Goal: Task Accomplishment & Management: Use online tool/utility

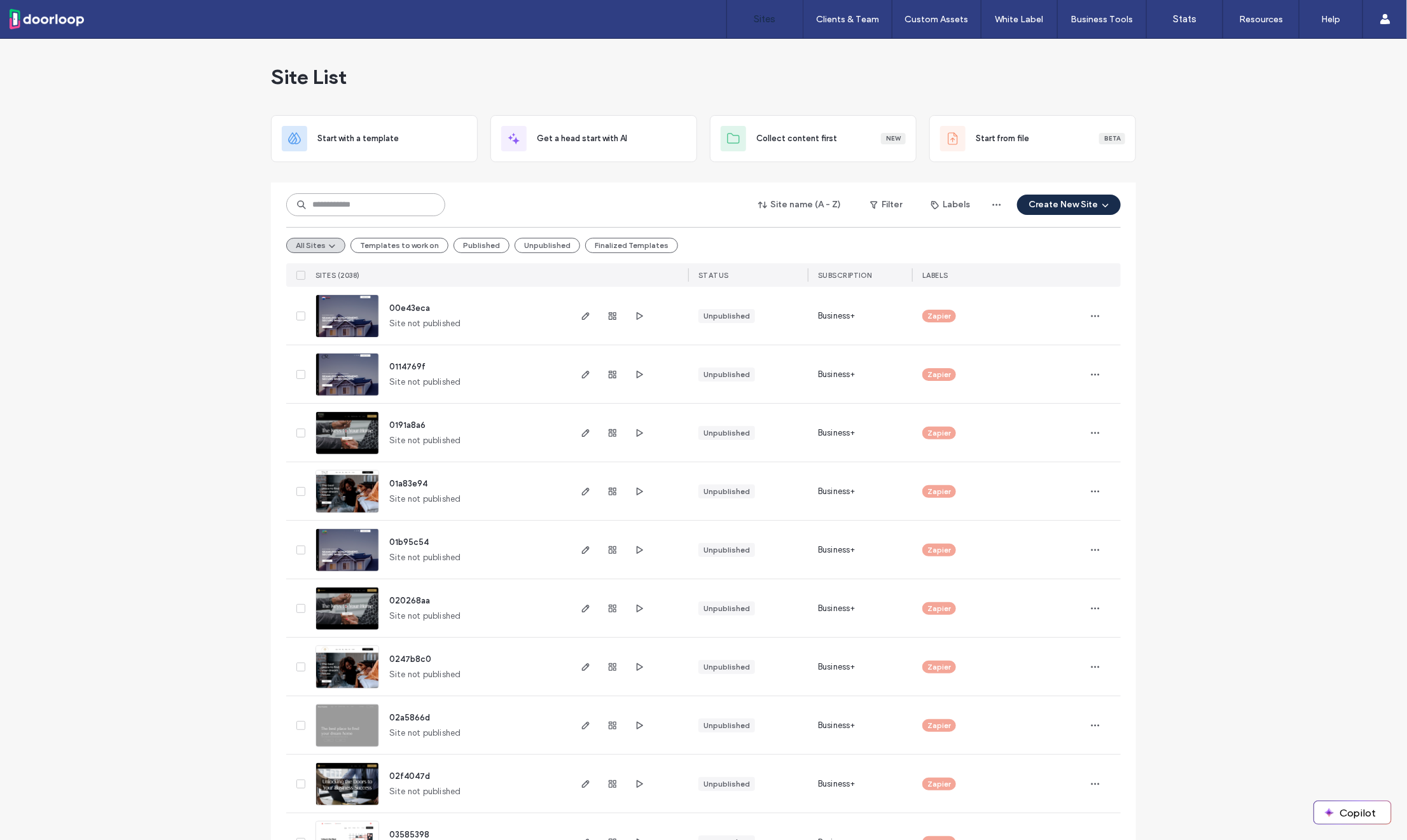
click at [350, 198] on input at bounding box center [365, 204] width 159 height 23
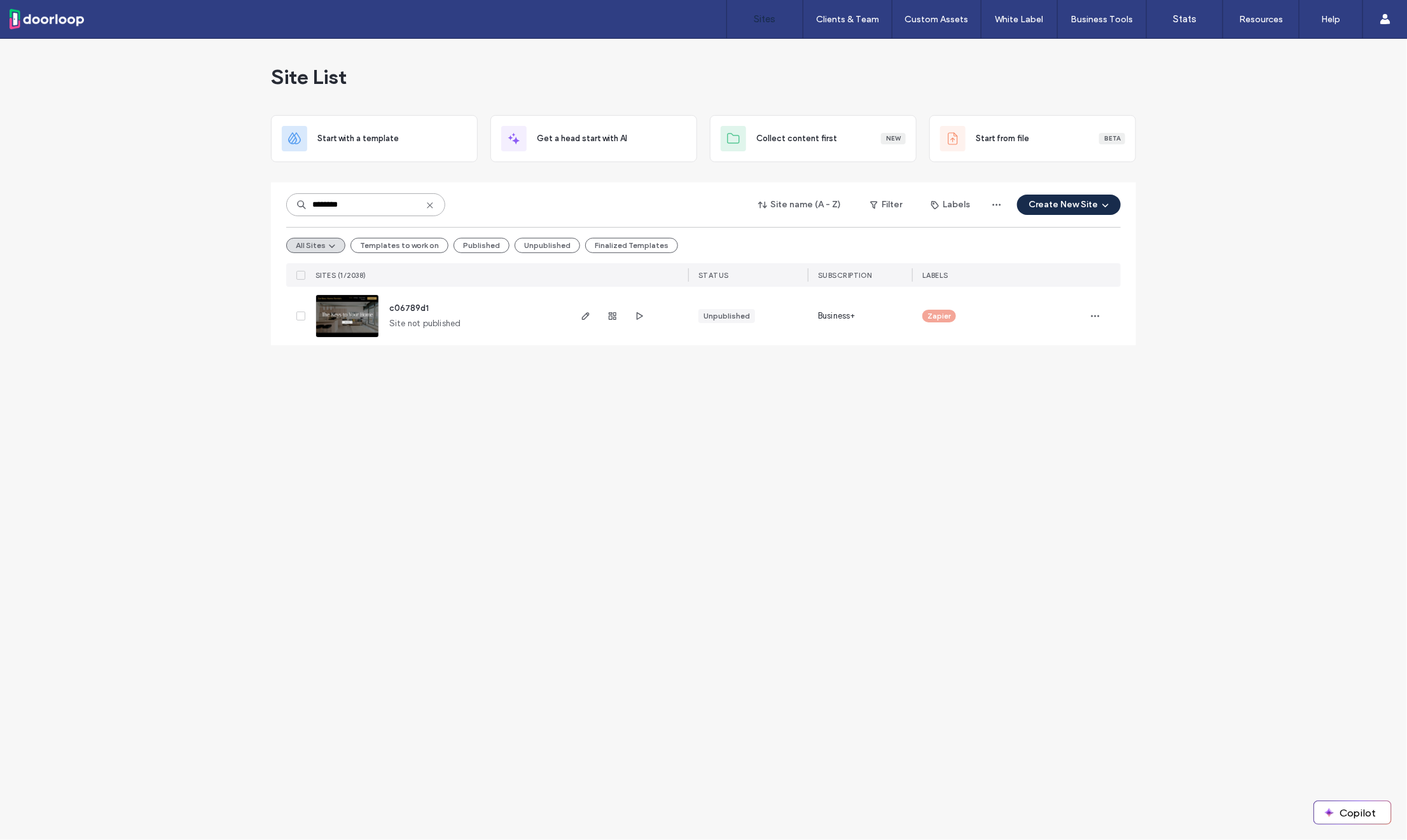
type input "********"
click at [413, 304] on span "c06789d1" at bounding box center [409, 308] width 40 height 9
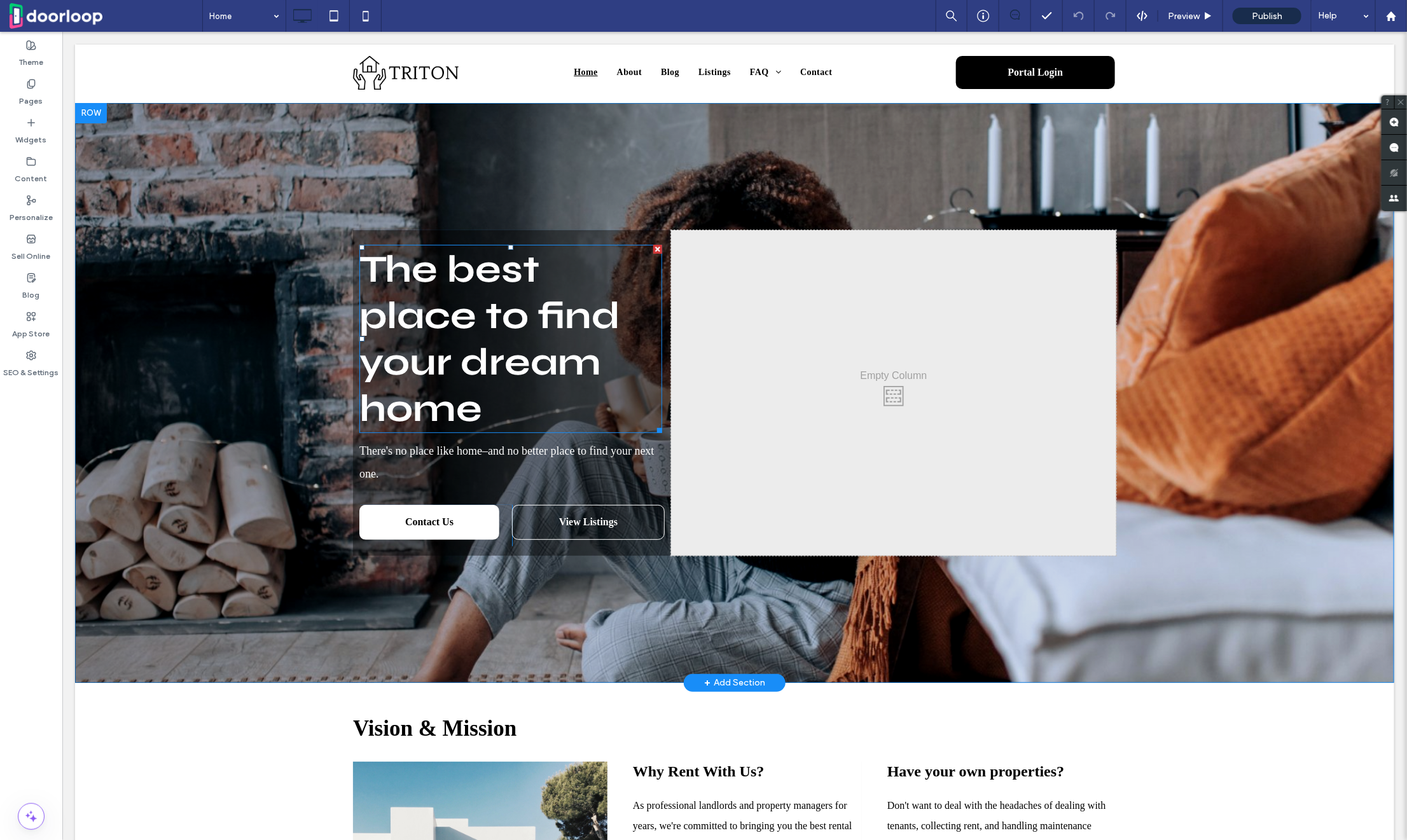
click at [385, 323] on span "The best place to find your dream home" at bounding box center [489, 339] width 260 height 186
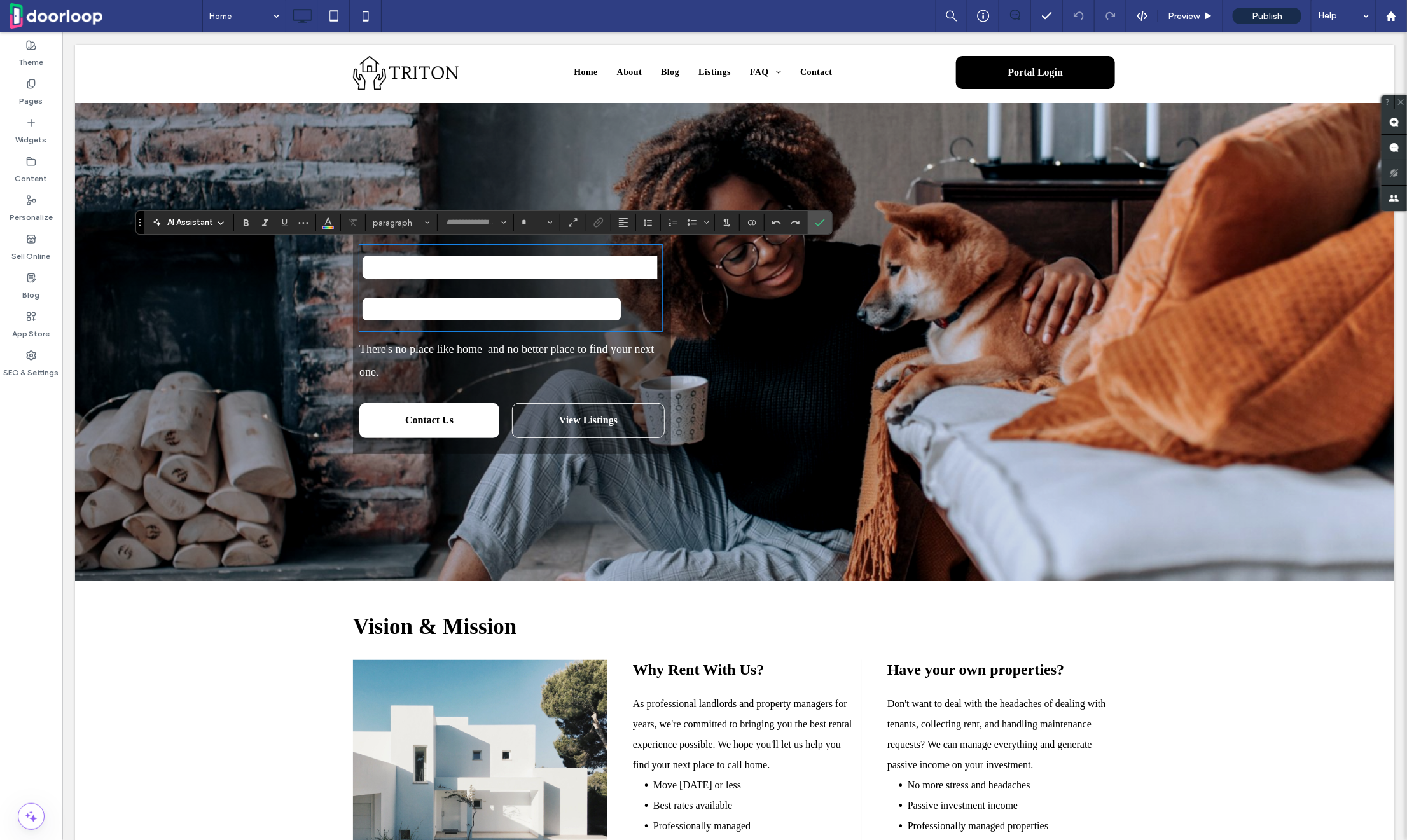
type input "****"
type input "**"
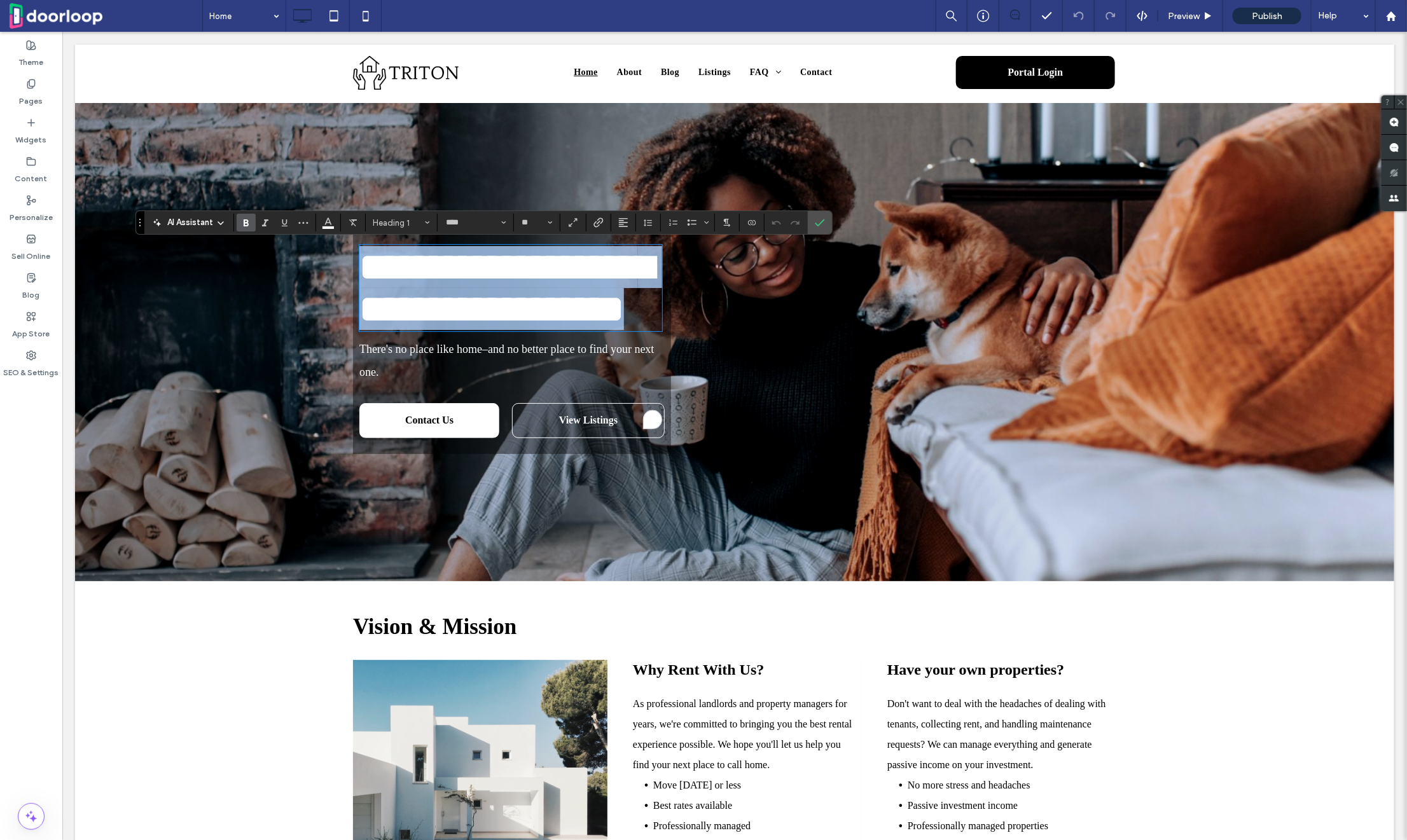
type input "*******"
type input "**"
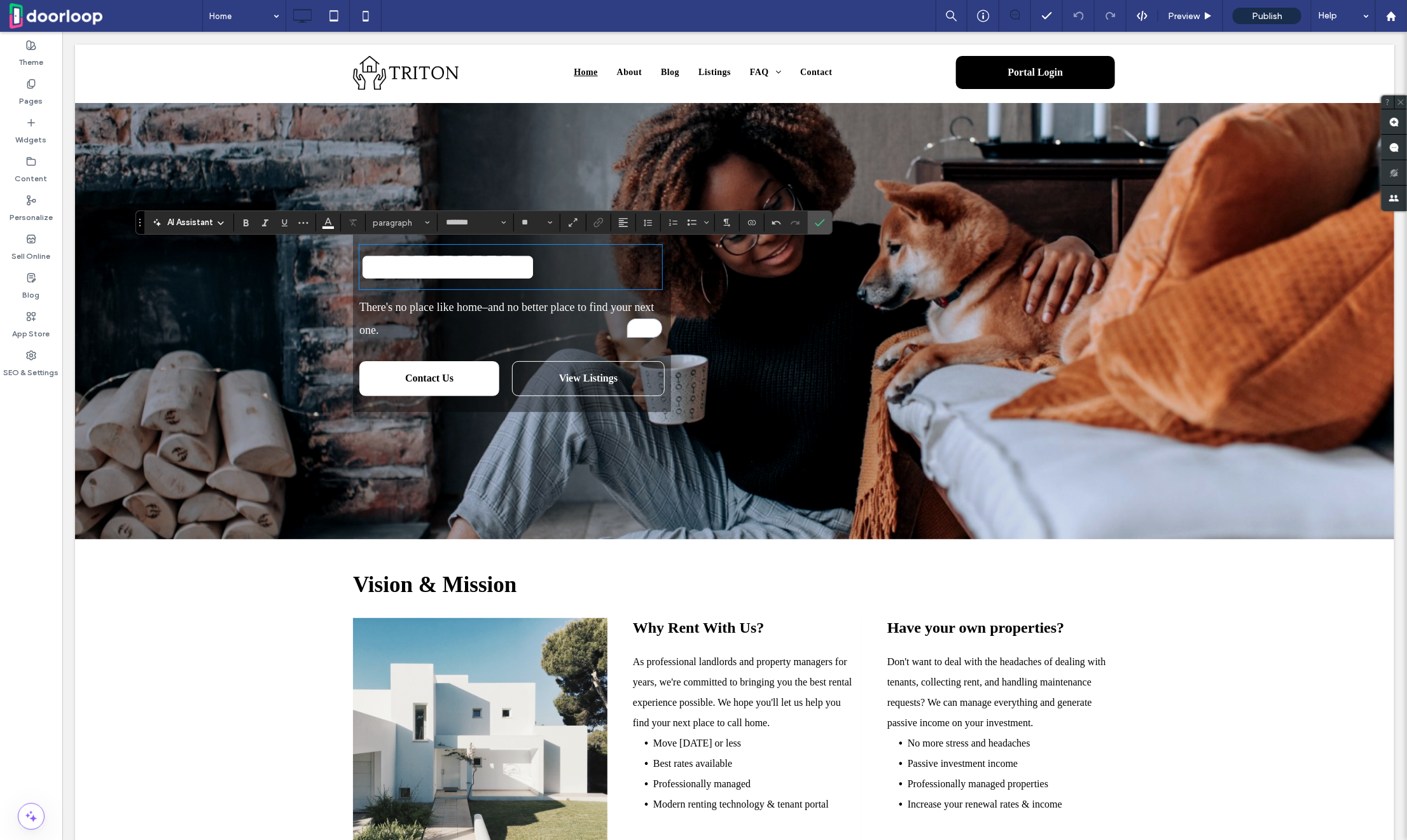
click at [522, 336] on span "There's no place like home–and no better place to find your next one." at bounding box center [506, 317] width 295 height 36
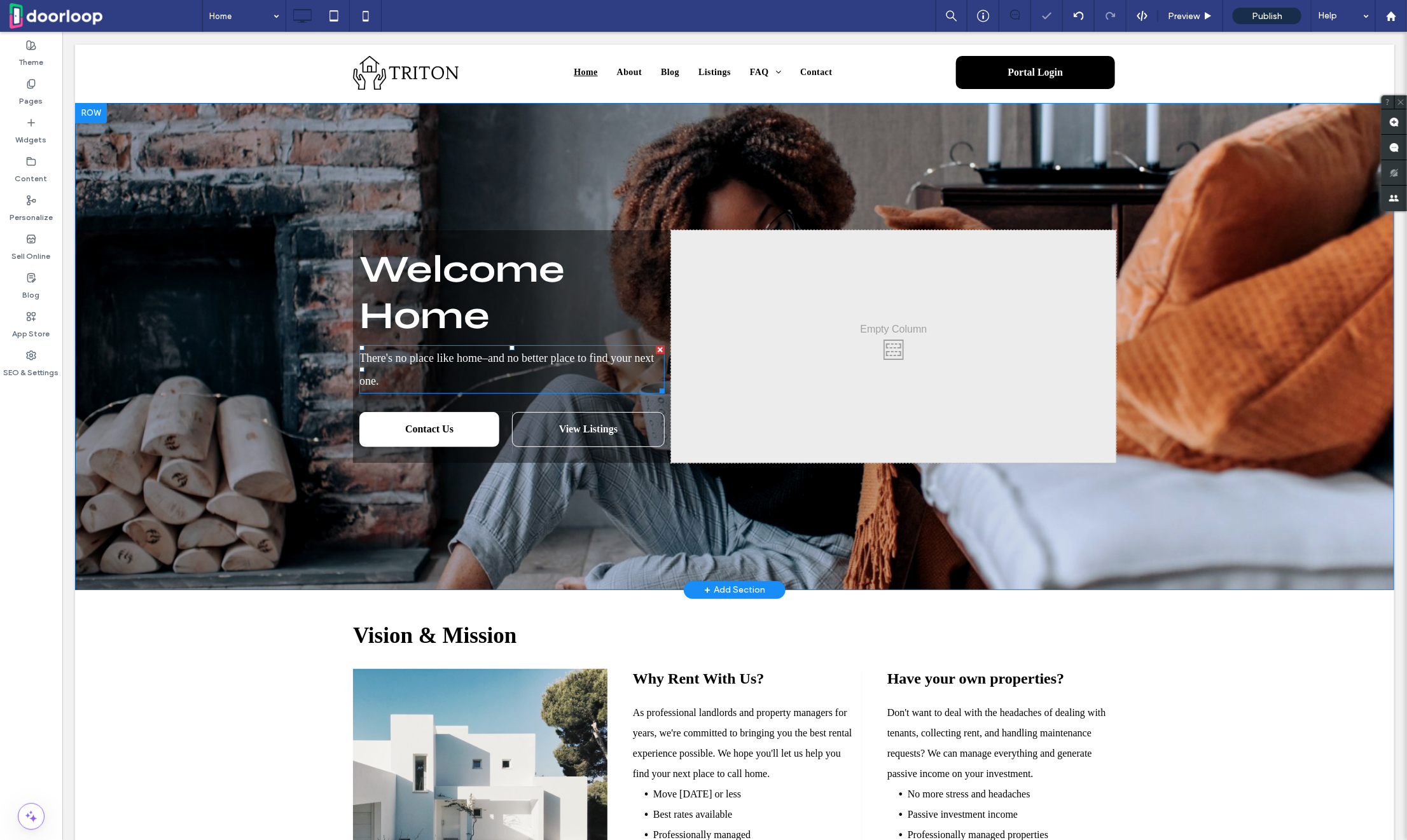
click at [521, 353] on span "There's no place like home–and no better place to find your next one." at bounding box center [506, 369] width 295 height 36
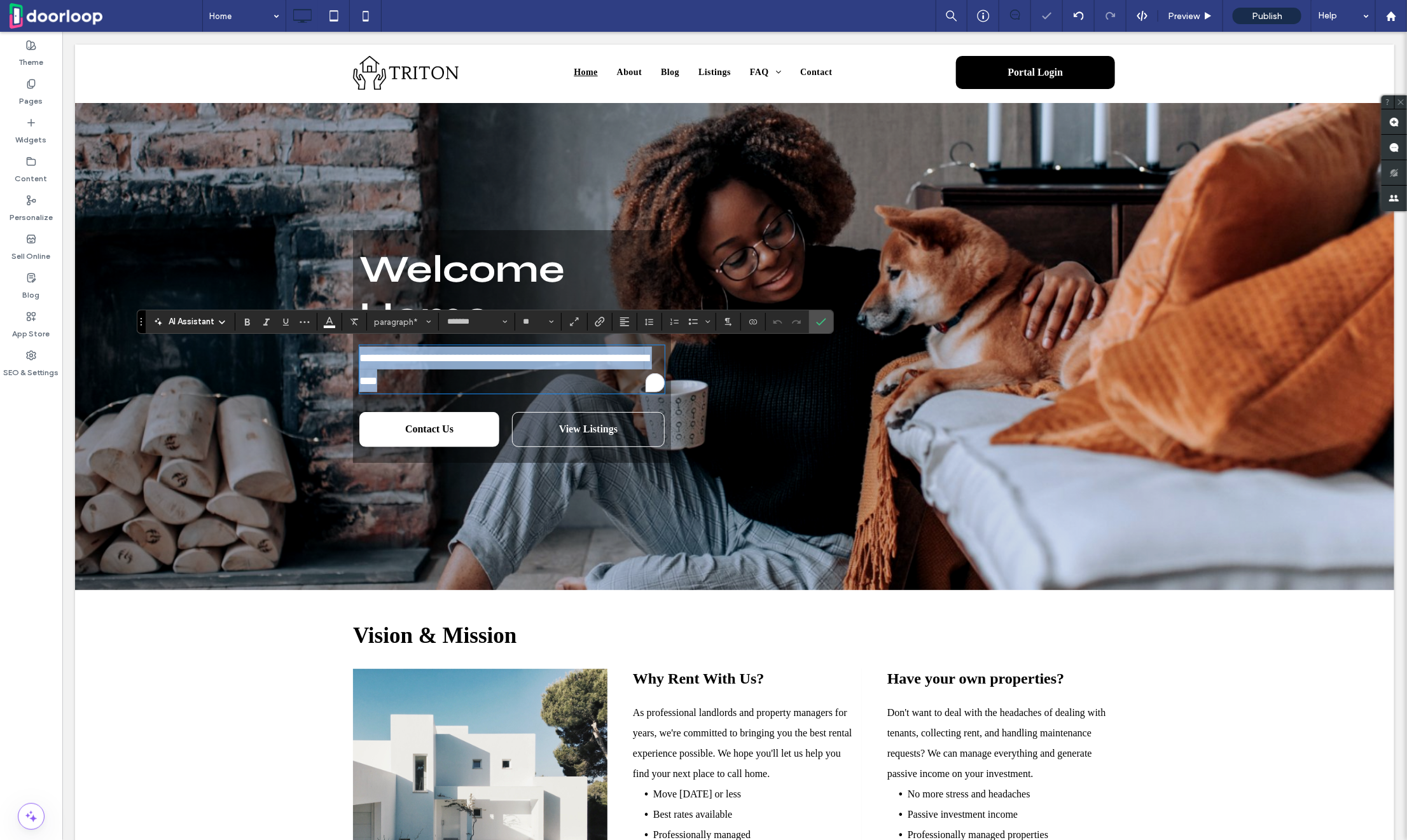
type input "**"
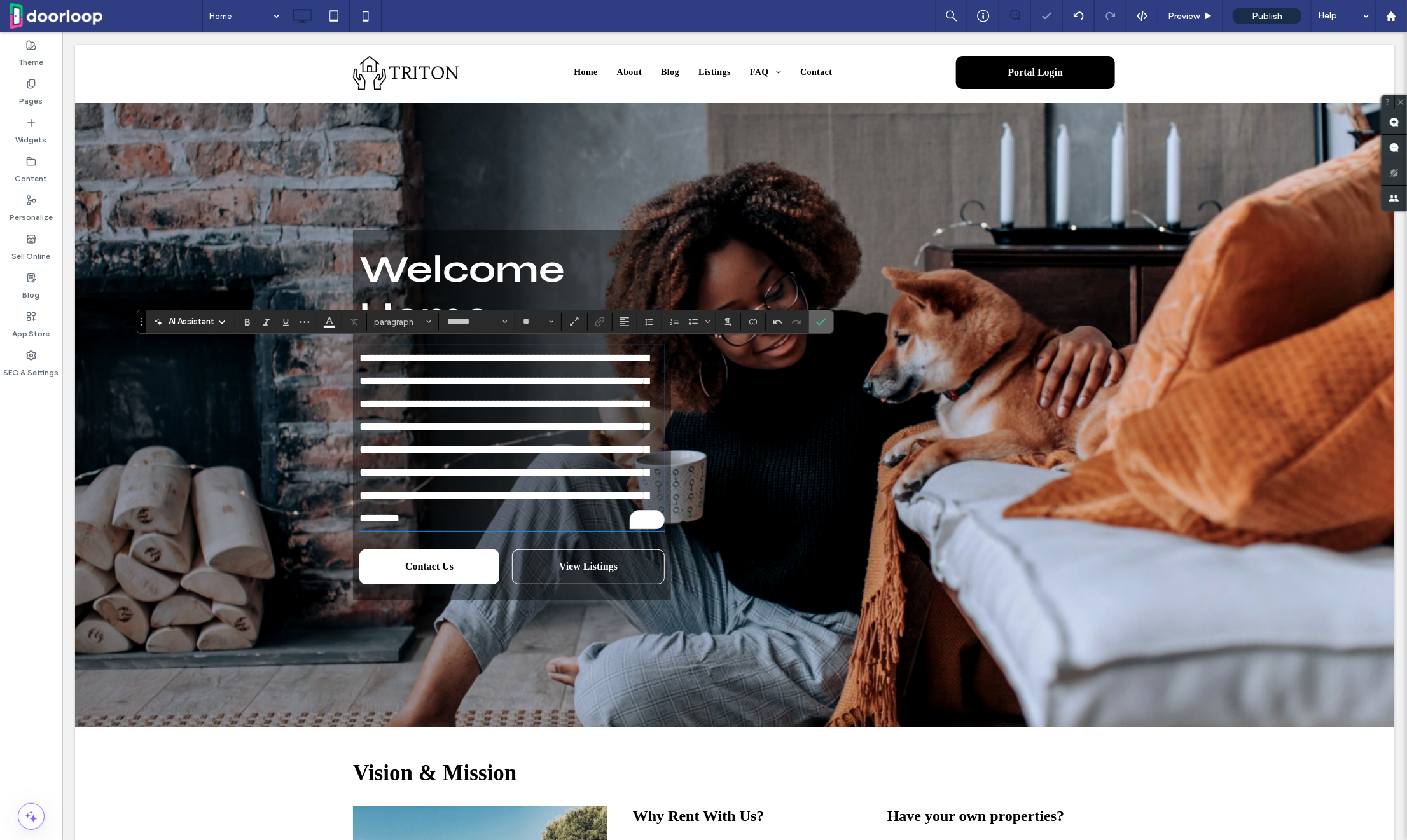
click at [816, 323] on icon "Confirm" at bounding box center [821, 321] width 10 height 10
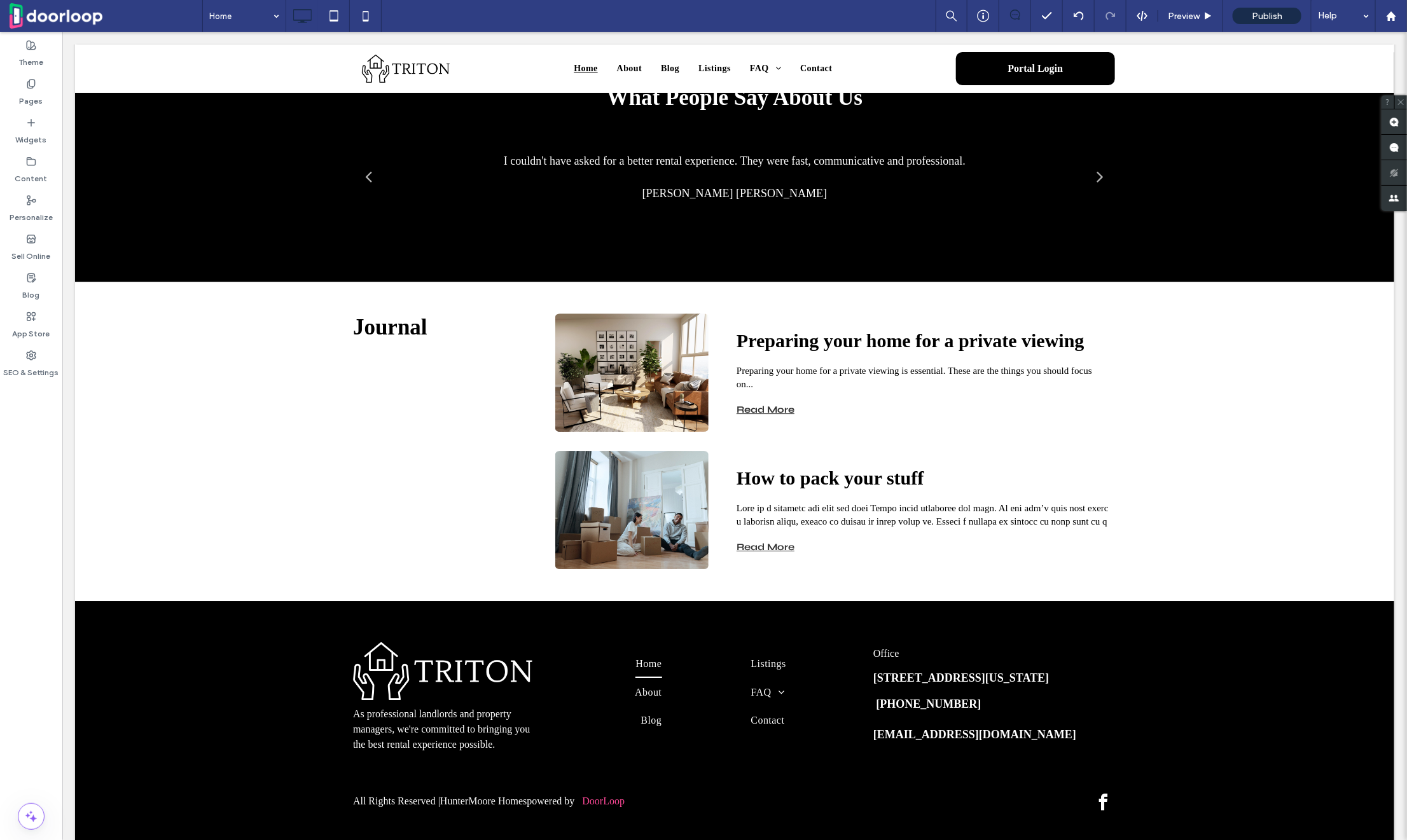
scroll to position [2203, 0]
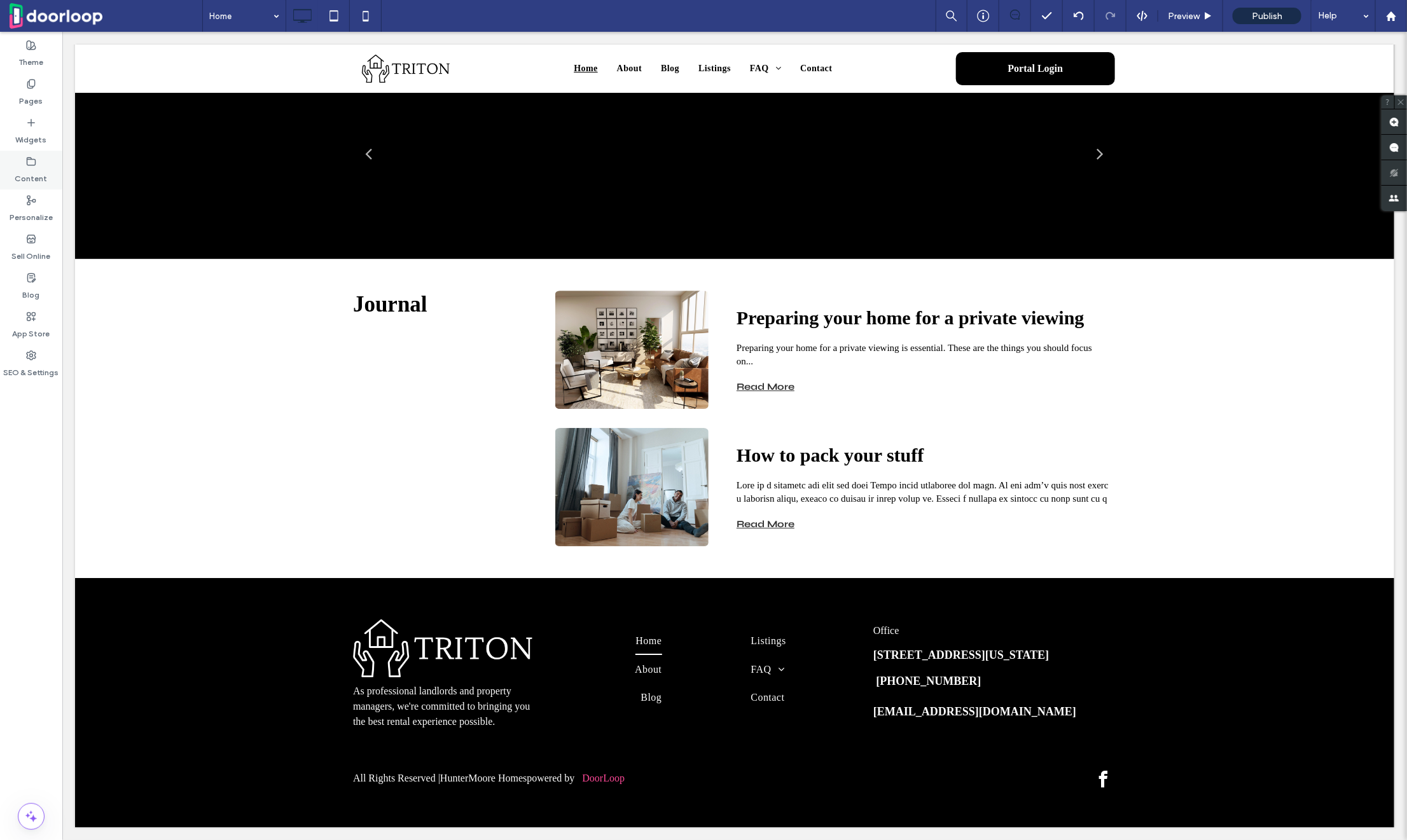
click at [27, 167] on label "Content" at bounding box center [31, 175] width 32 height 17
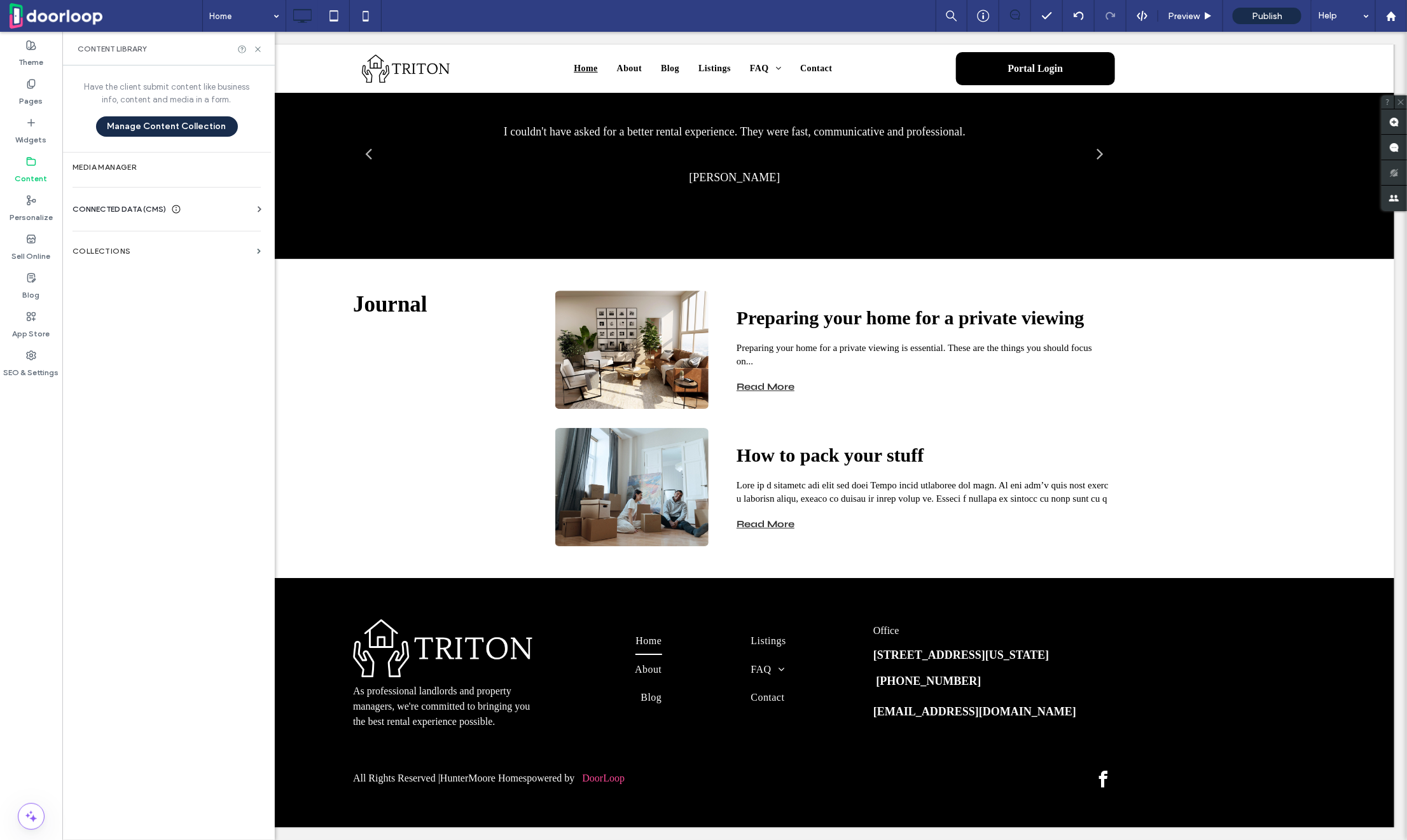
click at [109, 206] on span "CONNECTED DATA (CMS)" at bounding box center [120, 210] width 94 height 13
click at [136, 244] on label "Business Info" at bounding box center [169, 241] width 173 height 9
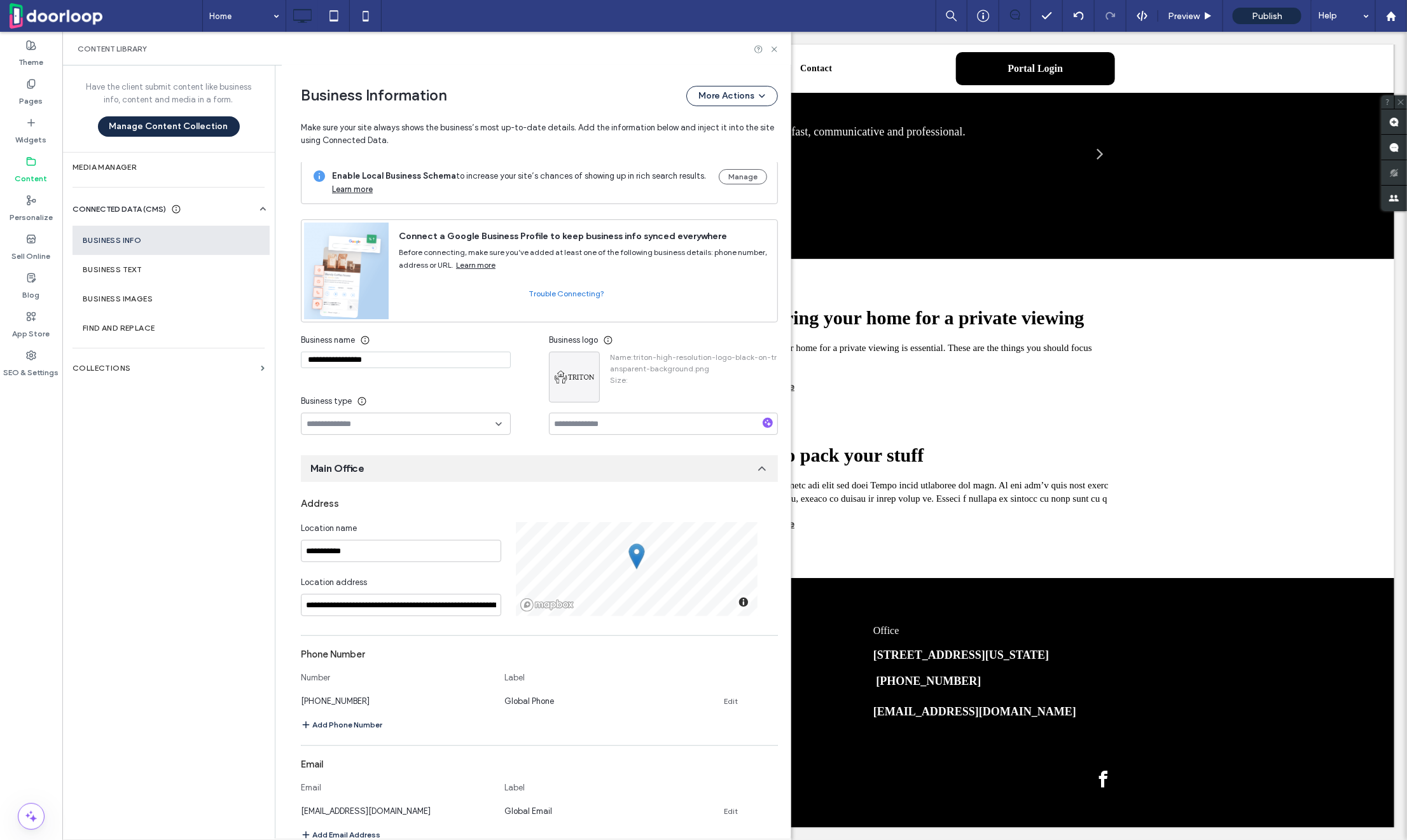
scroll to position [0, 0]
click at [341, 362] on input "**********" at bounding box center [406, 360] width 210 height 17
paste input "*********"
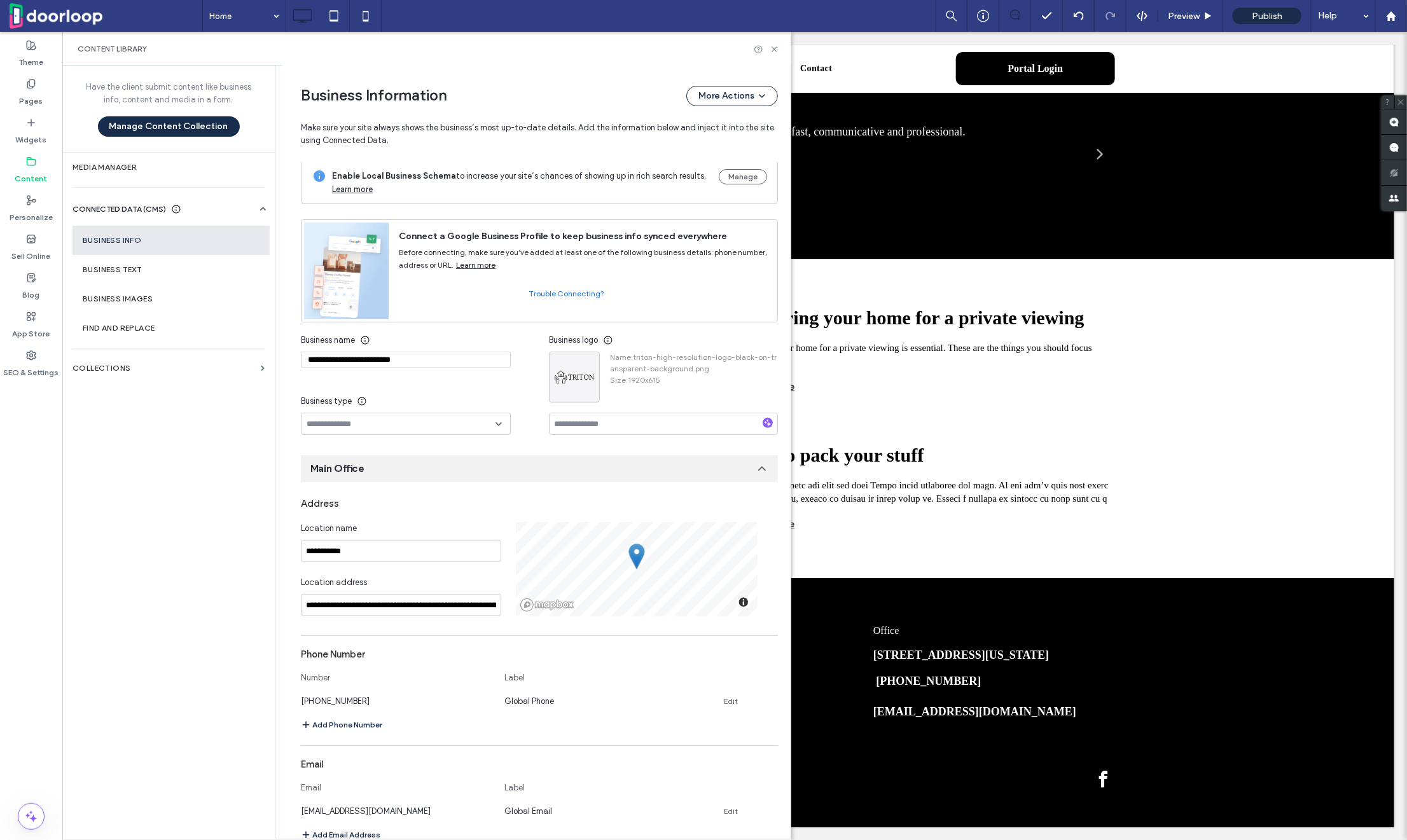
click at [446, 351] on input "**********" at bounding box center [406, 360] width 210 height 17
type input "**********"
click at [776, 46] on icon at bounding box center [775, 49] width 9 height 9
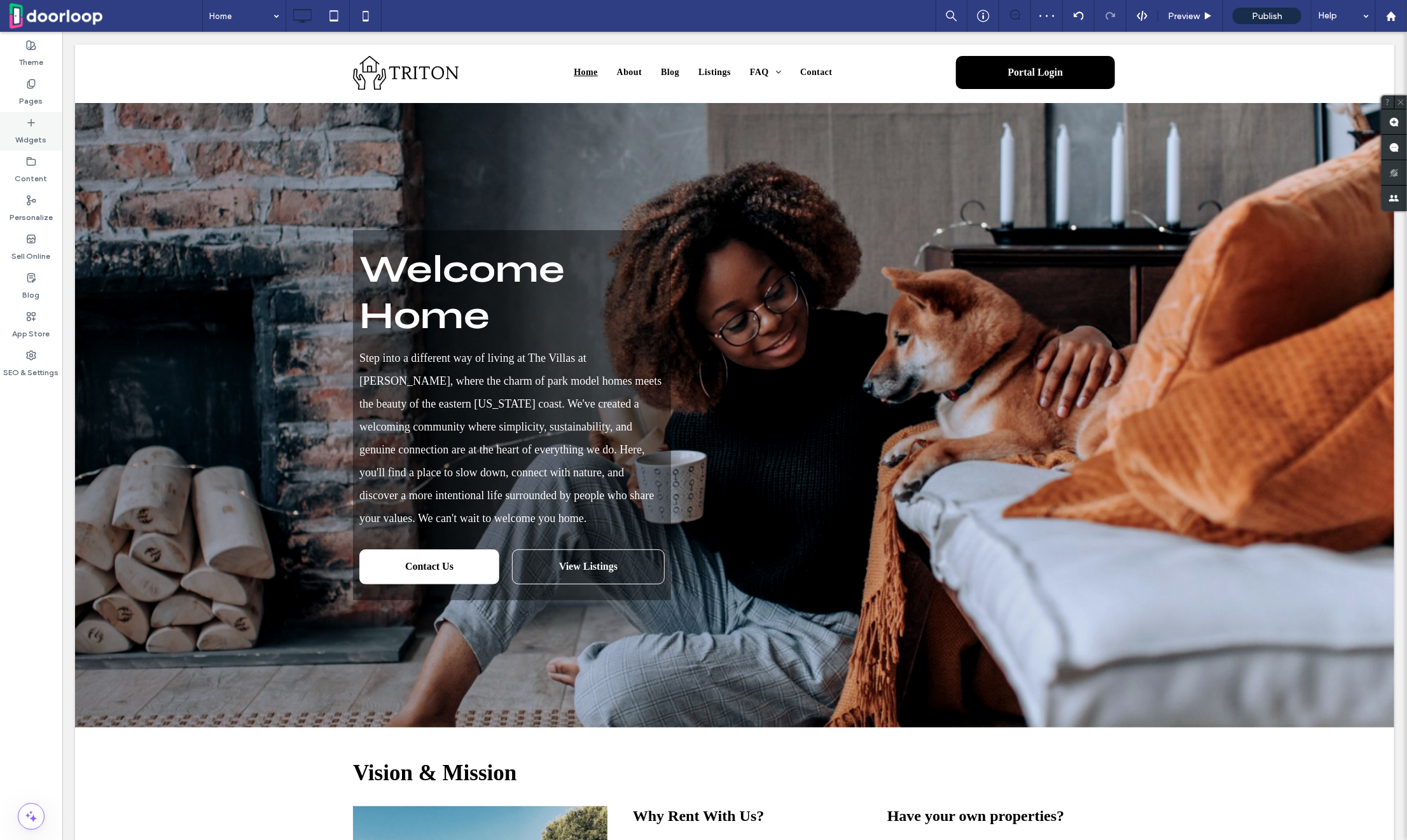
click at [28, 125] on icon at bounding box center [30, 122] width 10 height 10
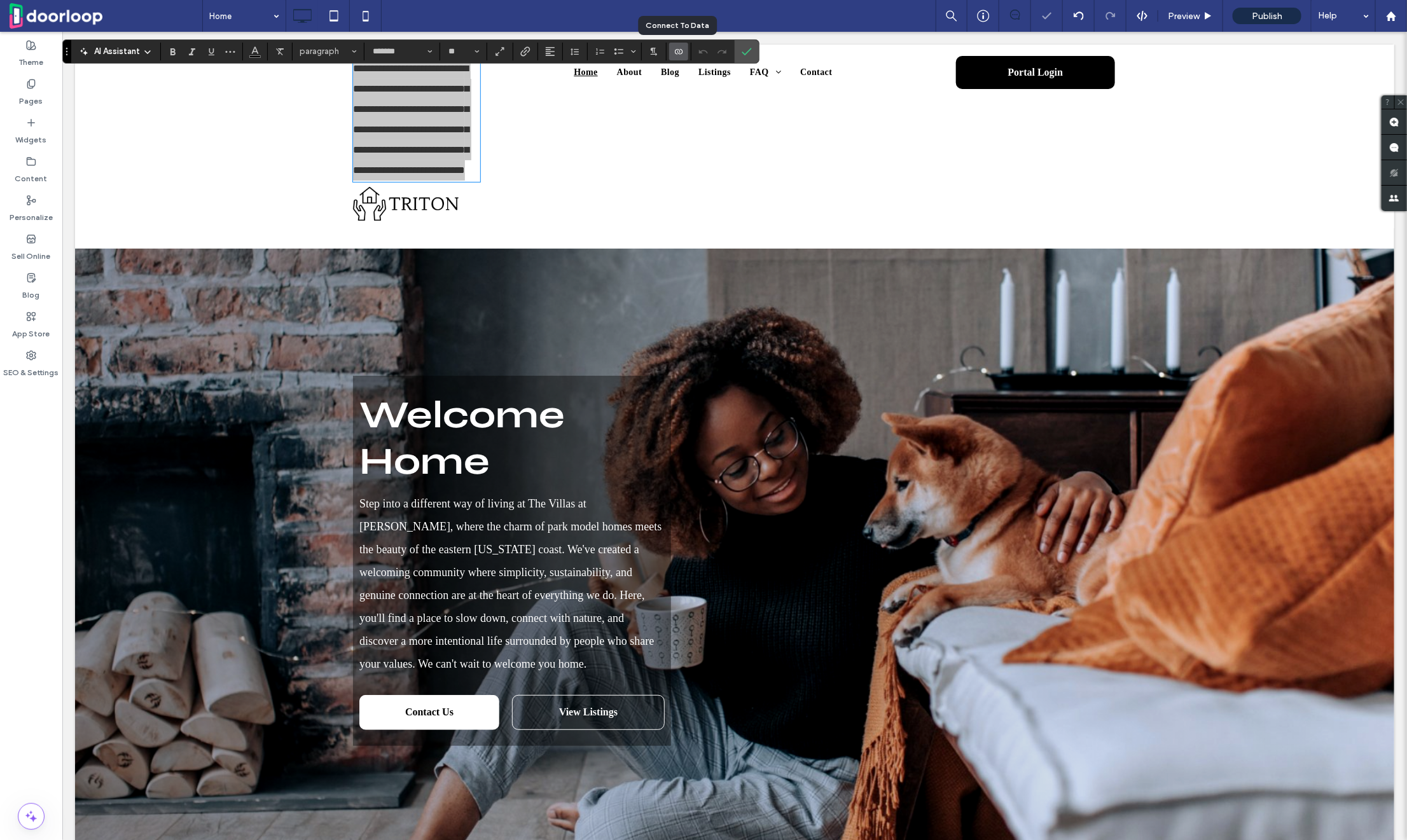
click at [676, 44] on span "Connect To Data" at bounding box center [676, 51] width 6 height 17
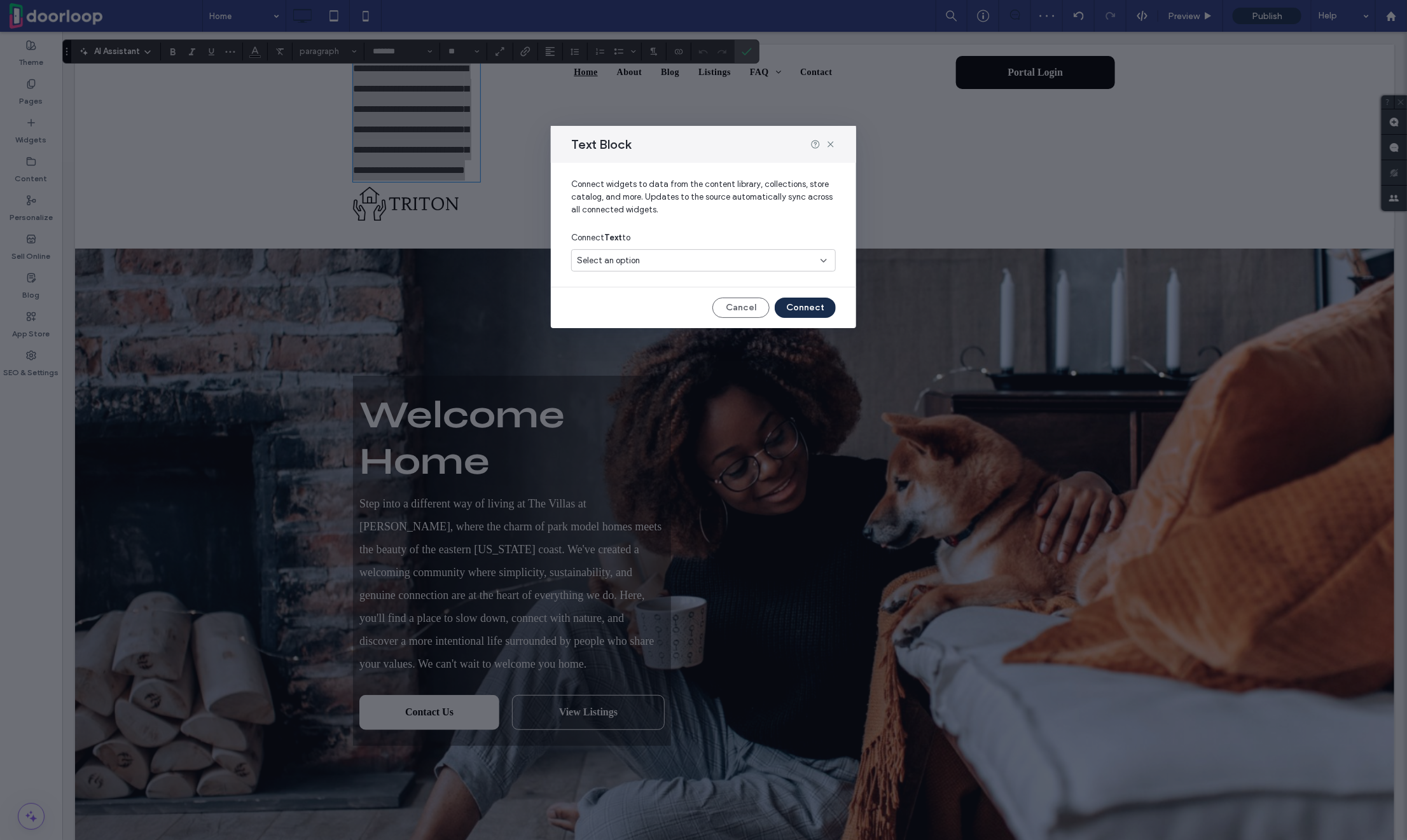
click at [667, 271] on div "Select an option" at bounding box center [704, 260] width 265 height 22
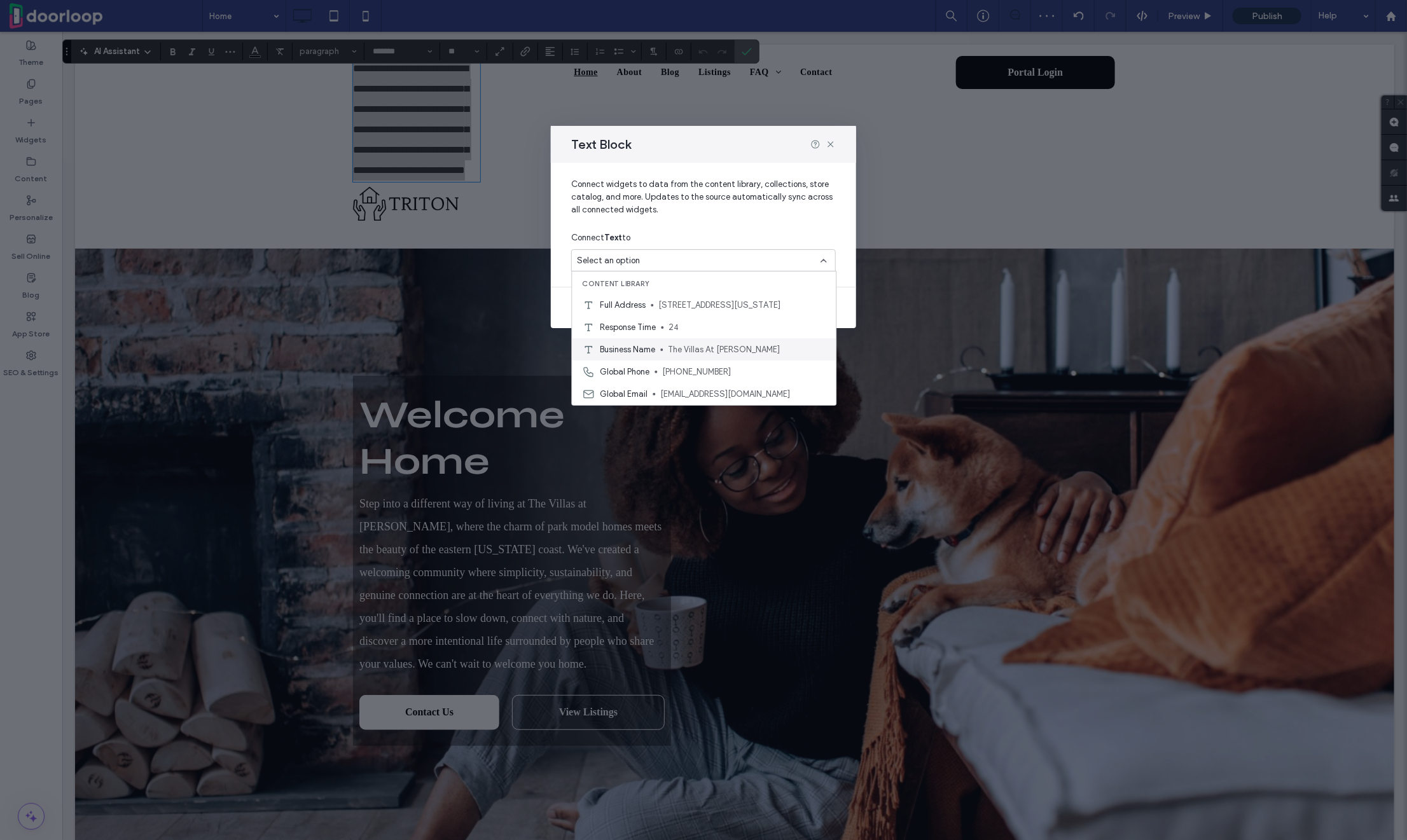
click at [684, 344] on span "The Villas At [PERSON_NAME]" at bounding box center [747, 350] width 157 height 13
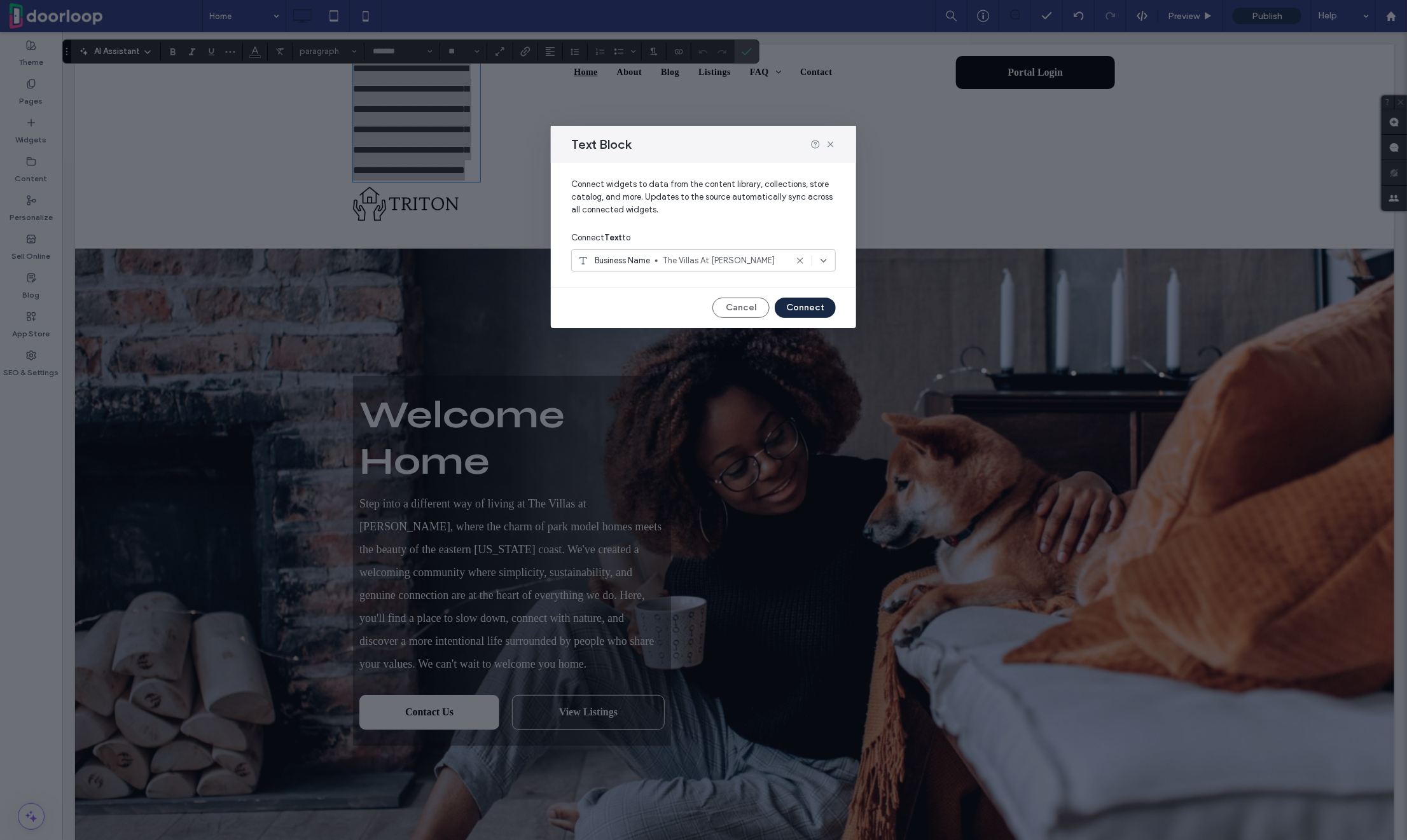
click at [792, 304] on button "Connect" at bounding box center [805, 308] width 61 height 20
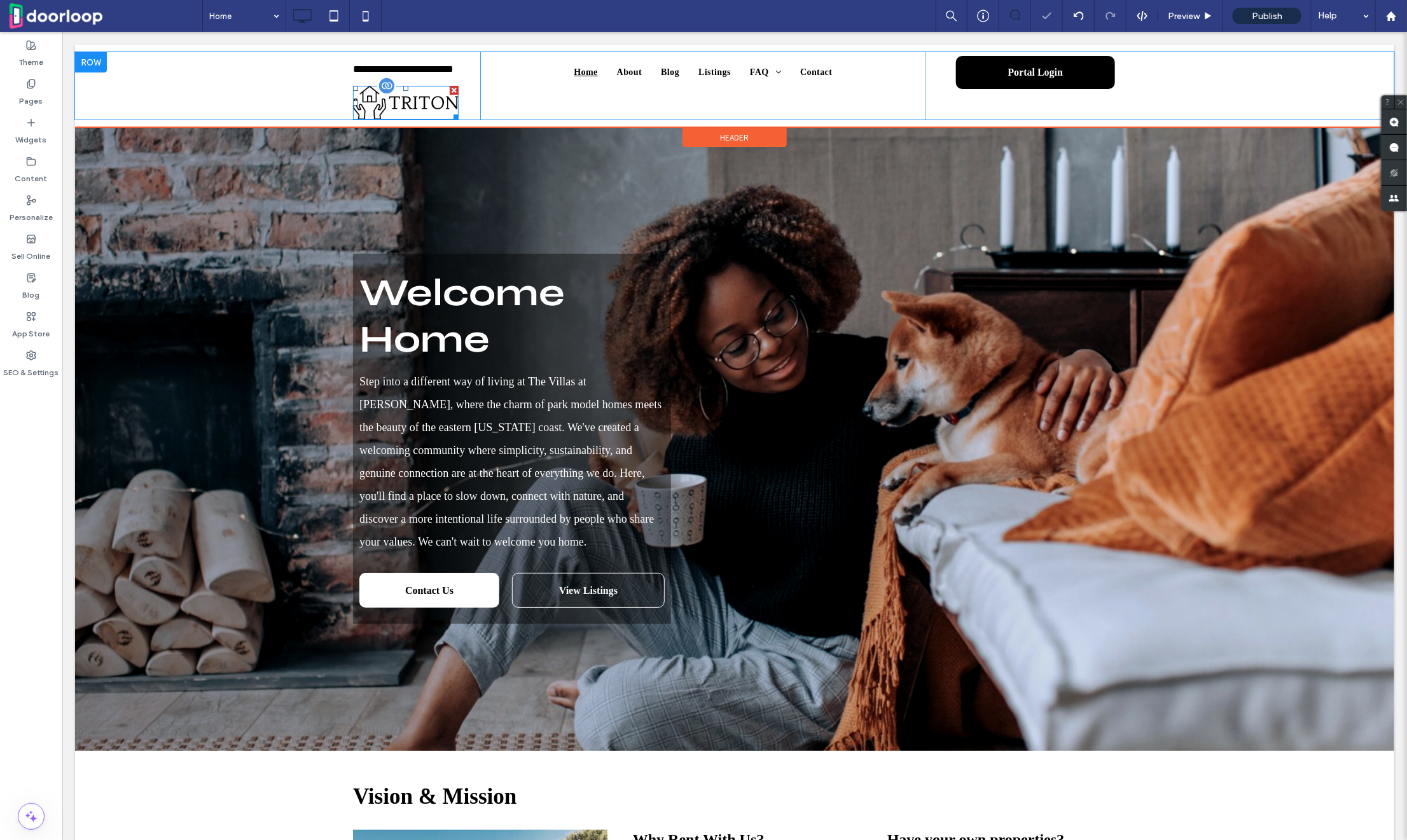
click at [451, 87] on div at bounding box center [454, 90] width 9 height 9
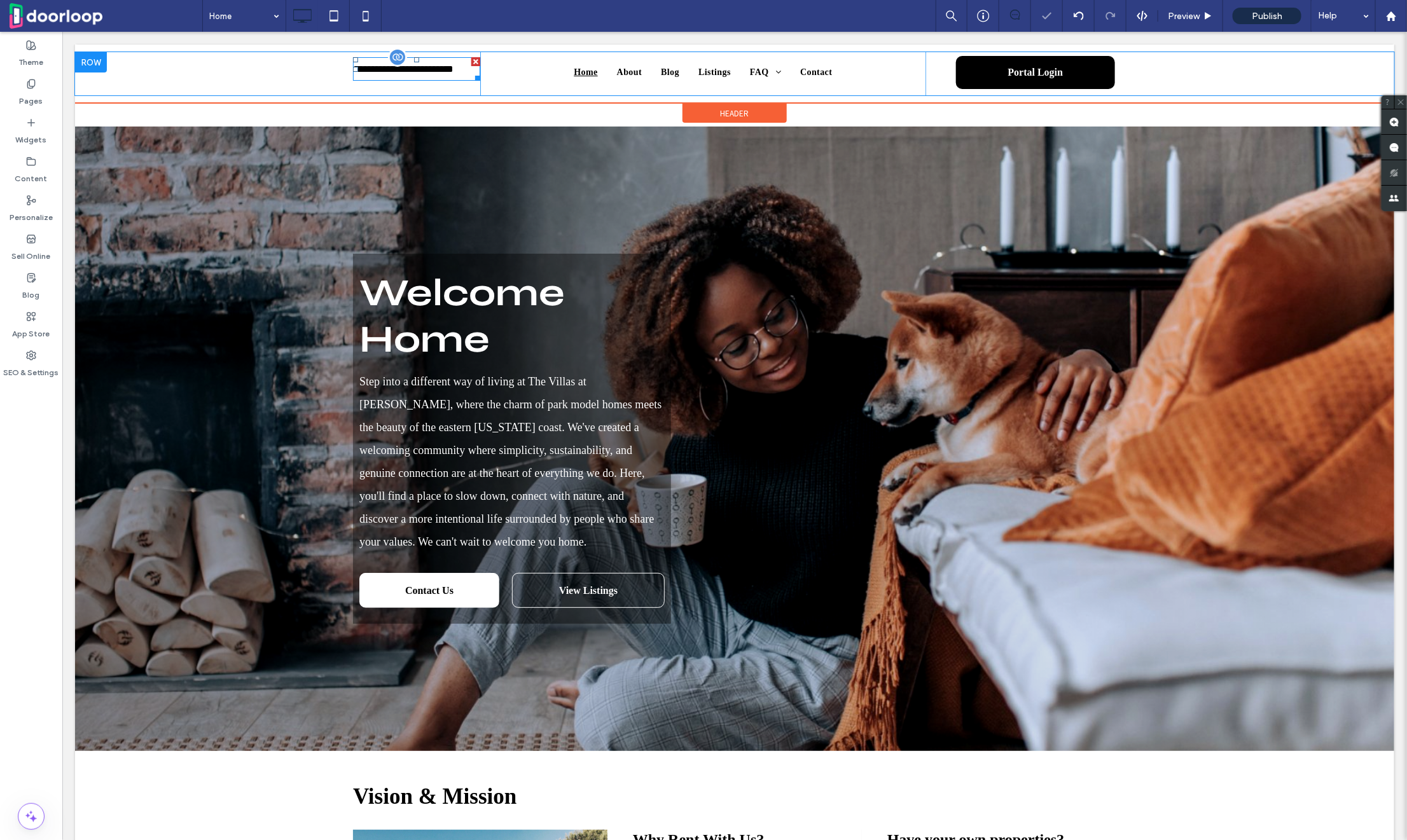
click at [444, 65] on span "**********" at bounding box center [402, 68] width 100 height 9
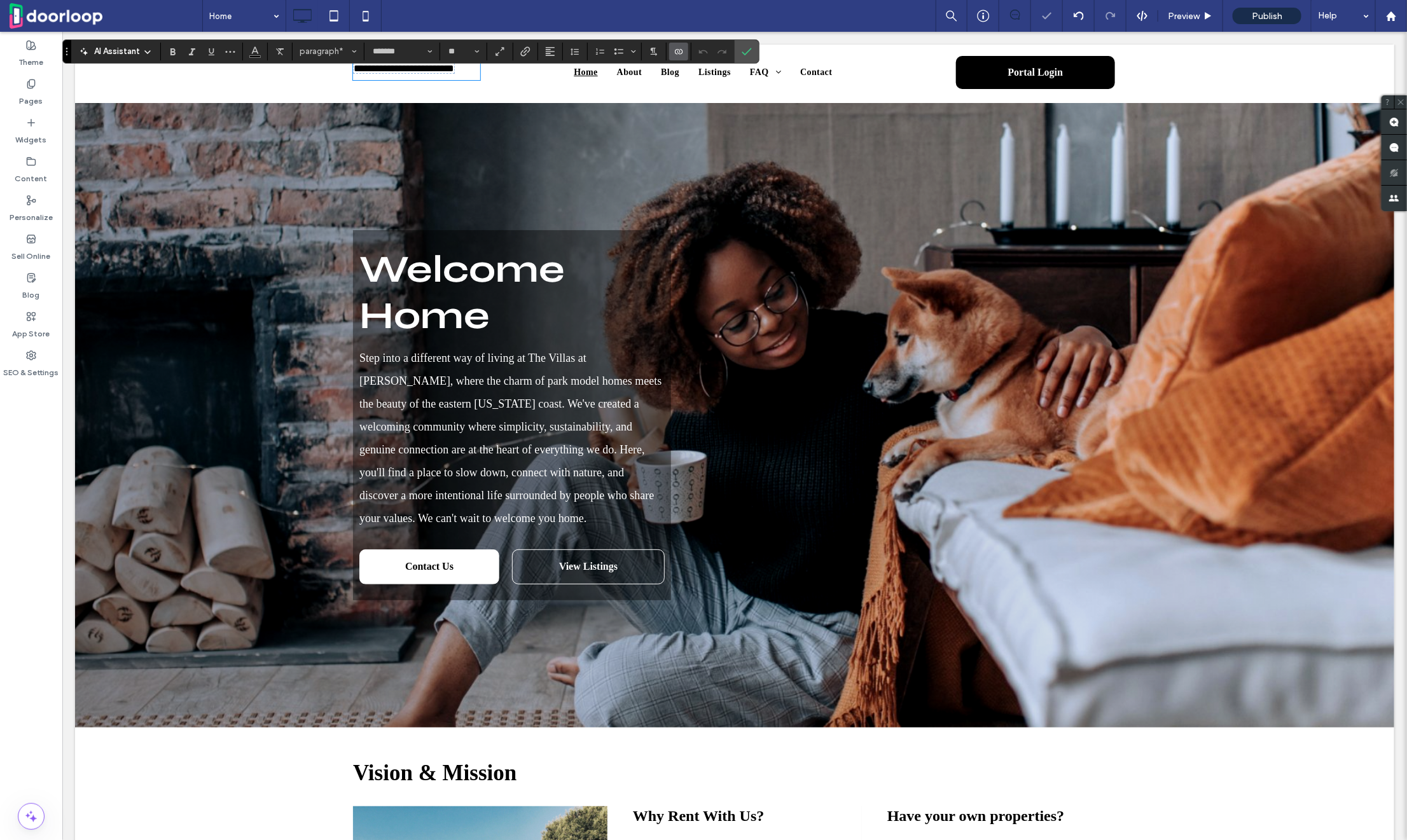
click at [443, 74] on p "**********" at bounding box center [416, 68] width 127 height 20
click at [170, 52] on use "Bold" at bounding box center [173, 52] width 6 height 7
click at [475, 49] on icon "Size" at bounding box center [478, 52] width 6 height 6
click at [461, 149] on label "24" at bounding box center [463, 142] width 40 height 17
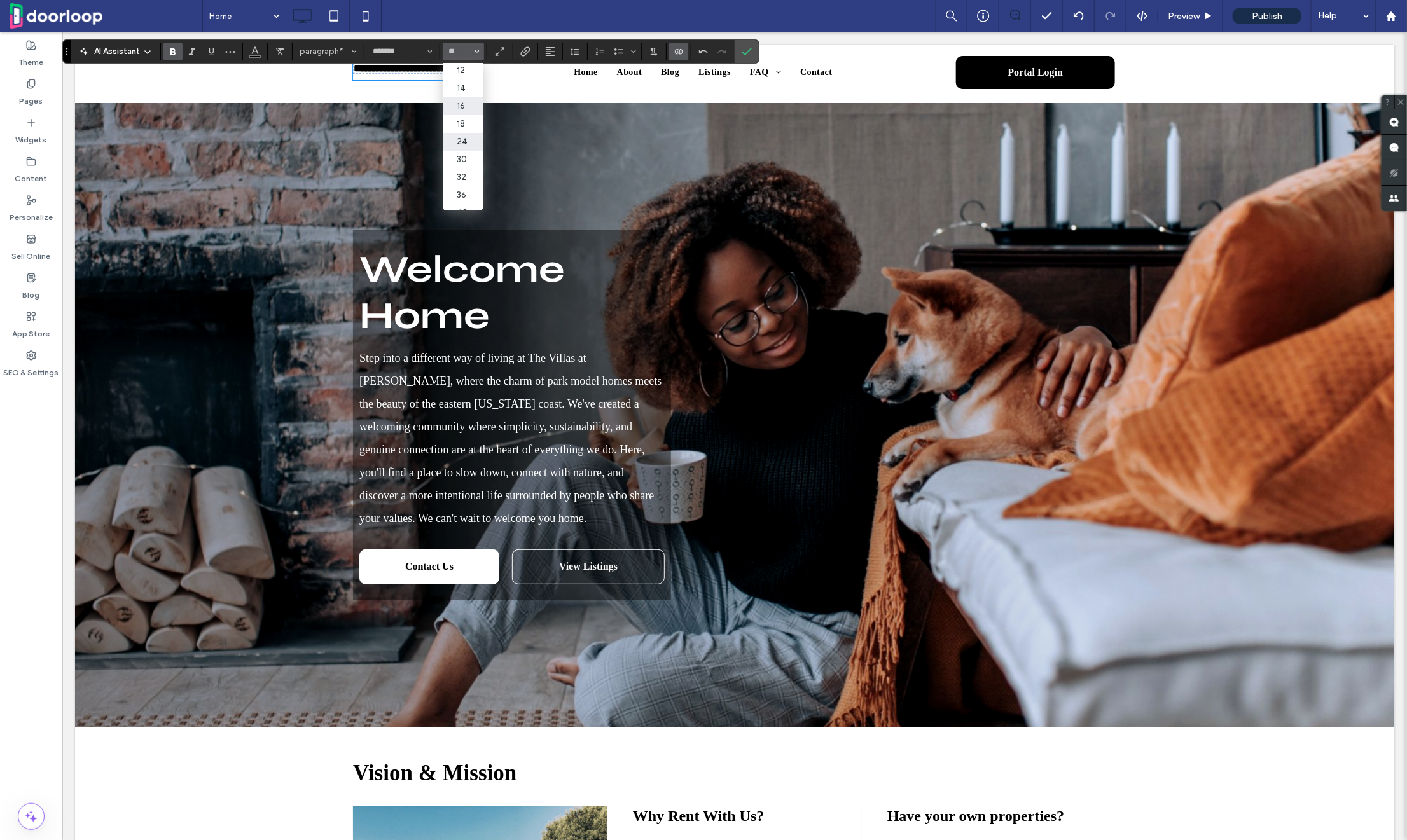
type input "**"
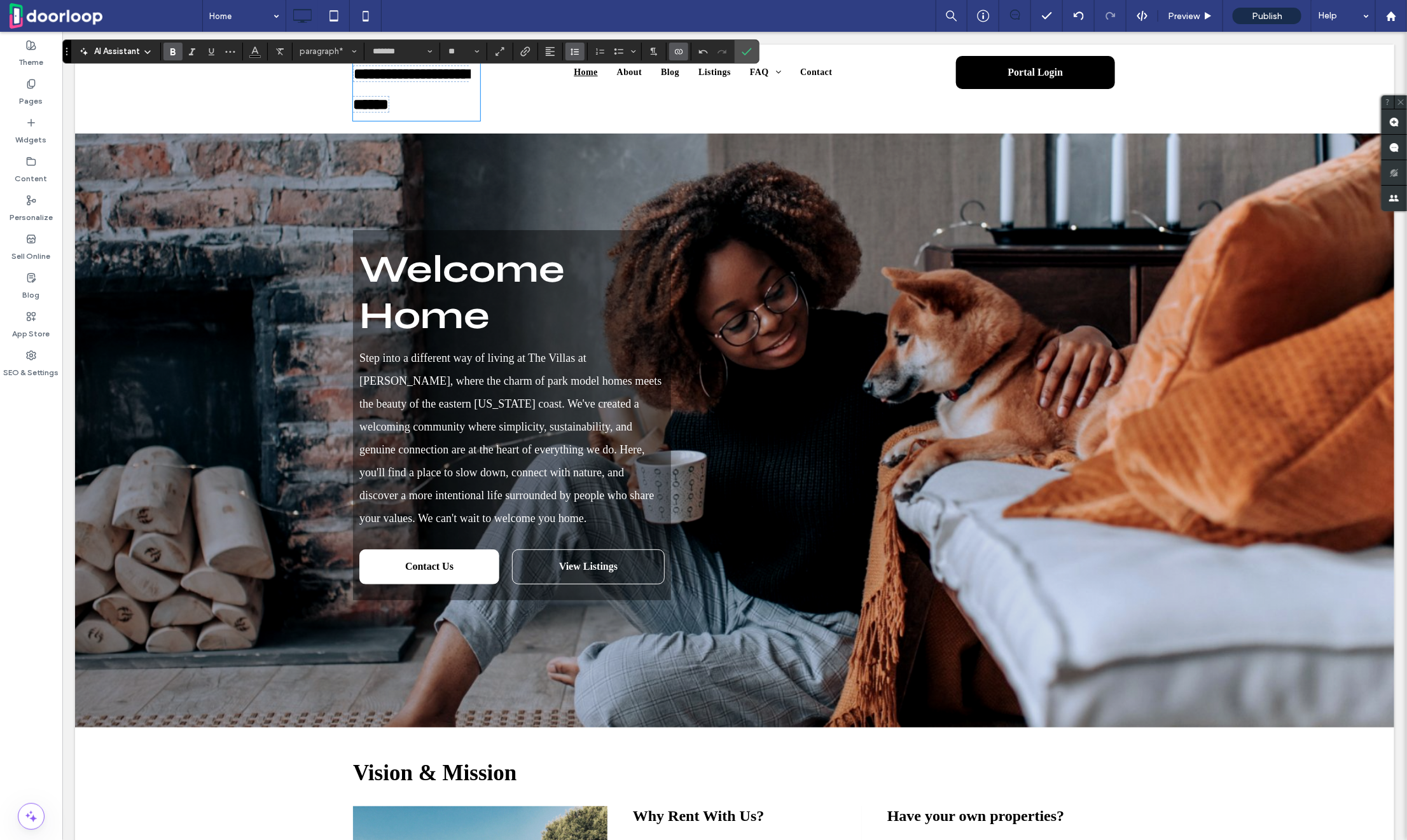
click at [571, 54] on icon "Line Height" at bounding box center [574, 51] width 10 height 10
click at [581, 90] on div "Single" at bounding box center [595, 89] width 31 height 9
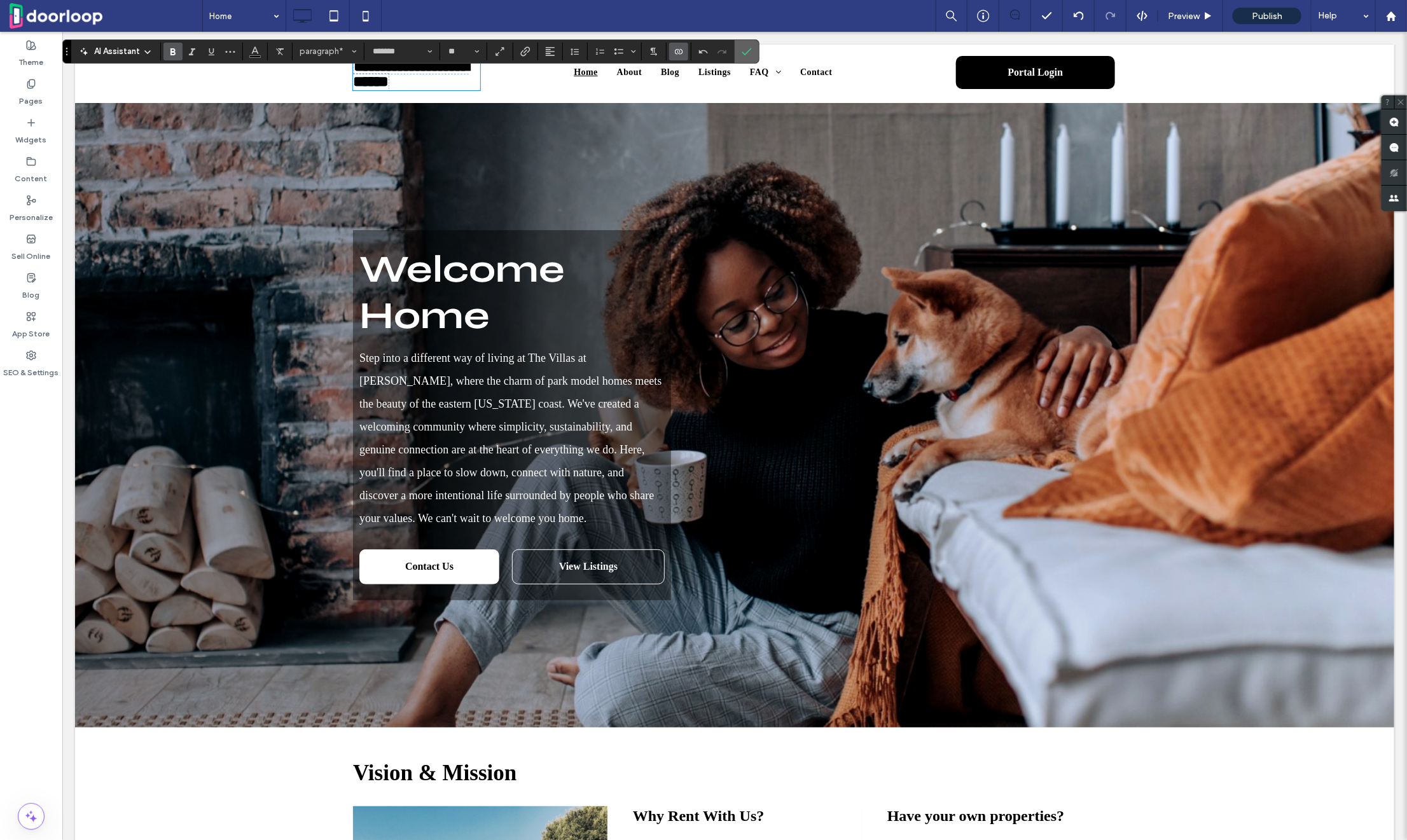
click at [742, 44] on span "Confirm" at bounding box center [744, 52] width 6 height 23
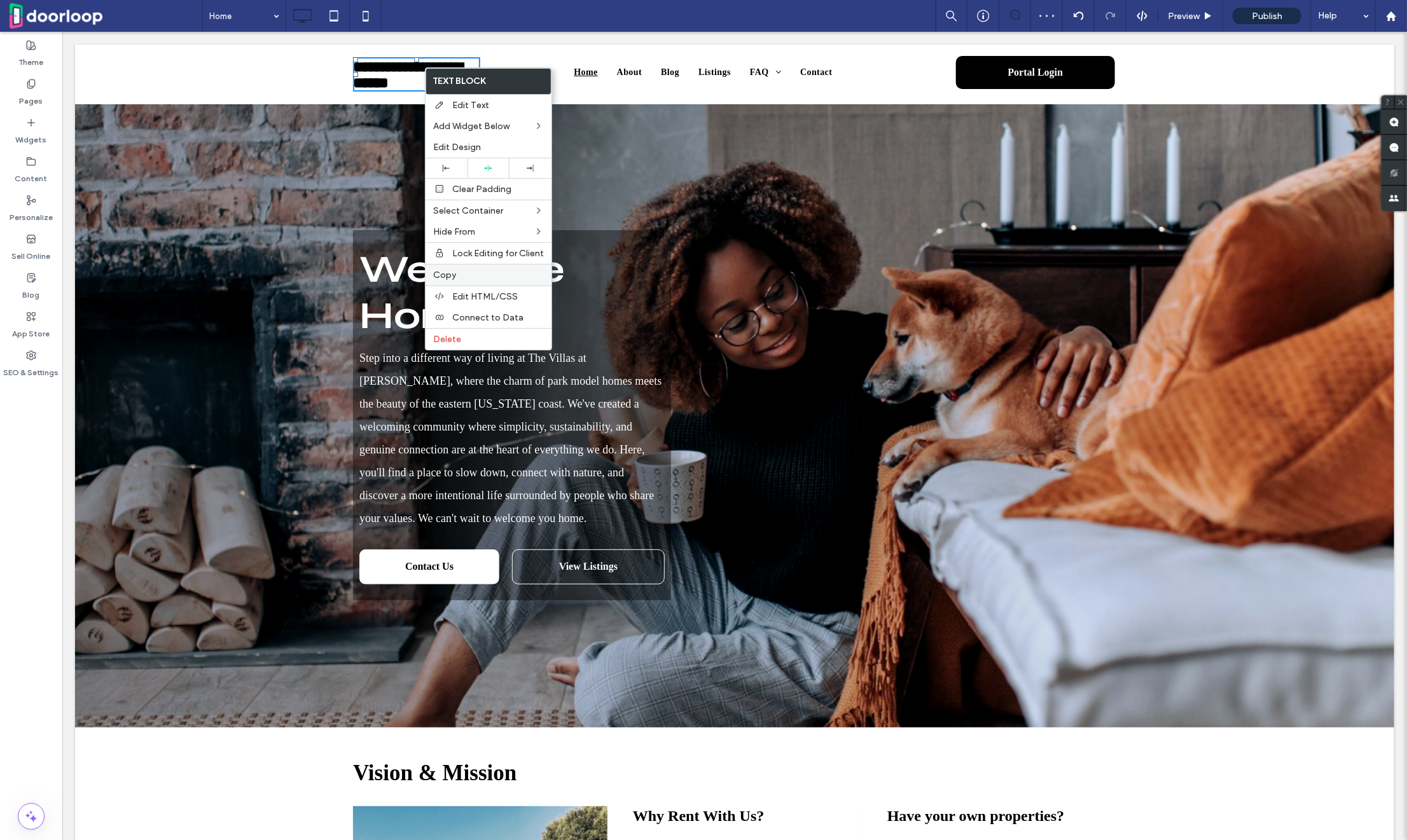
click at [460, 270] on label "Copy" at bounding box center [489, 275] width 110 height 11
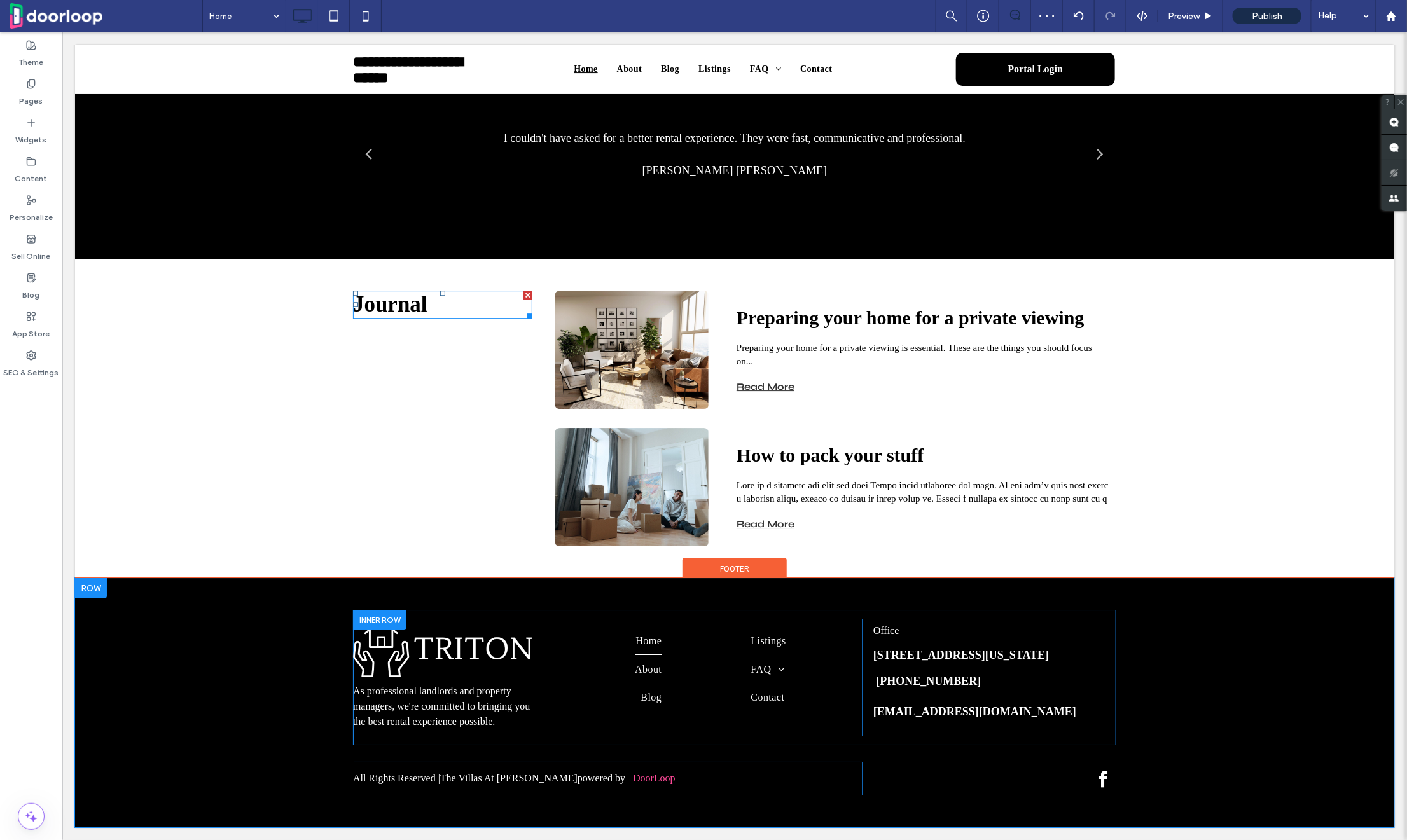
scroll to position [2192, 0]
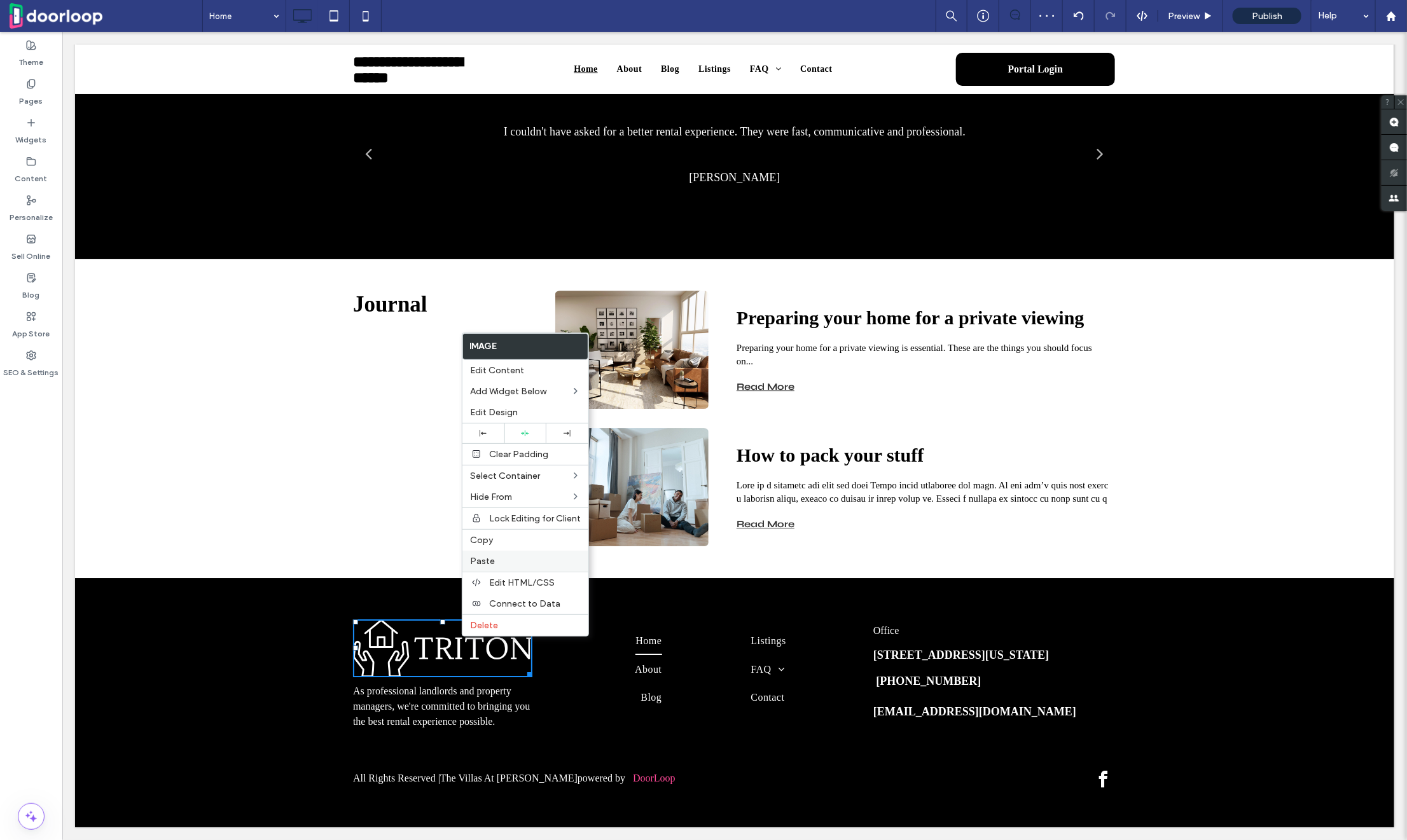
click at [505, 554] on div "Paste" at bounding box center [525, 561] width 126 height 21
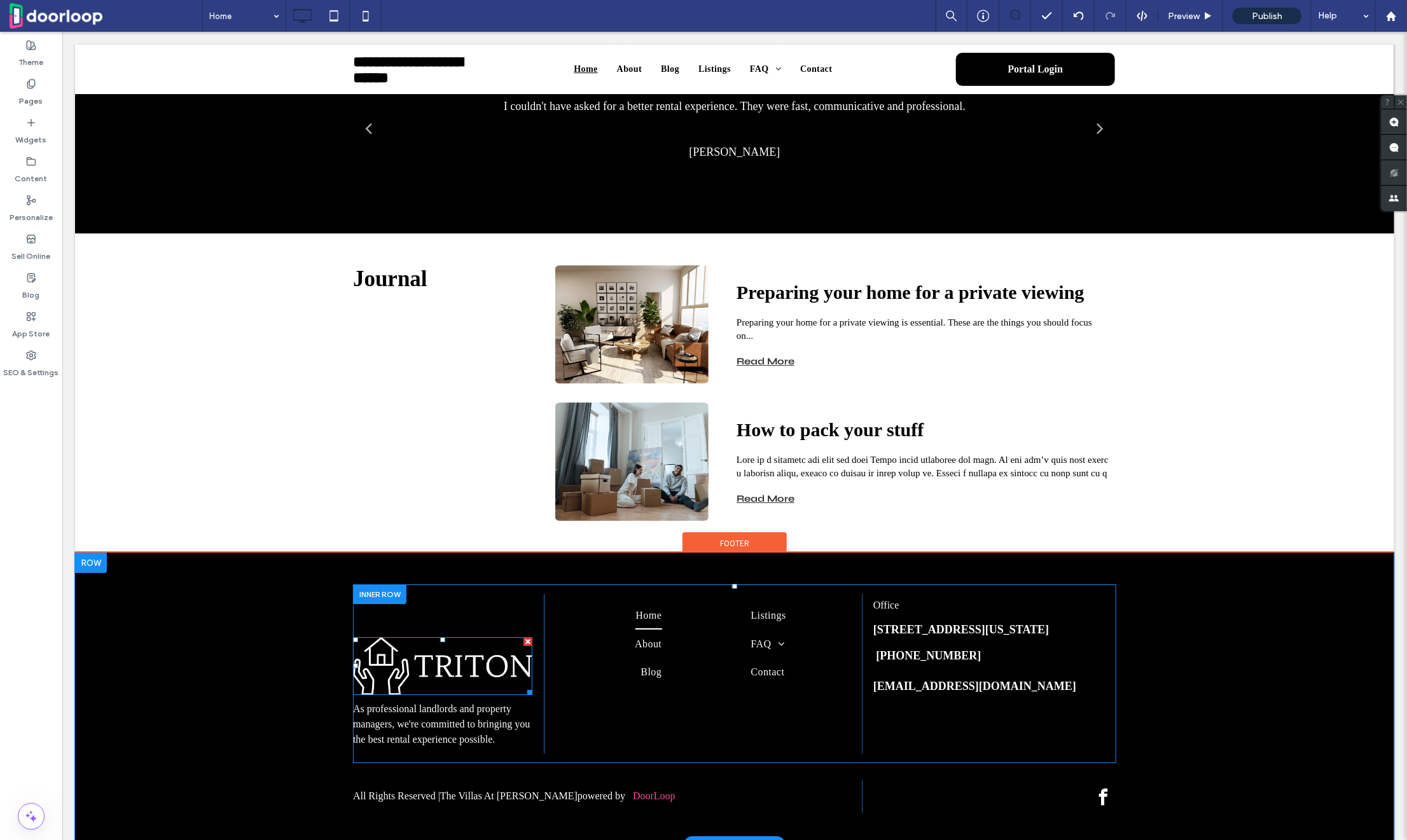
click at [528, 646] on div at bounding box center [527, 641] width 9 height 9
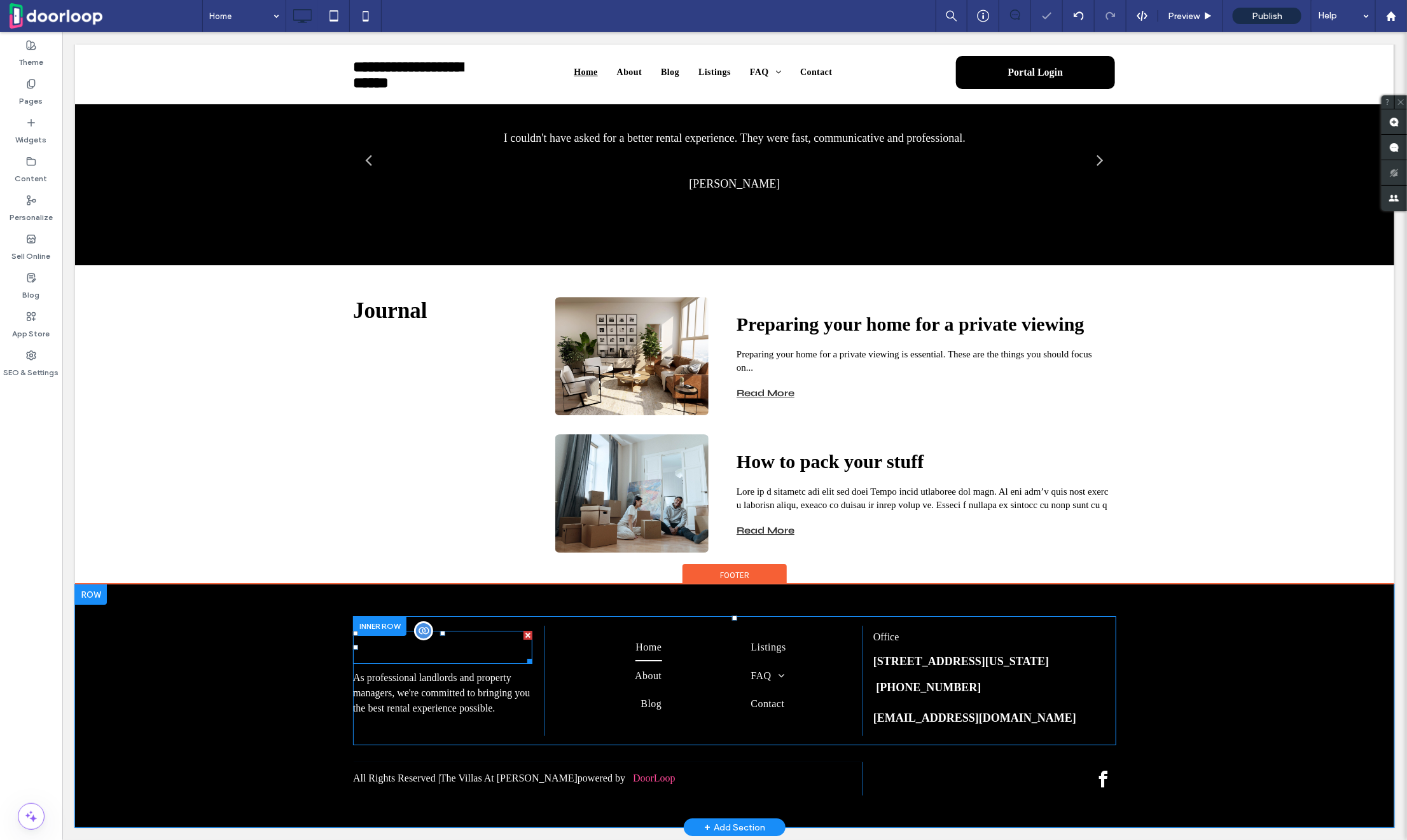
click at [457, 638] on p "The Villas At Hunter Moore" at bounding box center [442, 647] width 179 height 30
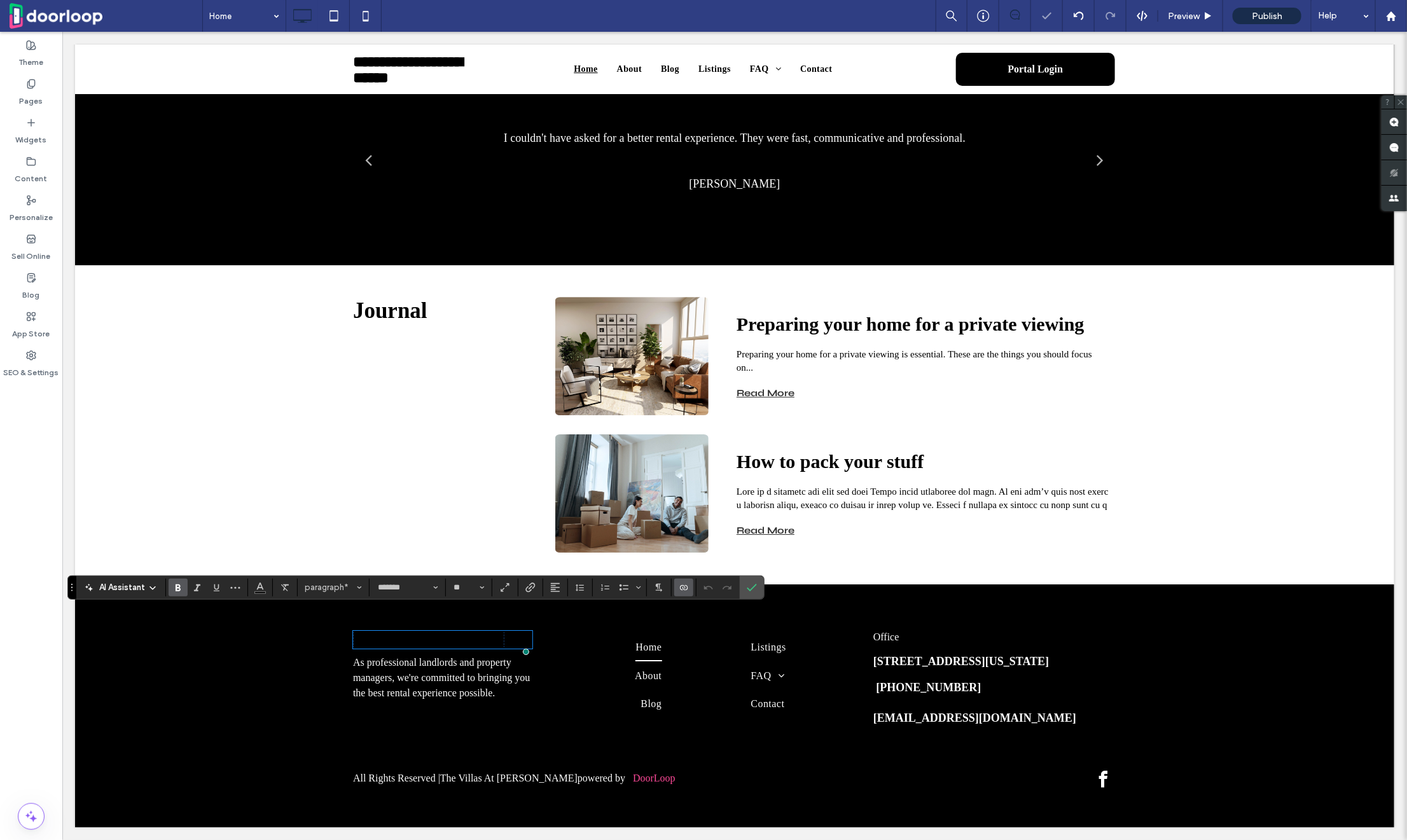
scroll to position [2203, 0]
click at [256, 586] on icon "Color" at bounding box center [259, 586] width 10 height 10
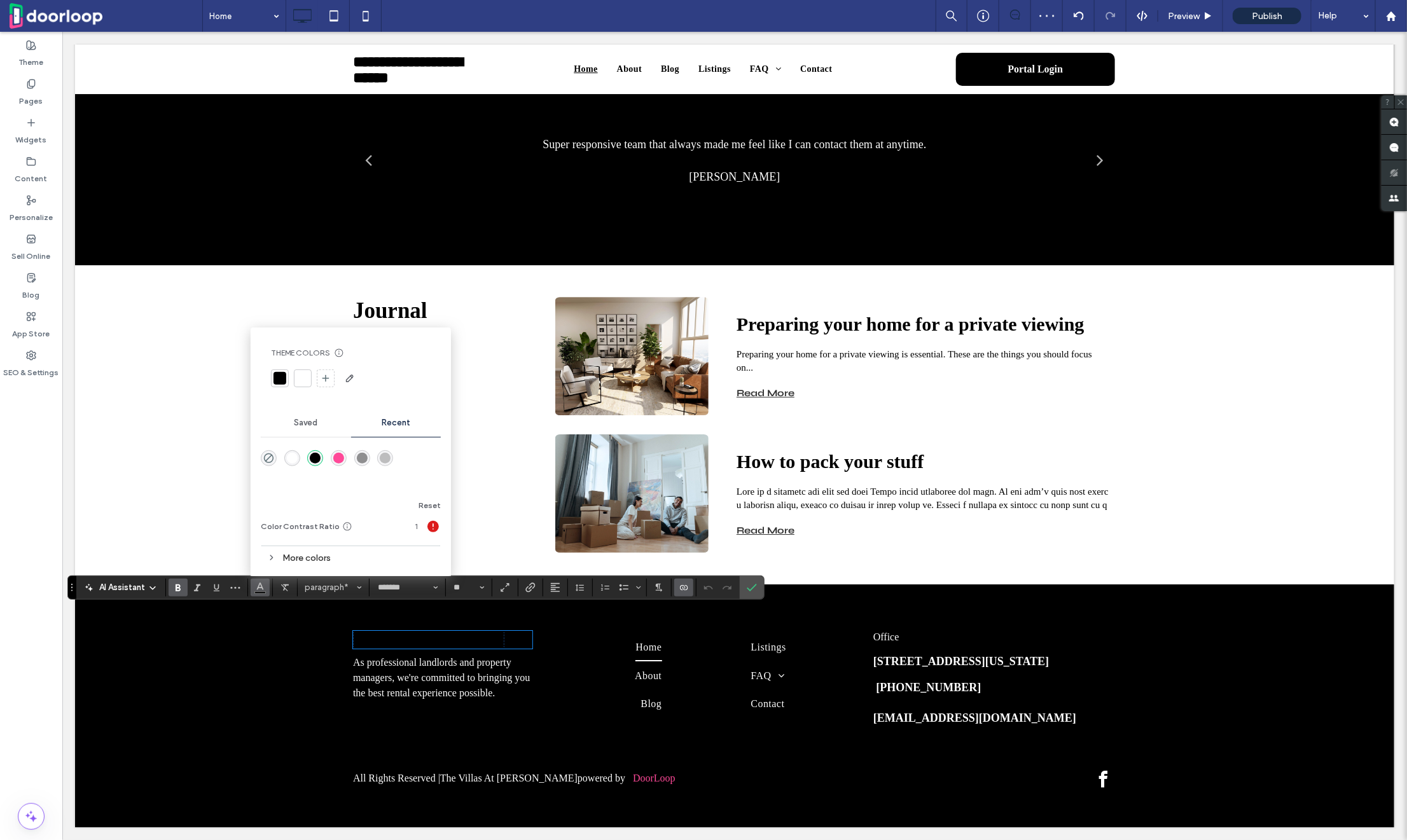
click at [306, 385] on div at bounding box center [302, 378] width 17 height 17
click at [465, 589] on input "**" at bounding box center [465, 587] width 25 height 10
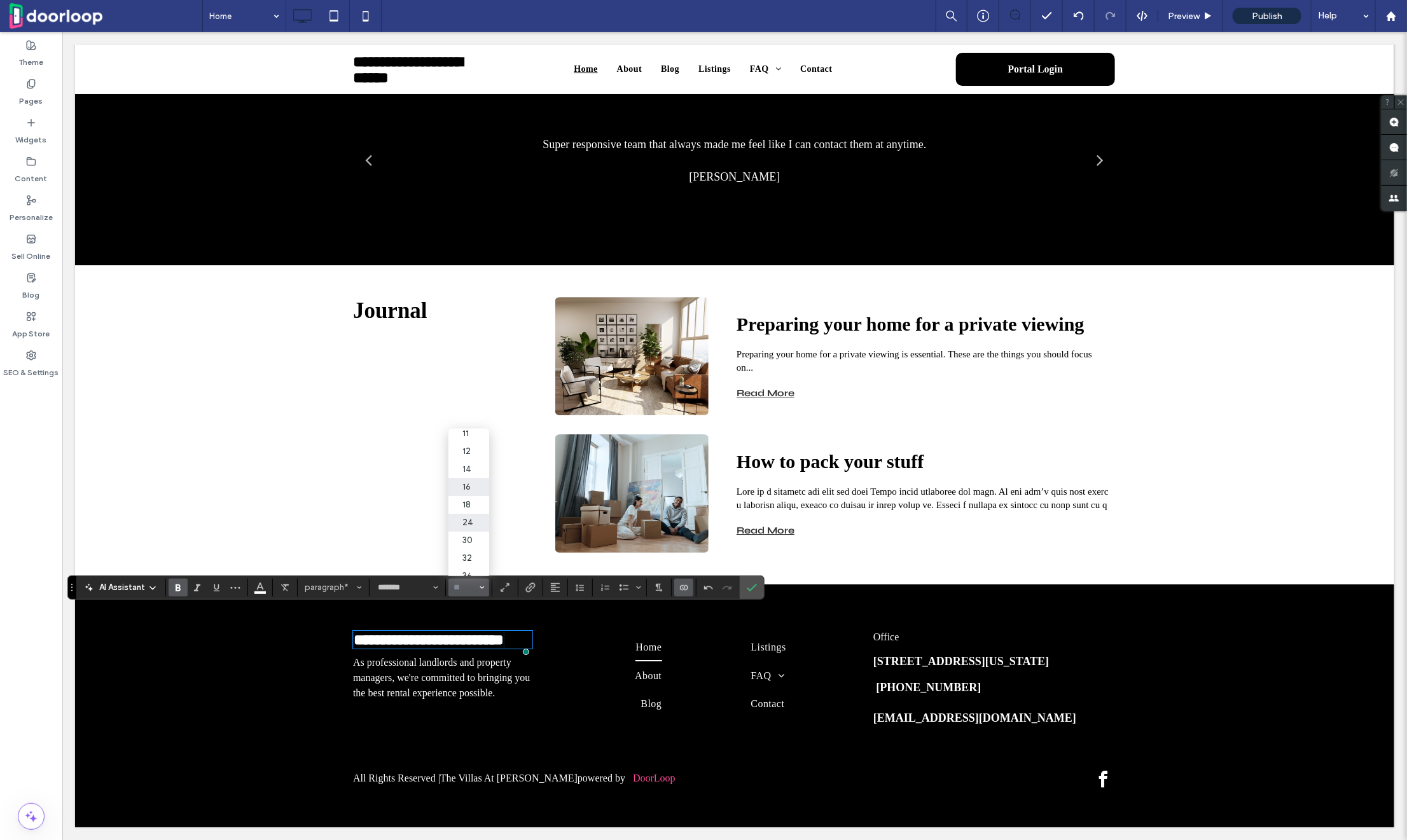
scroll to position [78, 0]
click at [464, 535] on label "32" at bounding box center [468, 537] width 40 height 17
type input "**"
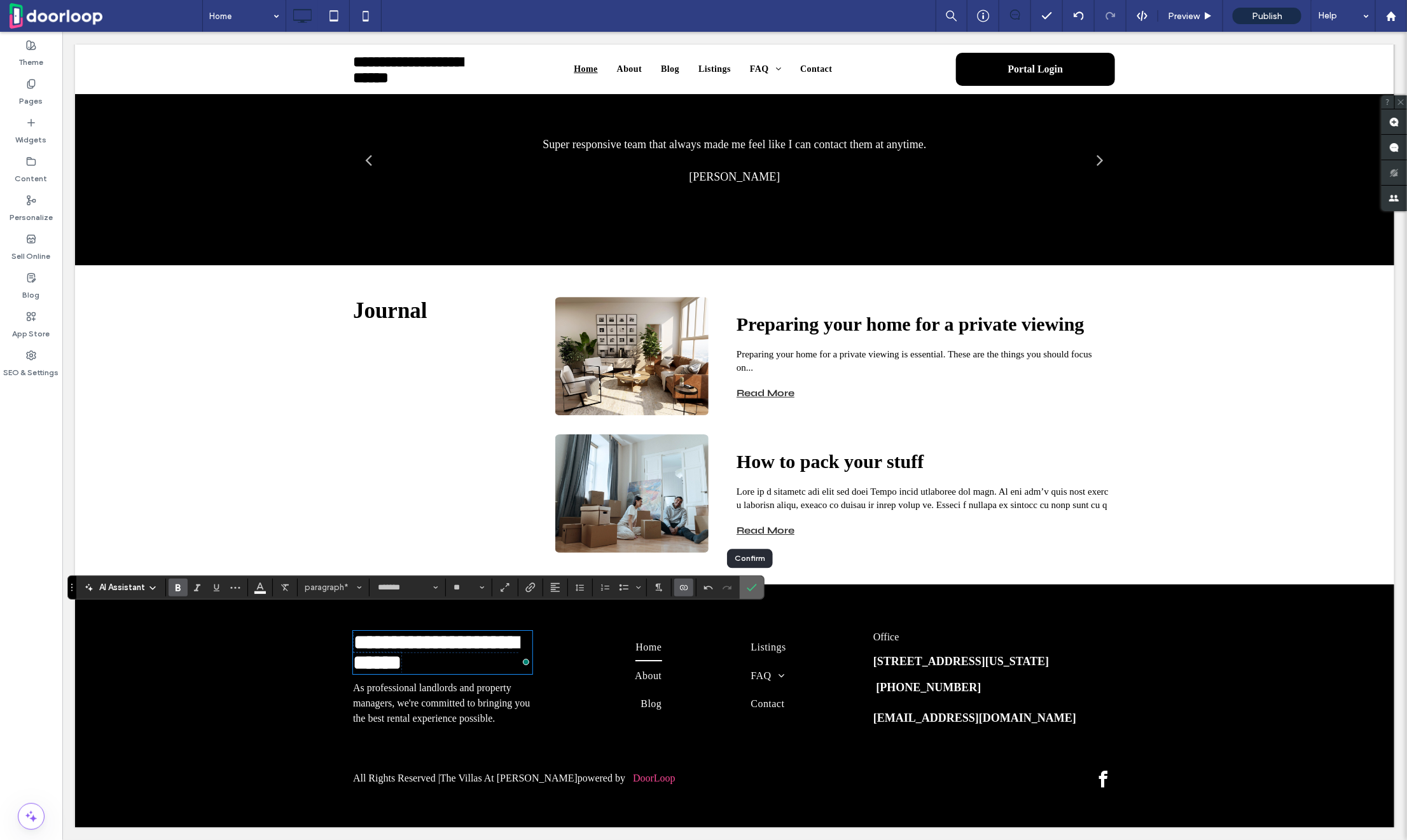
click at [755, 589] on label "Confirm" at bounding box center [752, 587] width 19 height 23
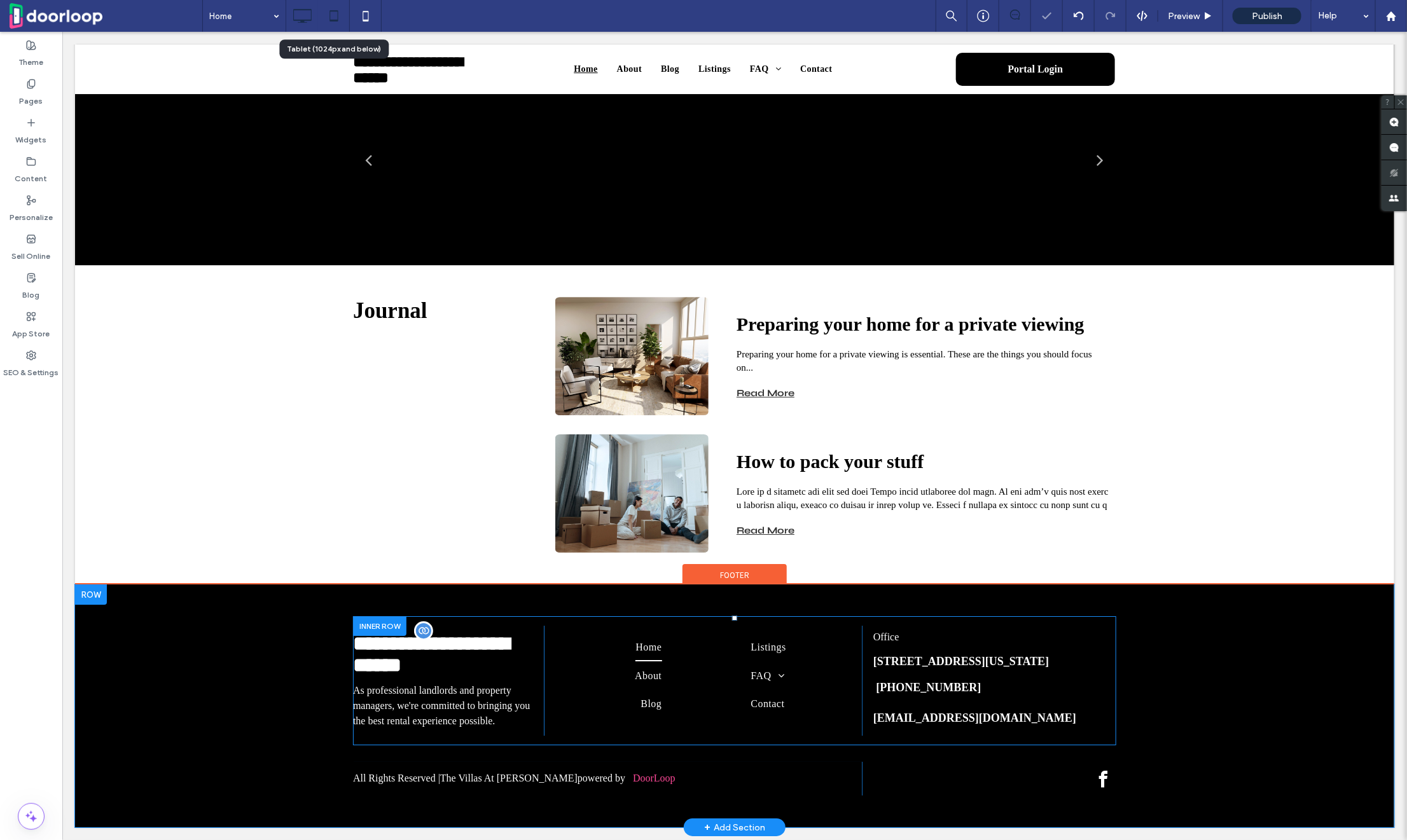
click at [331, 16] on icon at bounding box center [334, 16] width 26 height 26
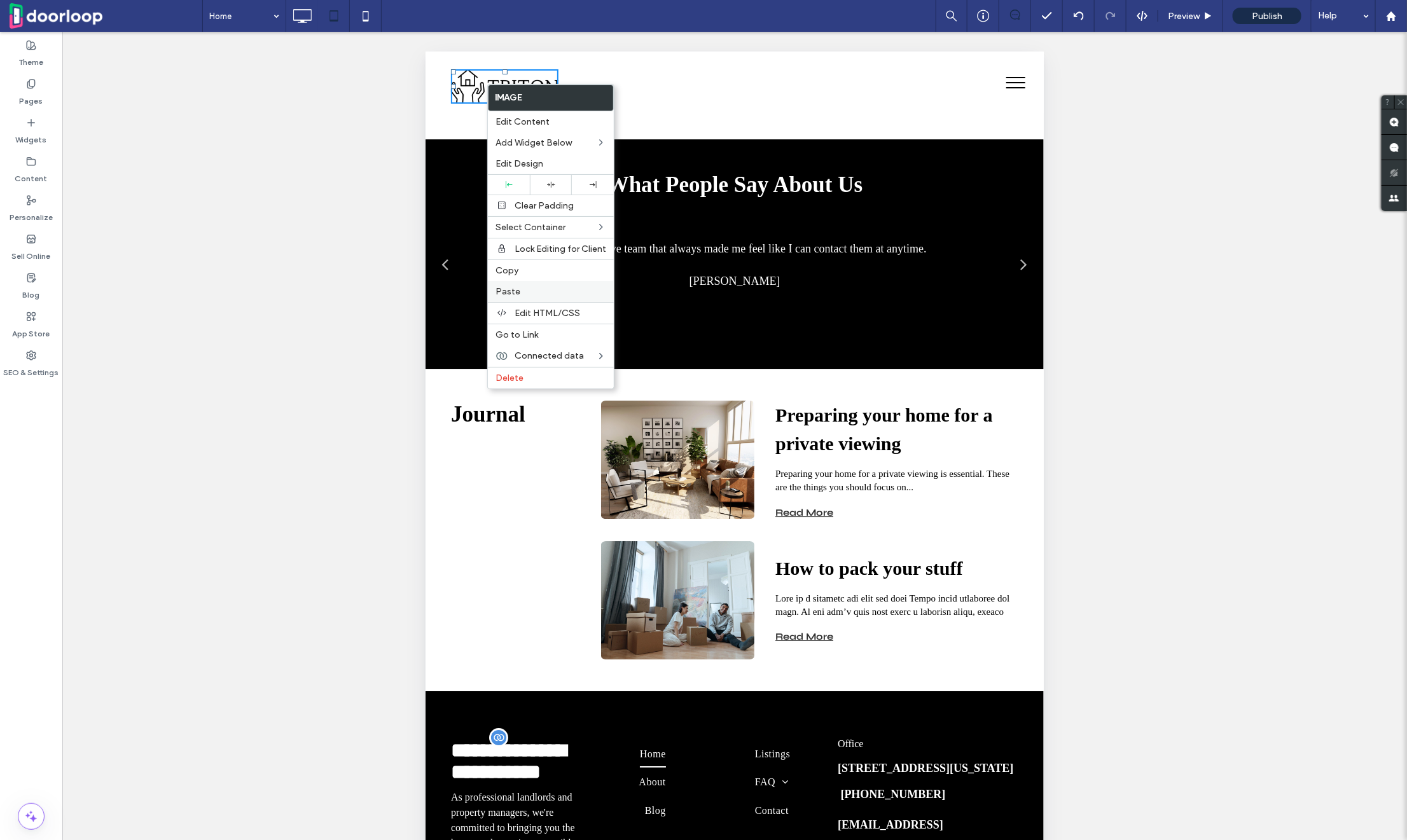
click at [545, 290] on label "Paste" at bounding box center [551, 292] width 110 height 11
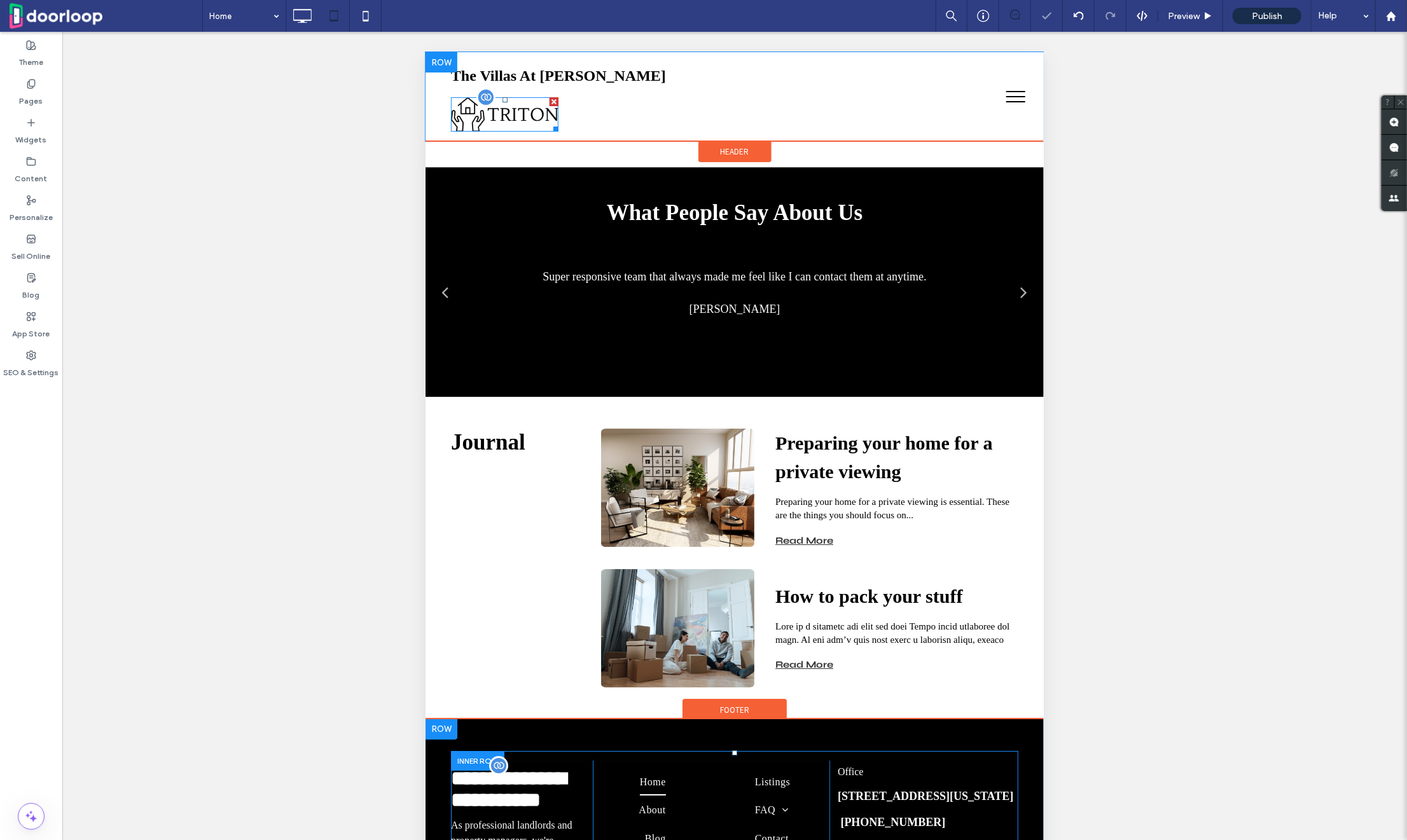
click at [554, 100] on div at bounding box center [554, 101] width 9 height 9
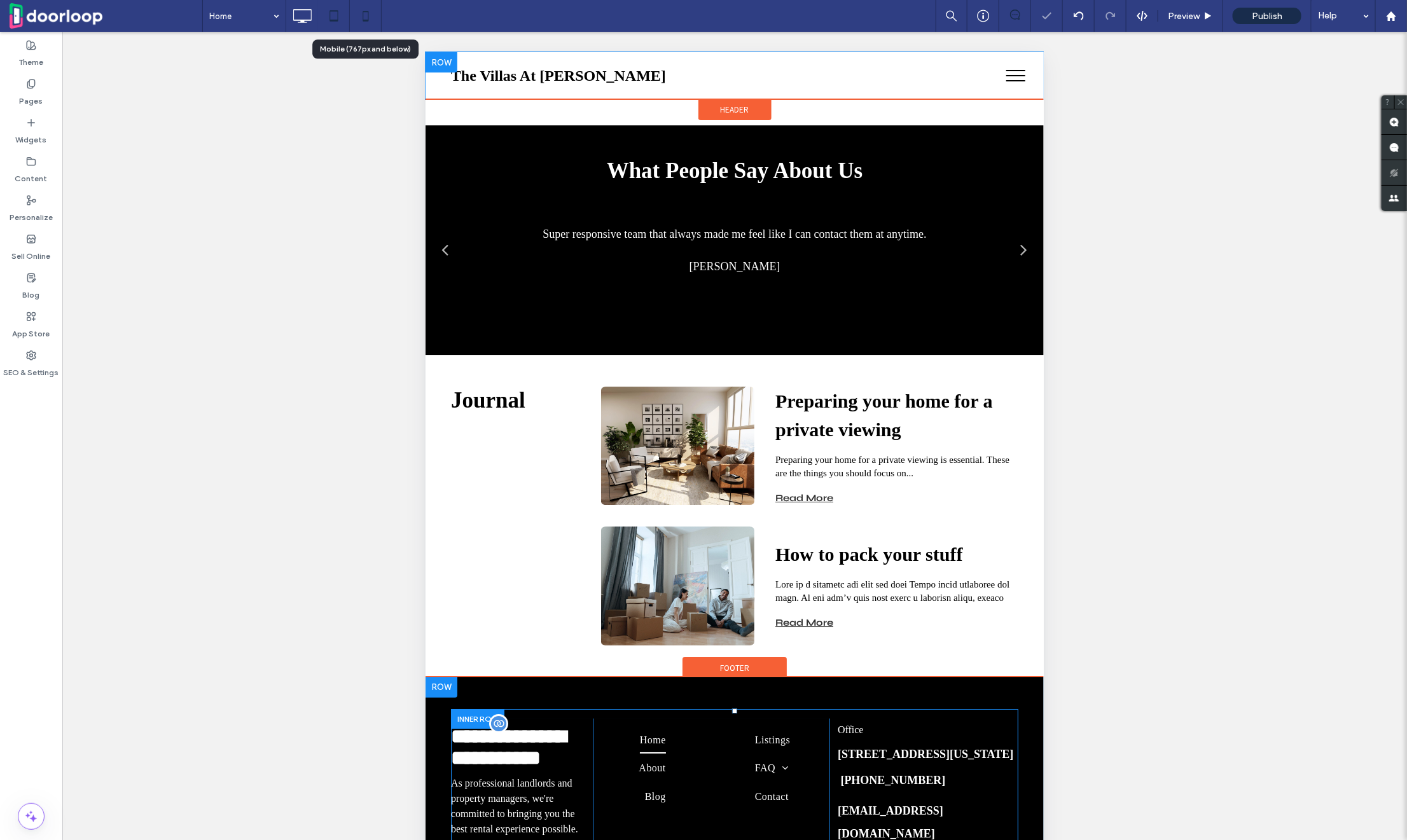
click at [369, 20] on icon at bounding box center [366, 16] width 26 height 26
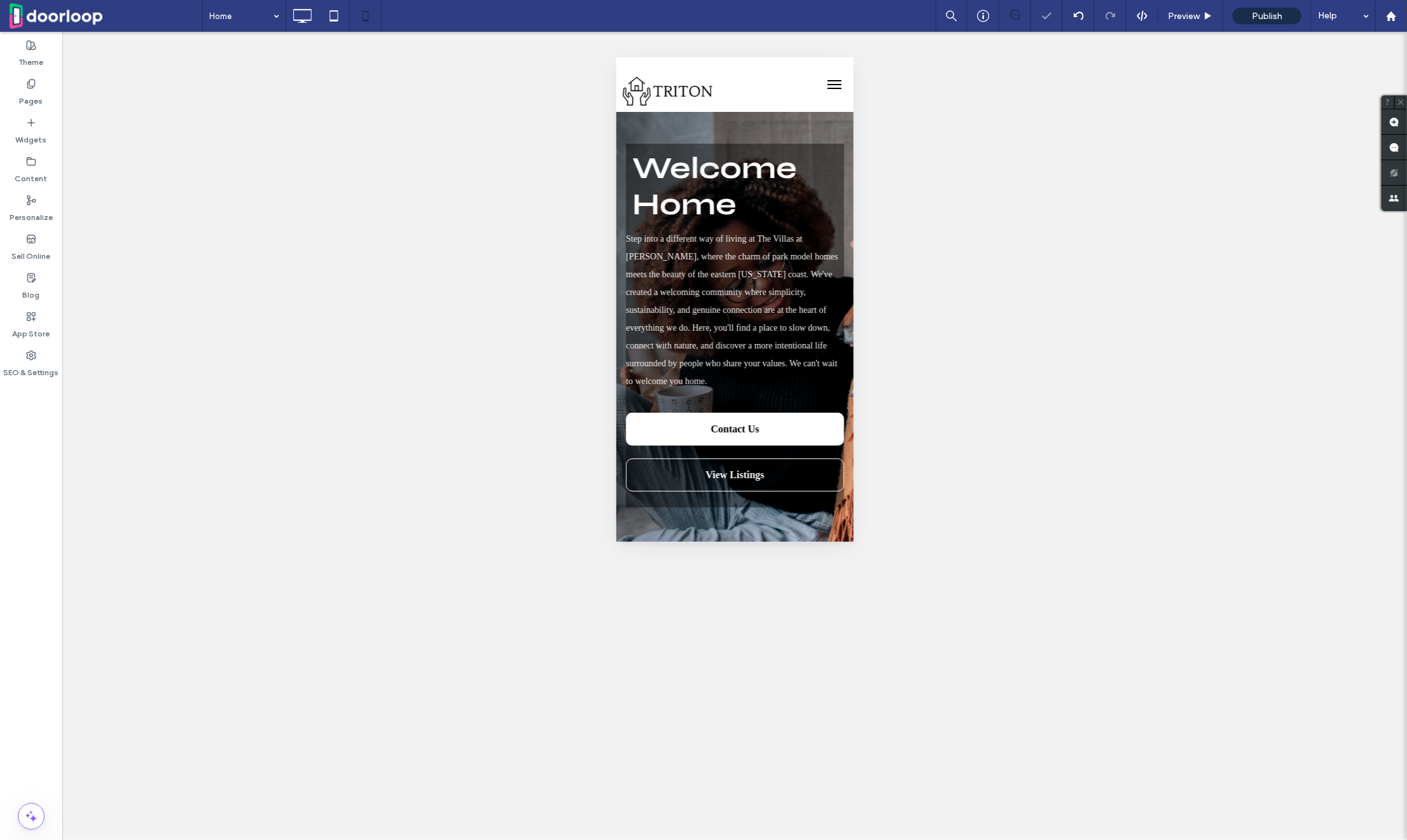
scroll to position [0, 0]
click at [727, 117] on span "Header" at bounding box center [734, 122] width 29 height 11
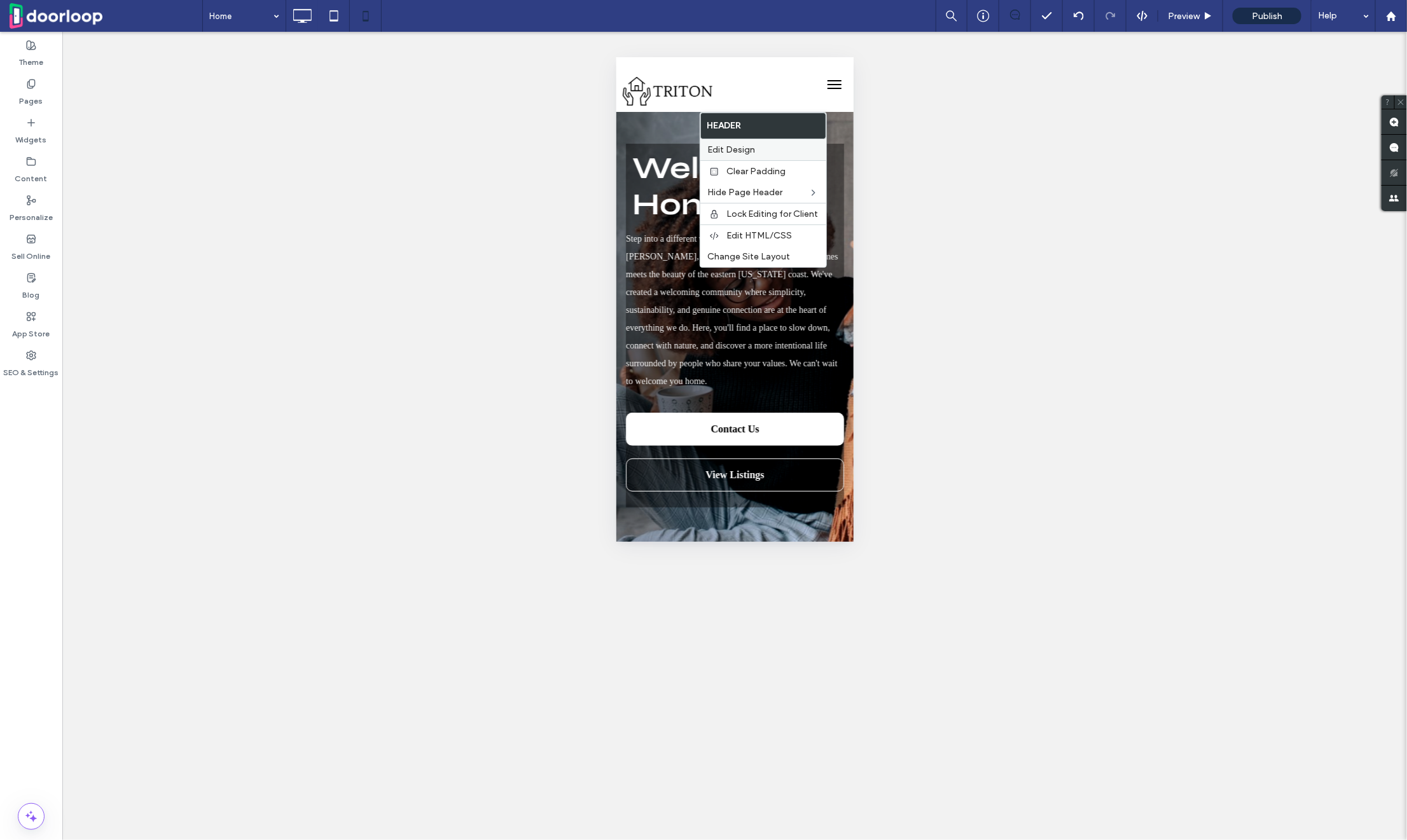
click at [739, 145] on span "Edit Design" at bounding box center [732, 150] width 48 height 11
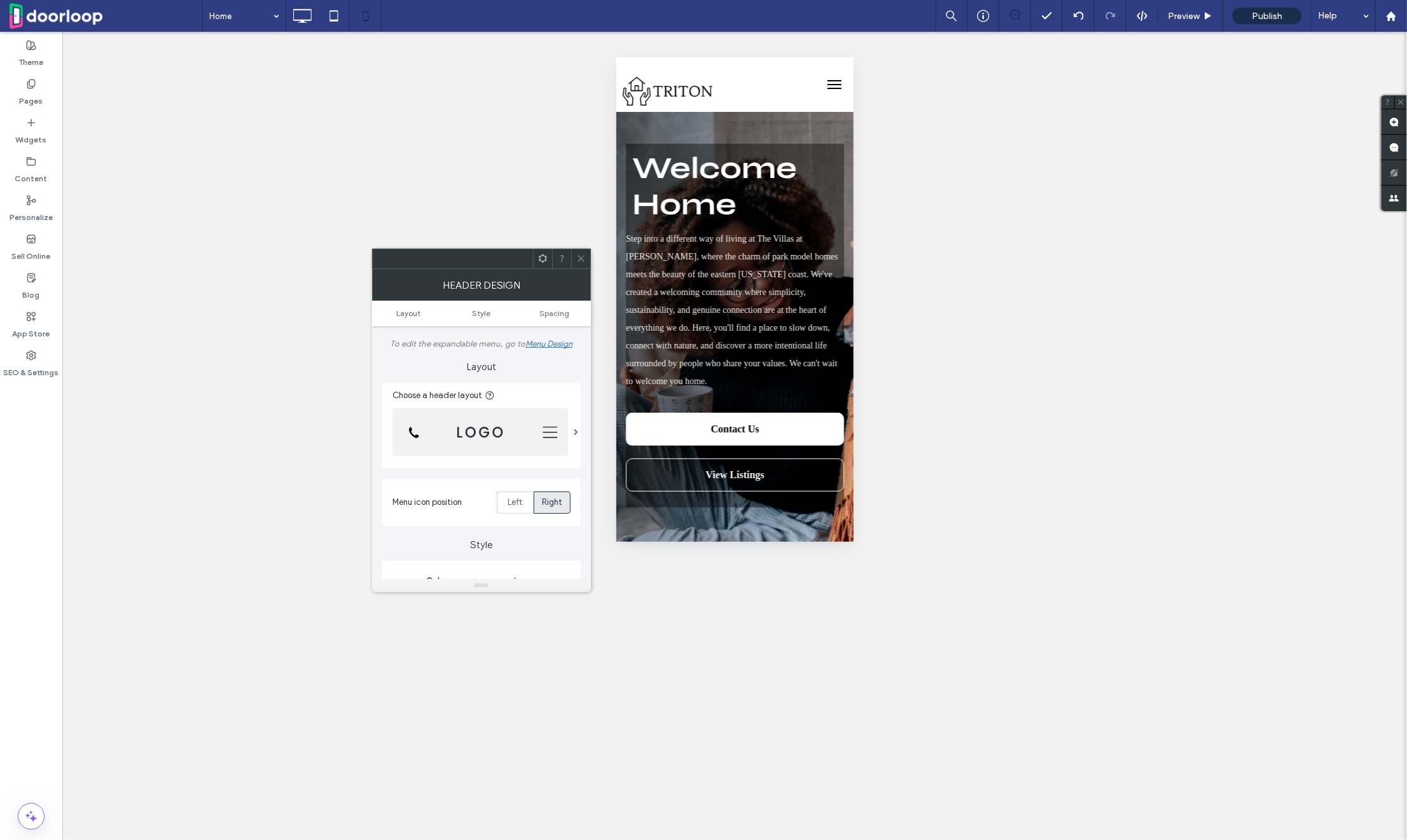
click at [449, 436] on img at bounding box center [480, 432] width 176 height 48
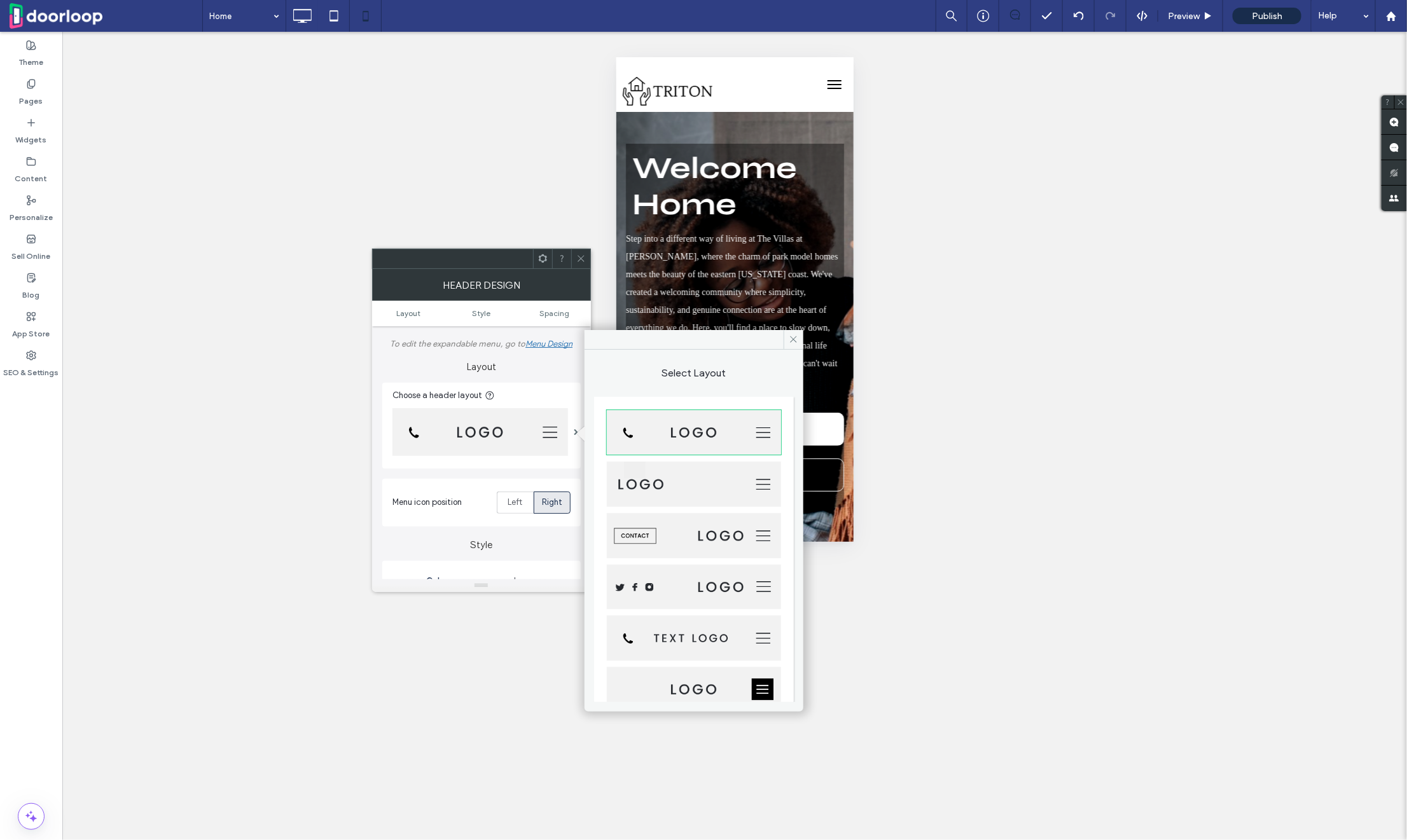
click at [688, 629] on img at bounding box center [694, 638] width 174 height 45
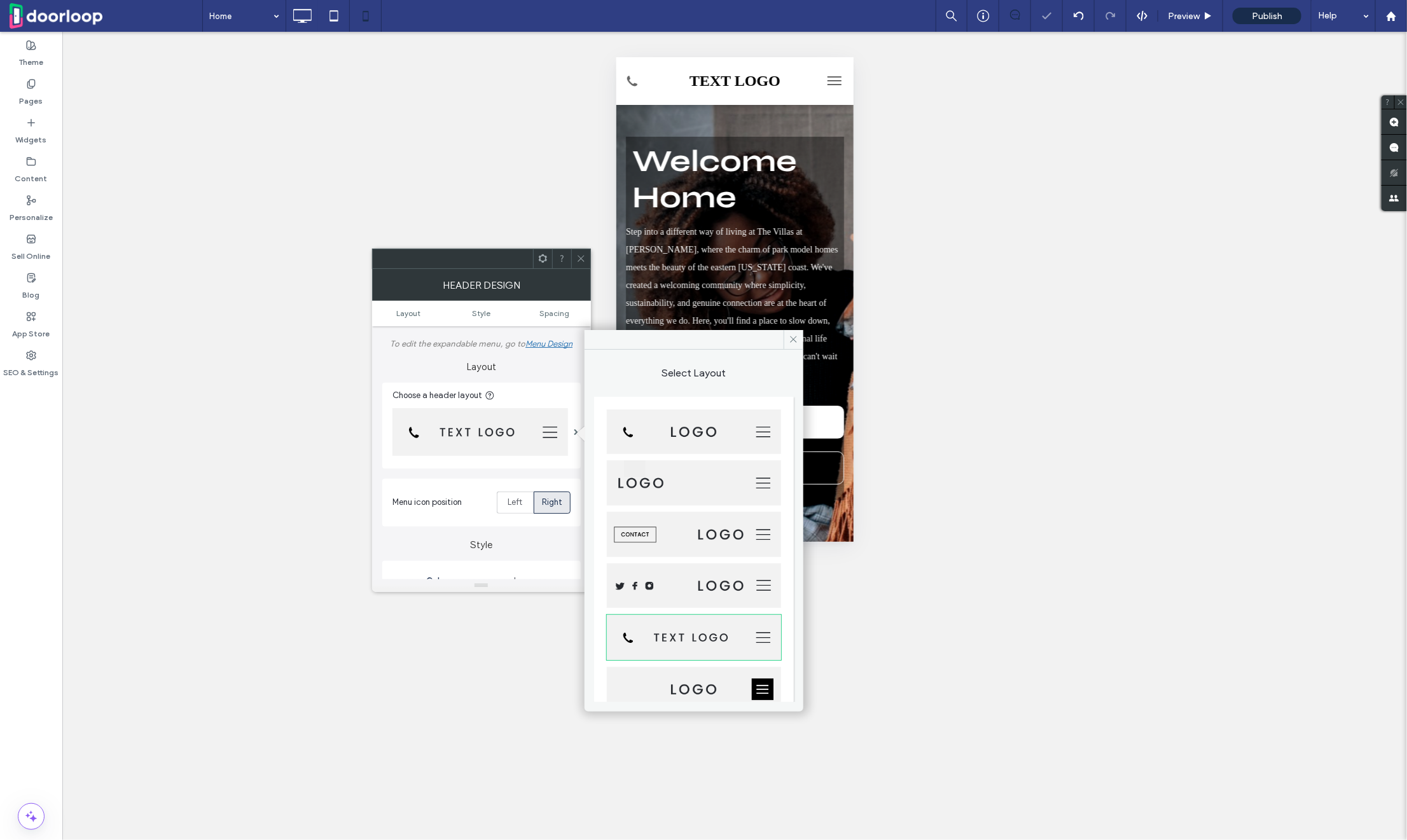
click at [582, 251] on span at bounding box center [581, 259] width 9 height 19
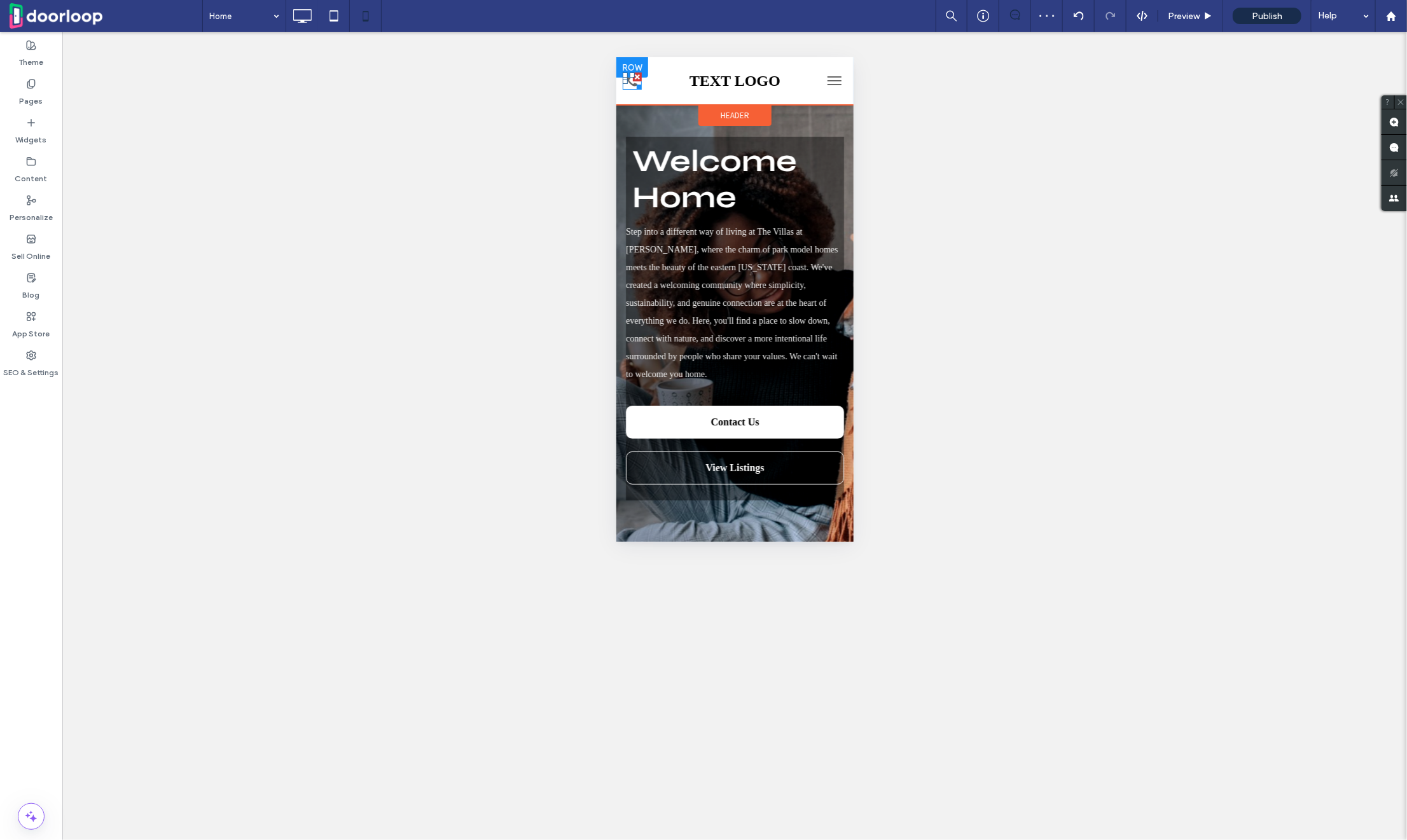
click at [637, 74] on div at bounding box center [637, 76] width 9 height 9
click at [718, 74] on span "TEXT LOGO" at bounding box center [734, 80] width 91 height 17
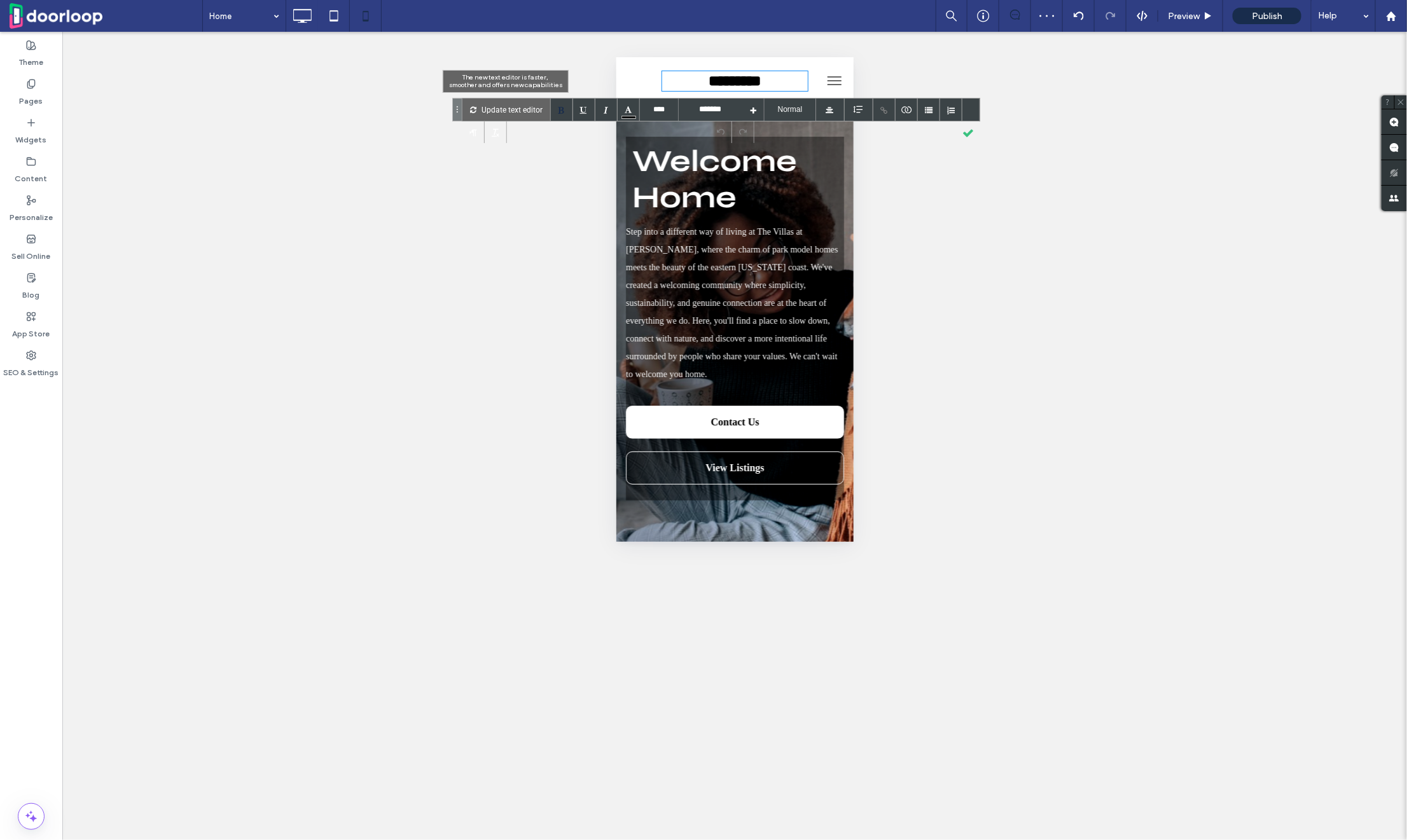
click at [479, 112] on div "Update text editor" at bounding box center [507, 109] width 88 height 22
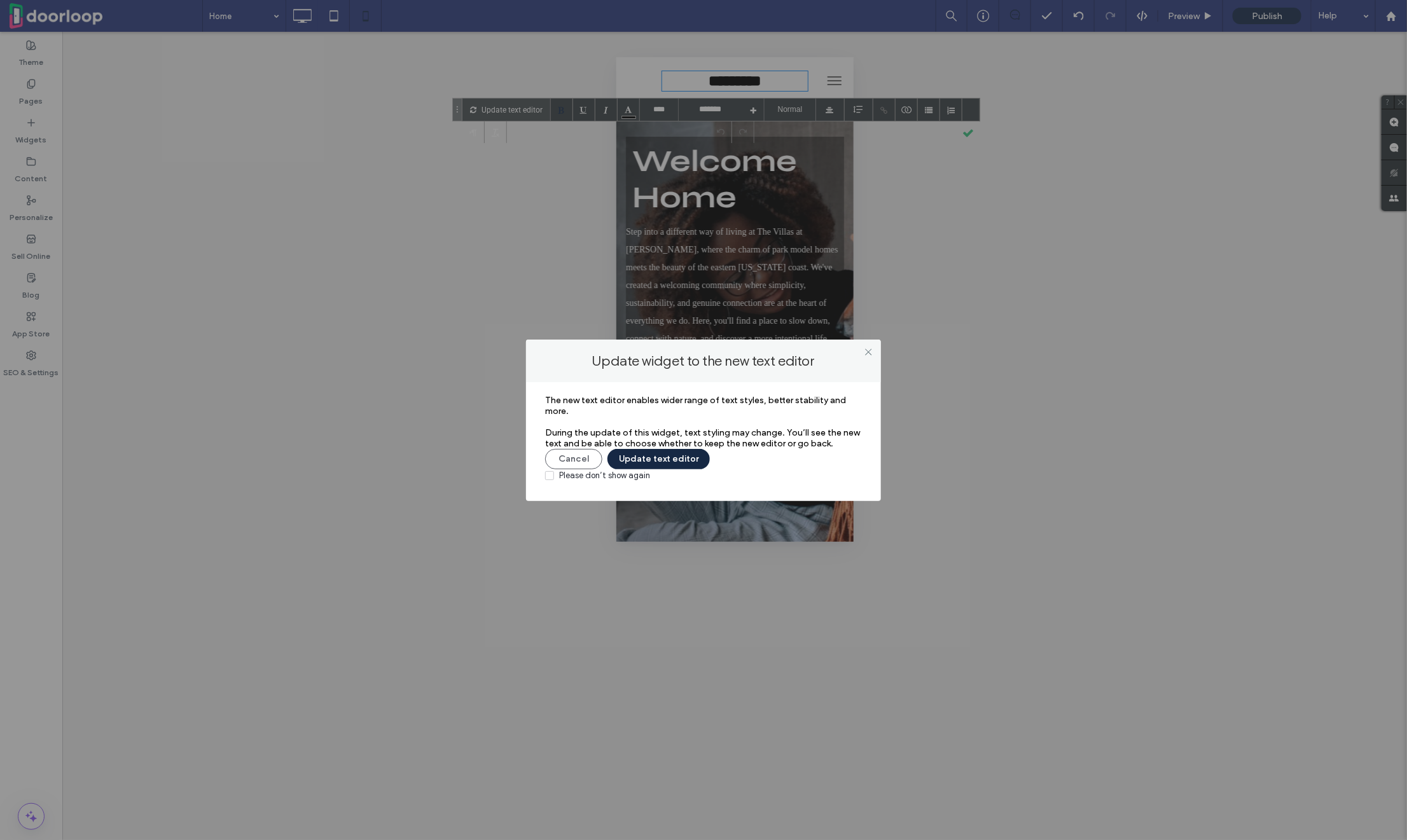
click at [636, 466] on button "Update text editor" at bounding box center [658, 459] width 102 height 20
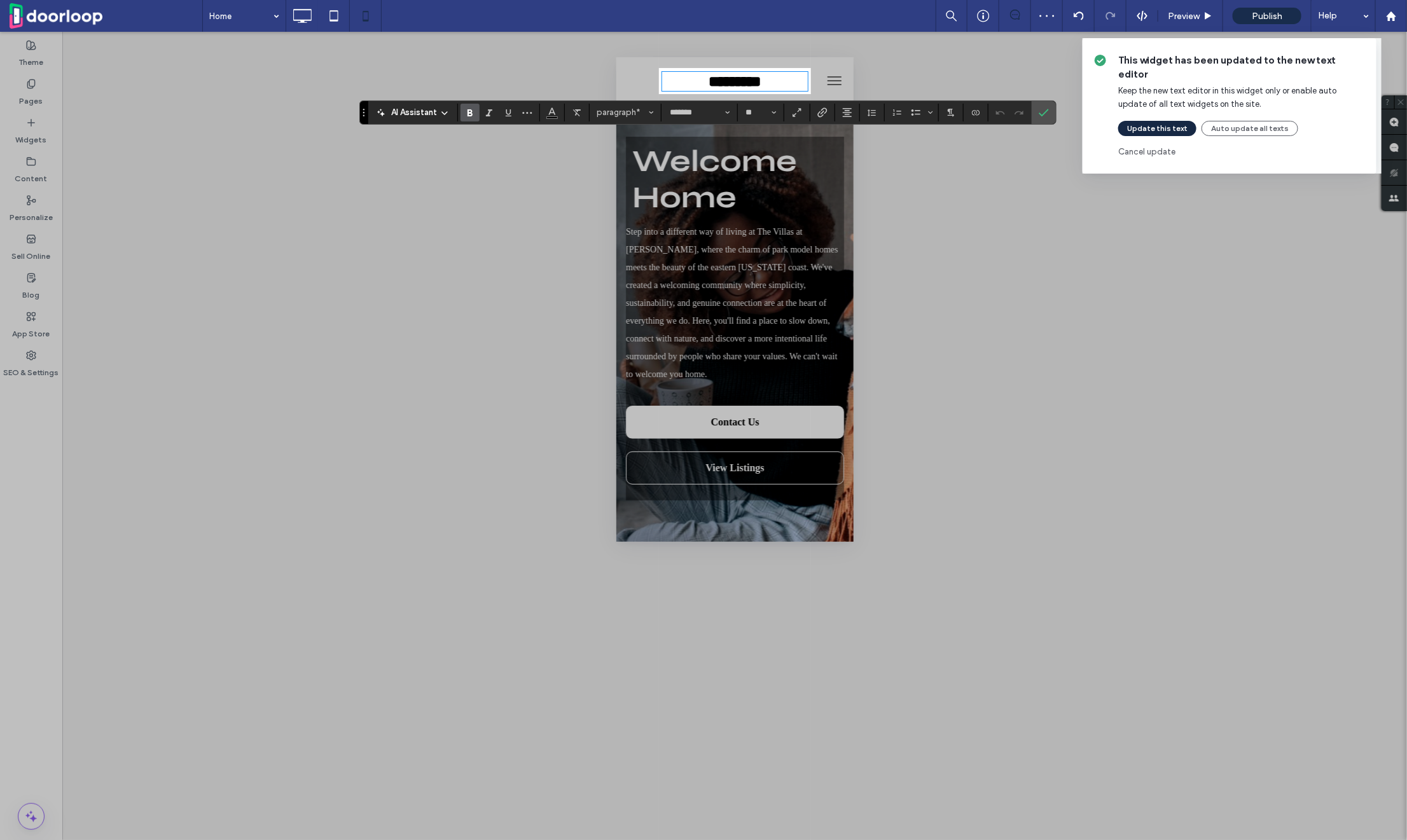
click at [1176, 121] on button "Update this text" at bounding box center [1157, 128] width 78 height 16
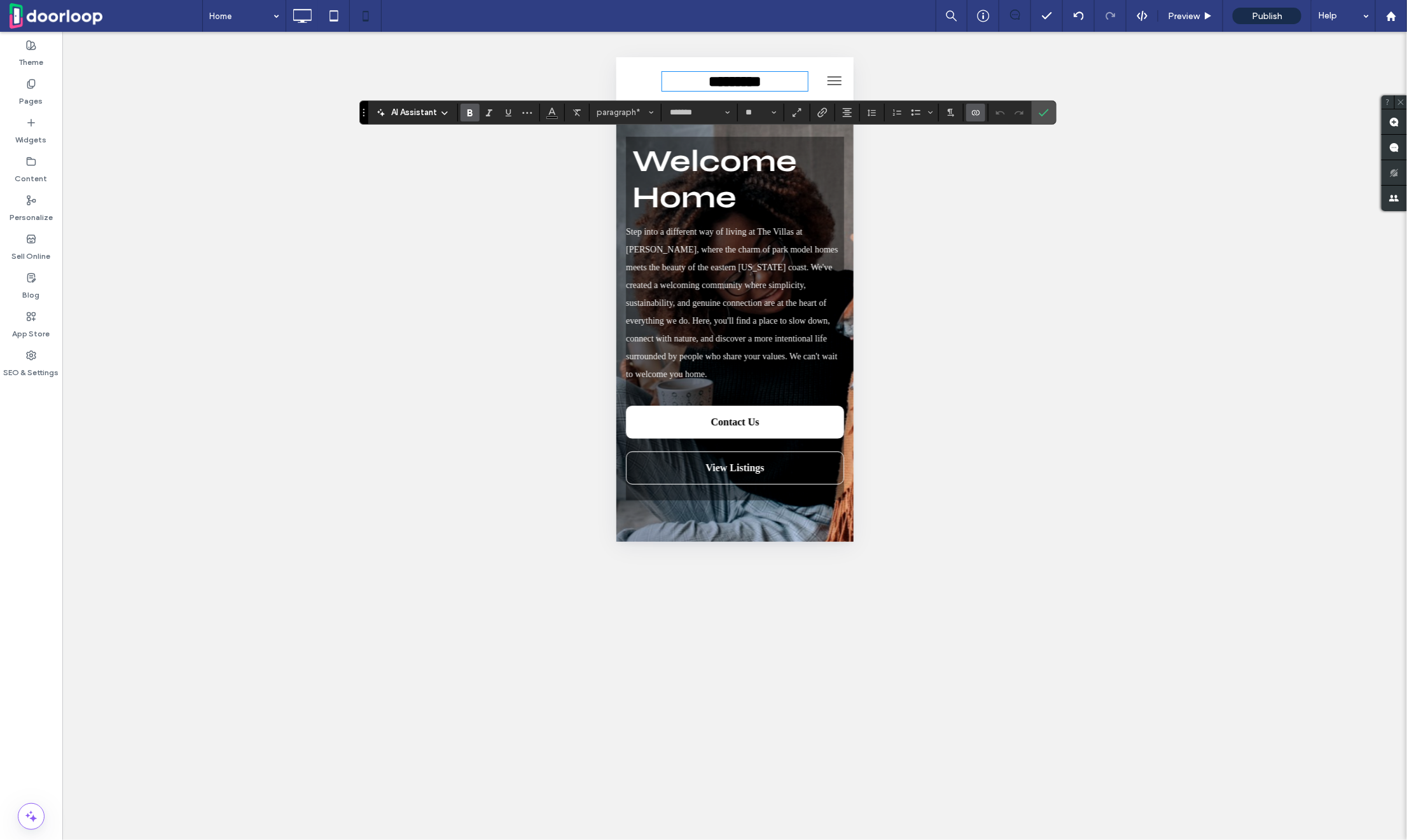
click at [971, 108] on icon "Connect To Data" at bounding box center [975, 112] width 10 height 10
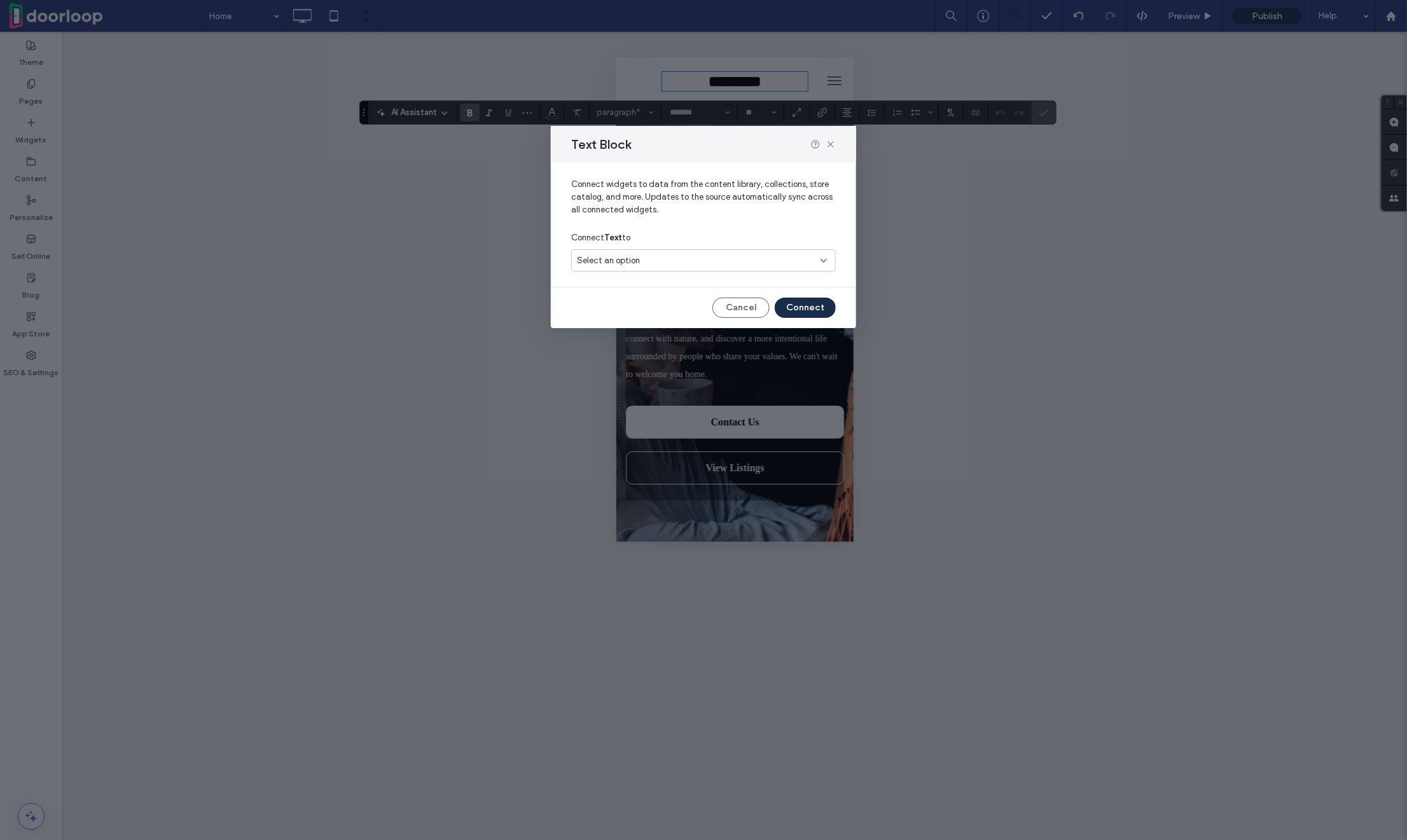
click at [690, 241] on div "Connect Text to" at bounding box center [704, 237] width 265 height 23
click at [690, 249] on div "Select an option" at bounding box center [704, 260] width 265 height 22
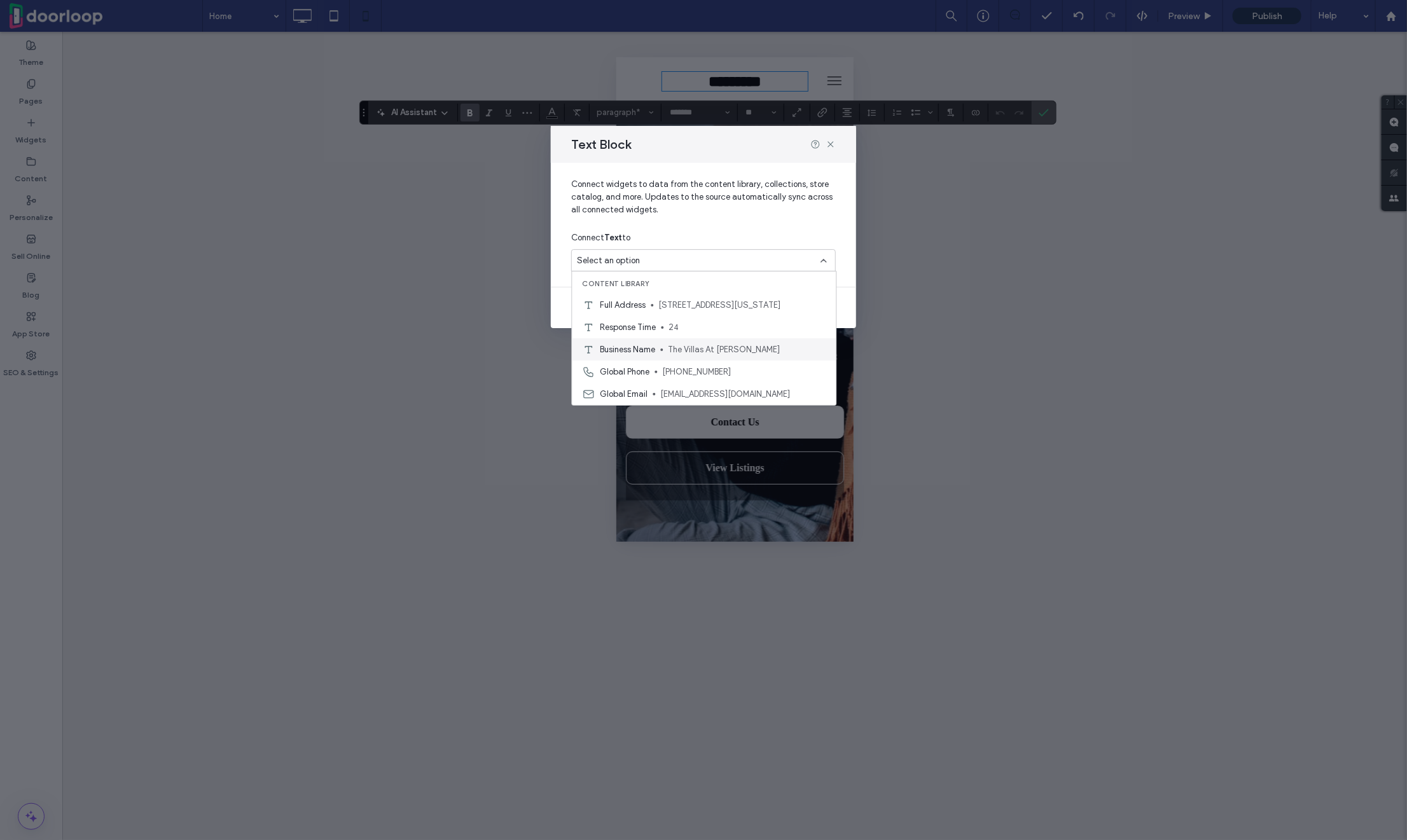
click at [675, 350] on span "The Villas At Hunter Moore" at bounding box center [747, 350] width 157 height 13
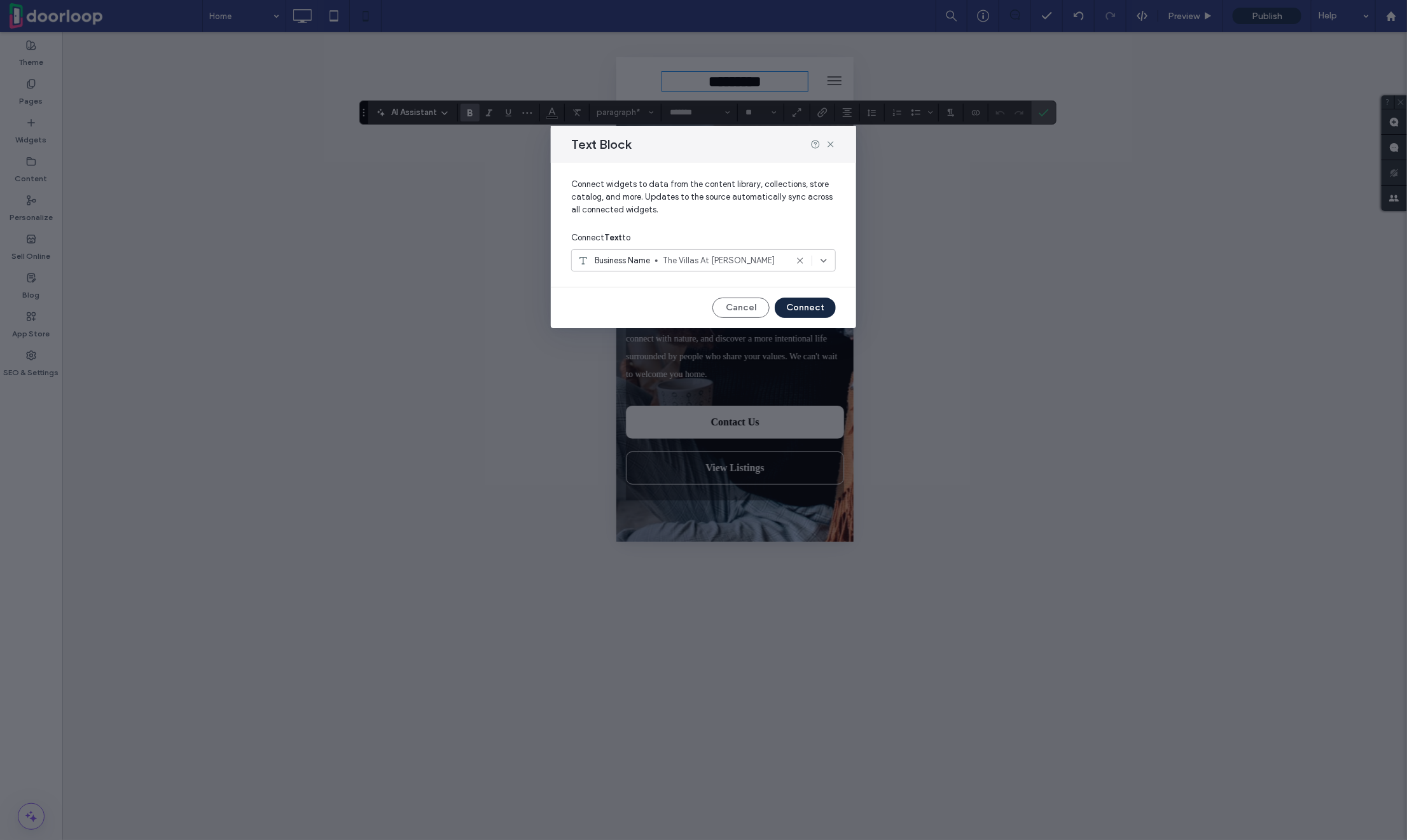
click at [809, 302] on button "Connect" at bounding box center [805, 308] width 61 height 20
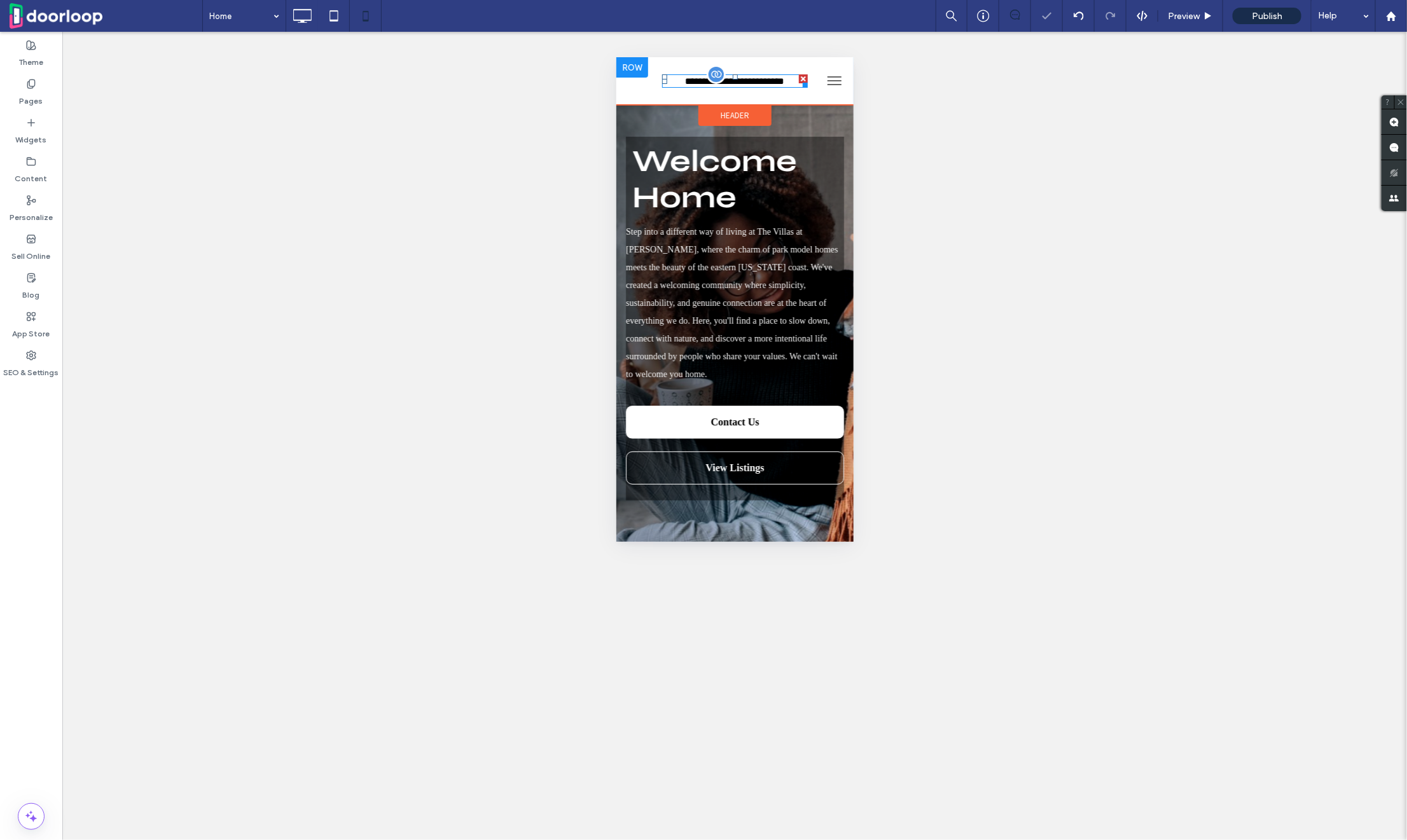
click at [736, 85] on span "**********" at bounding box center [735, 80] width 99 height 9
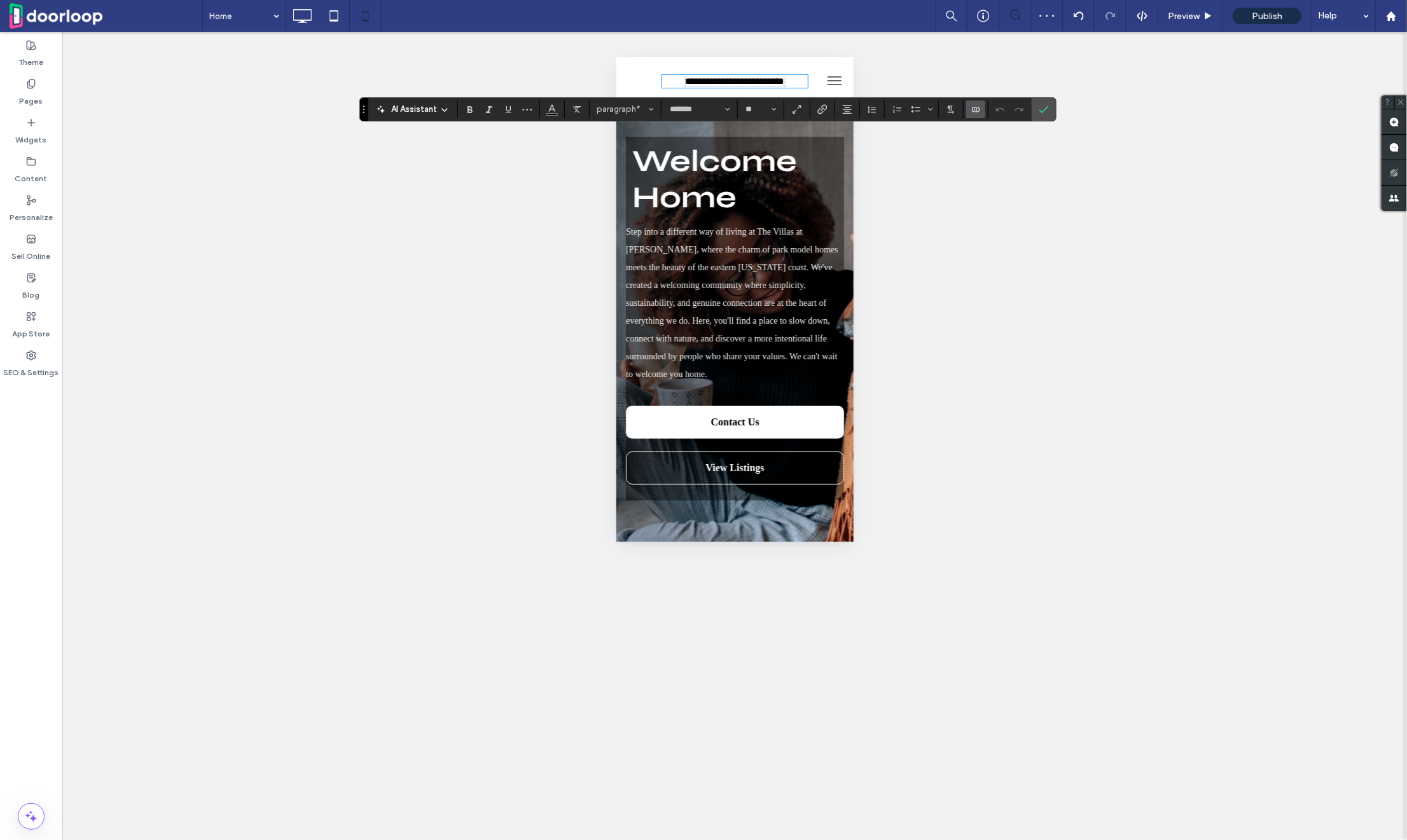
click at [732, 77] on span "**********" at bounding box center [735, 80] width 99 height 9
click at [462, 109] on label "Bold" at bounding box center [470, 109] width 19 height 17
click at [774, 105] on span "Size" at bounding box center [775, 109] width 6 height 17
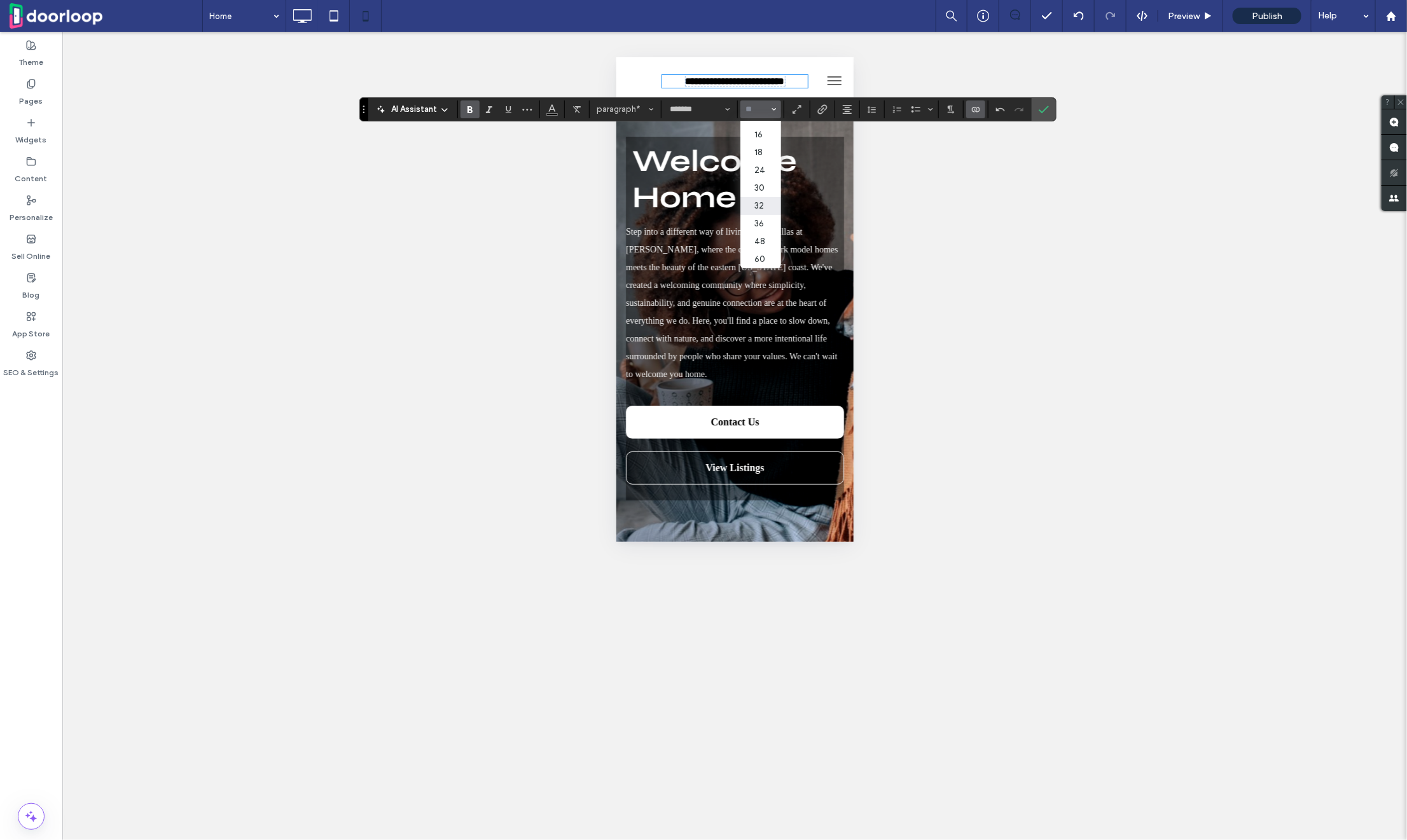
scroll to position [84, 0]
click at [755, 174] on label "18" at bounding box center [761, 170] width 40 height 17
type input "**"
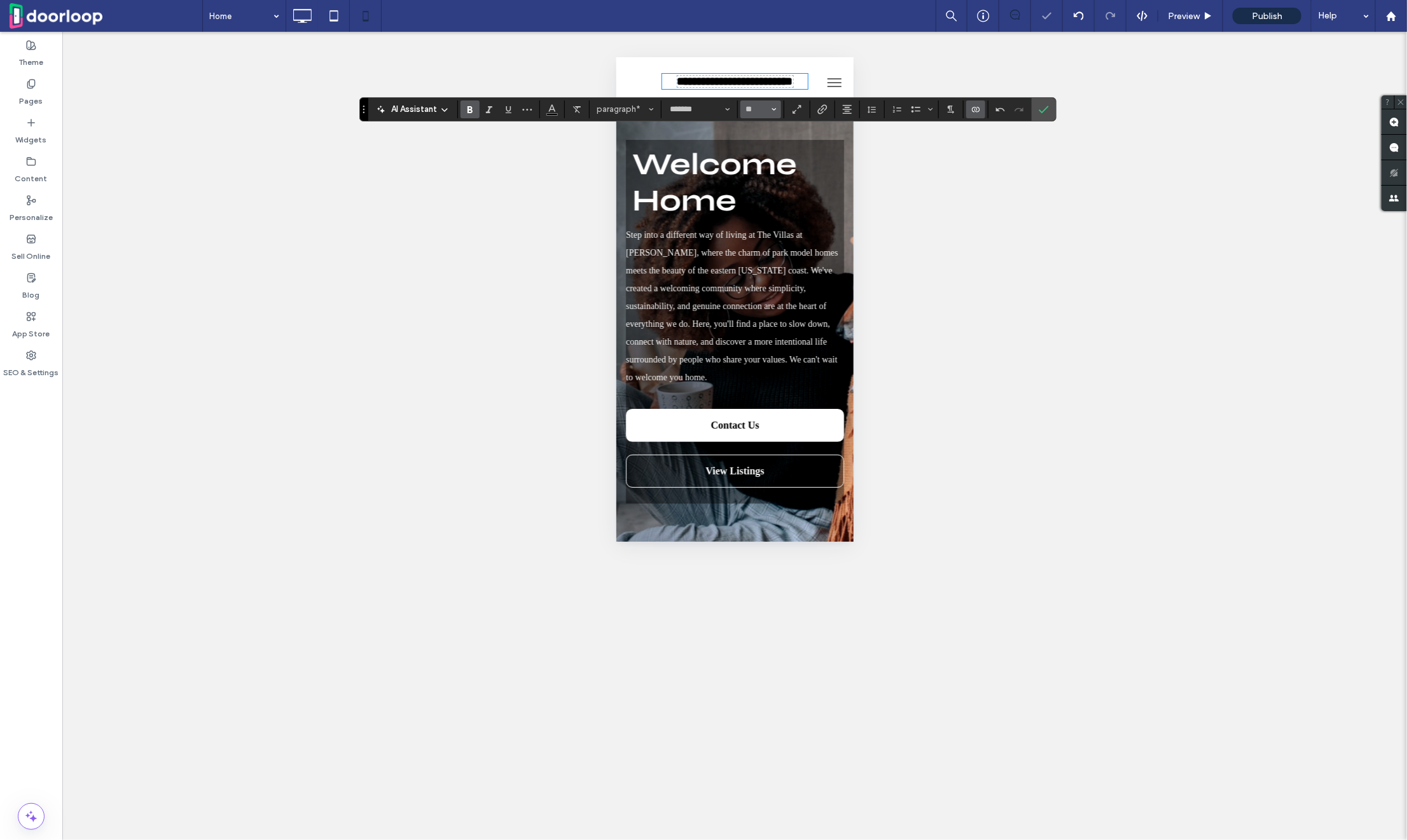
click at [772, 108] on icon "Size" at bounding box center [775, 109] width 6 height 6
click at [755, 210] on label "30" at bounding box center [761, 212] width 40 height 17
type input "**"
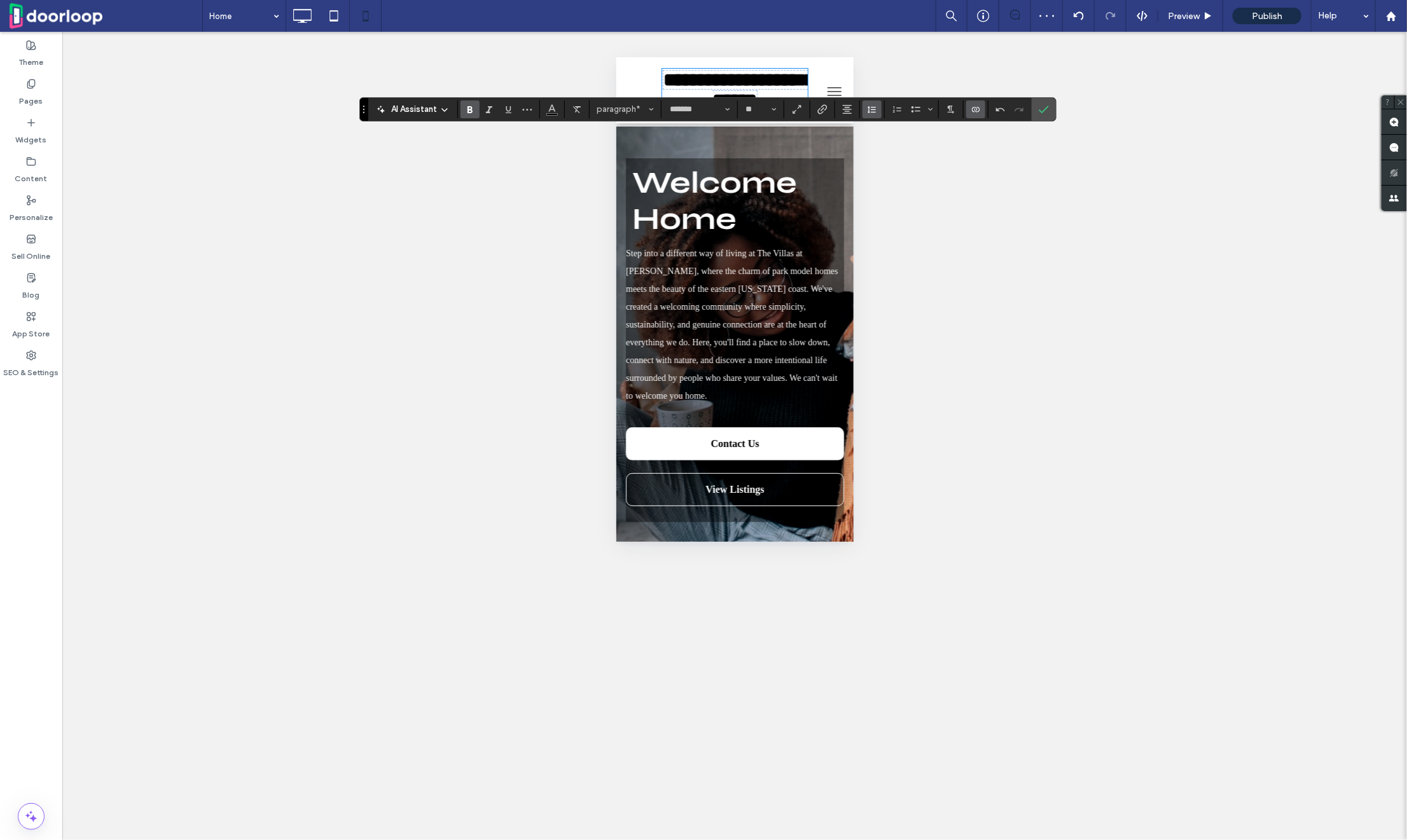
click at [870, 111] on icon "Line Height" at bounding box center [871, 109] width 10 height 10
click at [1035, 109] on label "Confirm" at bounding box center [1044, 109] width 19 height 23
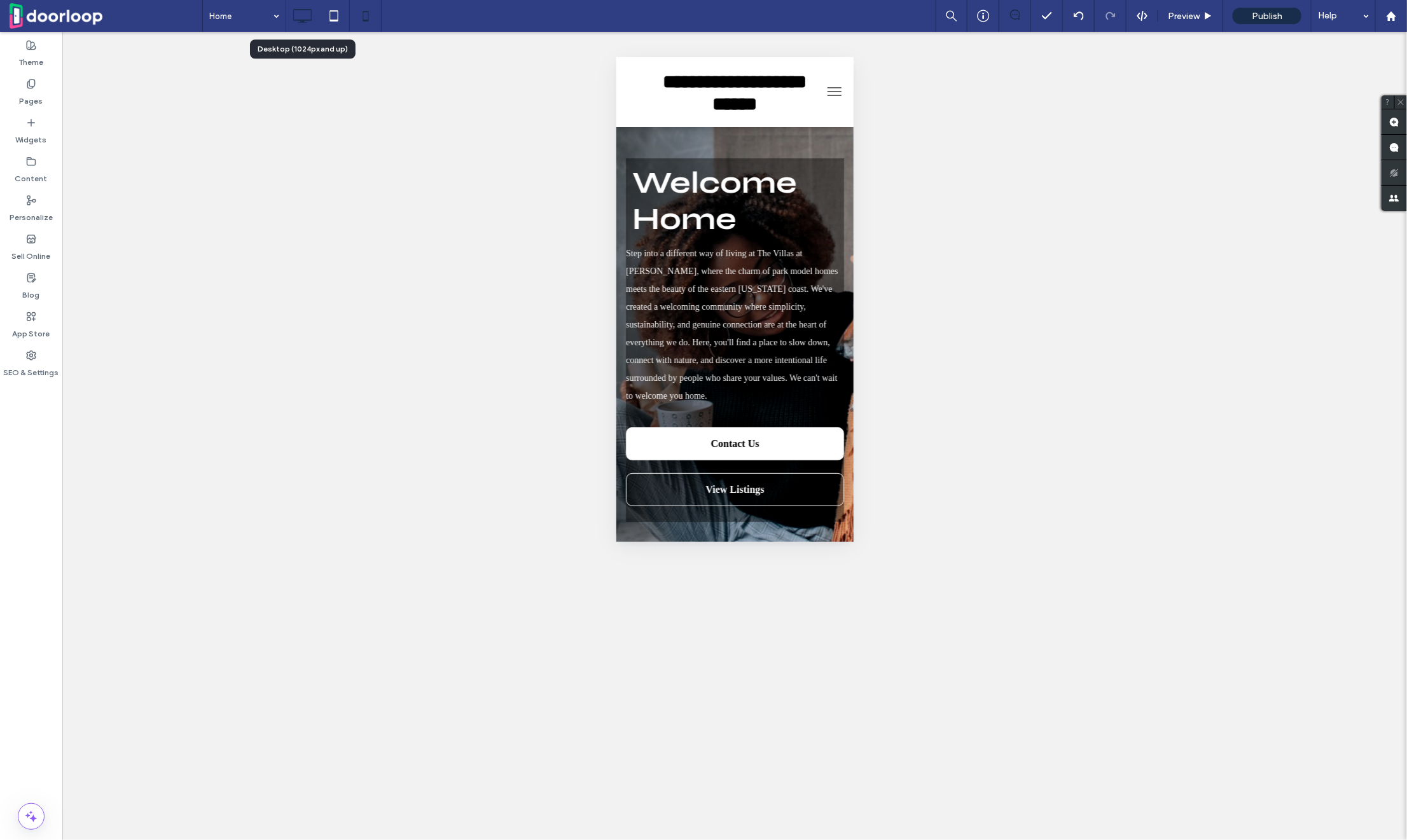
click at [299, 8] on icon at bounding box center [303, 16] width 26 height 26
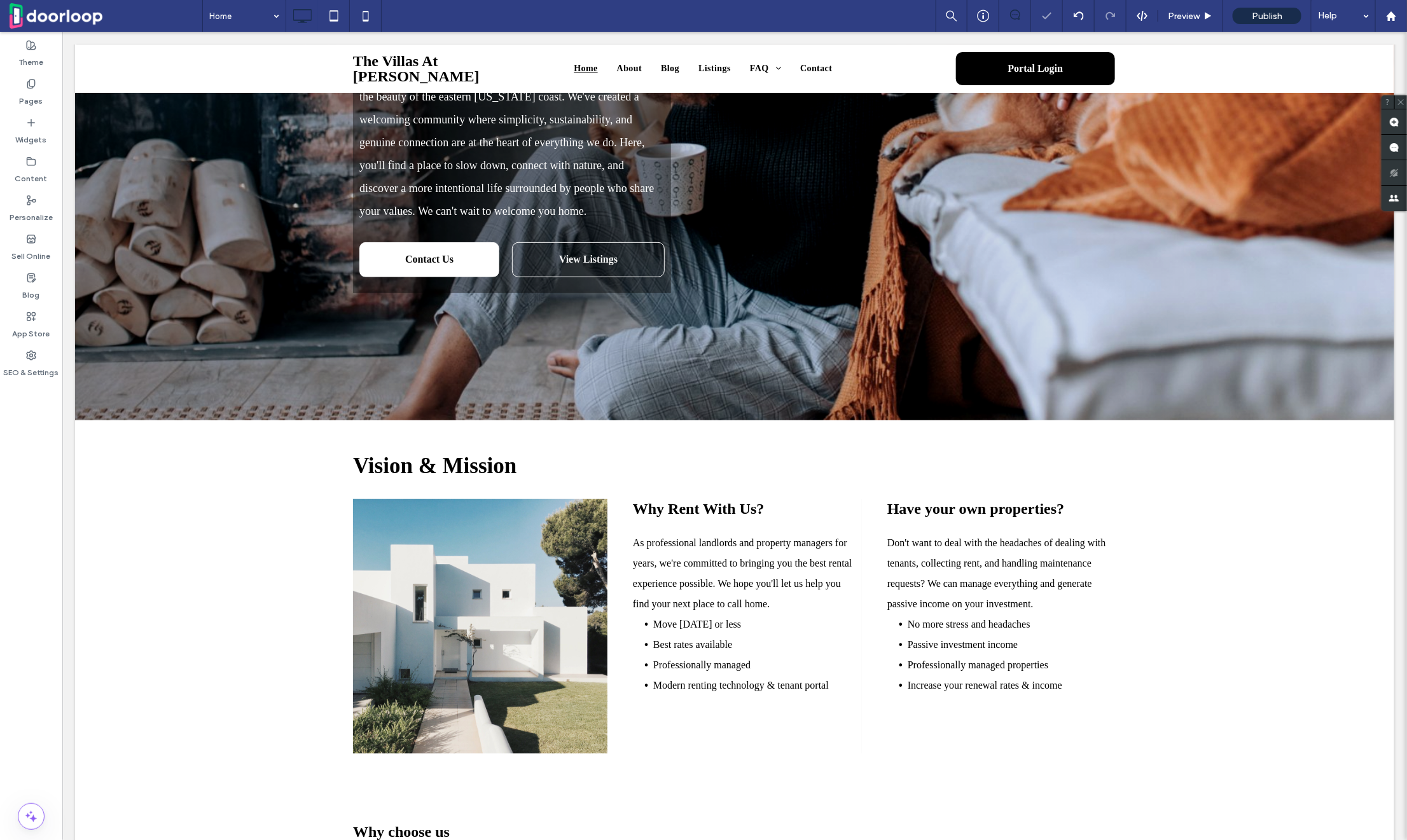
scroll to position [296, 0]
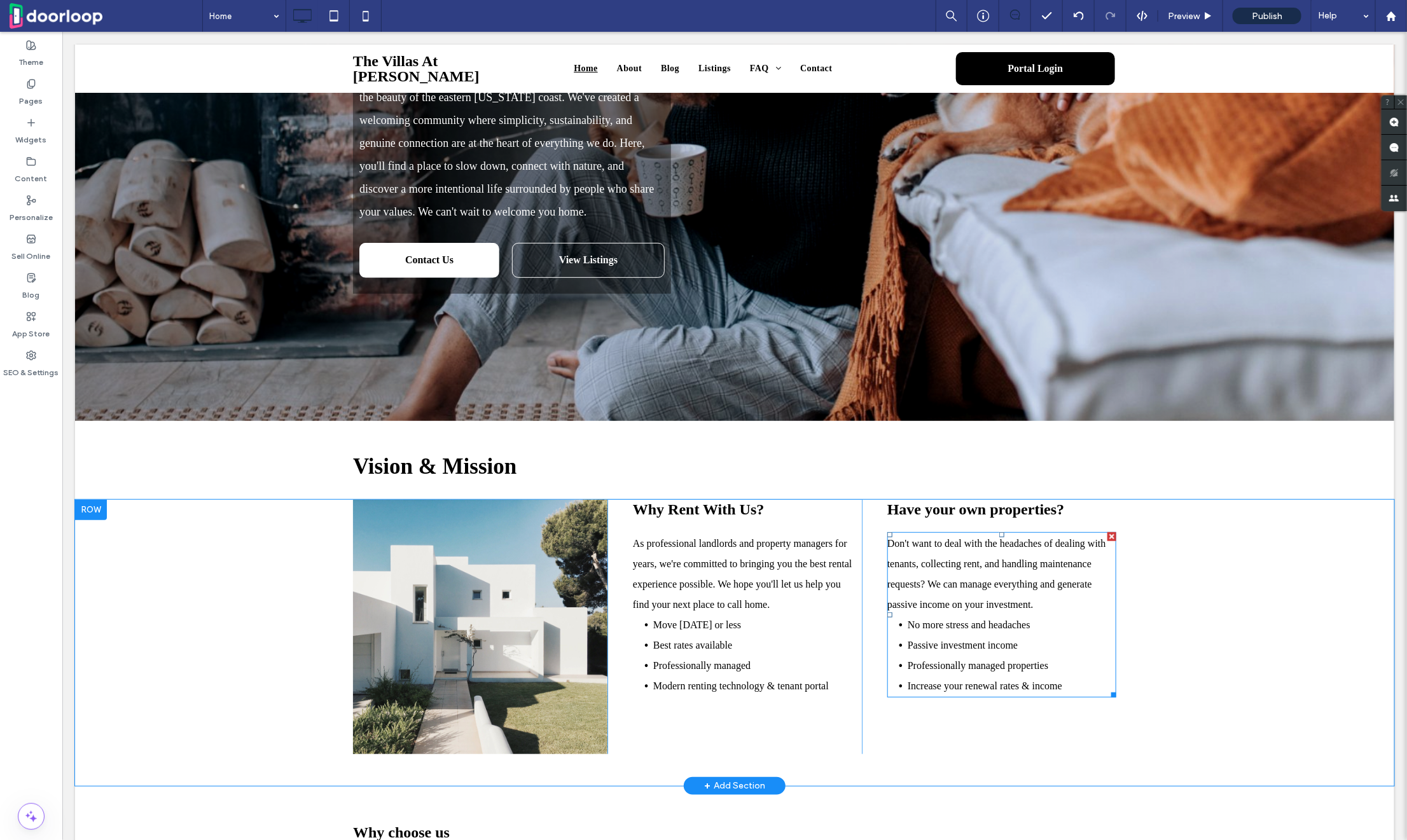
click at [1008, 574] on p "Don't want to deal with the headaches of dealing with tenants, collecting rent,…" at bounding box center [1001, 573] width 229 height 81
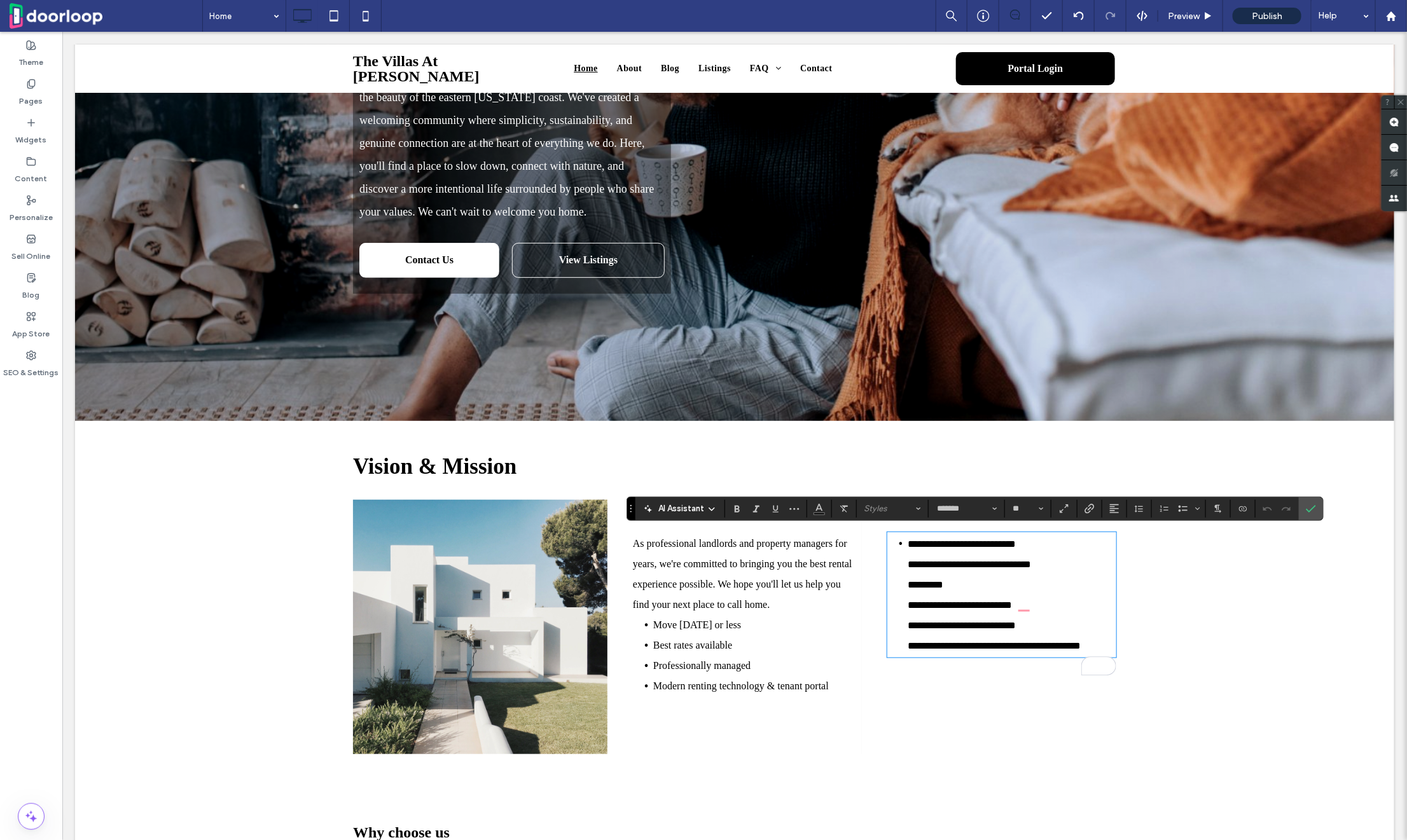
scroll to position [0, 0]
click at [907, 541] on span "**********" at bounding box center [994, 594] width 173 height 111
click at [907, 542] on span "**********" at bounding box center [994, 594] width 173 height 111
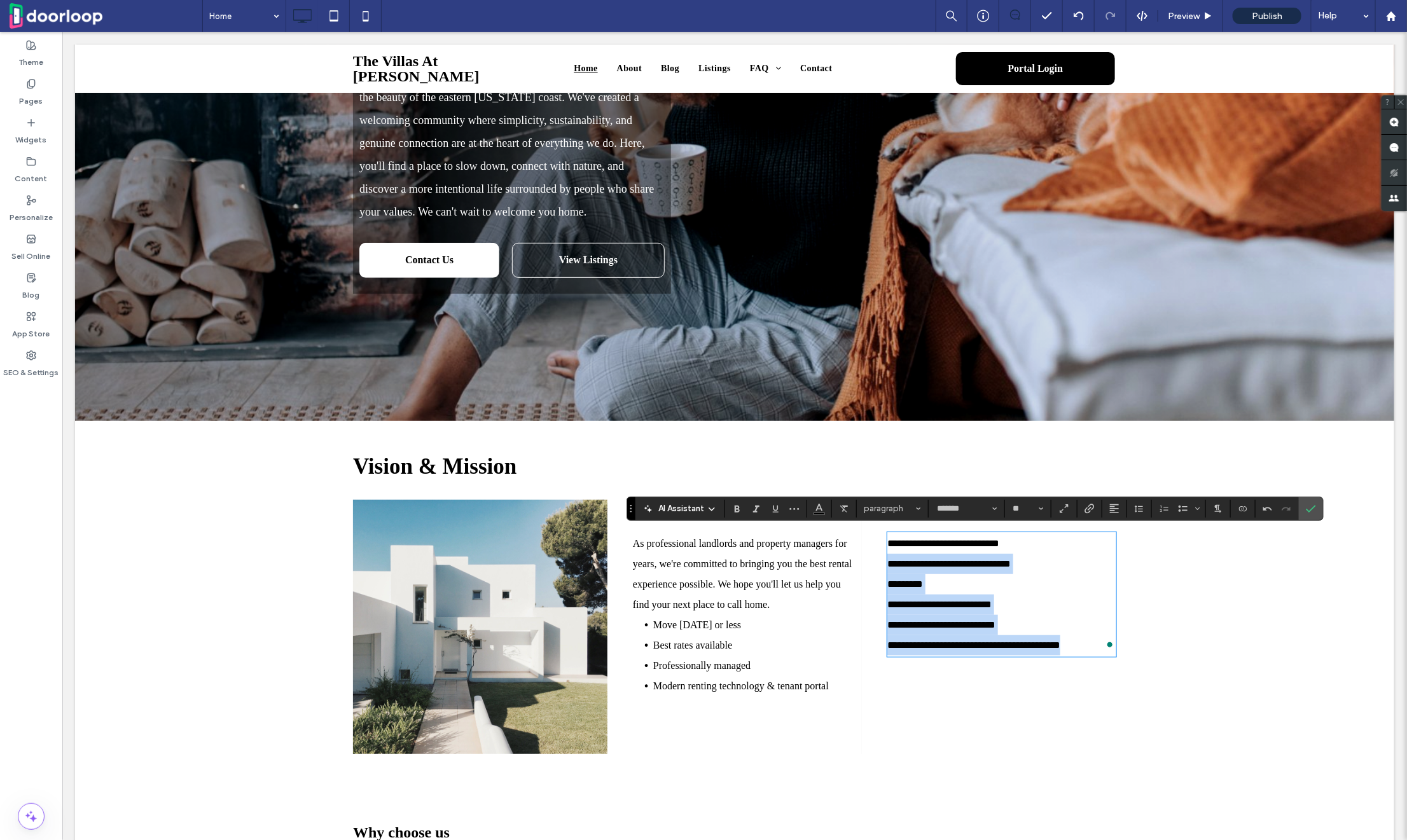
drag, startPoint x: 888, startPoint y: 558, endPoint x: 941, endPoint y: 663, distance: 117.6
click at [941, 663] on div "**********" at bounding box center [988, 627] width 255 height 255
click at [1178, 508] on icon "Bulleted List" at bounding box center [1182, 509] width 10 height 10
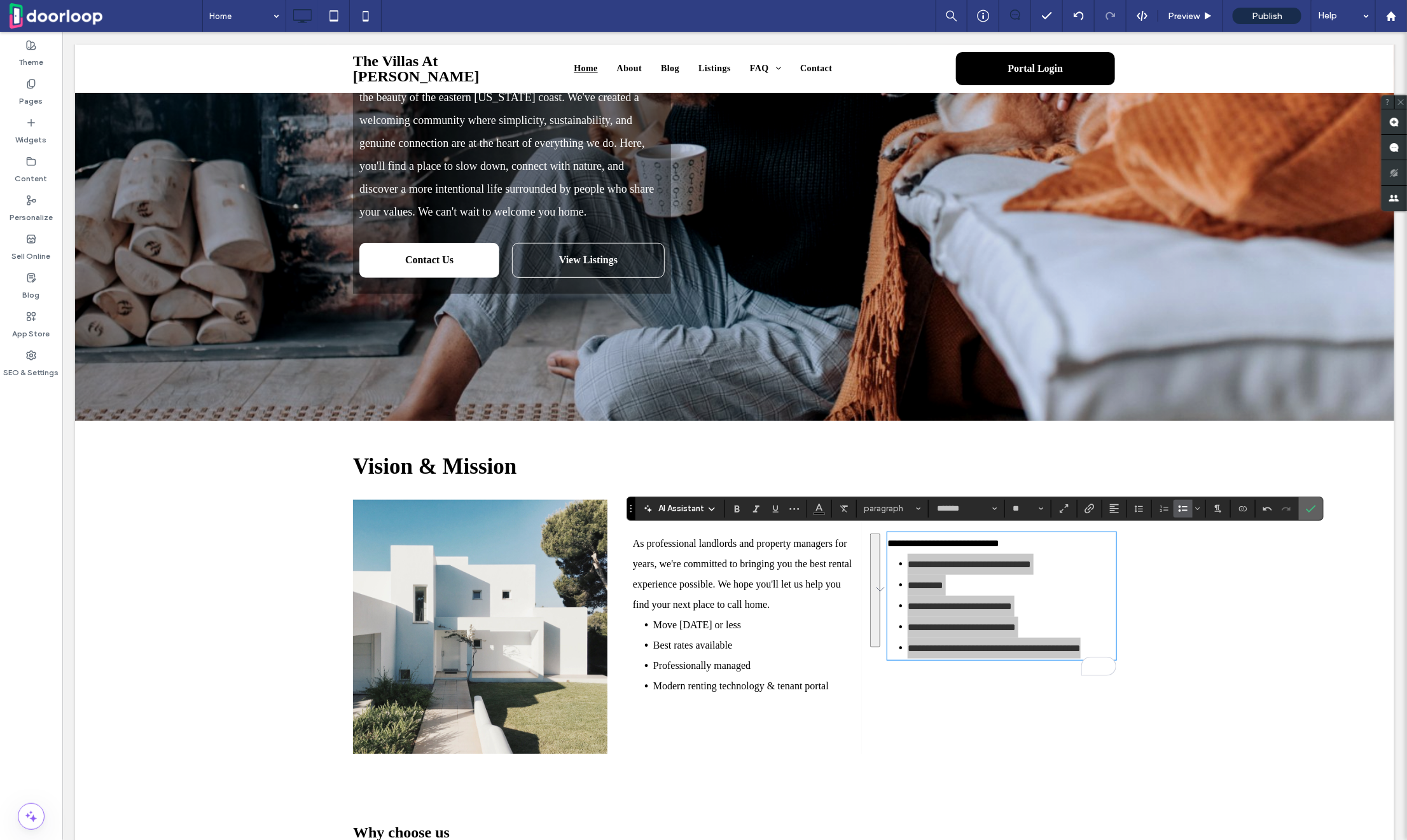
drag, startPoint x: 1315, startPoint y: 514, endPoint x: 1252, endPoint y: 483, distance: 70.2
click at [1315, 514] on label "Confirm" at bounding box center [1311, 509] width 19 height 23
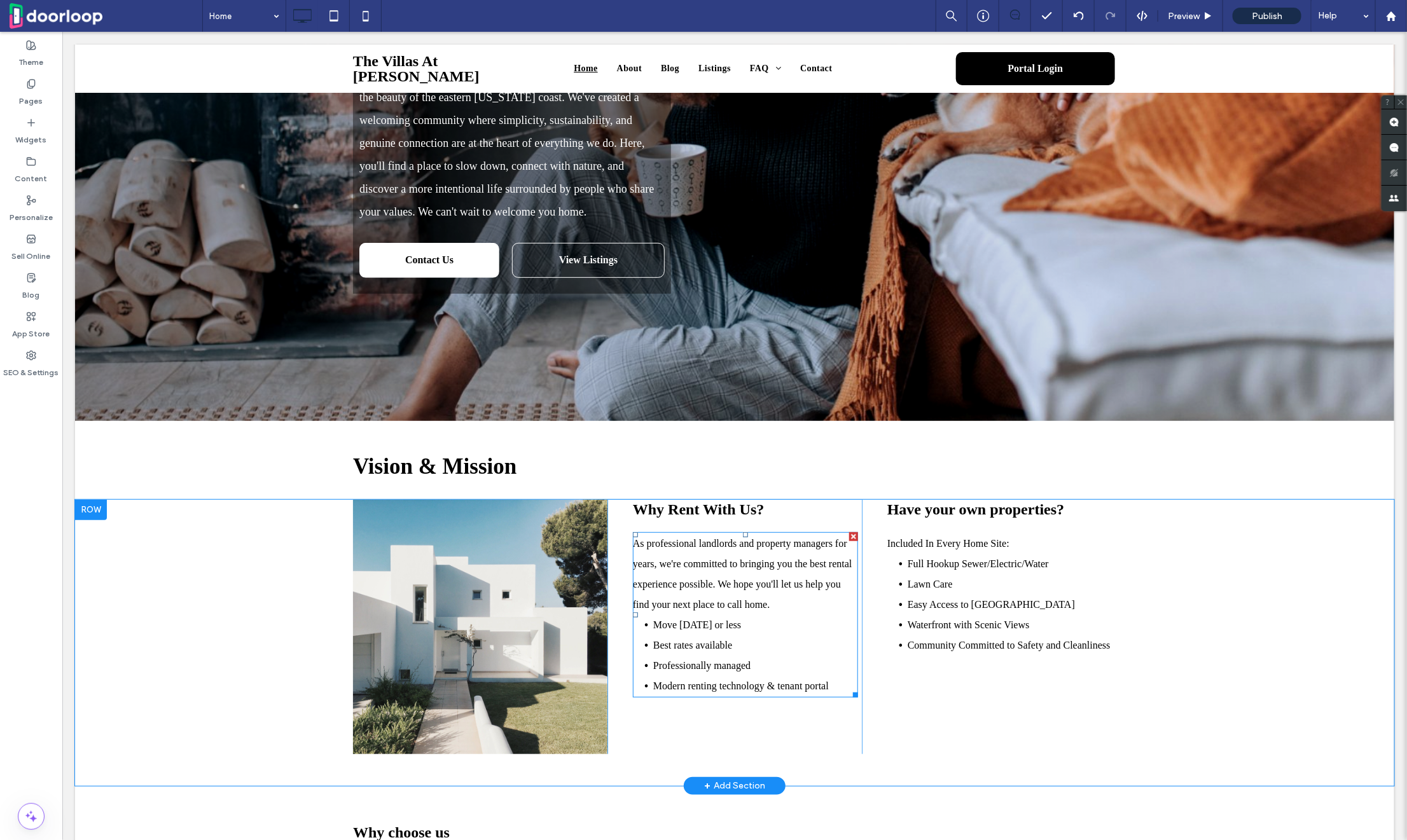
click at [733, 568] on p "As professional landlords and property managers for years, we're committed to b…" at bounding box center [744, 573] width 225 height 81
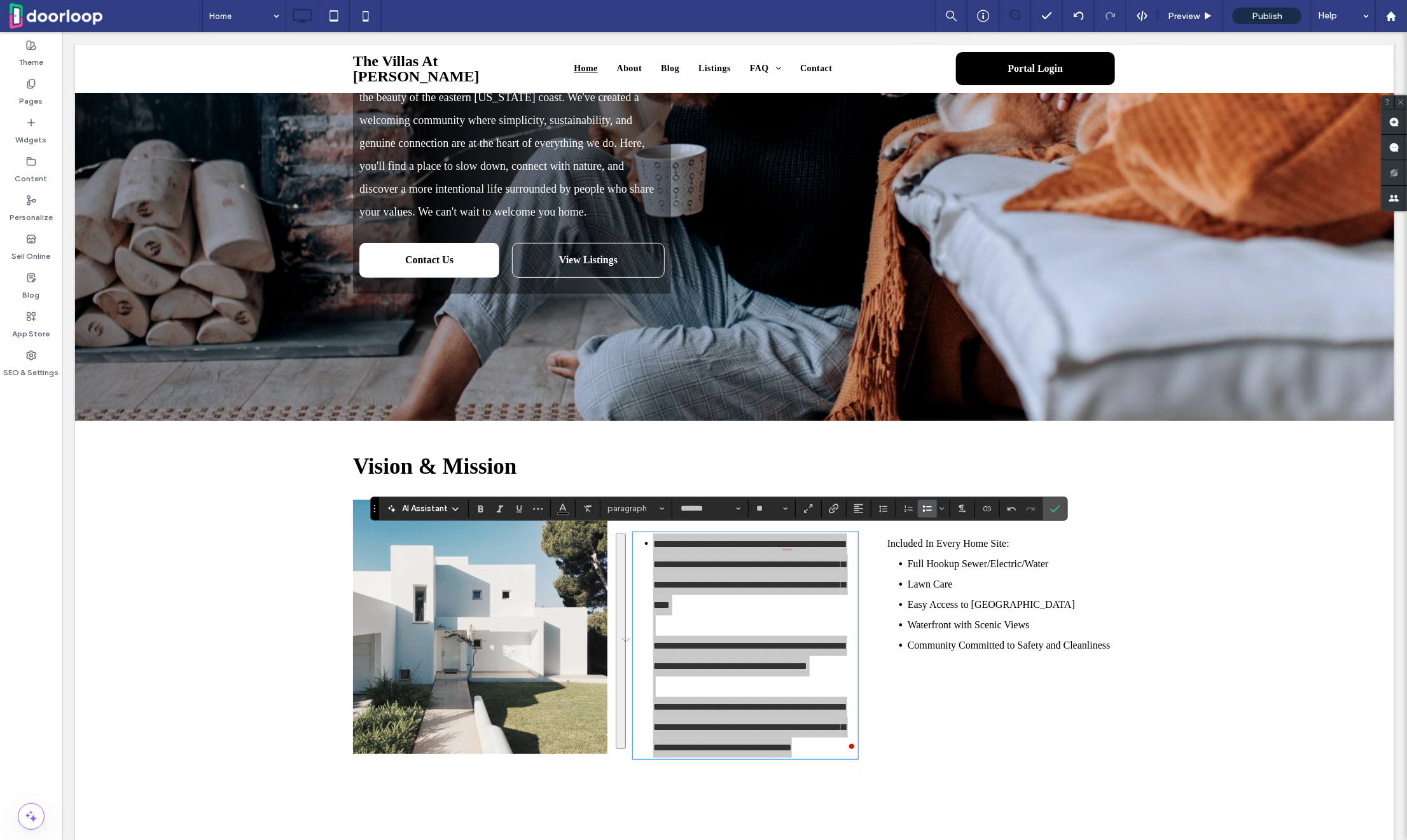
click at [923, 506] on icon "Bulleted List" at bounding box center [928, 509] width 10 height 10
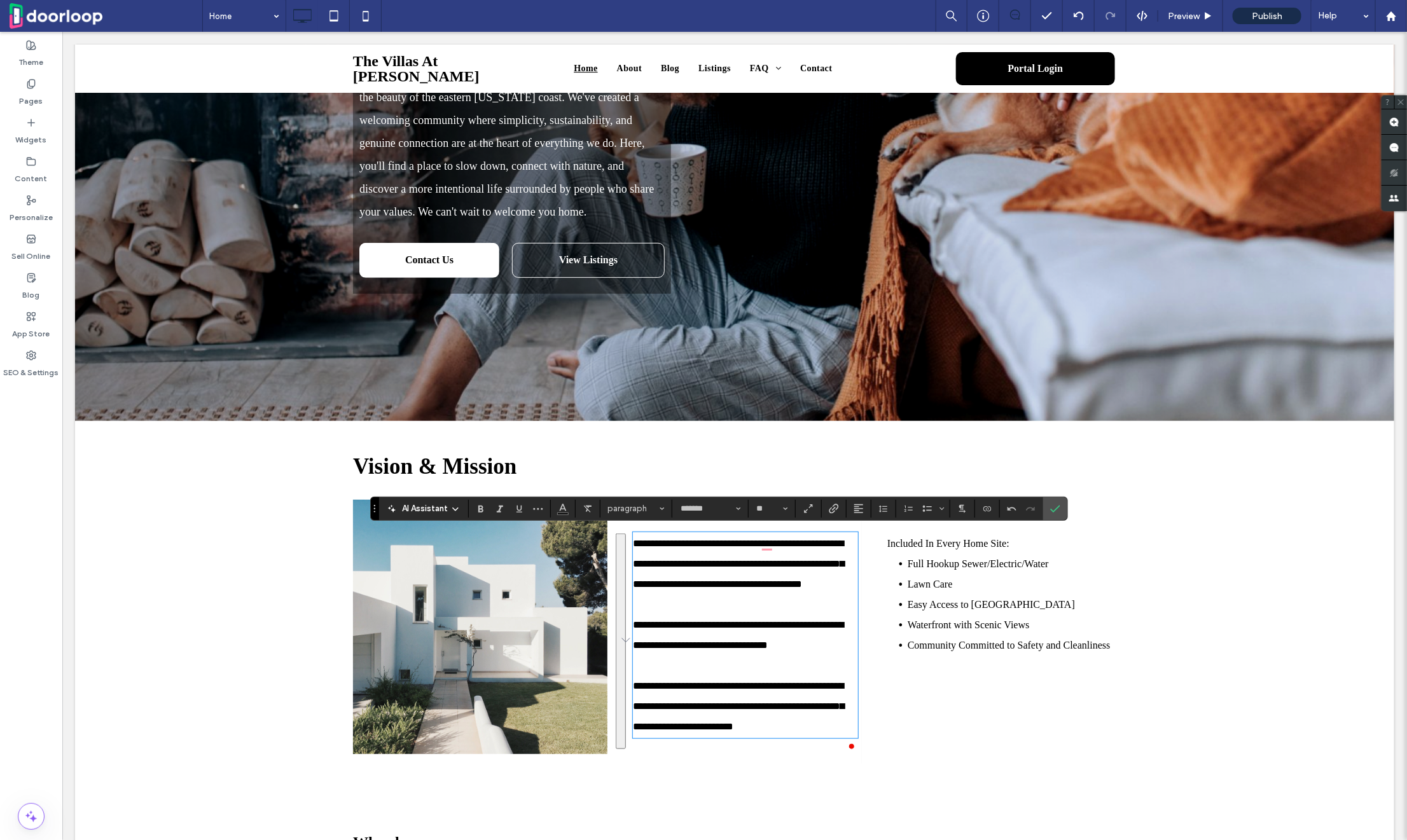
click at [766, 597] on p "**********" at bounding box center [744, 634] width 225 height 203
click at [1054, 516] on span "Confirm" at bounding box center [1055, 509] width 10 height 22
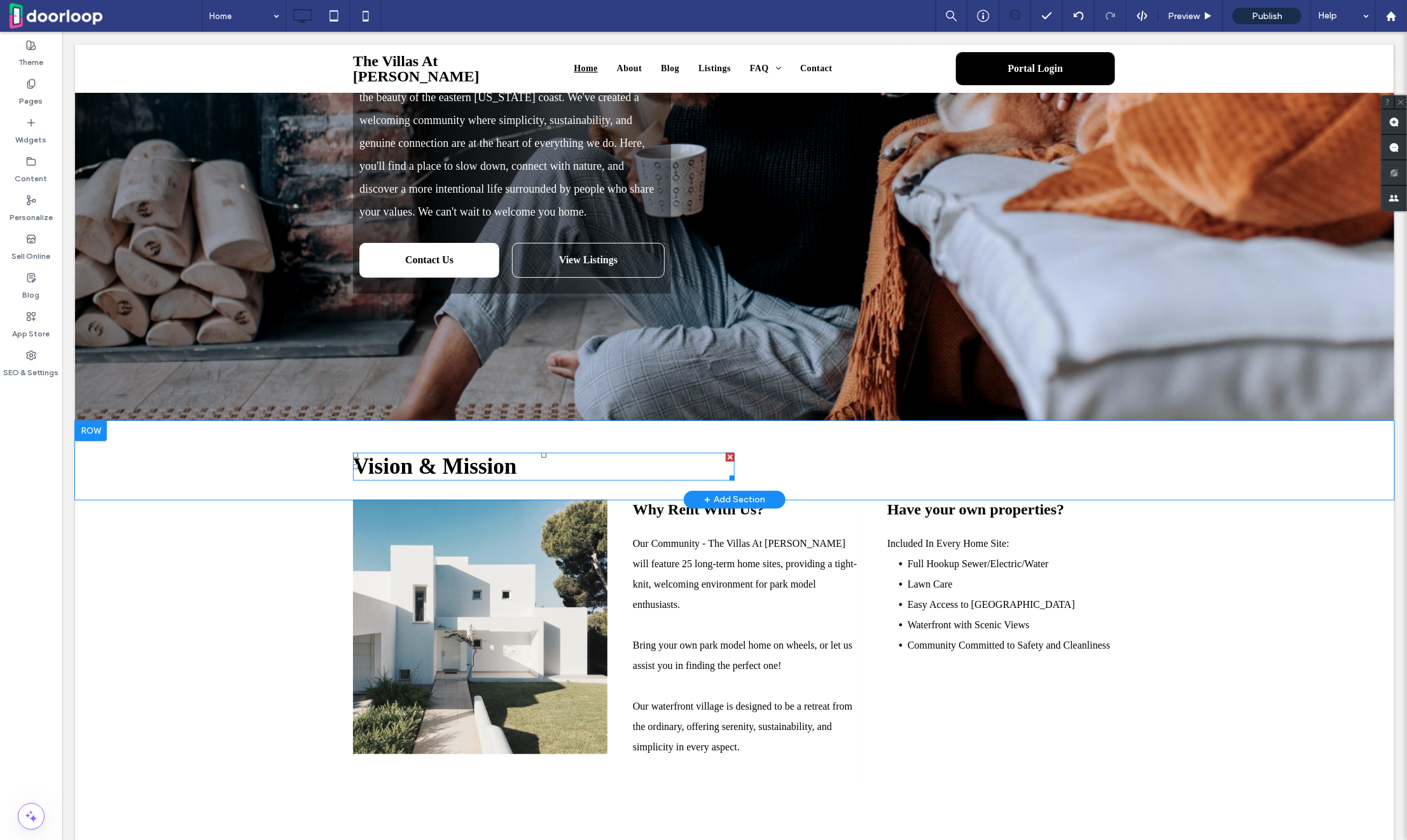
click at [391, 461] on span "Vision & Mission" at bounding box center [434, 466] width 164 height 25
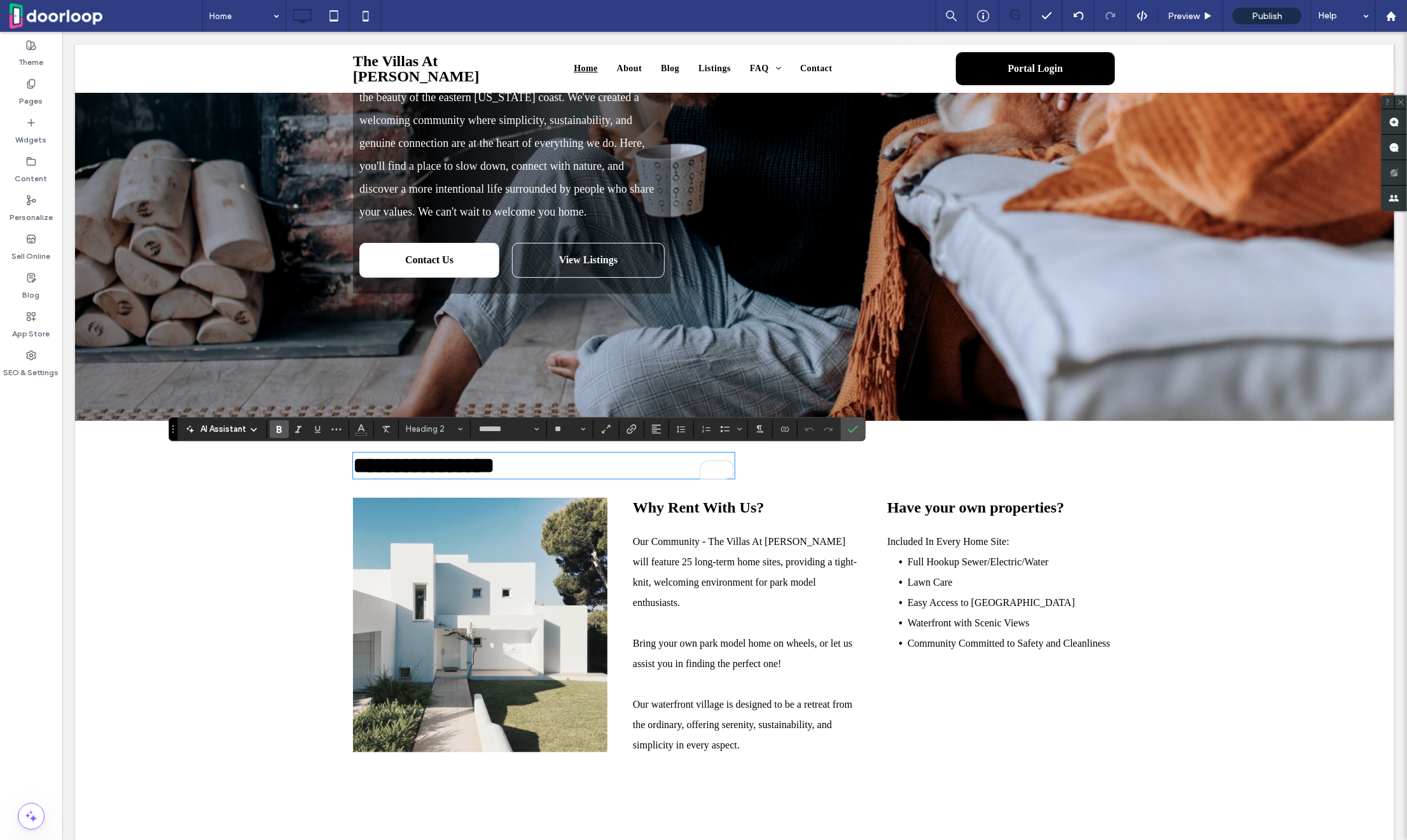
type input "**"
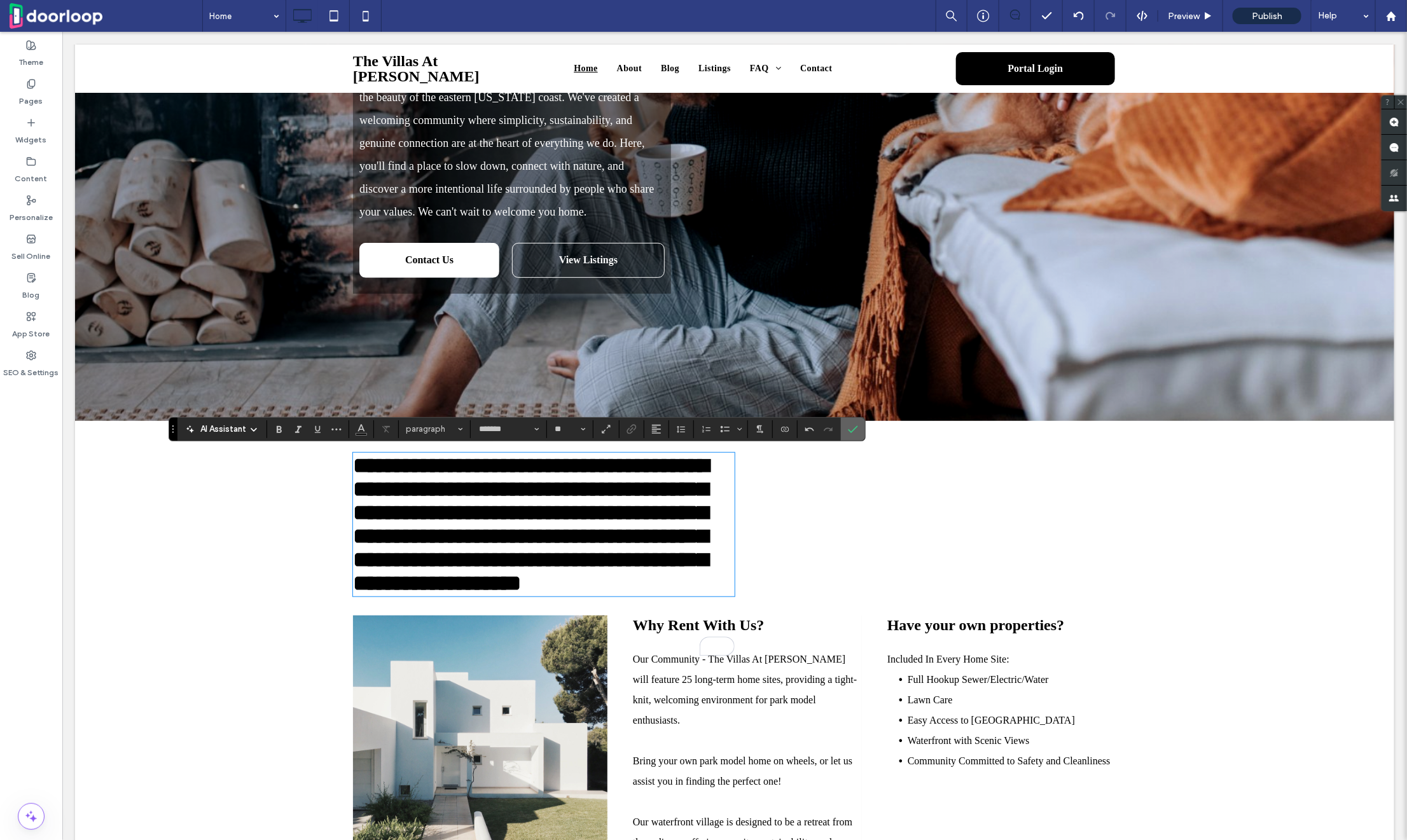
click at [855, 420] on span "Confirm" at bounding box center [853, 430] width 10 height 22
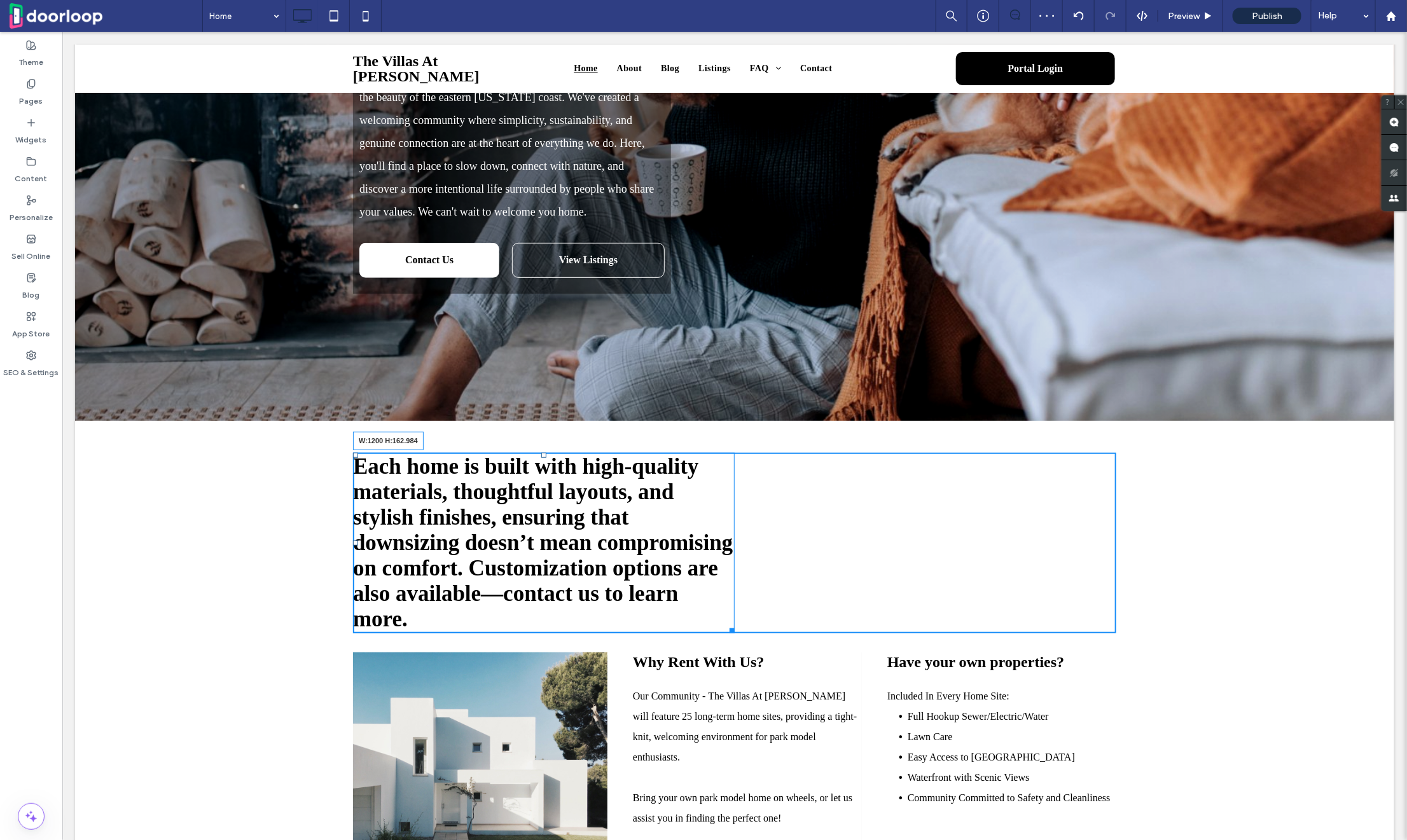
drag, startPoint x: 731, startPoint y: 650, endPoint x: 1219, endPoint y: 650, distance: 488.0
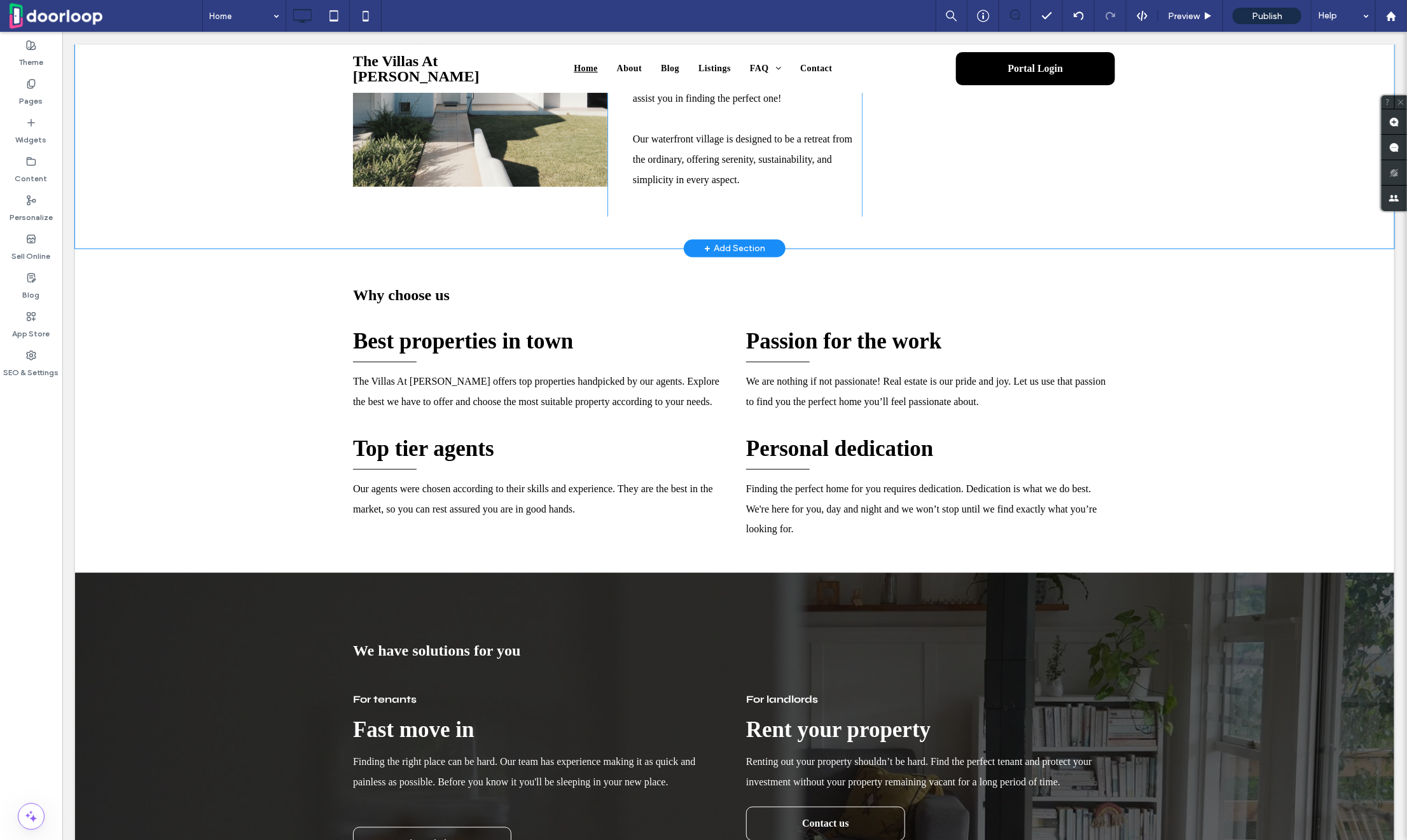
scroll to position [915, 0]
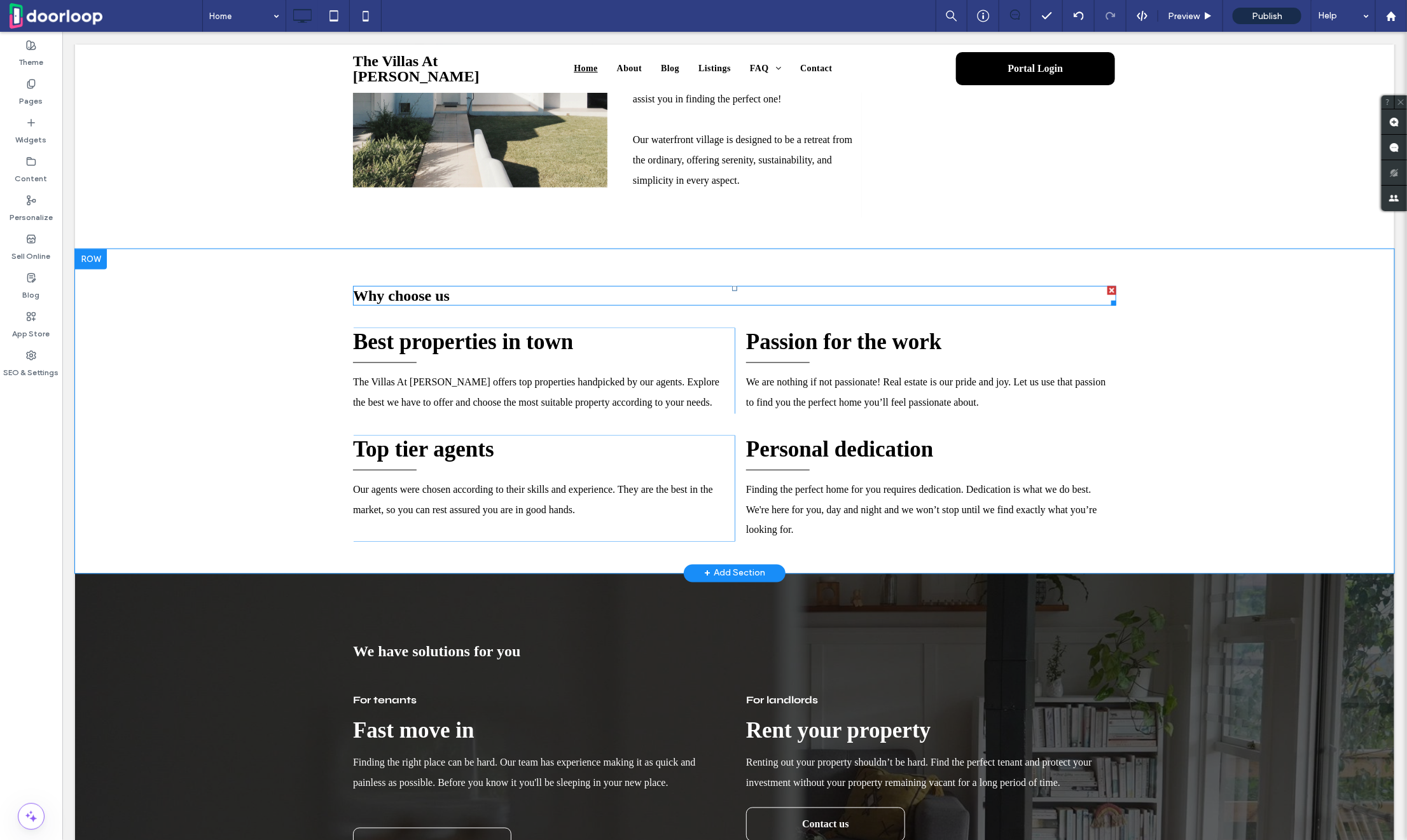
click at [409, 304] on span "Why choose us" at bounding box center [400, 295] width 97 height 17
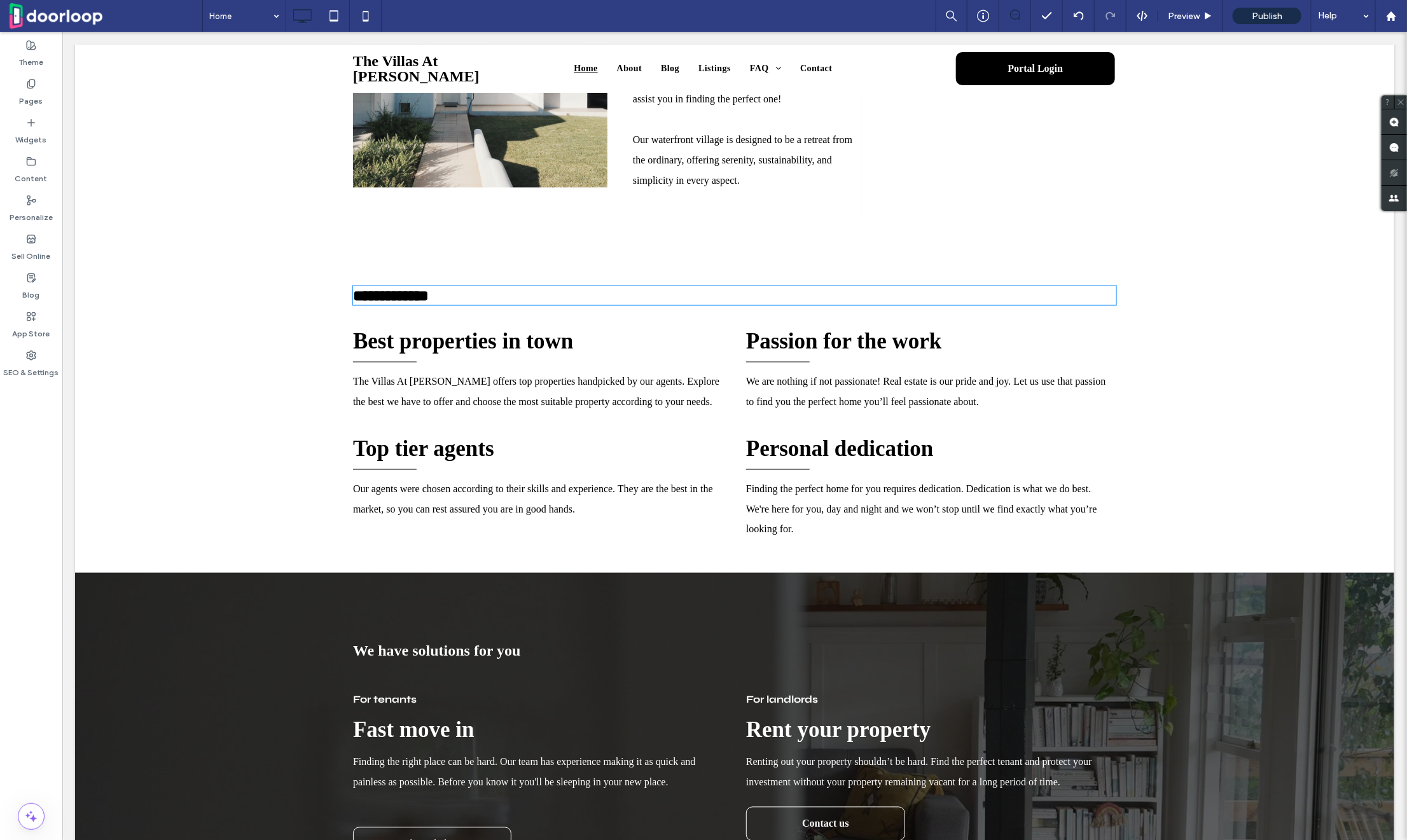
type input "*******"
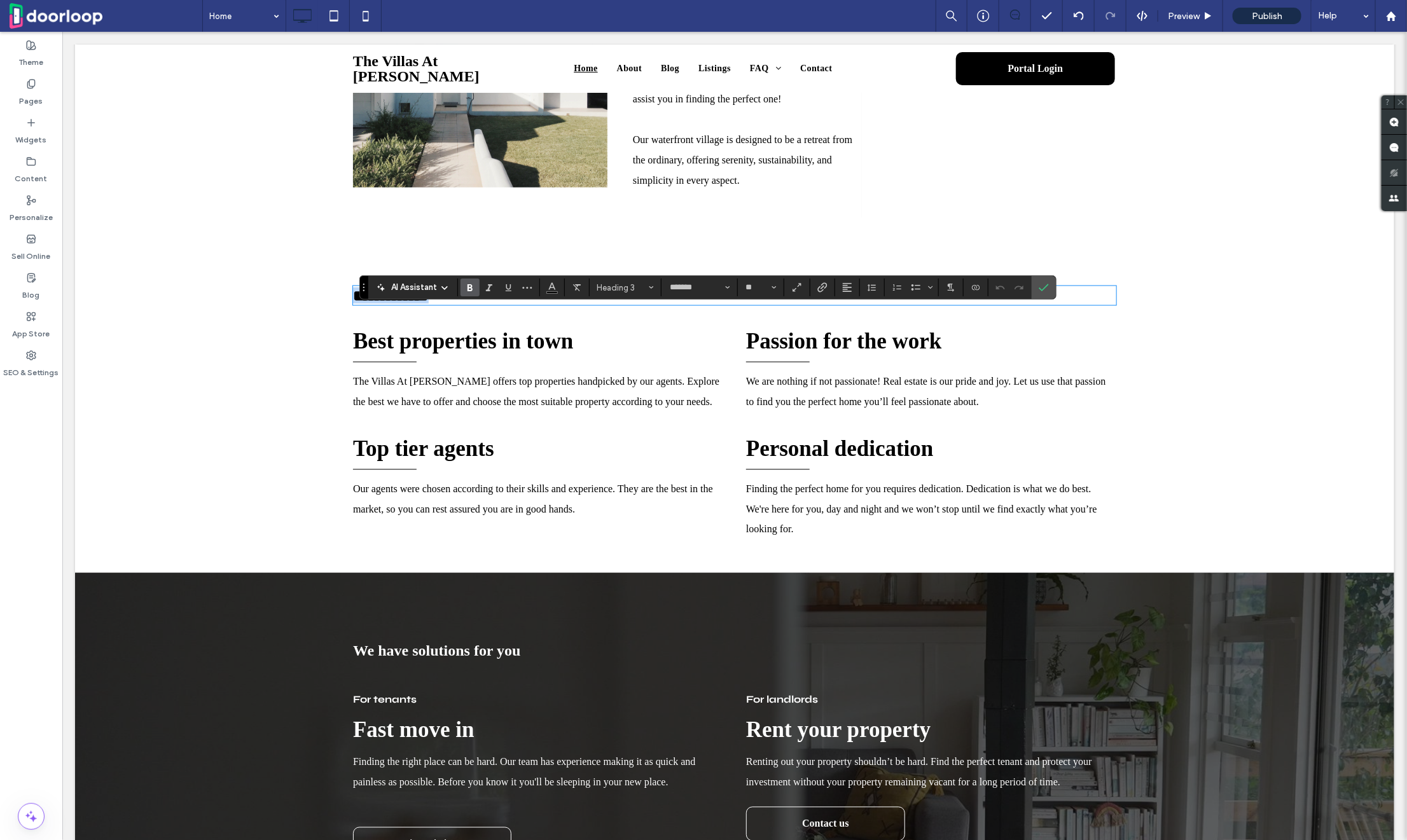
type input "**"
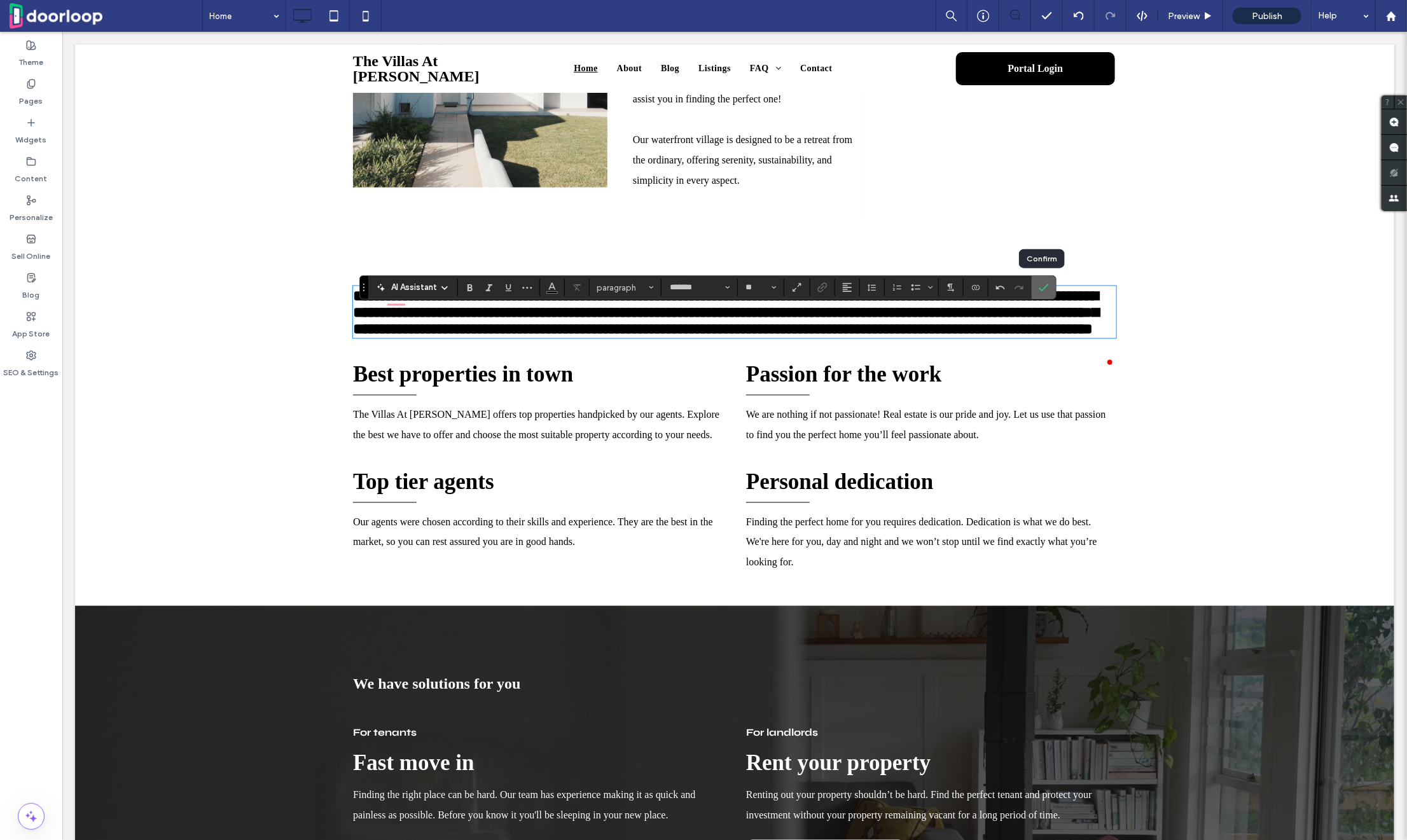
click at [1040, 286] on icon "Confirm" at bounding box center [1044, 287] width 10 height 10
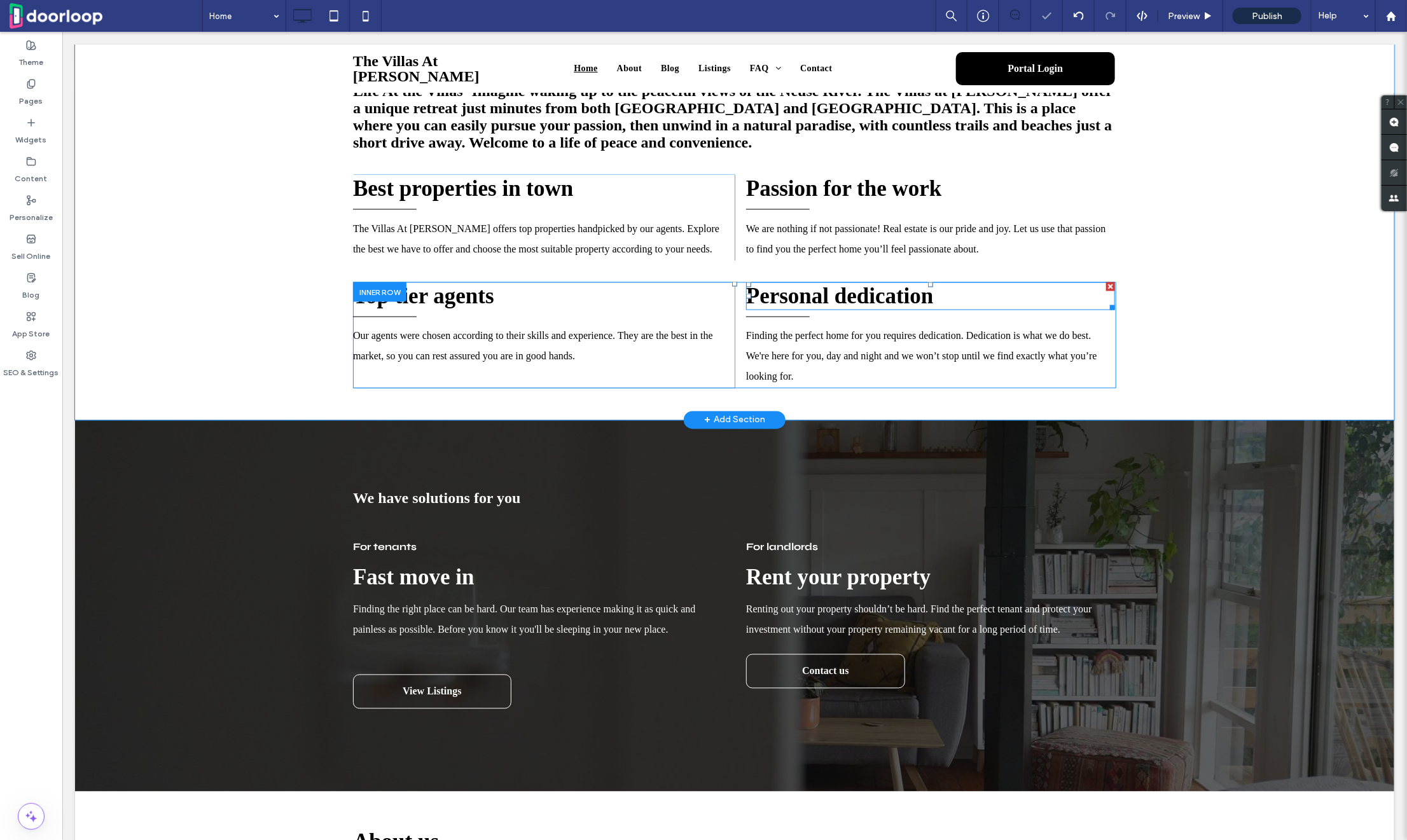
scroll to position [1139, 0]
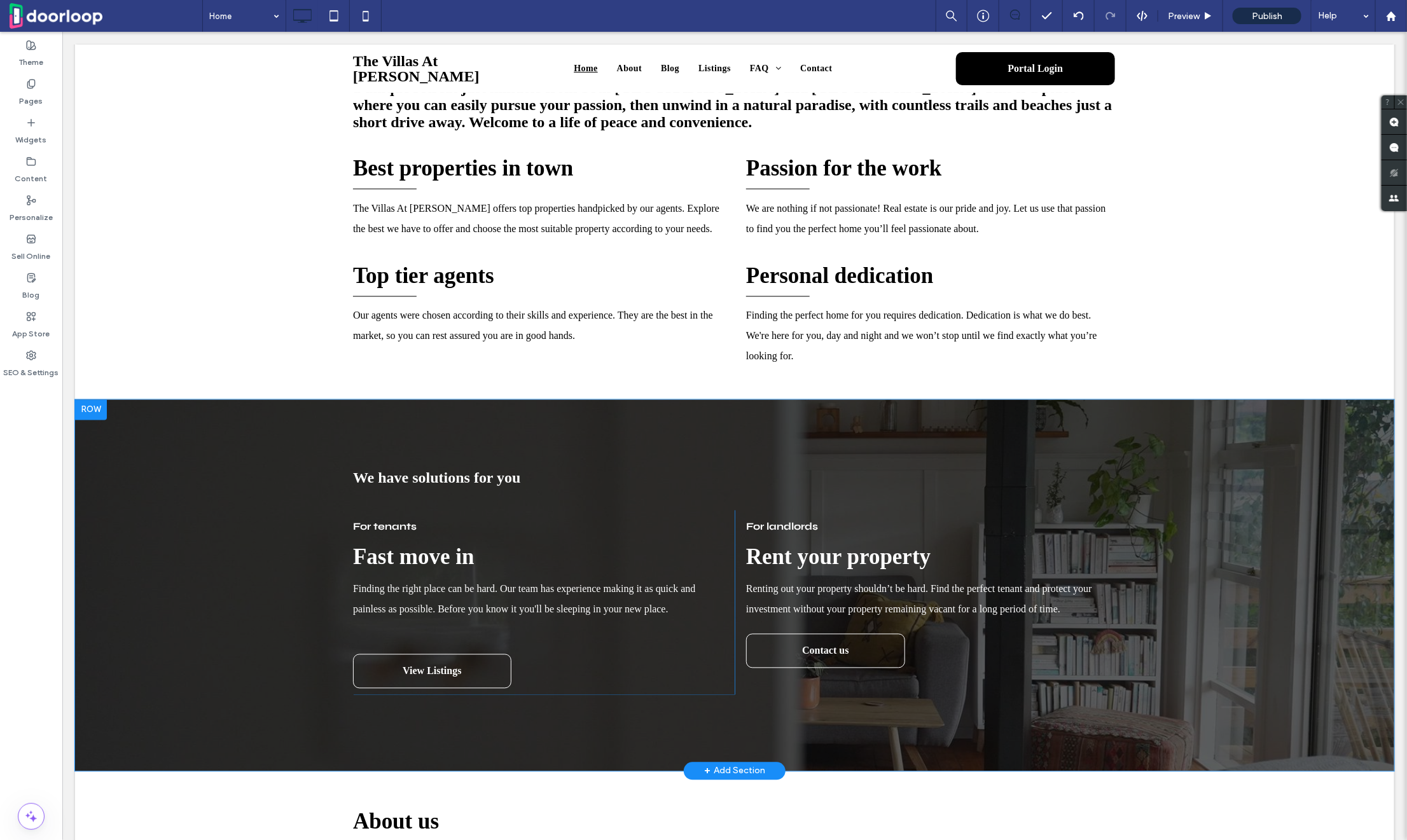
click at [95, 420] on div at bounding box center [90, 409] width 32 height 20
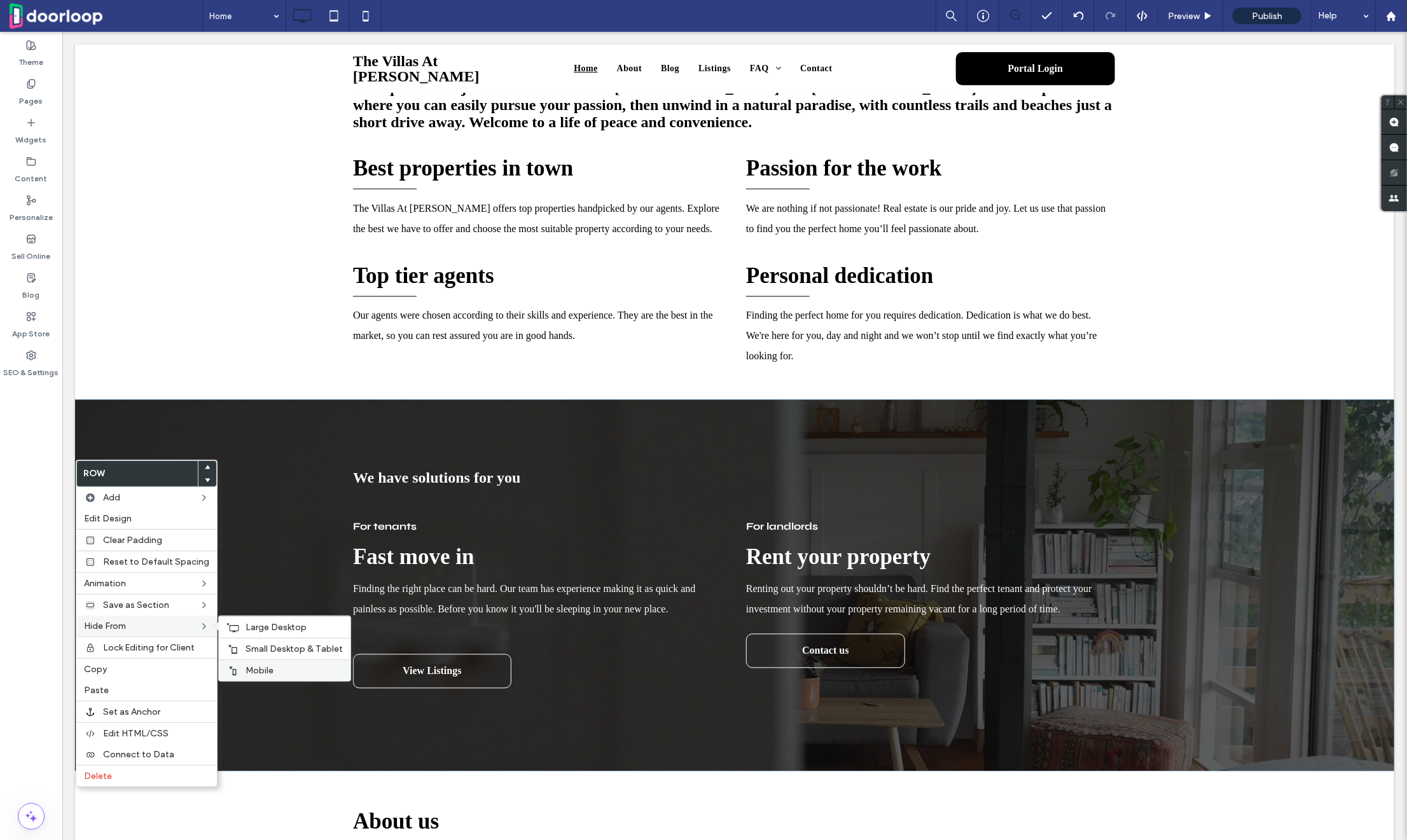
click at [265, 669] on span "Mobile" at bounding box center [259, 671] width 28 height 11
click at [265, 647] on span "Small Desktop & Tablet" at bounding box center [294, 650] width 98 height 11
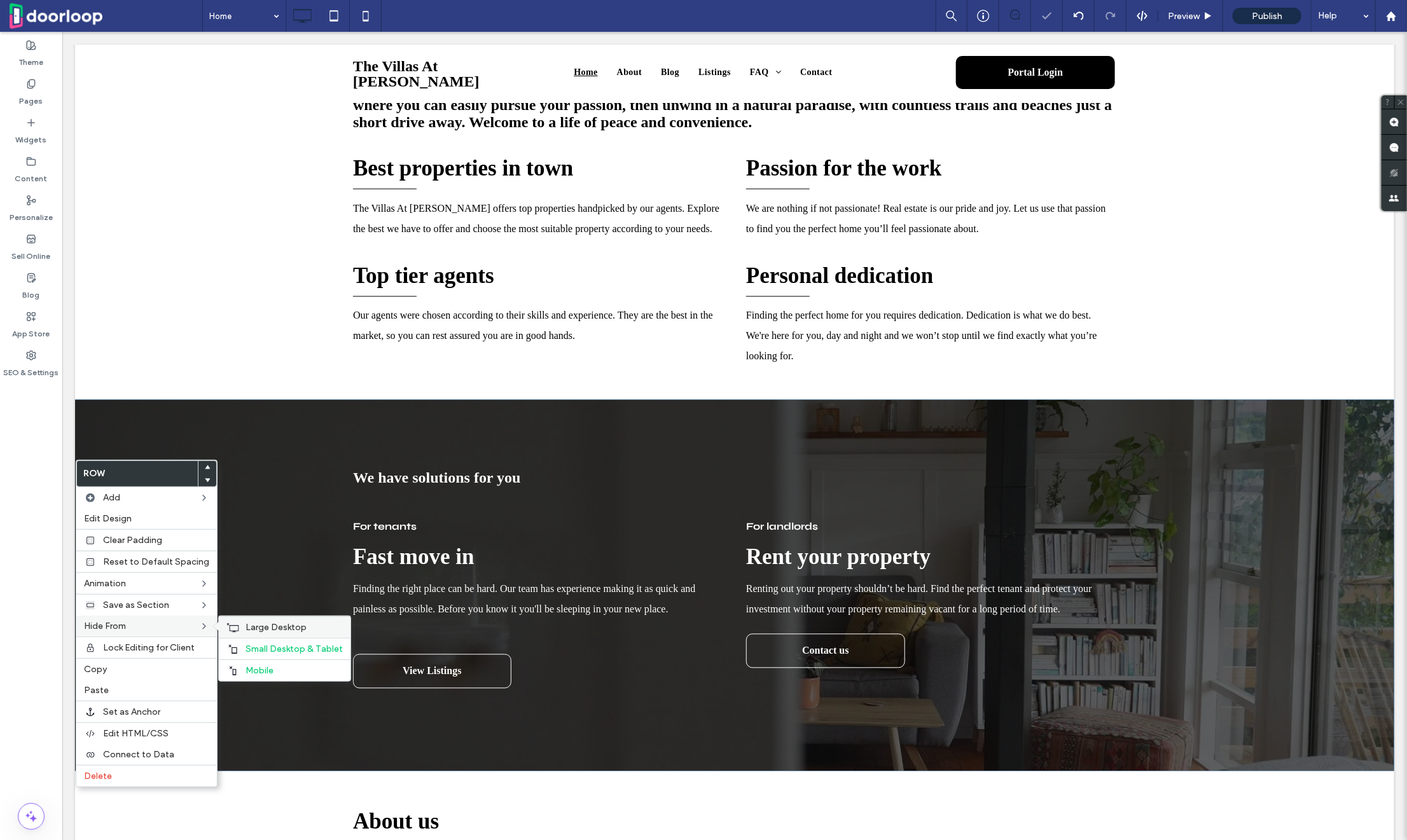
click at [265, 624] on span "Large Desktop" at bounding box center [276, 627] width 61 height 11
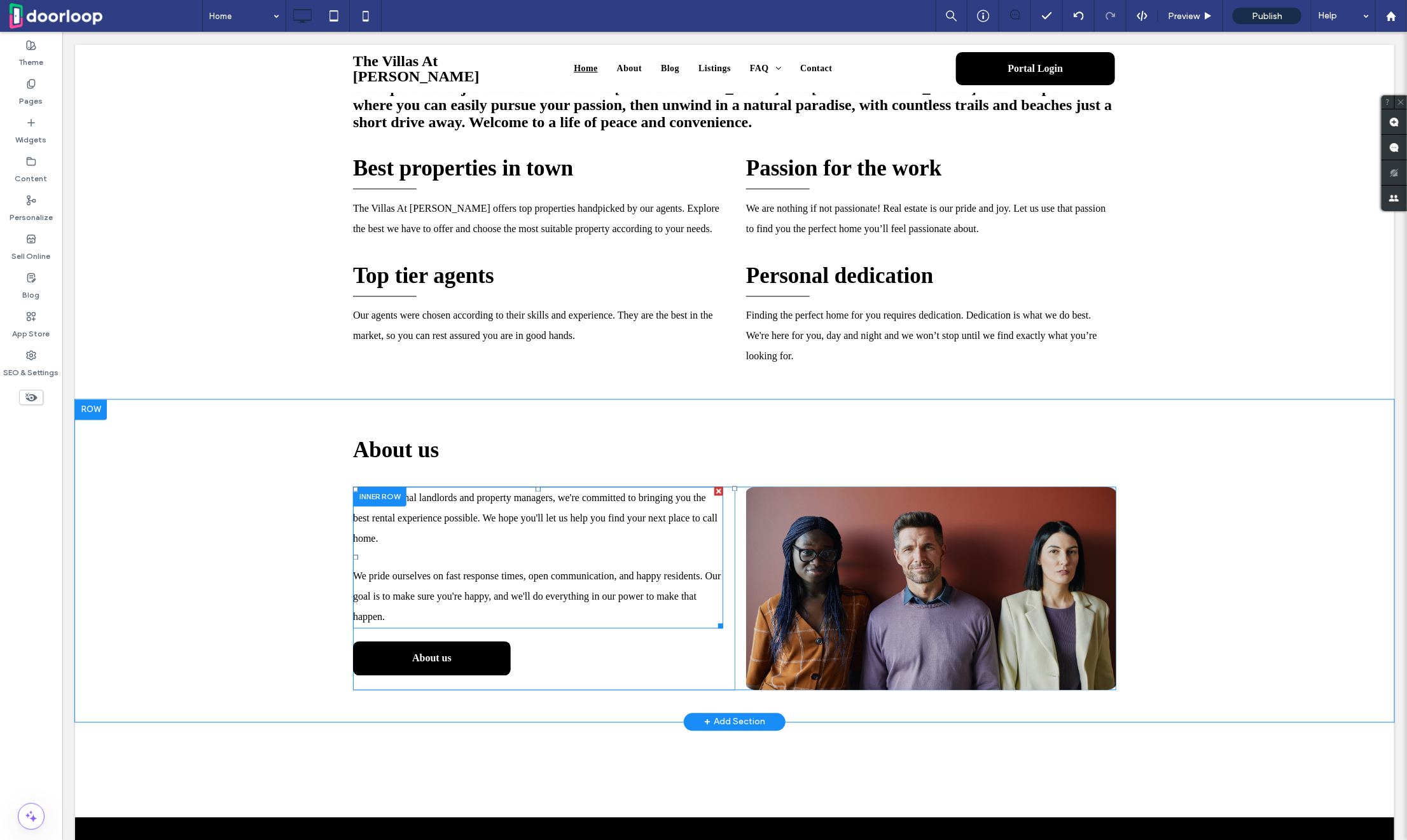
click at [441, 544] on span "As professional landlords and property managers, we're committed to bringing yo…" at bounding box center [535, 518] width 364 height 52
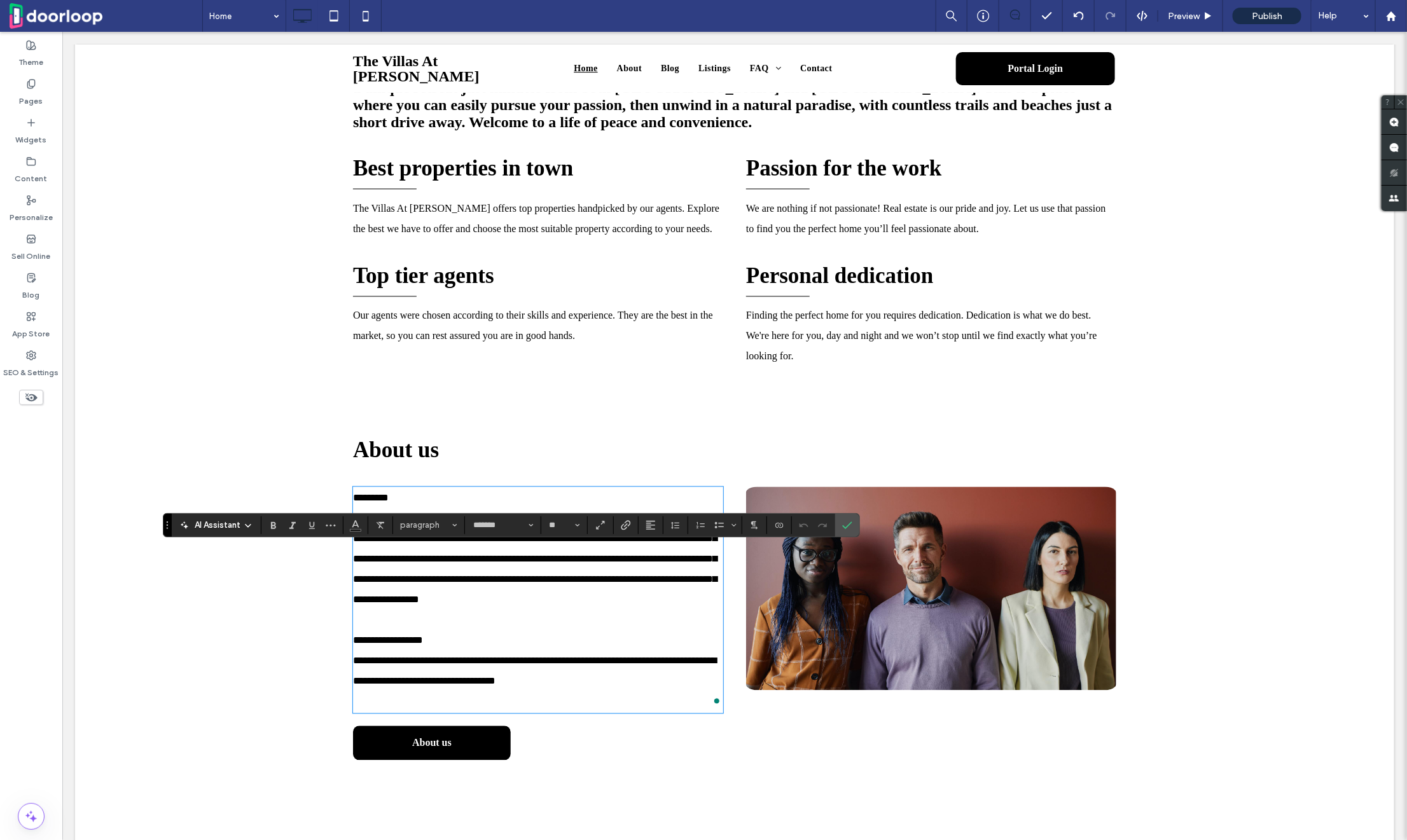
scroll to position [0, 0]
drag, startPoint x: 467, startPoint y: 696, endPoint x: 329, endPoint y: 694, distance: 138.0
click at [329, 694] on div "**********" at bounding box center [734, 585] width 1320 height 372
drag, startPoint x: 409, startPoint y: 555, endPoint x: 282, endPoint y: 555, distance: 127.0
click at [282, 555] on div "**********" at bounding box center [734, 585] width 1320 height 372
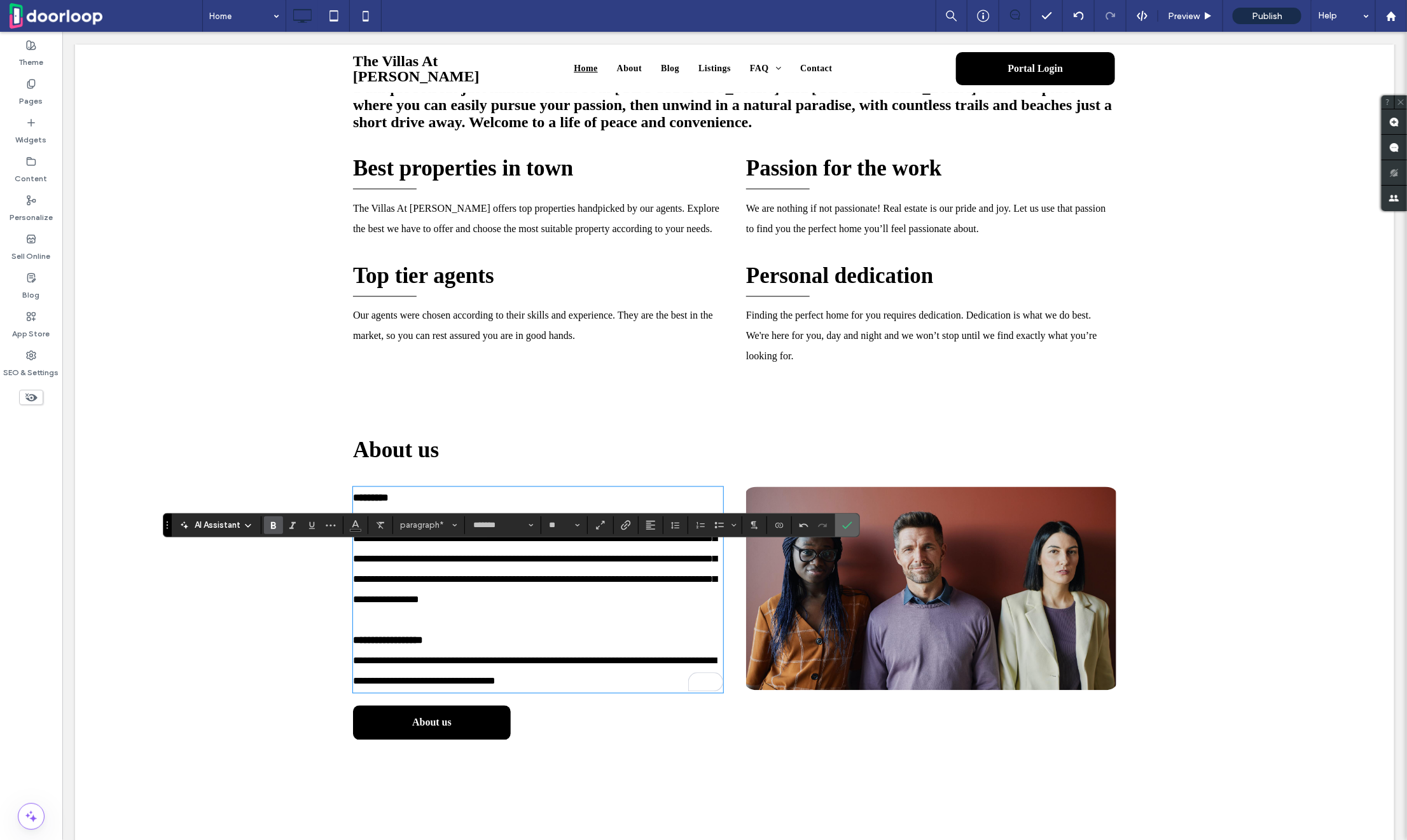
click at [847, 521] on icon "Confirm" at bounding box center [847, 525] width 10 height 10
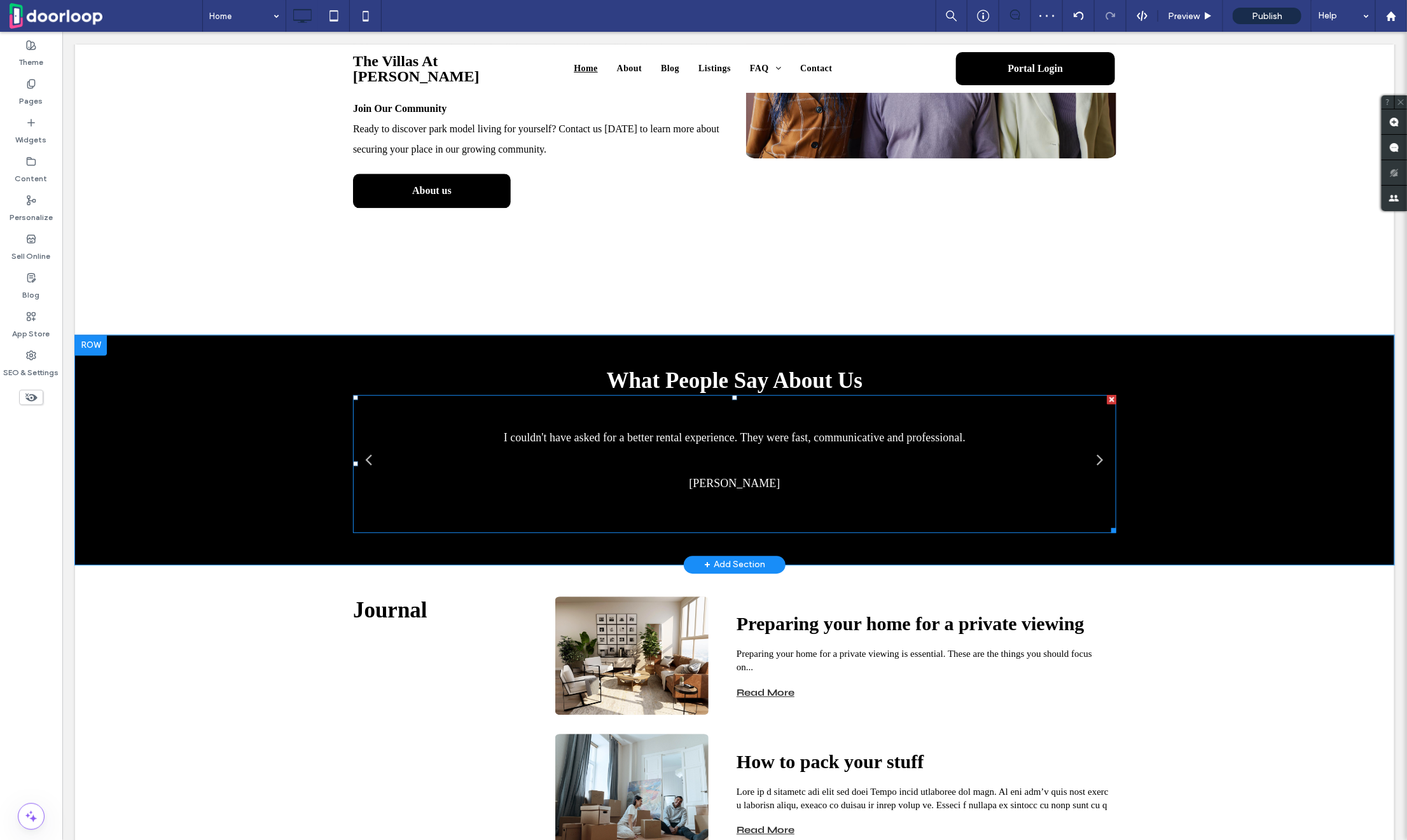
scroll to position [1683, 0]
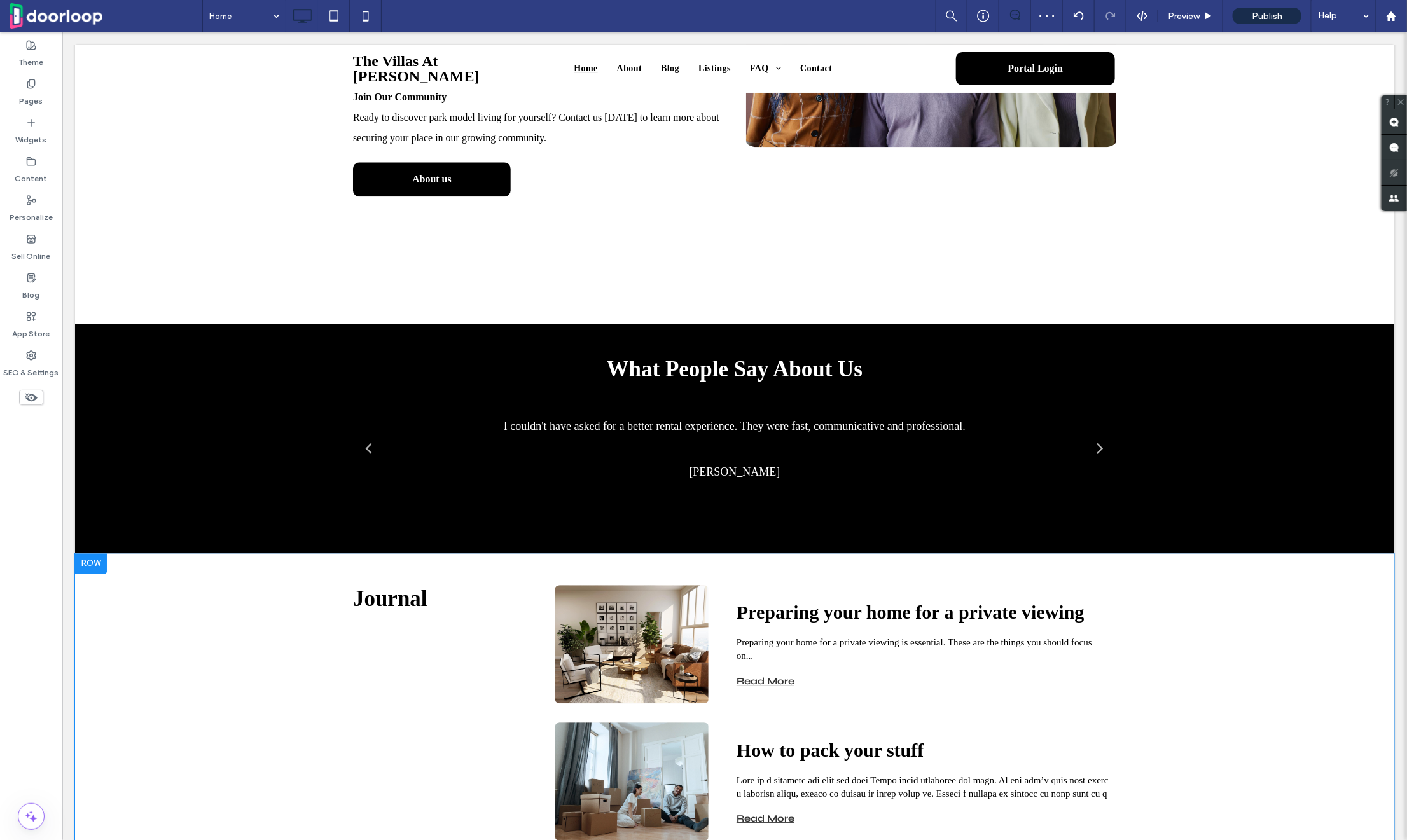
click at [90, 573] on div at bounding box center [90, 563] width 32 height 20
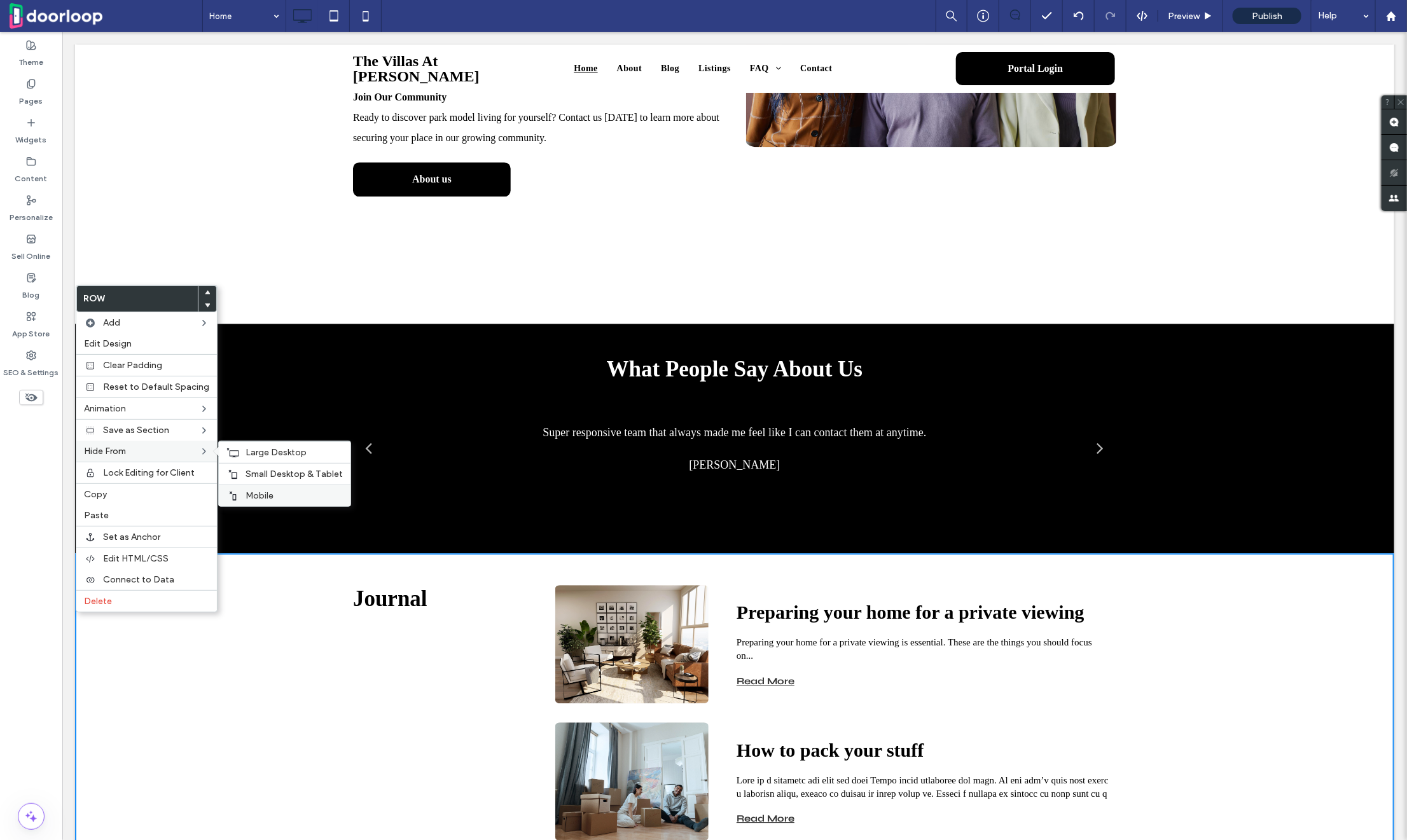
click at [283, 490] on label "Mobile" at bounding box center [294, 496] width 98 height 11
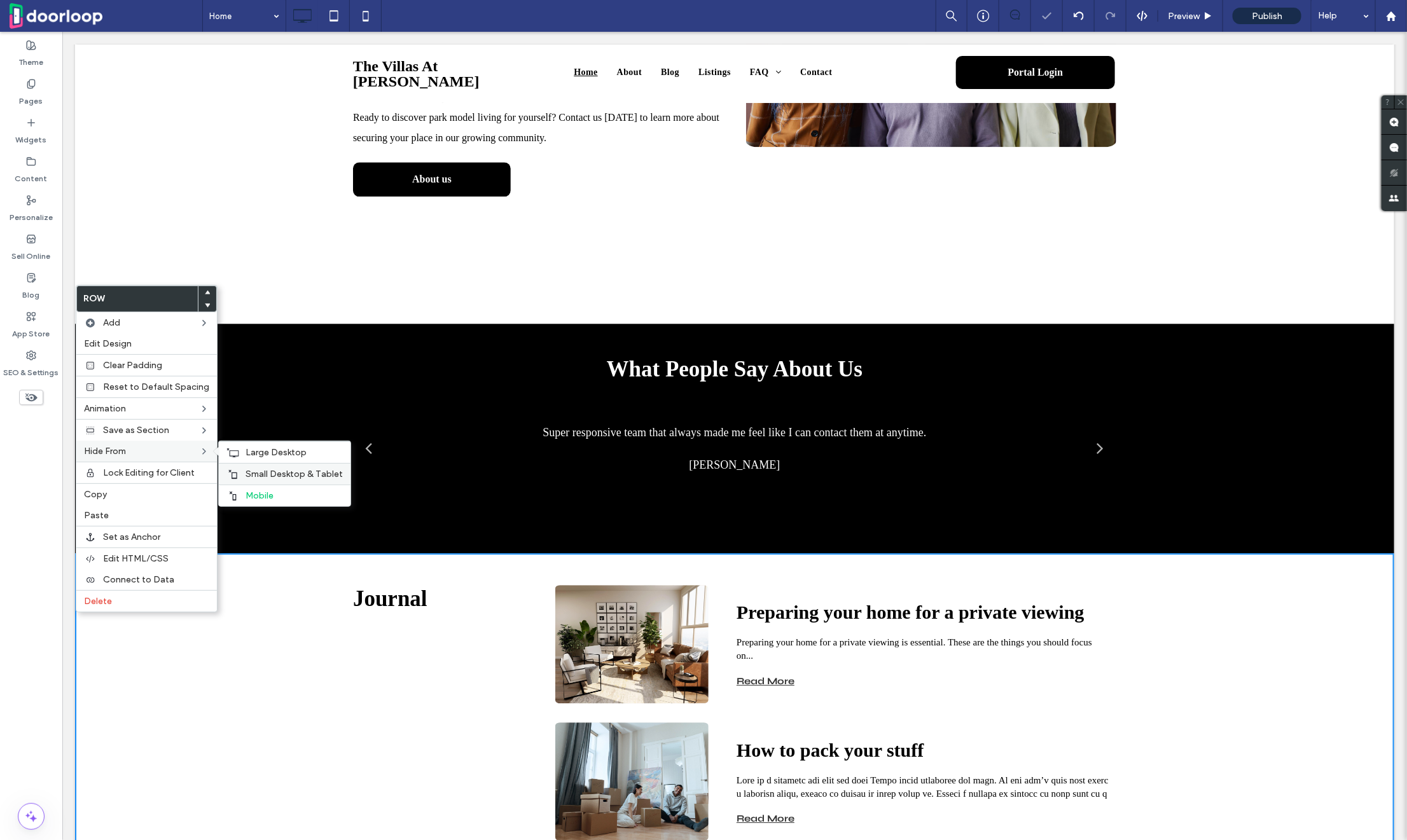
click at [283, 473] on span "Small Desktop & Tablet" at bounding box center [294, 475] width 98 height 11
click at [283, 451] on span "Large Desktop" at bounding box center [276, 453] width 61 height 11
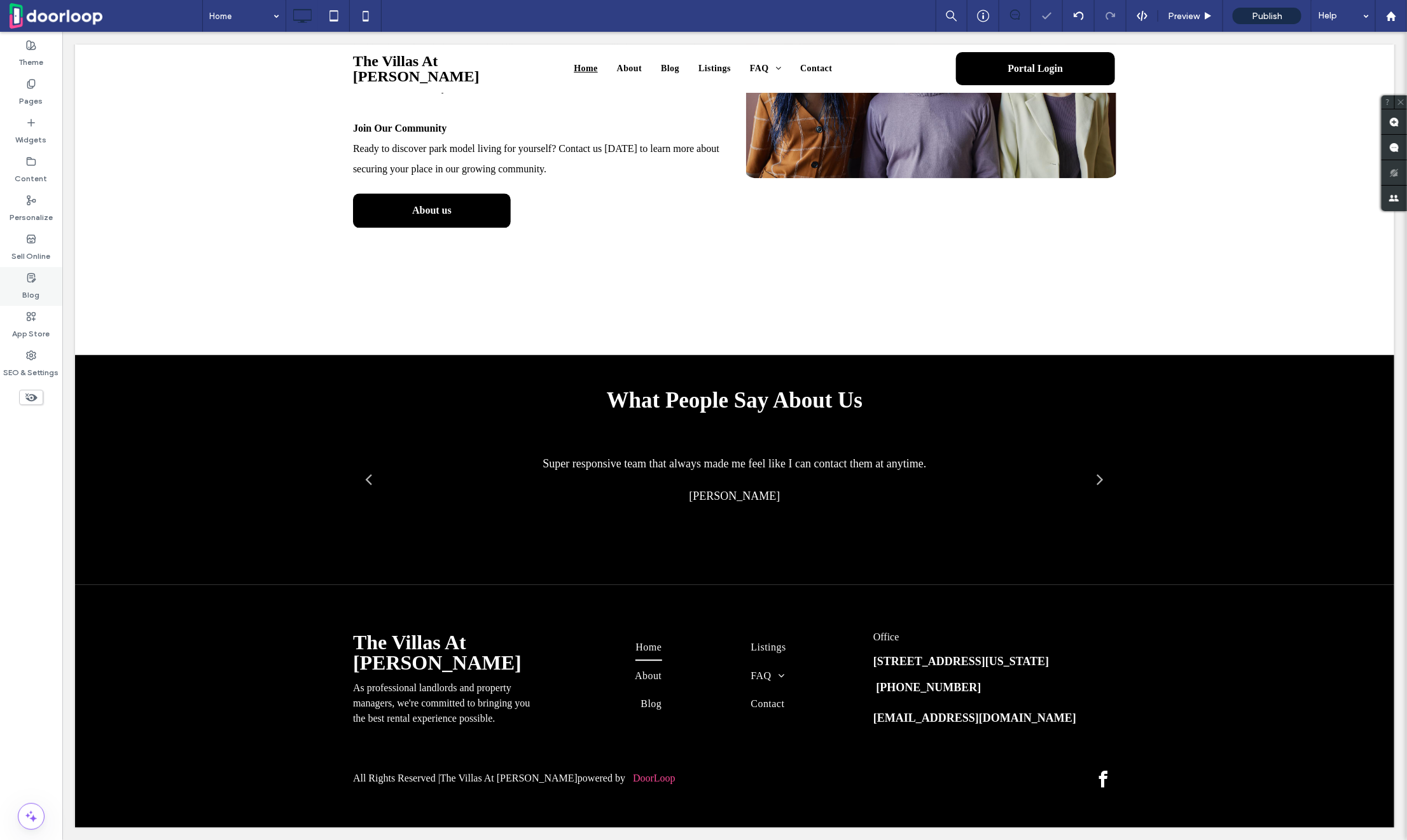
click at [42, 283] on div "Blog" at bounding box center [31, 286] width 63 height 39
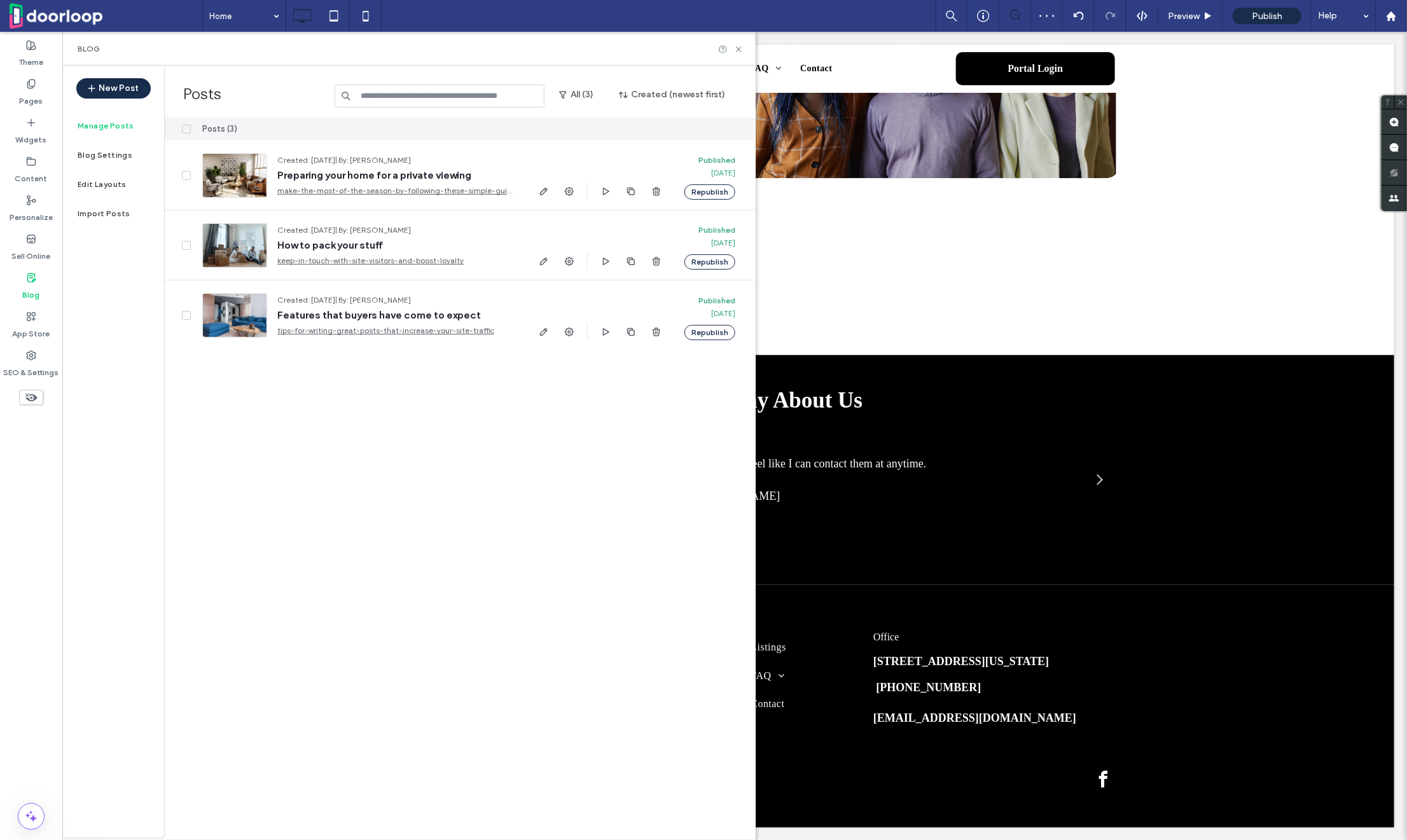
click at [189, 125] on span at bounding box center [187, 130] width 9 height 9
click at [602, 133] on button "Unpublish" at bounding box center [605, 129] width 56 height 16
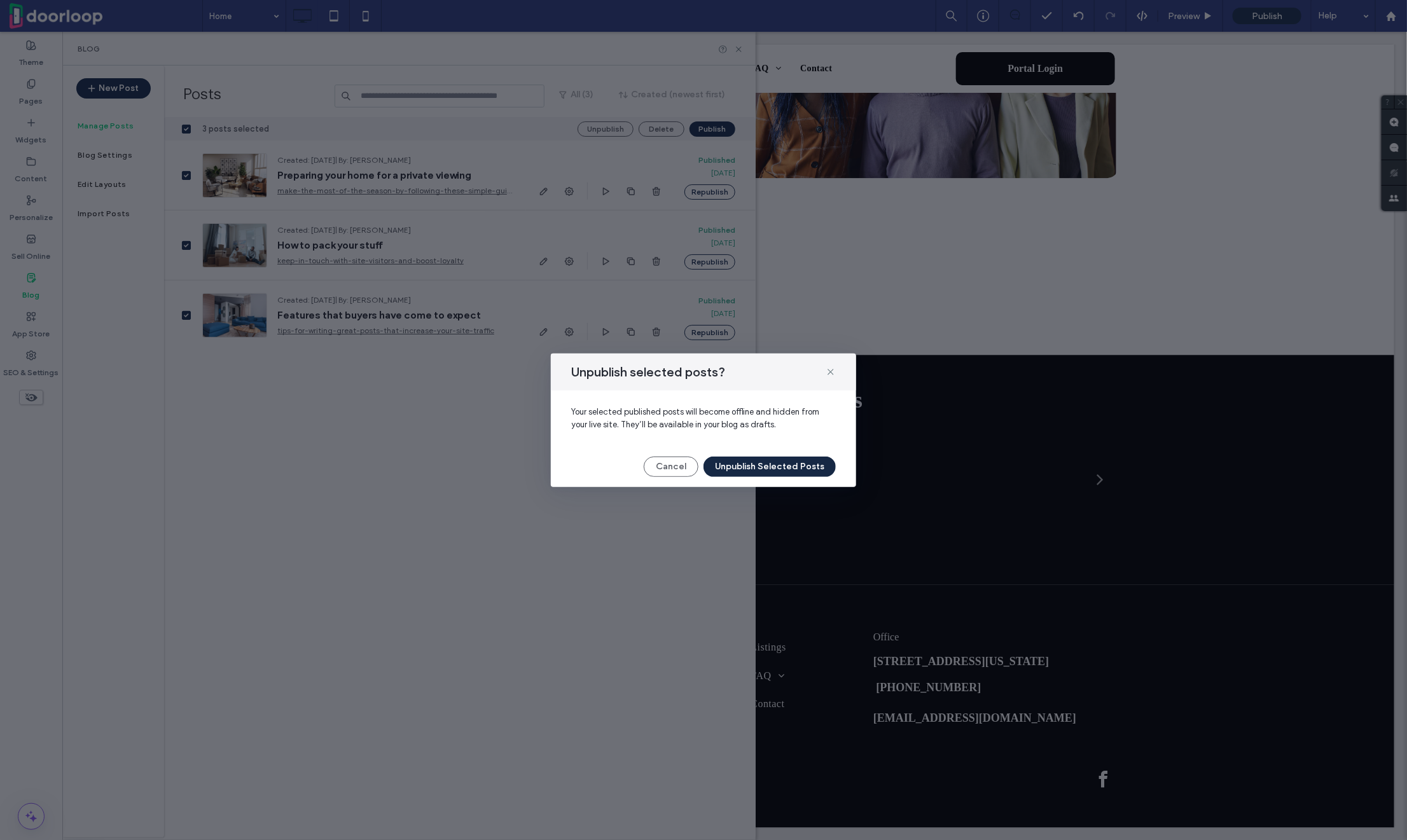
click at [743, 471] on button "Unpublish Selected Posts" at bounding box center [770, 466] width 133 height 20
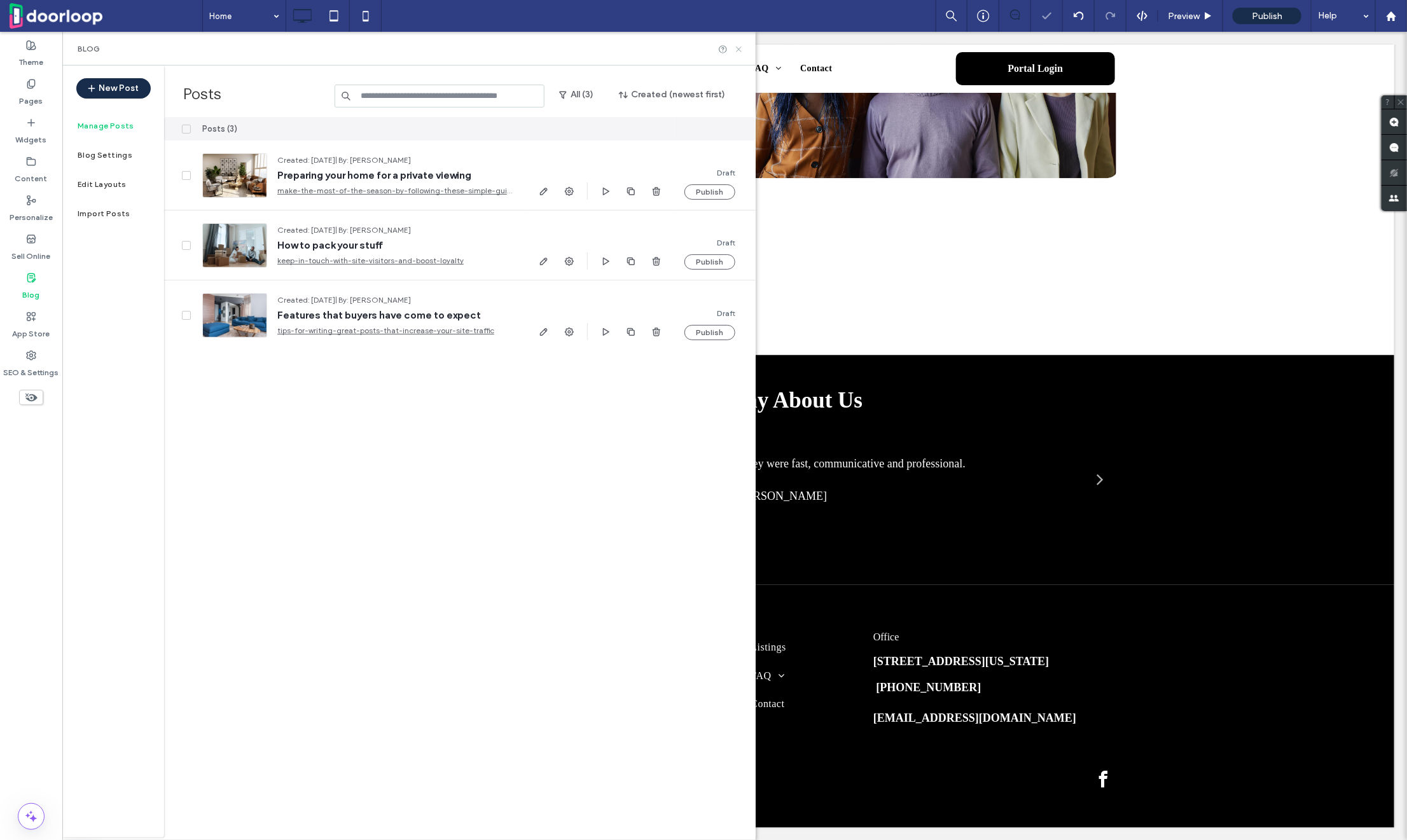
click at [737, 49] on icon at bounding box center [739, 49] width 9 height 9
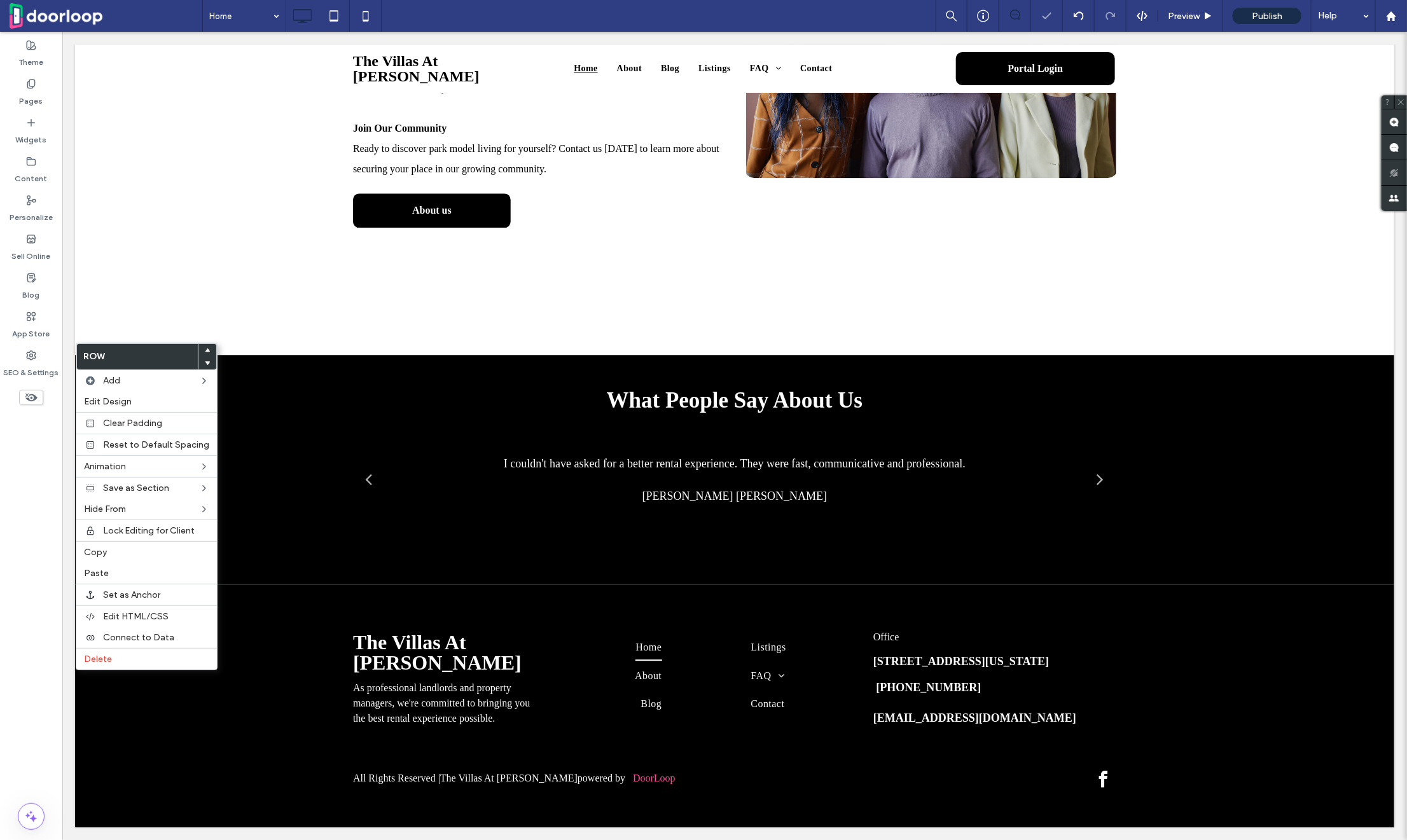
click at [205, 348] on icon at bounding box center [208, 351] width 6 height 6
click at [205, 349] on icon at bounding box center [208, 351] width 6 height 6
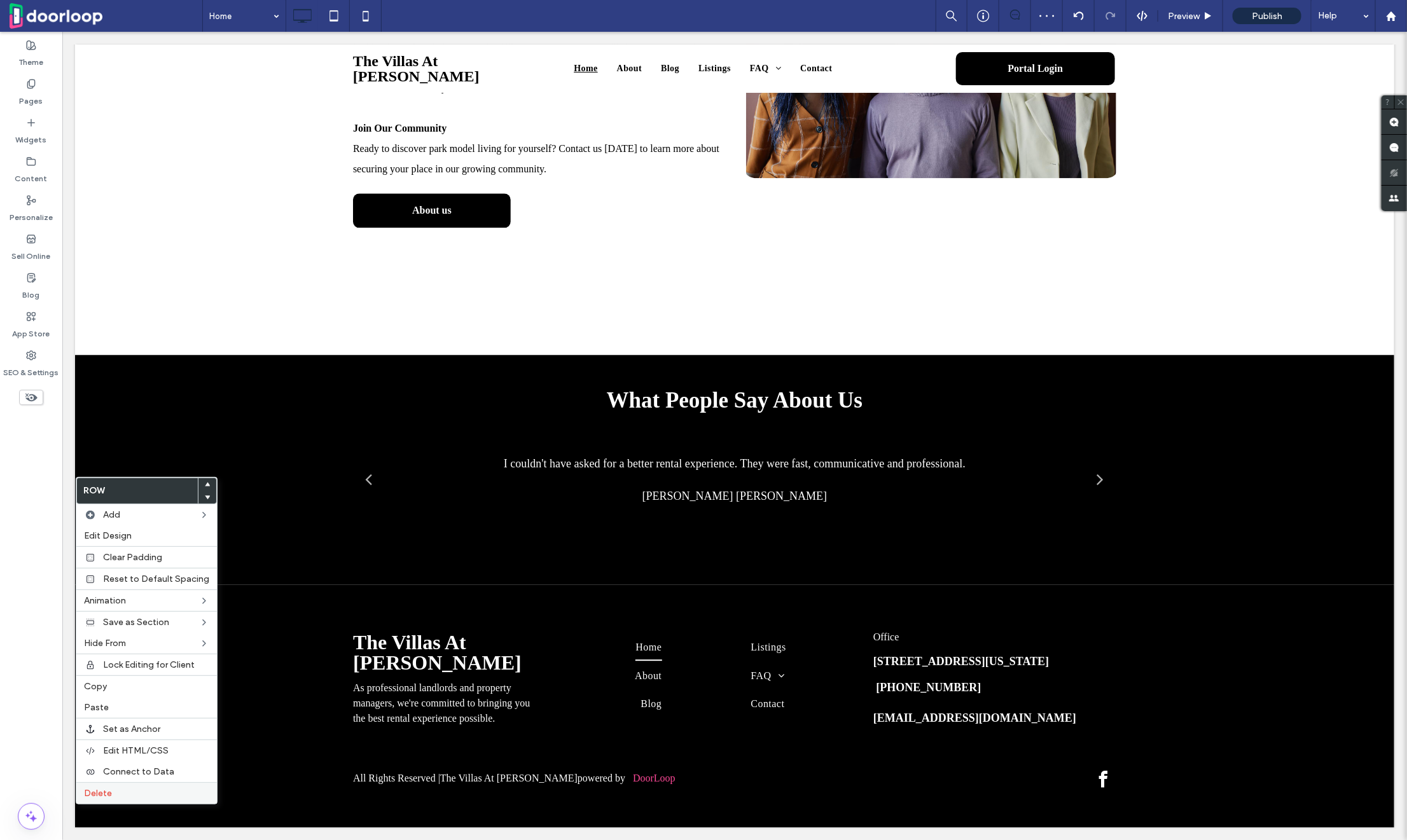
click at [135, 792] on label "Delete" at bounding box center [146, 794] width 125 height 11
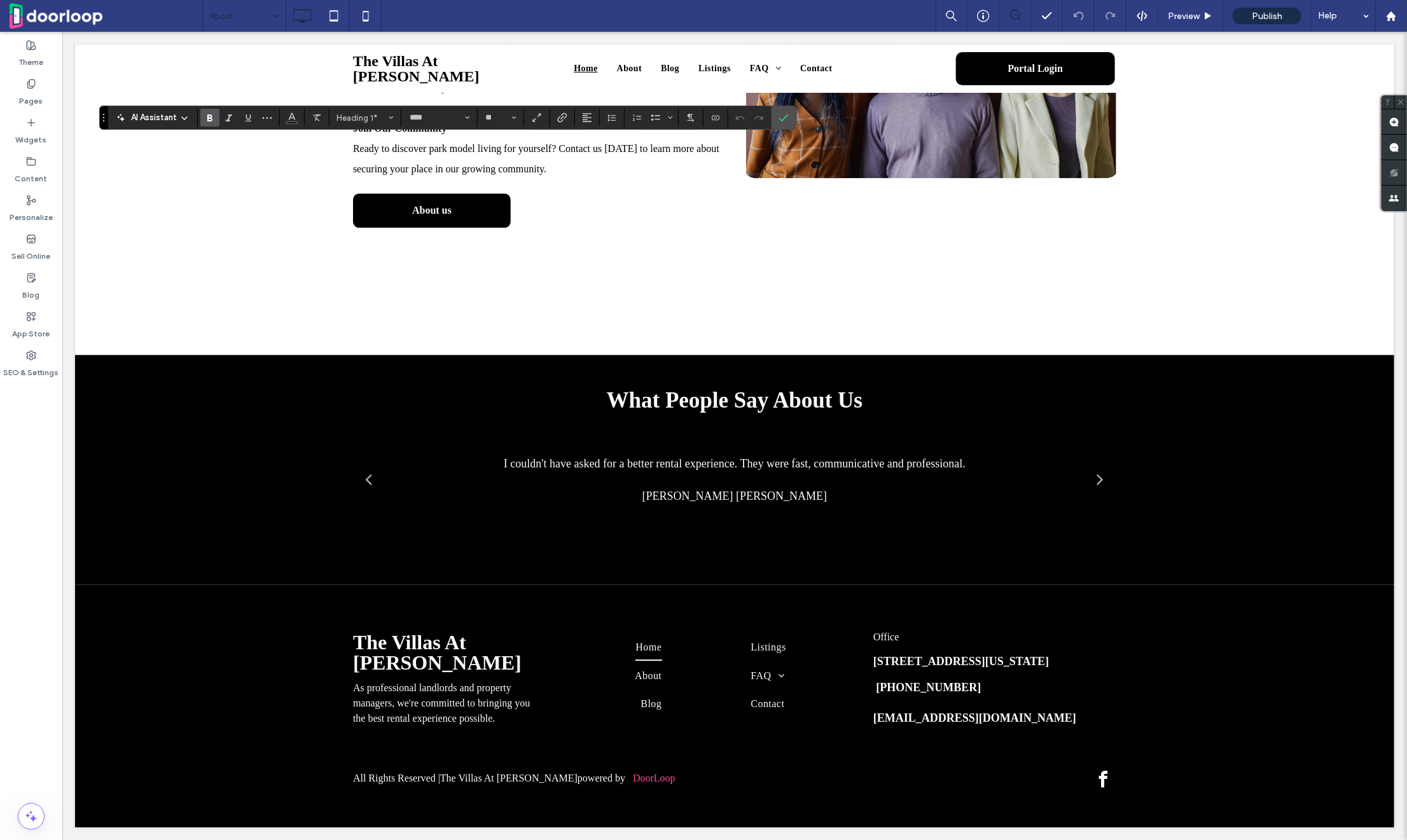
type input "*******"
type input "**"
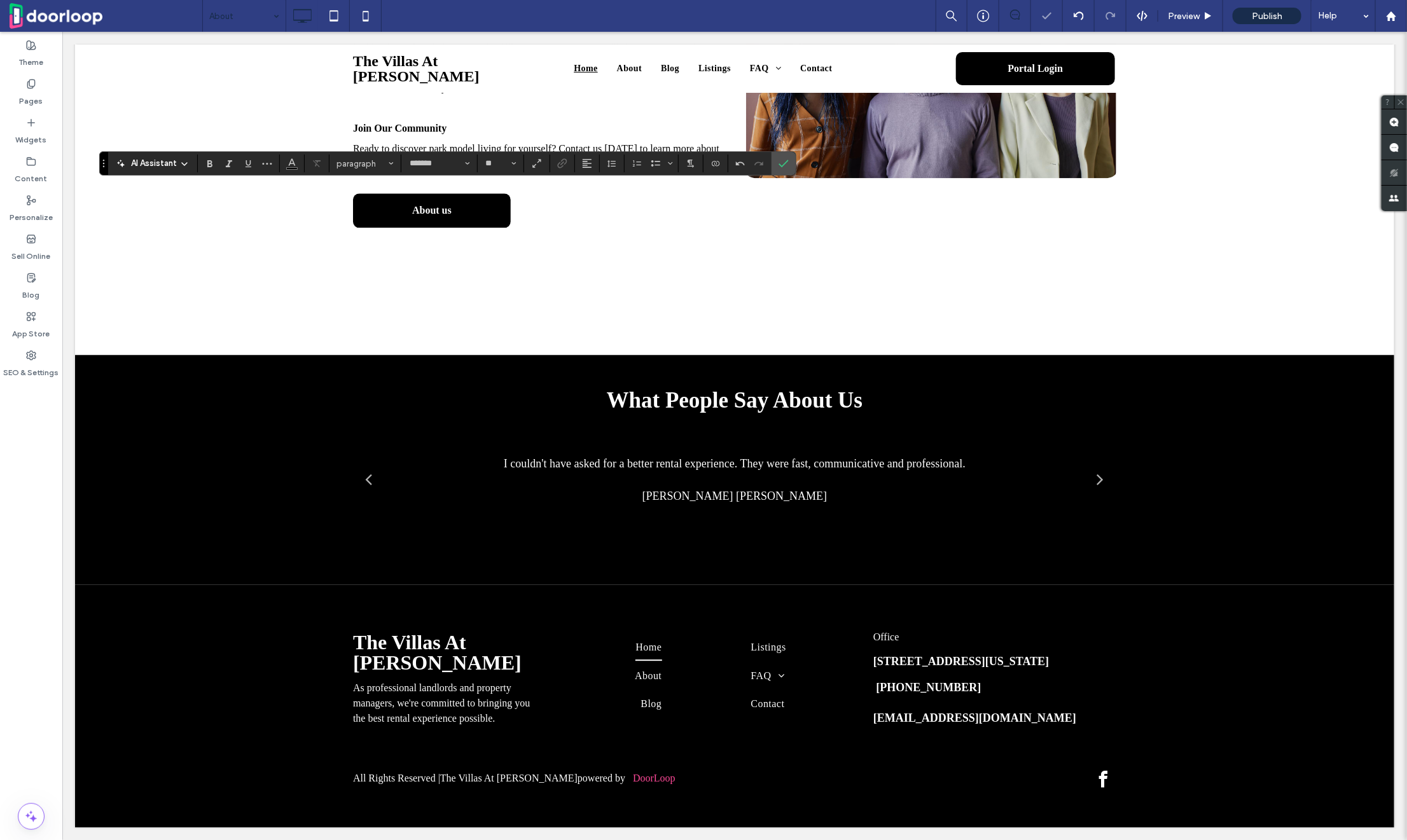
type input "**"
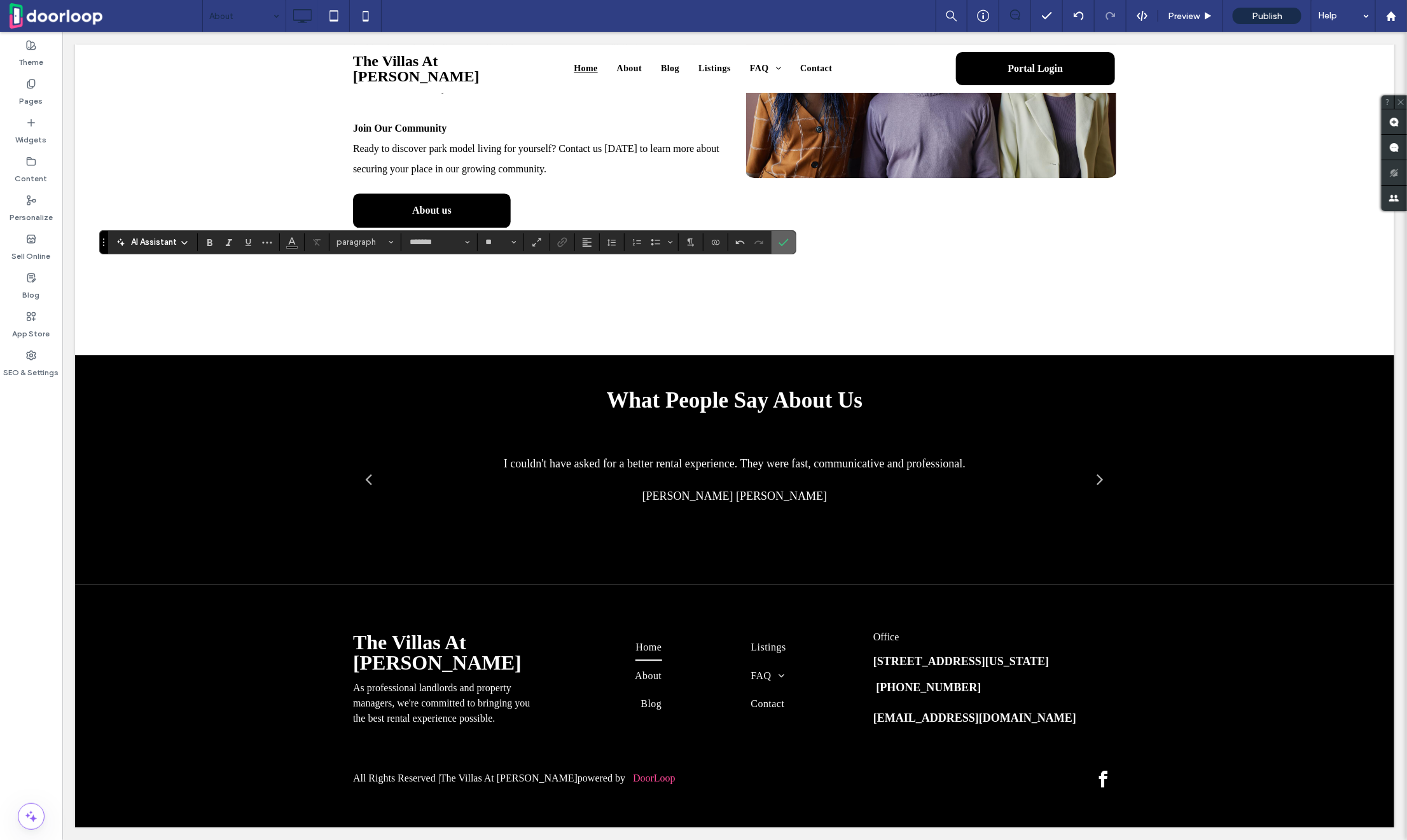
click at [786, 244] on icon "Confirm" at bounding box center [783, 242] width 10 height 10
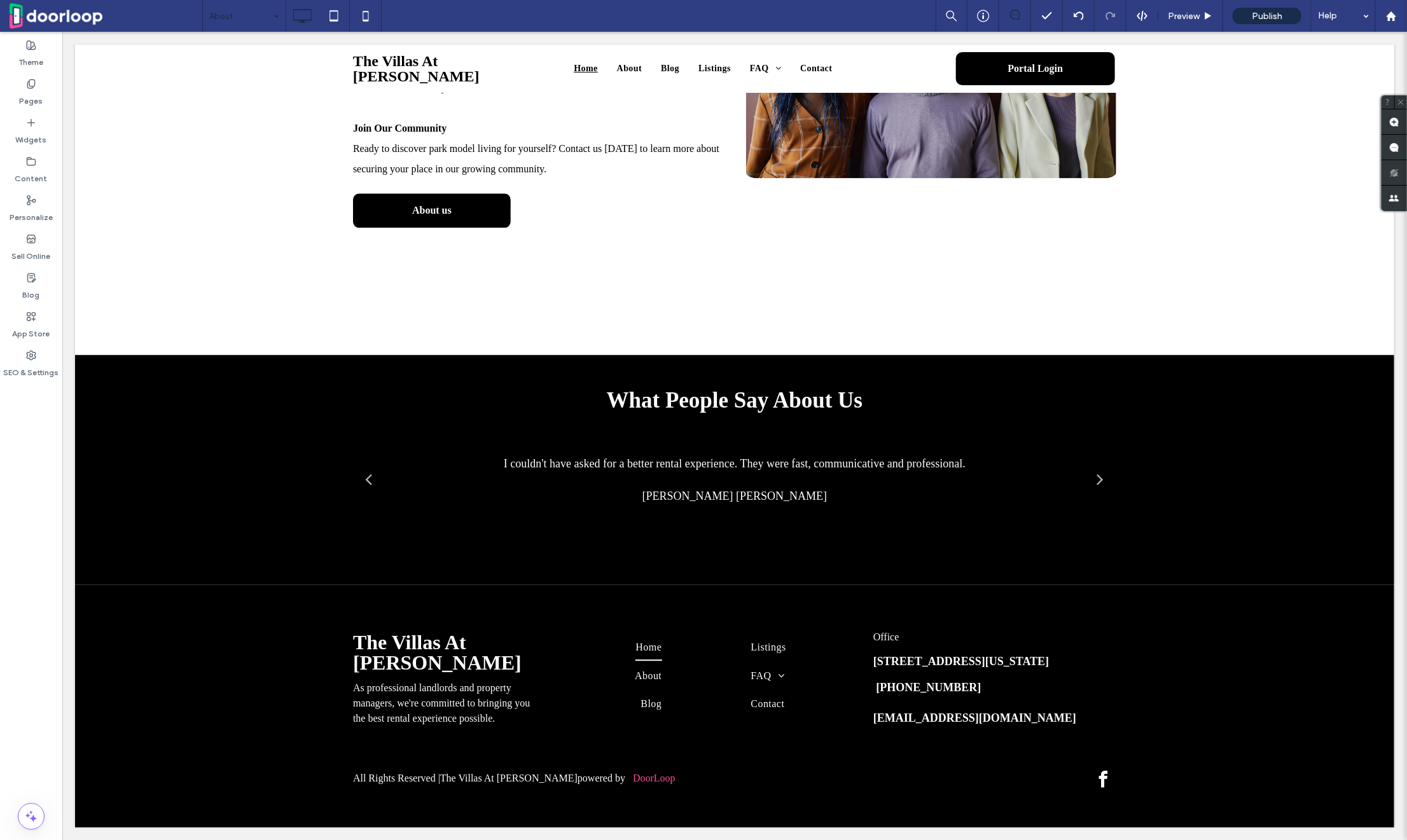
type input "*******"
type input "**"
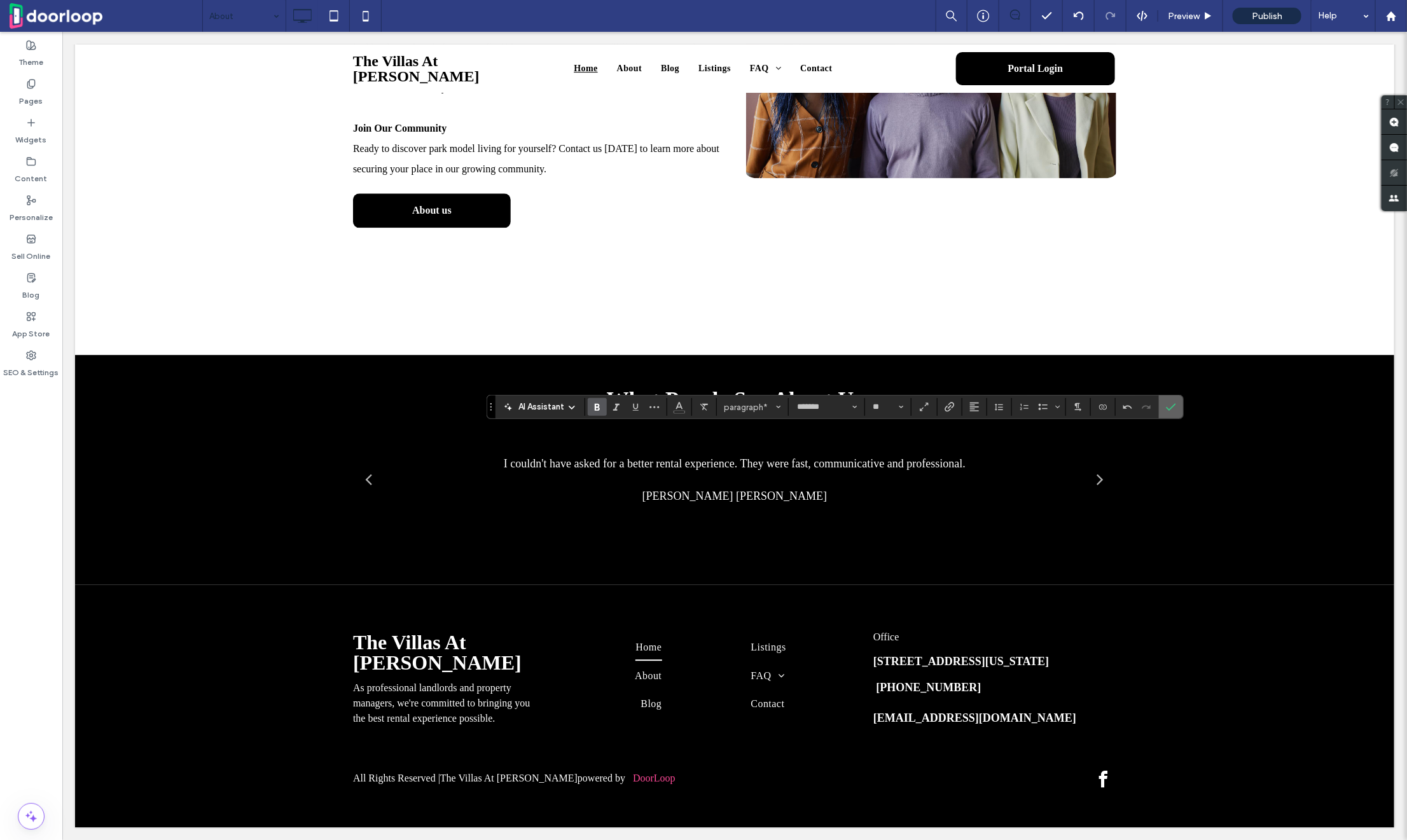
click at [1180, 405] on section at bounding box center [1171, 407] width 24 height 23
click at [1176, 399] on label "Confirm" at bounding box center [1171, 407] width 19 height 23
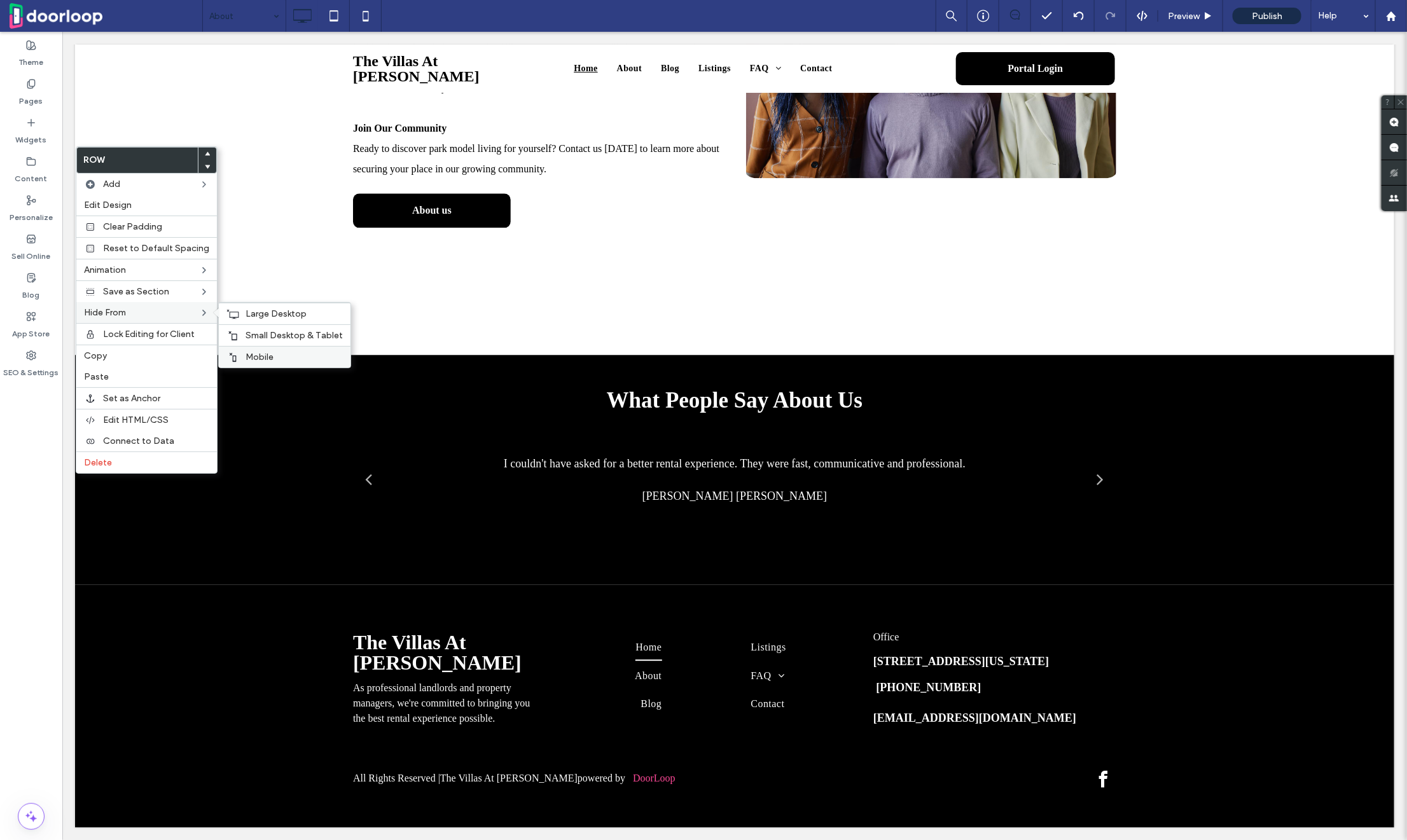
click at [266, 350] on div "Mobile" at bounding box center [284, 357] width 132 height 22
click at [266, 328] on div "Small Desktop & Tablet" at bounding box center [284, 336] width 132 height 22
click at [266, 316] on span "Large Desktop" at bounding box center [276, 314] width 61 height 11
click at [259, 347] on div "Mobile" at bounding box center [284, 357] width 132 height 22
click at [259, 341] on div "Small Desktop & Tablet" at bounding box center [284, 336] width 132 height 22
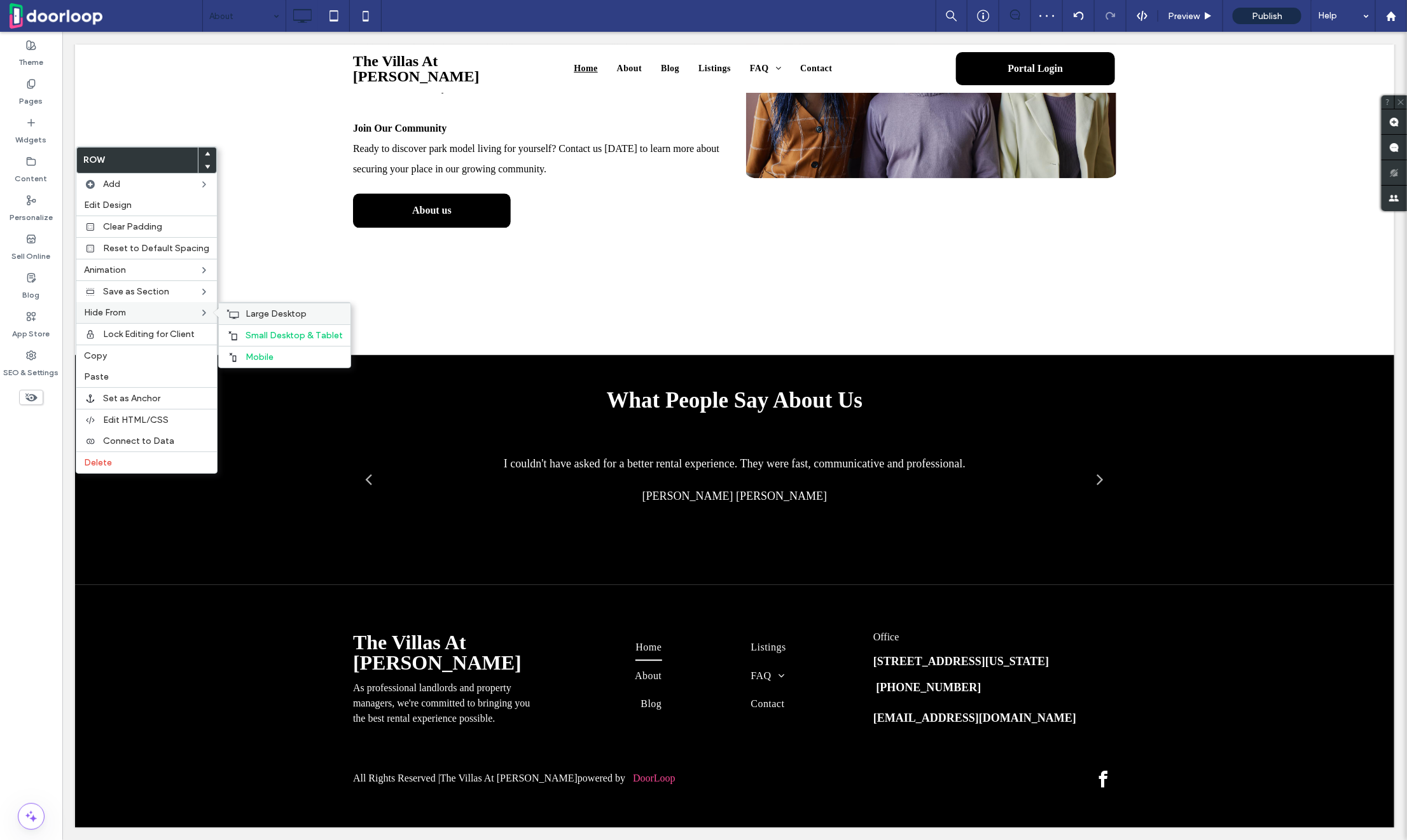
click at [259, 308] on span "Large Desktop" at bounding box center [276, 314] width 61 height 11
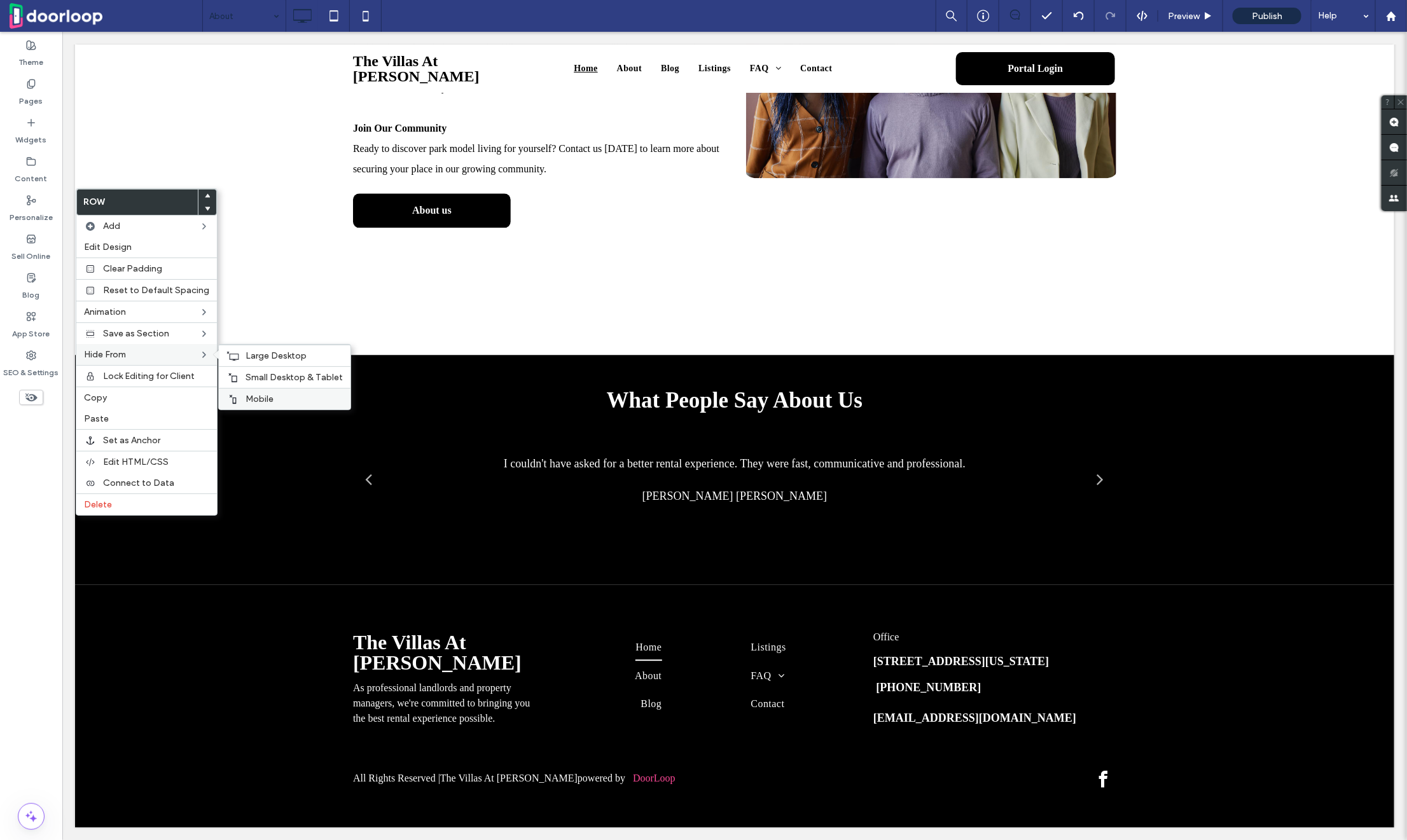
click at [263, 397] on span "Mobile" at bounding box center [259, 399] width 28 height 11
click at [263, 375] on span "Small Desktop & Tablet" at bounding box center [294, 377] width 98 height 11
click at [263, 353] on span "Large Desktop" at bounding box center [276, 356] width 61 height 11
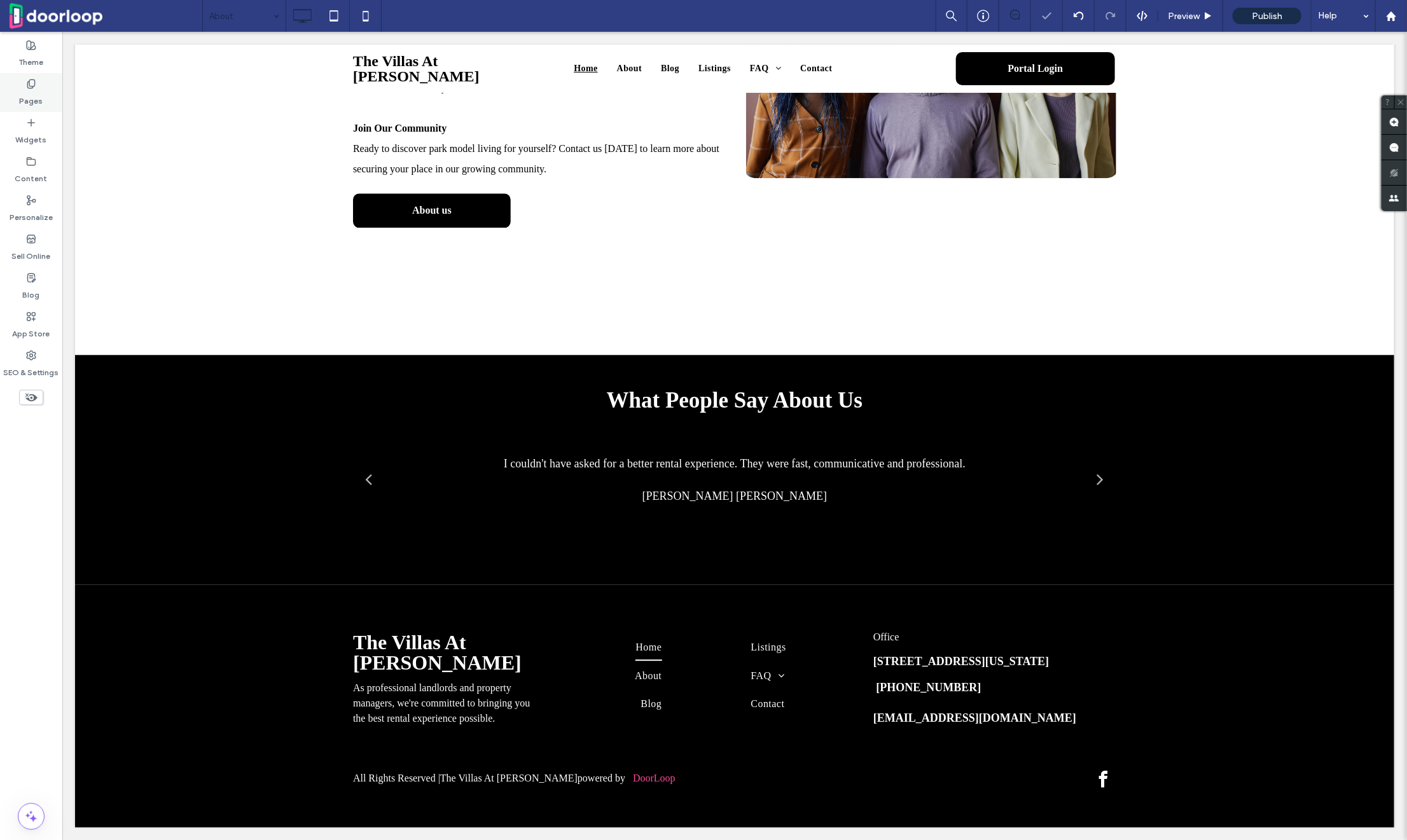
click at [31, 89] on label "Pages" at bounding box center [31, 98] width 24 height 17
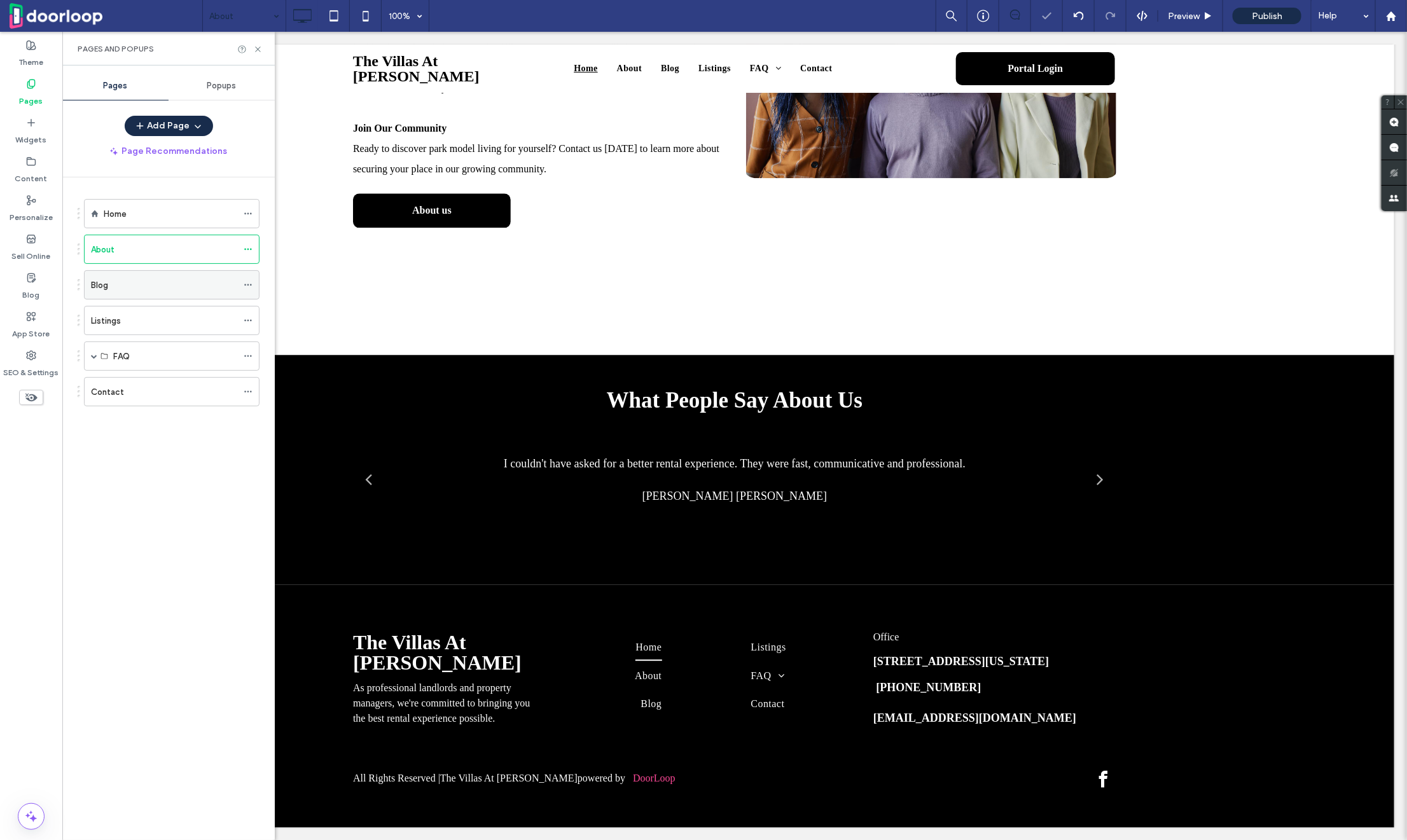
click at [243, 284] on div "Blog" at bounding box center [171, 285] width 176 height 29
click at [248, 285] on icon at bounding box center [248, 285] width 9 height 9
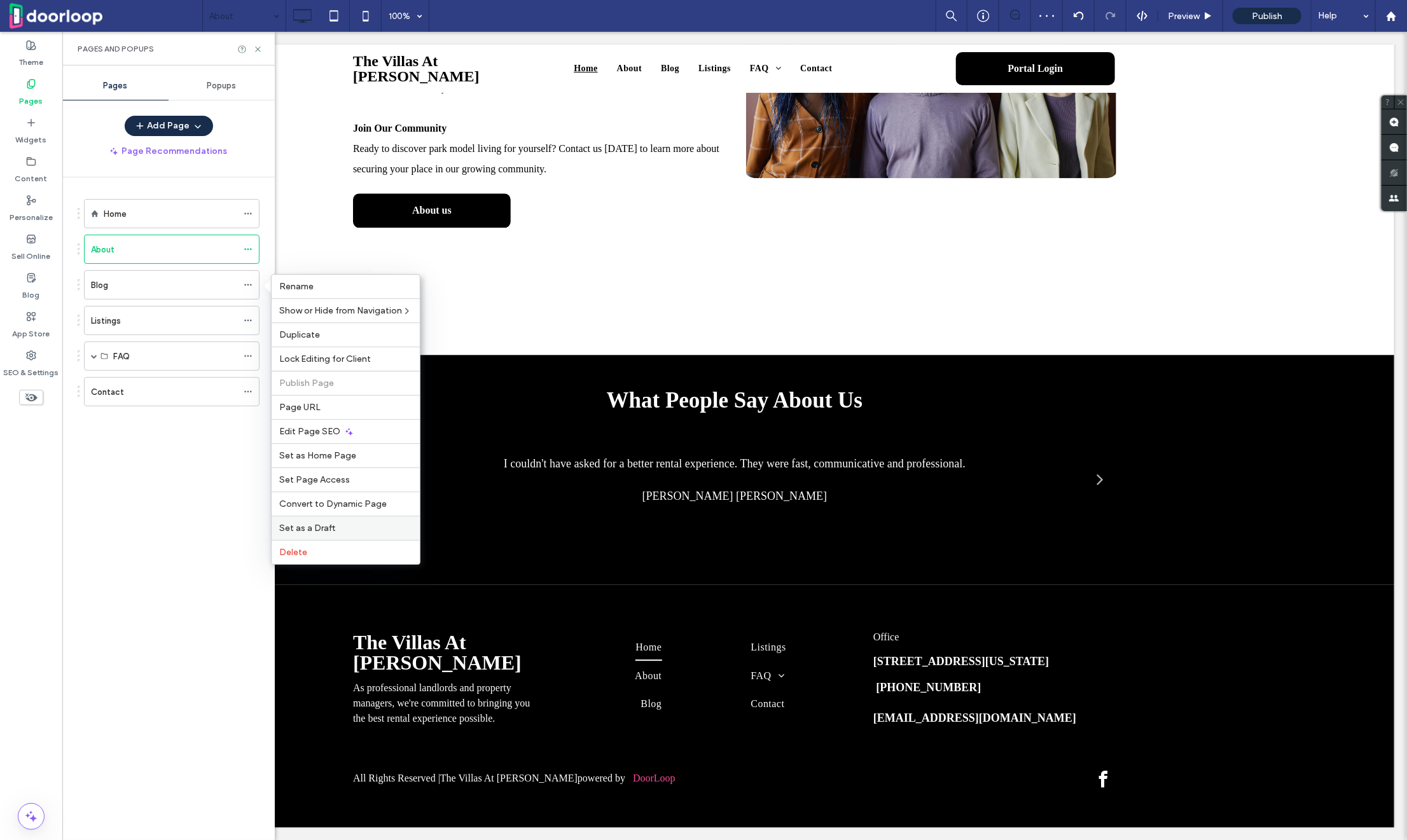
click at [315, 531] on span "Set as a Draft" at bounding box center [307, 528] width 56 height 11
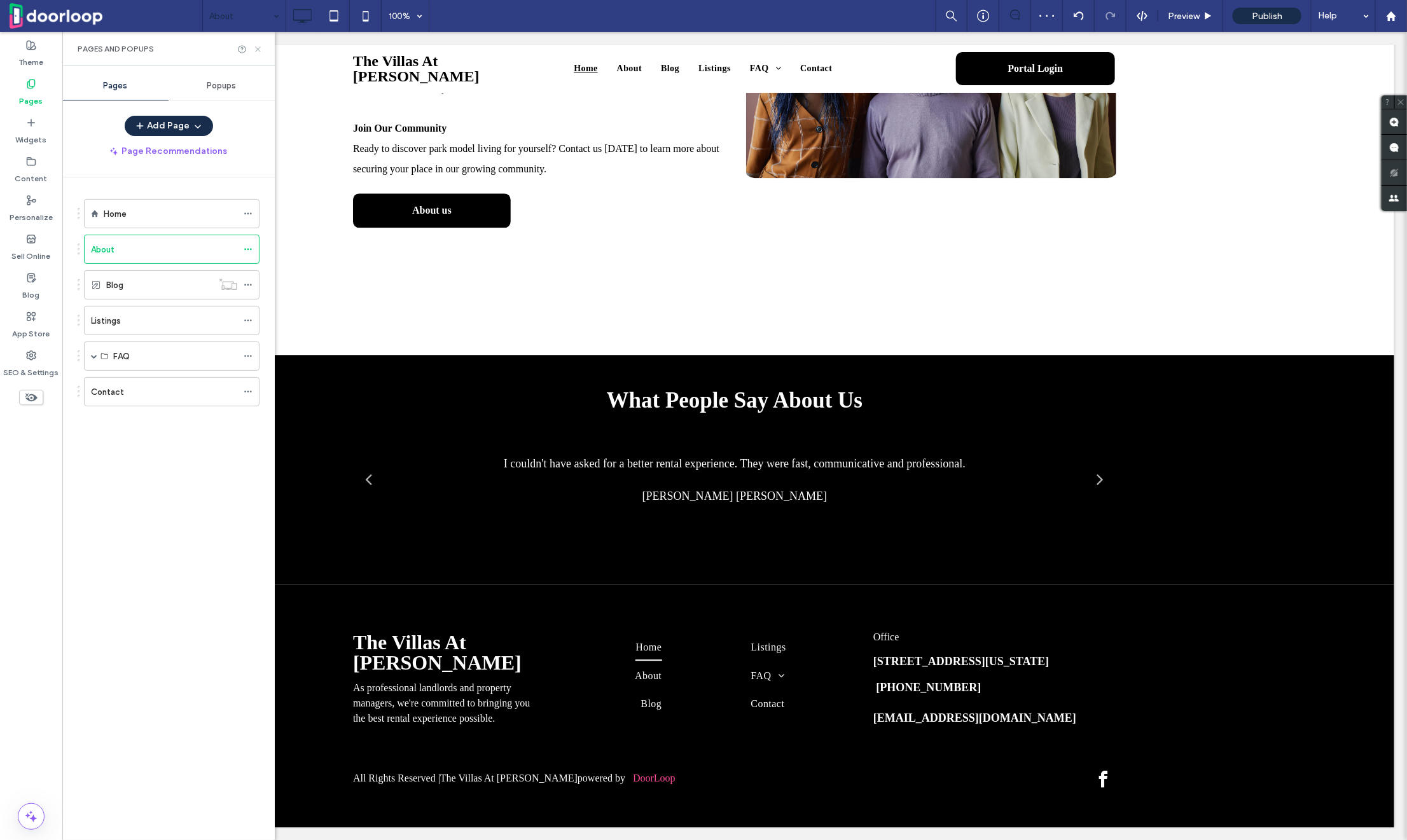
click at [257, 52] on icon at bounding box center [258, 49] width 9 height 9
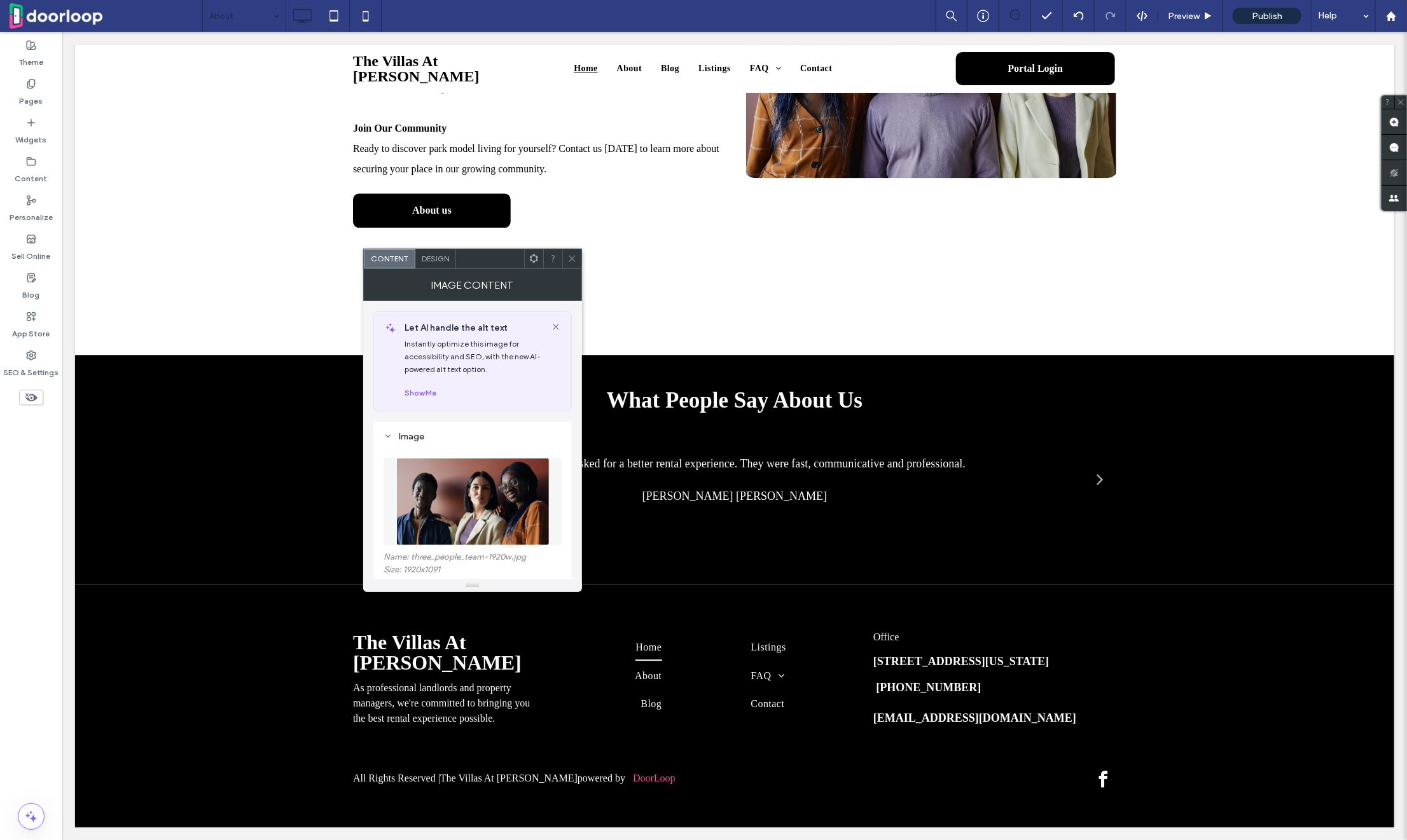
click at [471, 498] on img at bounding box center [473, 501] width 154 height 87
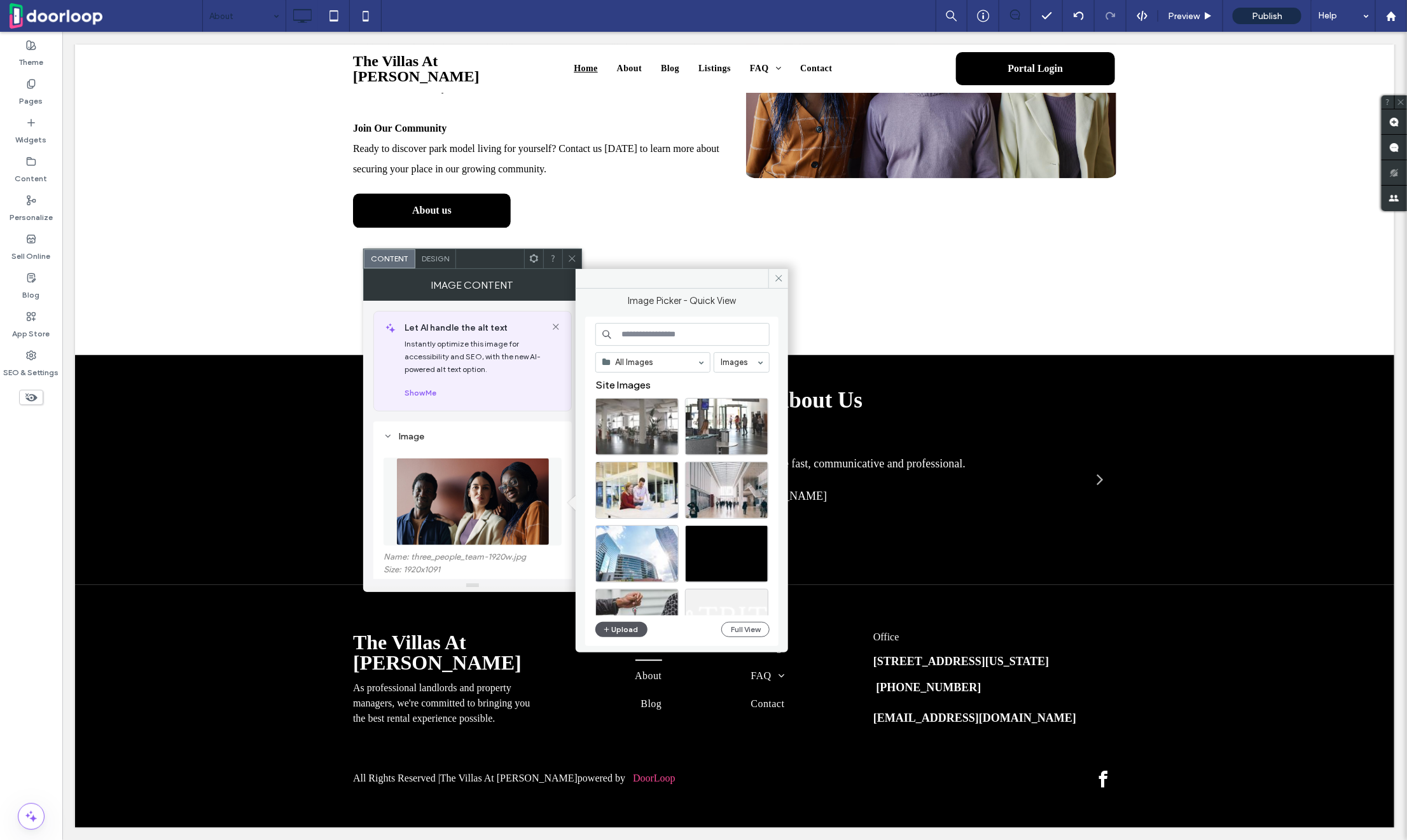
click at [615, 627] on button "Upload" at bounding box center [621, 629] width 52 height 16
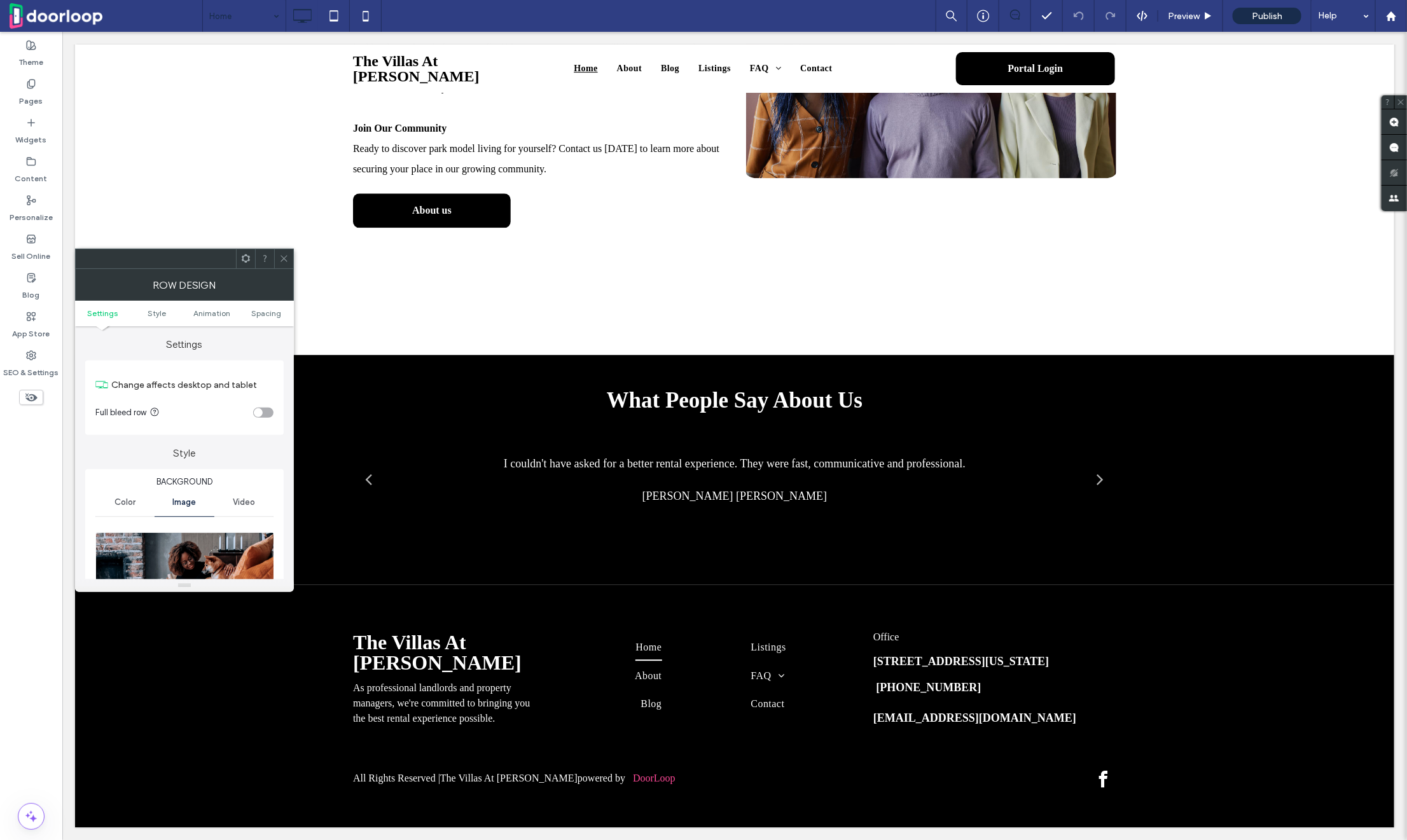
click at [196, 539] on img at bounding box center [185, 576] width 179 height 87
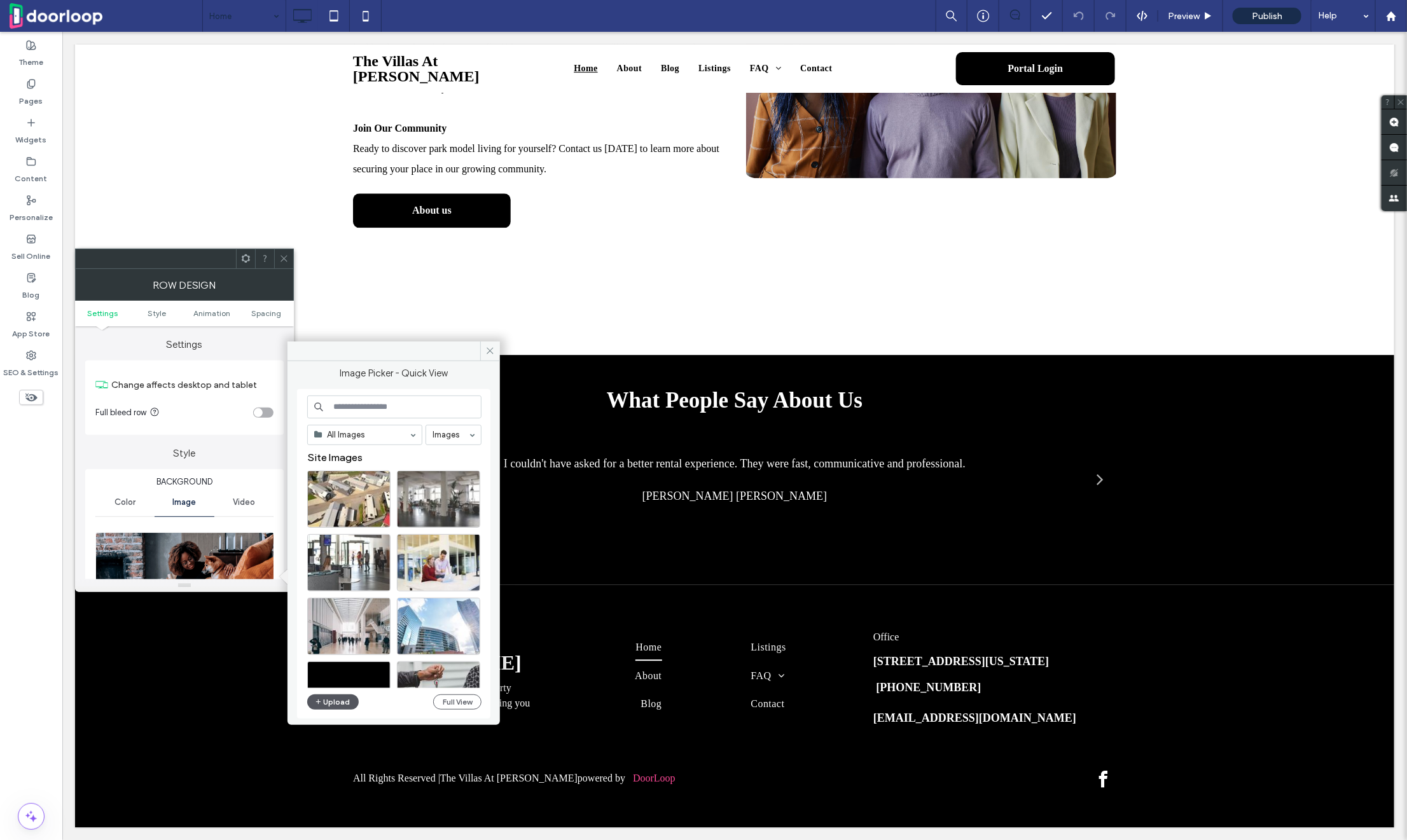
click at [320, 700] on icon "button" at bounding box center [318, 702] width 7 height 10
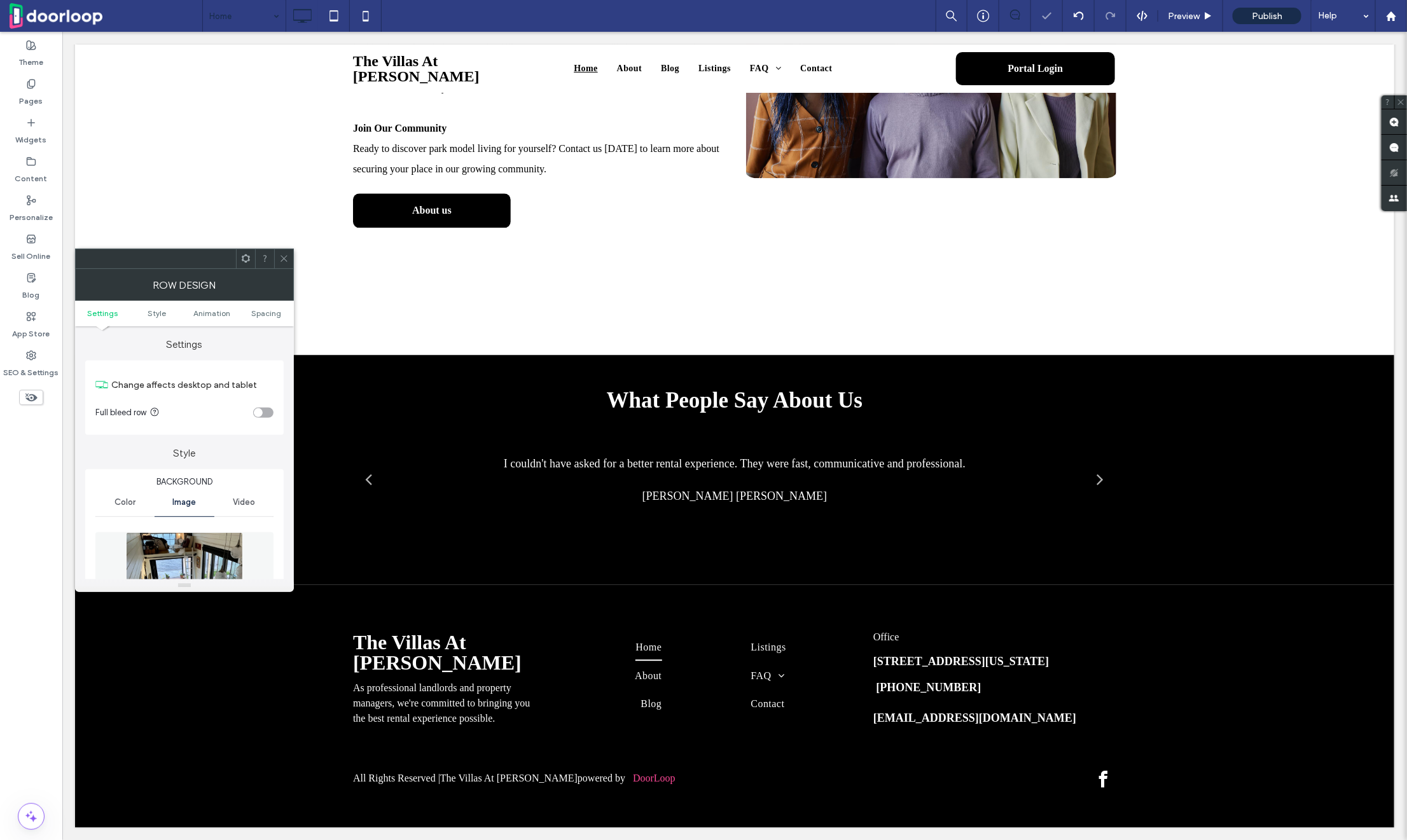
click at [280, 260] on icon at bounding box center [284, 259] width 9 height 9
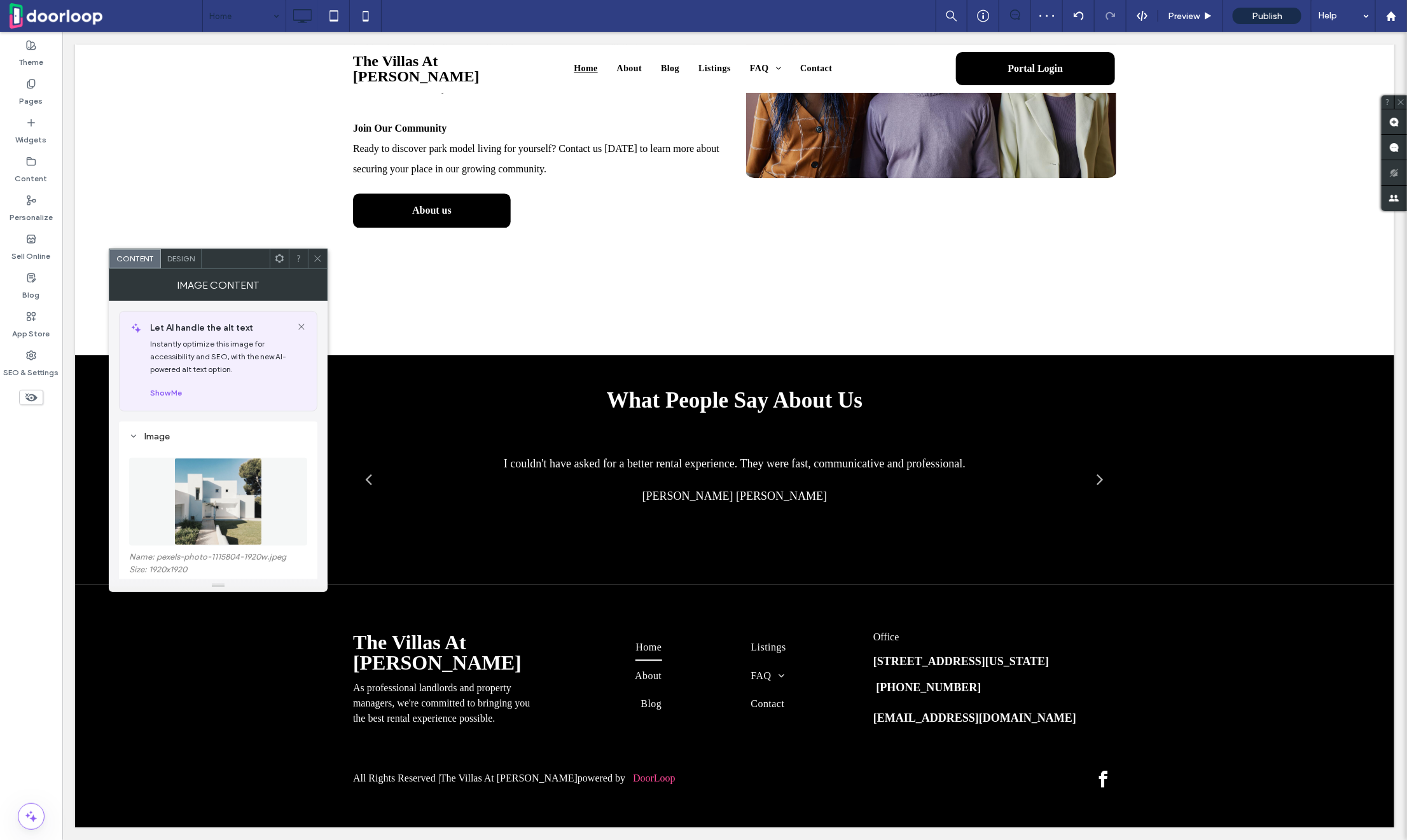
click at [188, 557] on label "Name: pexels-photo-1115804-1920w.jpeg" at bounding box center [218, 558] width 179 height 13
click at [188, 535] on img at bounding box center [217, 501] width 87 height 87
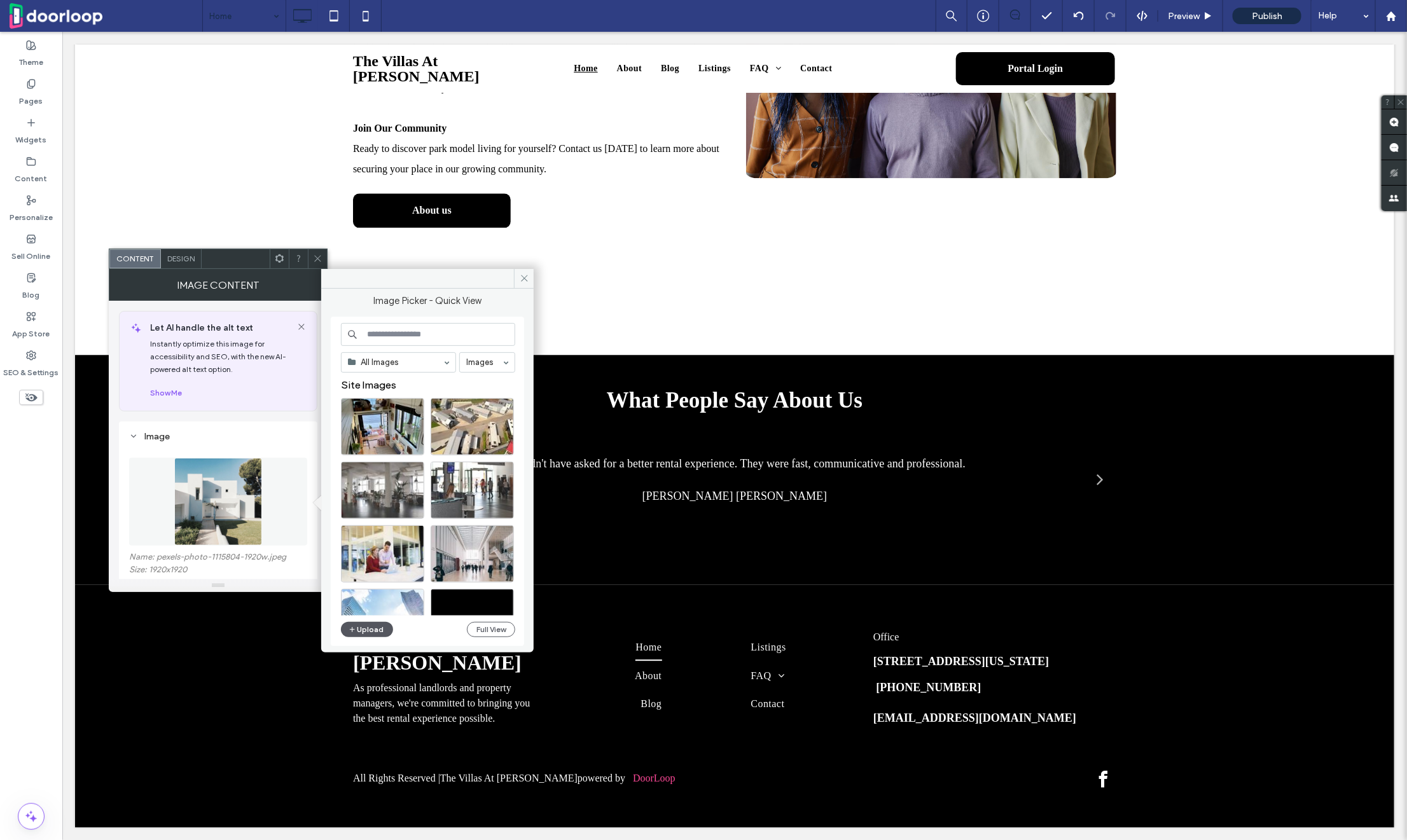
click at [381, 627] on button "Upload" at bounding box center [367, 629] width 52 height 16
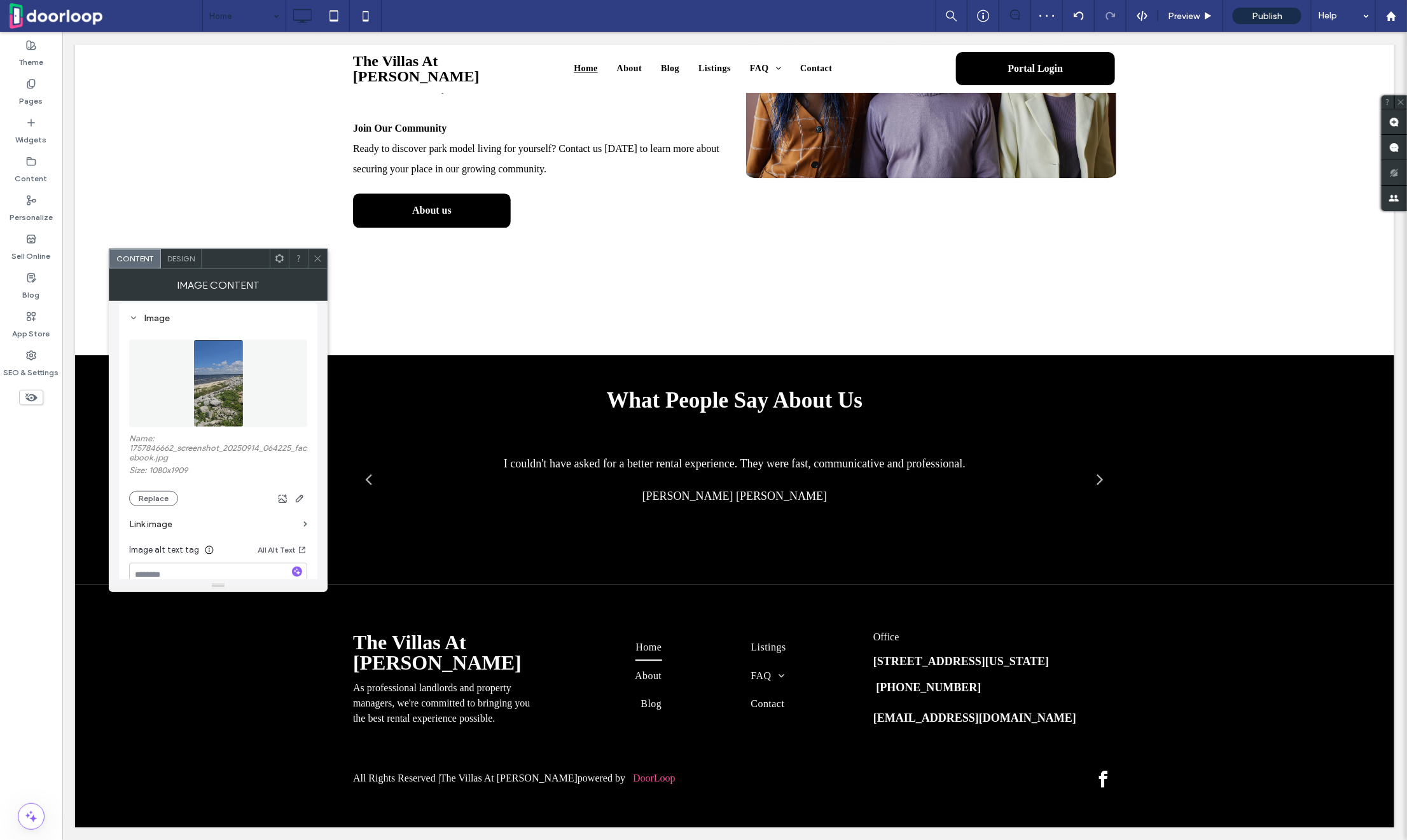
scroll to position [130, 0]
click at [302, 488] on use "button" at bounding box center [300, 487] width 7 height 7
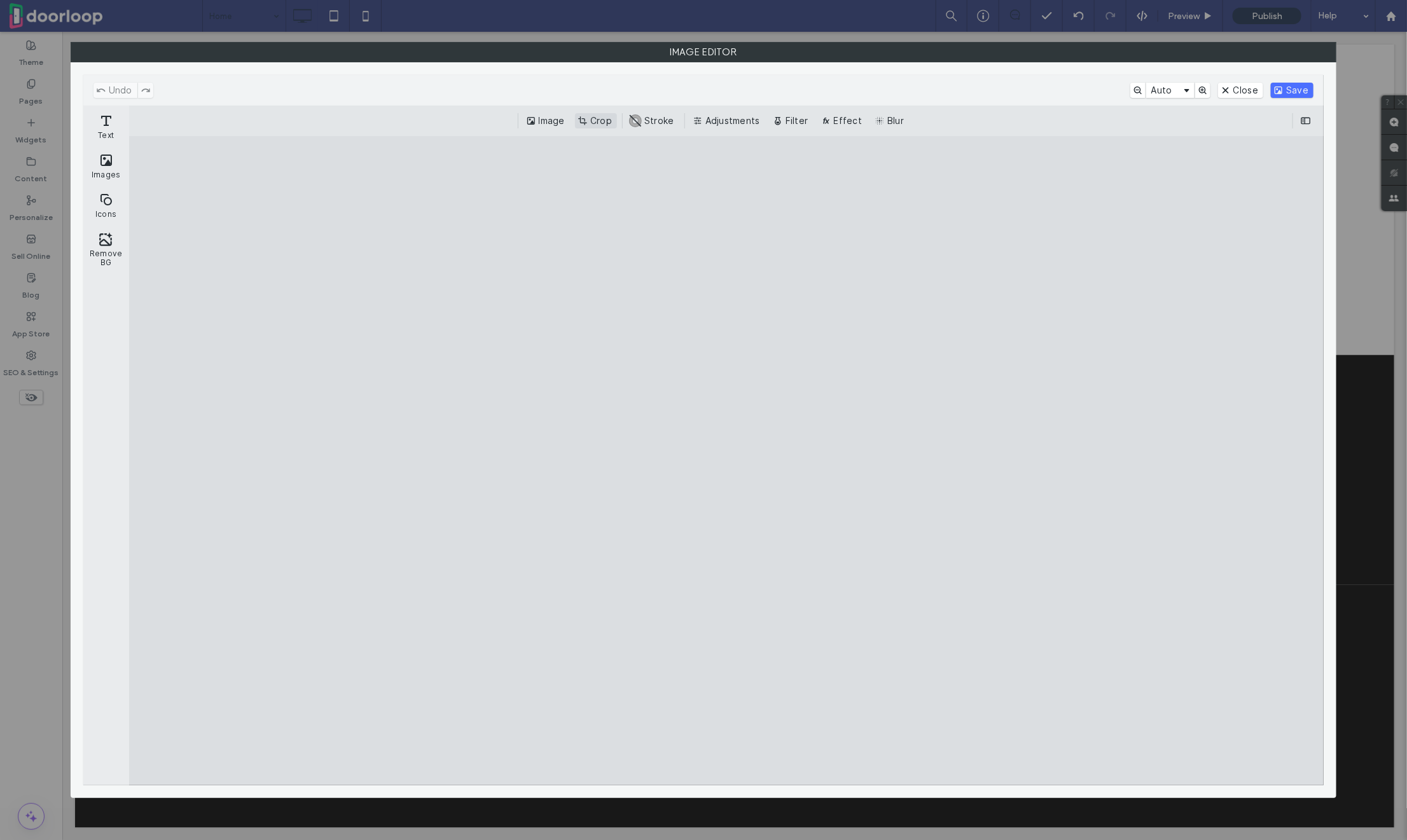
click at [593, 121] on button "Crop" at bounding box center [596, 121] width 42 height 16
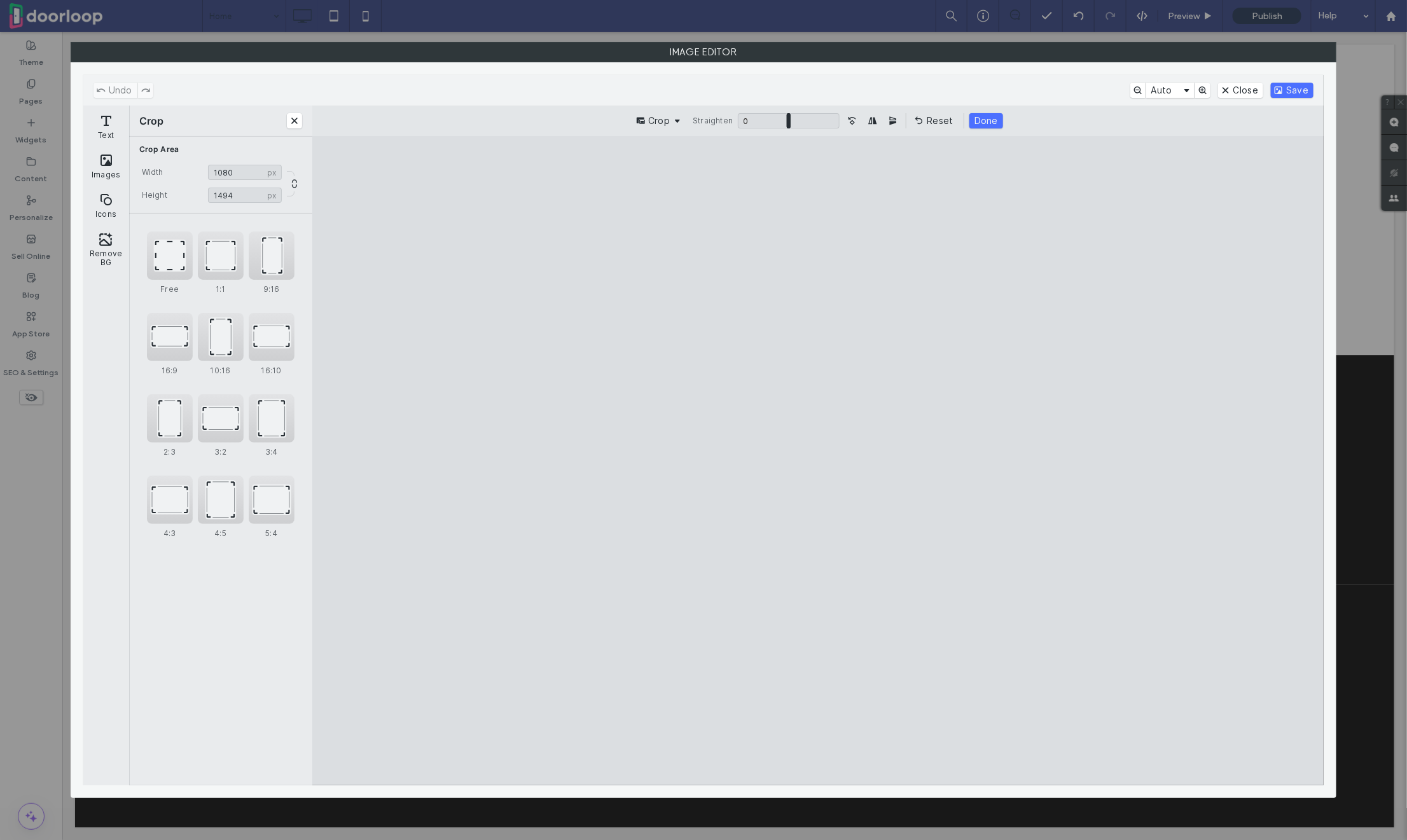
drag, startPoint x: 677, startPoint y: 205, endPoint x: 659, endPoint y: 318, distance: 114.4
click at [818, 461] on cesdk-canvas "Editor canvas" at bounding box center [818, 461] width 0 height 0
type input "****"
drag, startPoint x: 1002, startPoint y: 755, endPoint x: 1020, endPoint y: 639, distance: 117.4
click at [818, 461] on cesdk-canvas "Editor canvas" at bounding box center [818, 461] width 0 height 0
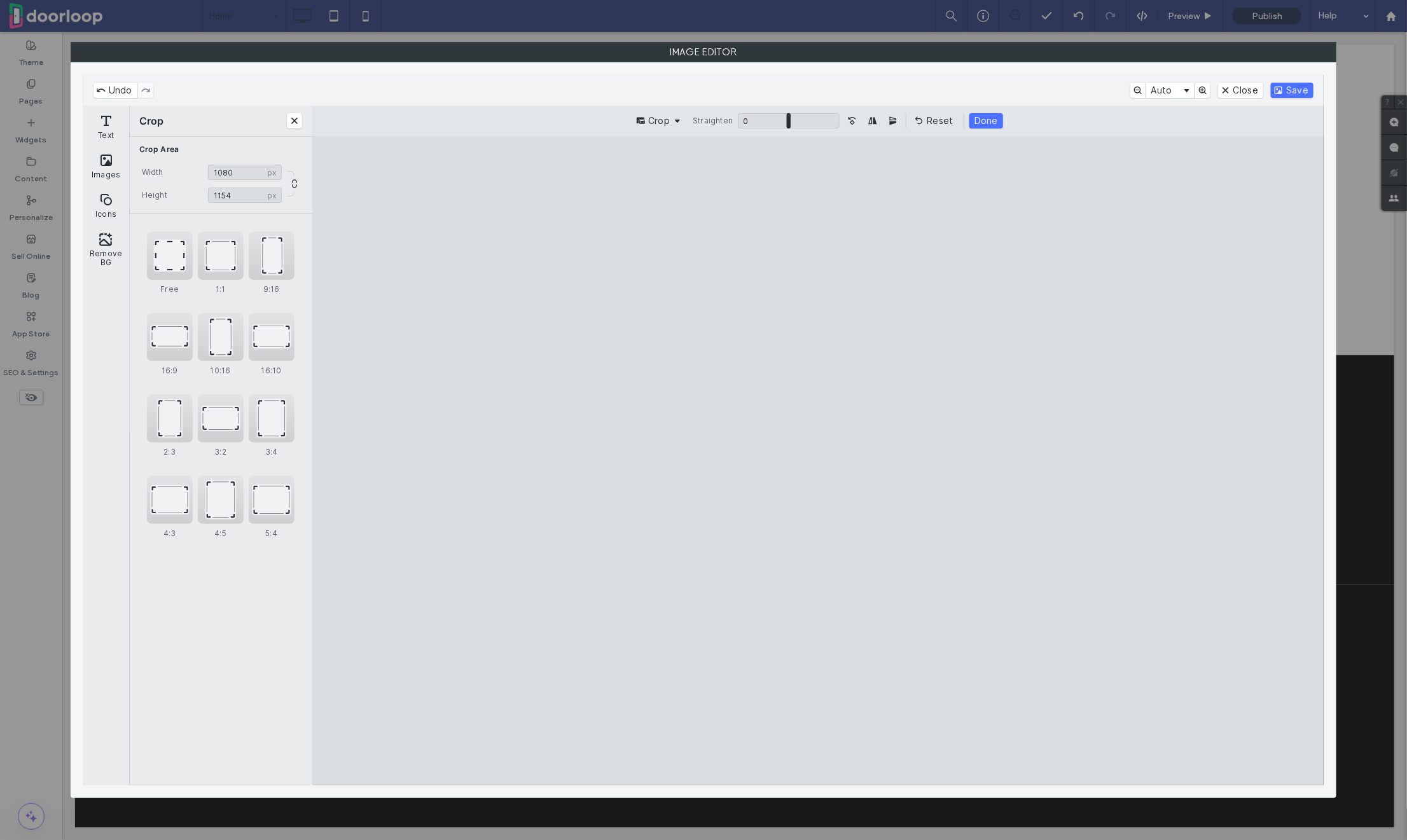
click at [1300, 81] on div "Undo Auto Close Save" at bounding box center [704, 90] width 1241 height 30
click at [1300, 89] on button "Save" at bounding box center [1292, 90] width 42 height 16
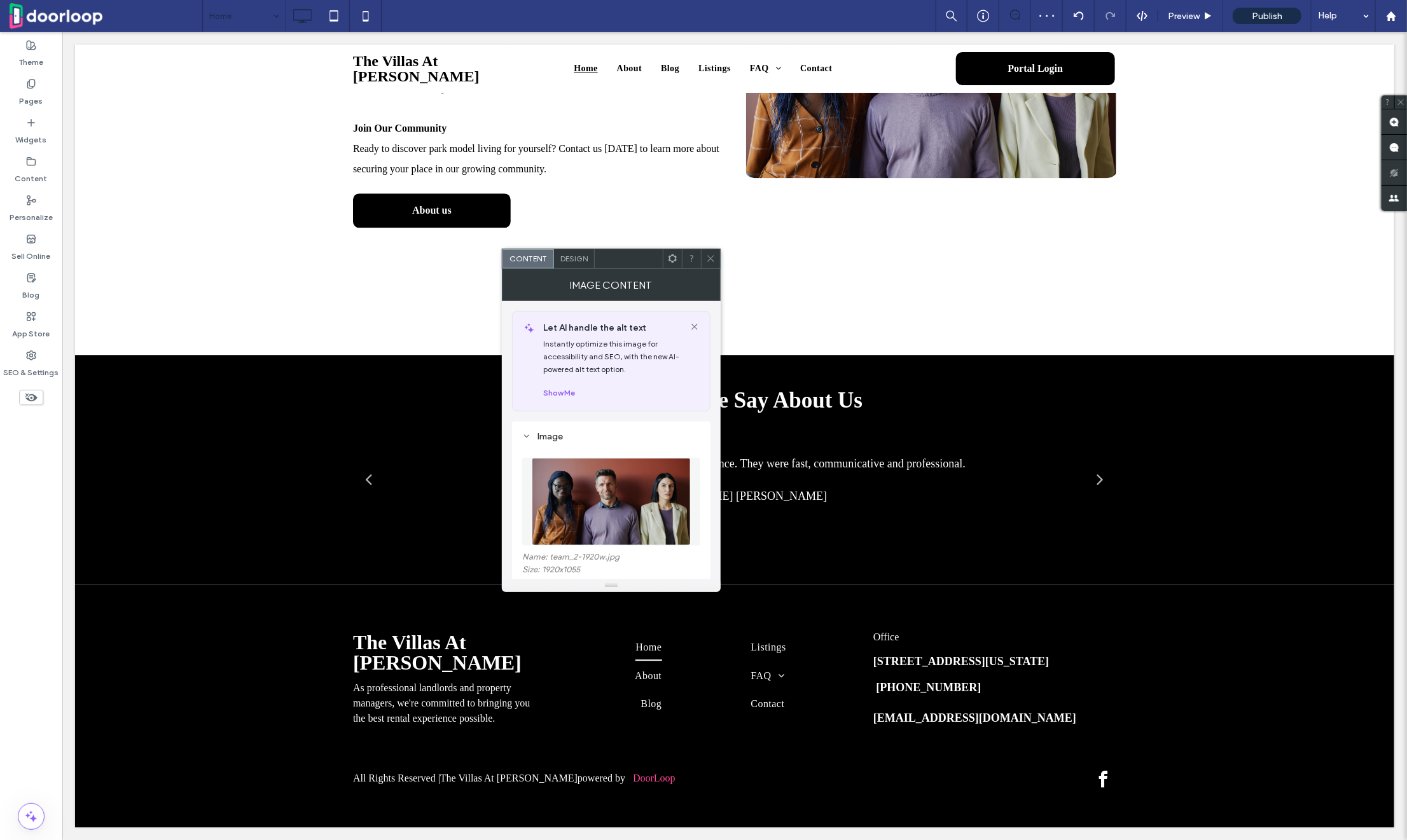
click at [593, 511] on img at bounding box center [611, 501] width 158 height 87
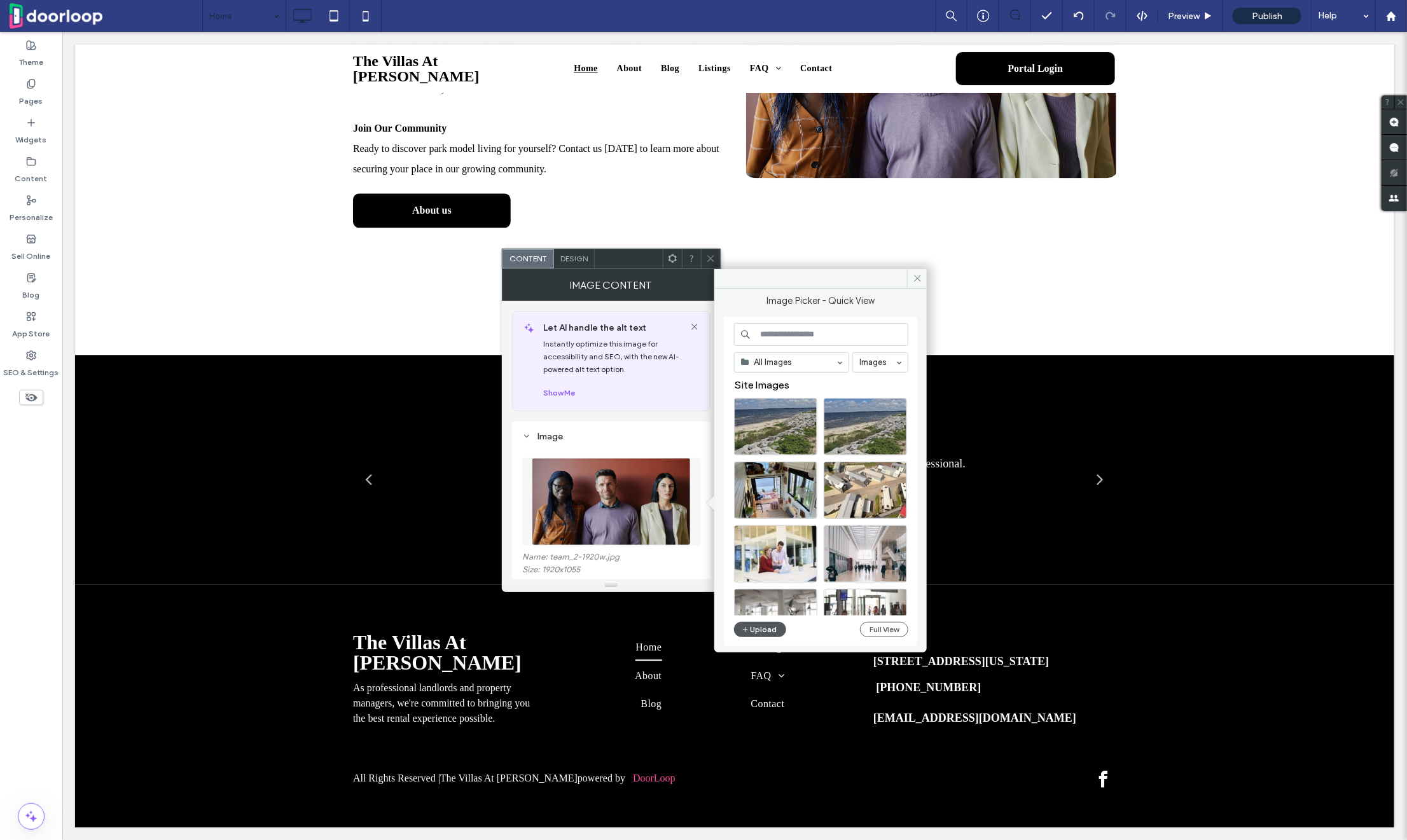
click at [747, 627] on icon "button" at bounding box center [745, 629] width 7 height 10
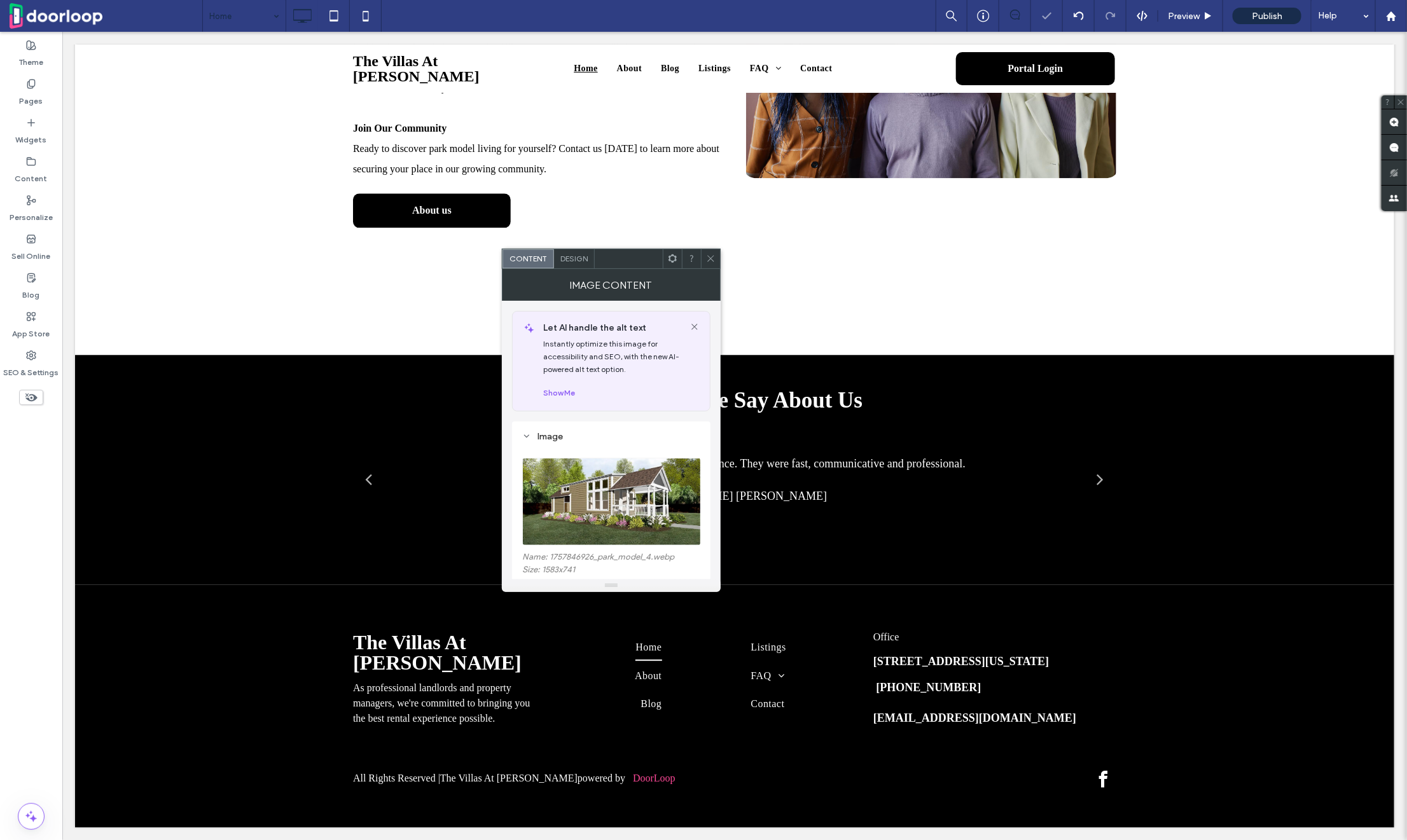
click at [717, 255] on div at bounding box center [710, 259] width 19 height 19
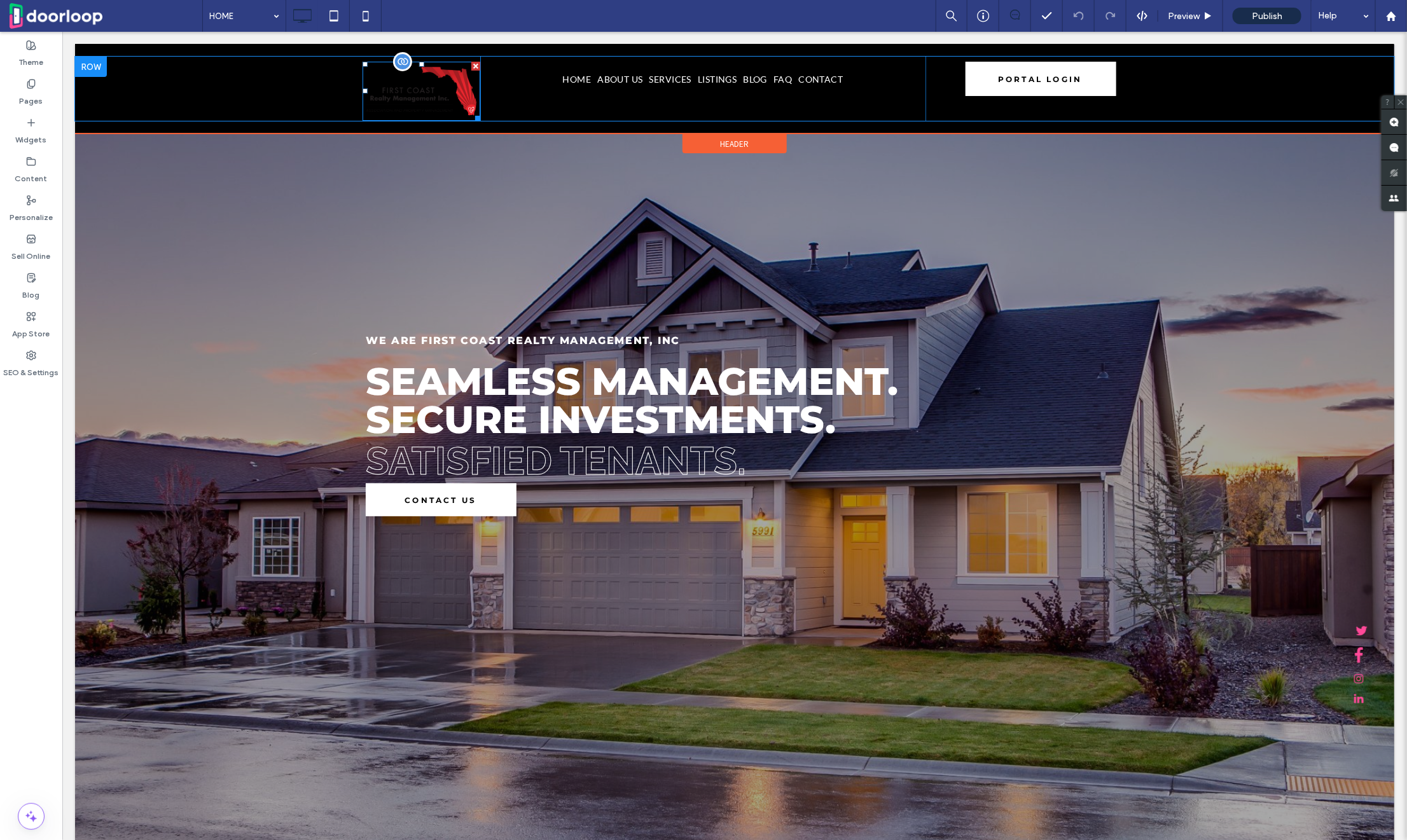
click at [380, 73] on img at bounding box center [421, 90] width 118 height 59
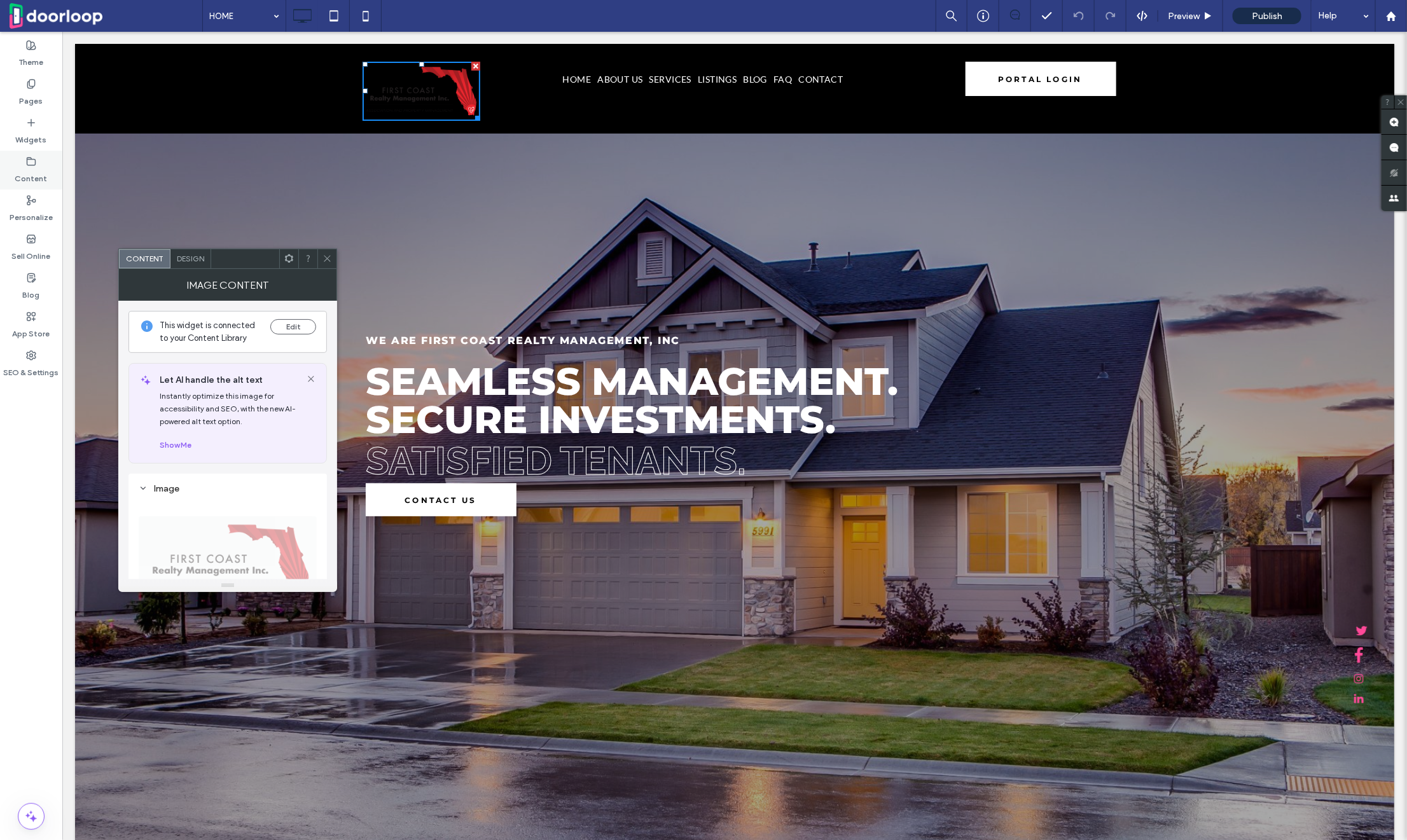
click at [26, 157] on icon at bounding box center [30, 161] width 10 height 10
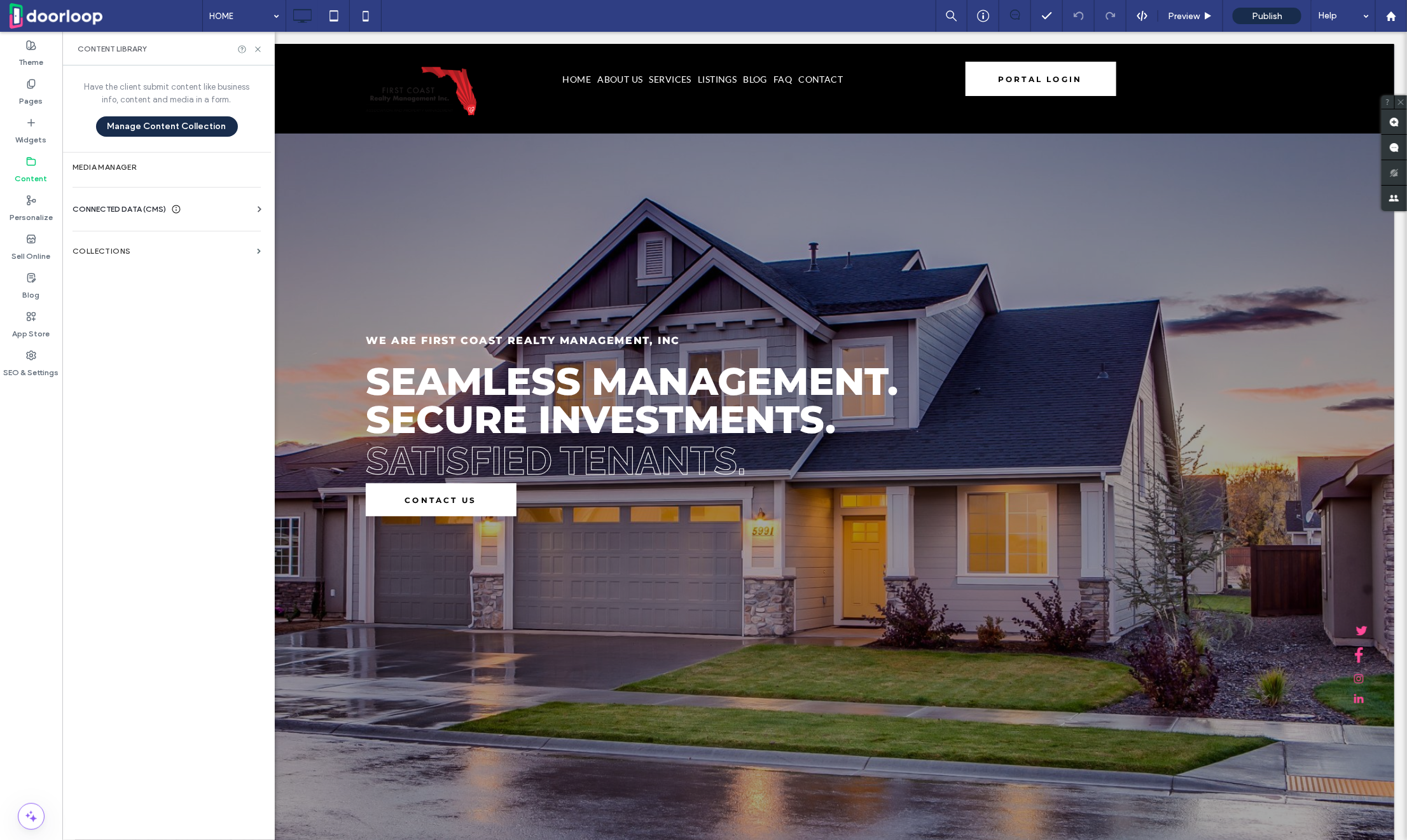
click at [122, 203] on span "CONNECTED DATA (CMS)" at bounding box center [120, 210] width 94 height 13
click at [144, 270] on label "Business Text" at bounding box center [169, 270] width 173 height 9
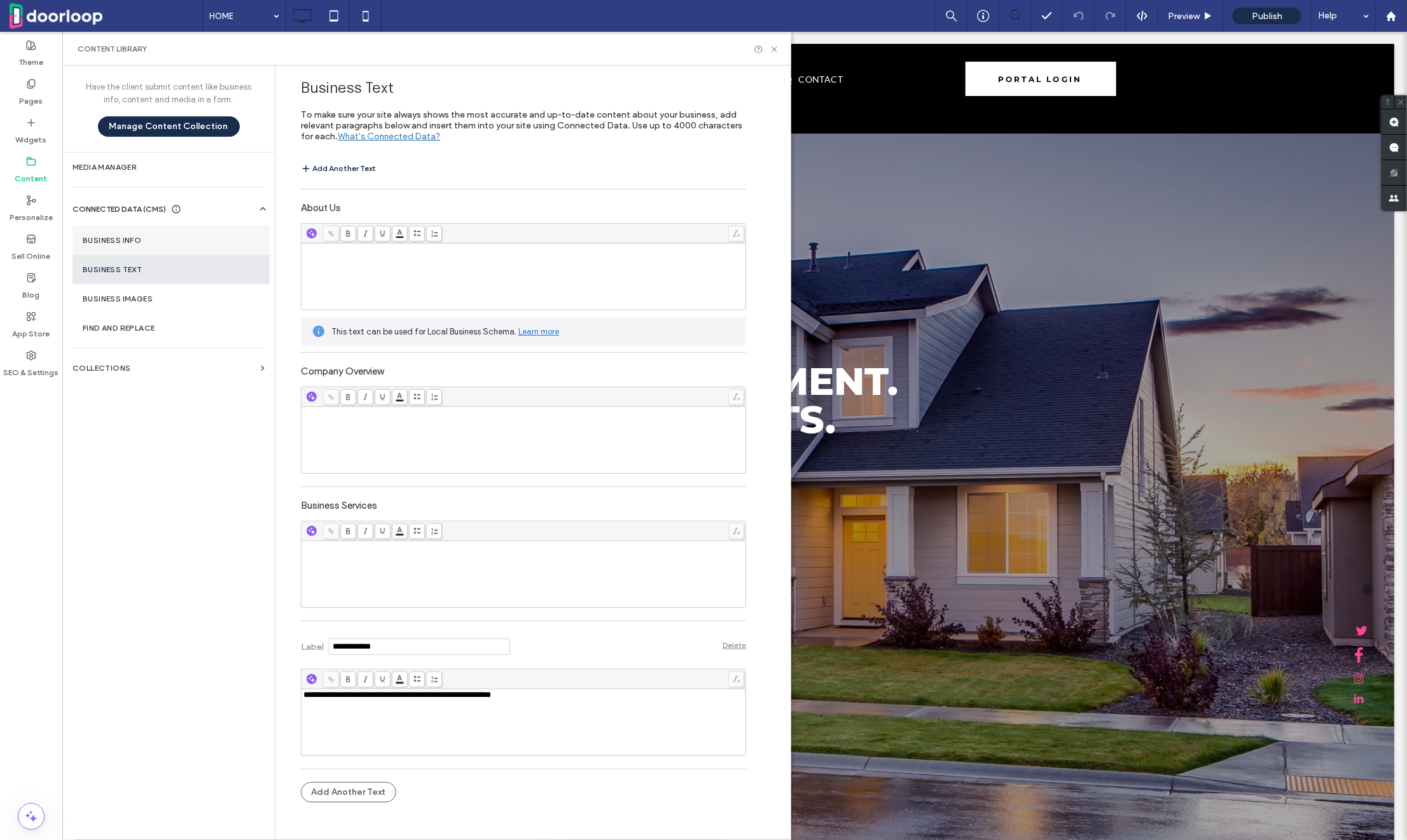
click at [135, 248] on section "Business Info" at bounding box center [171, 240] width 197 height 29
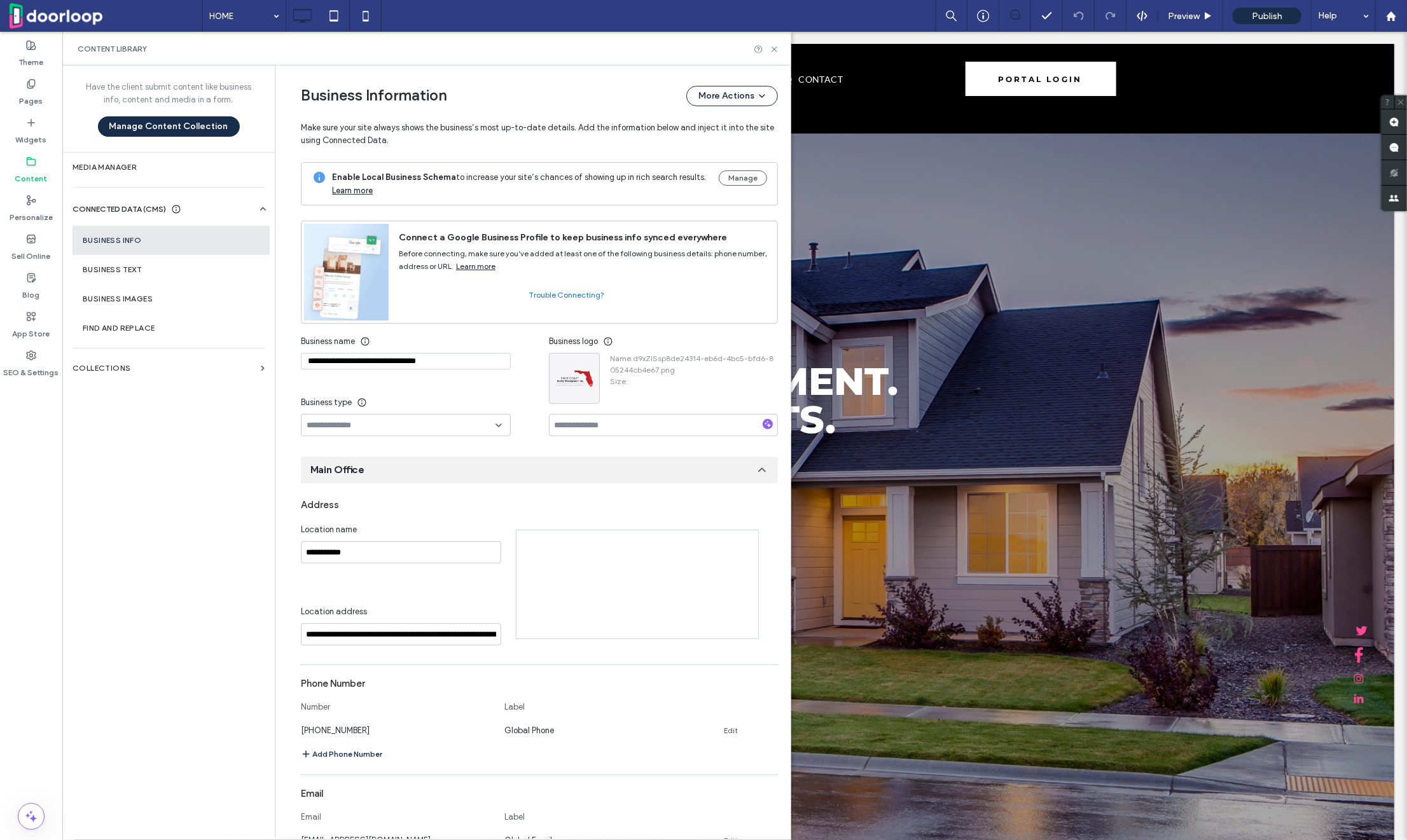
scroll to position [16, 0]
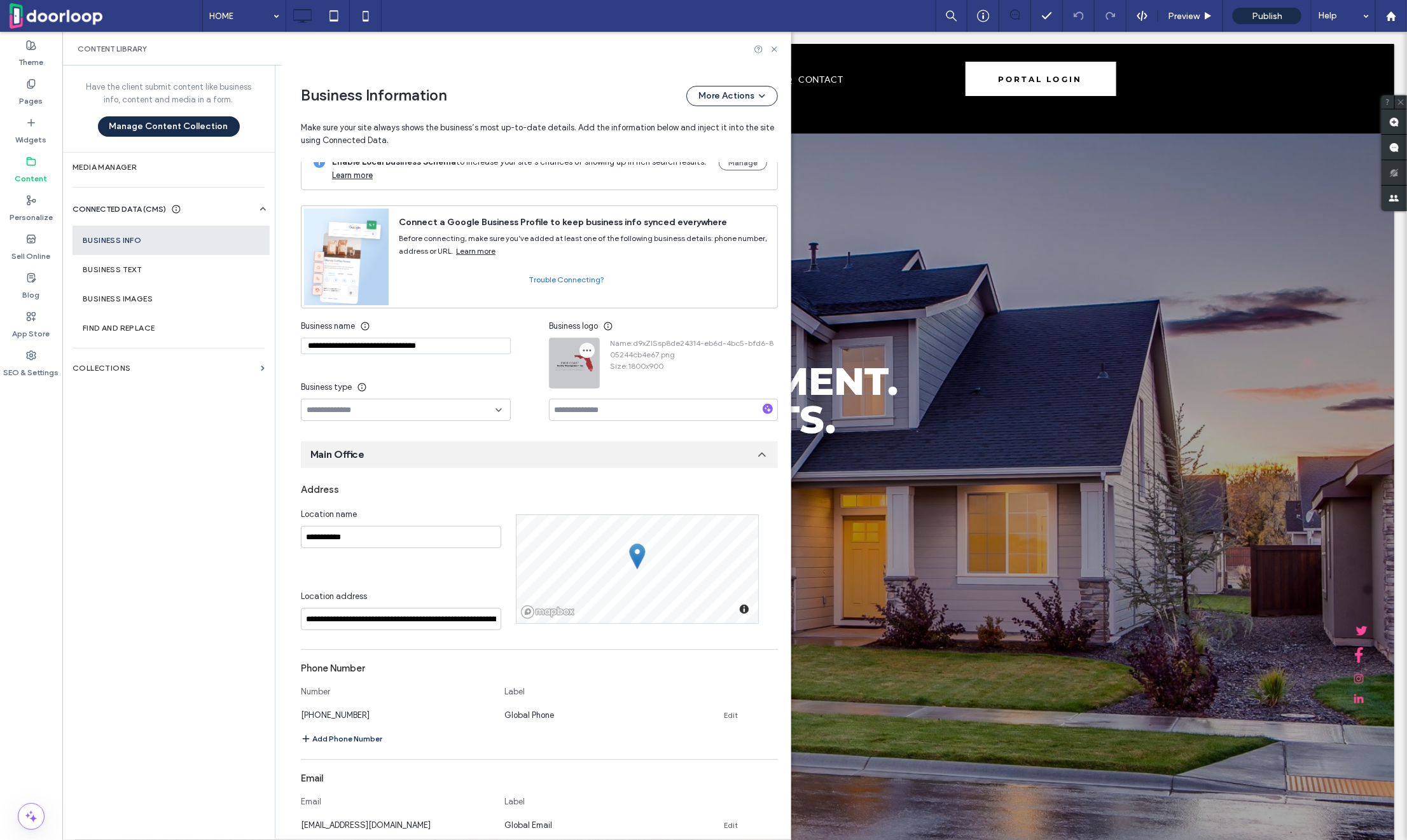
click at [580, 343] on span "button" at bounding box center [587, 351] width 16 height 16
click at [610, 381] on span "Replace Image" at bounding box center [629, 381] width 57 height 13
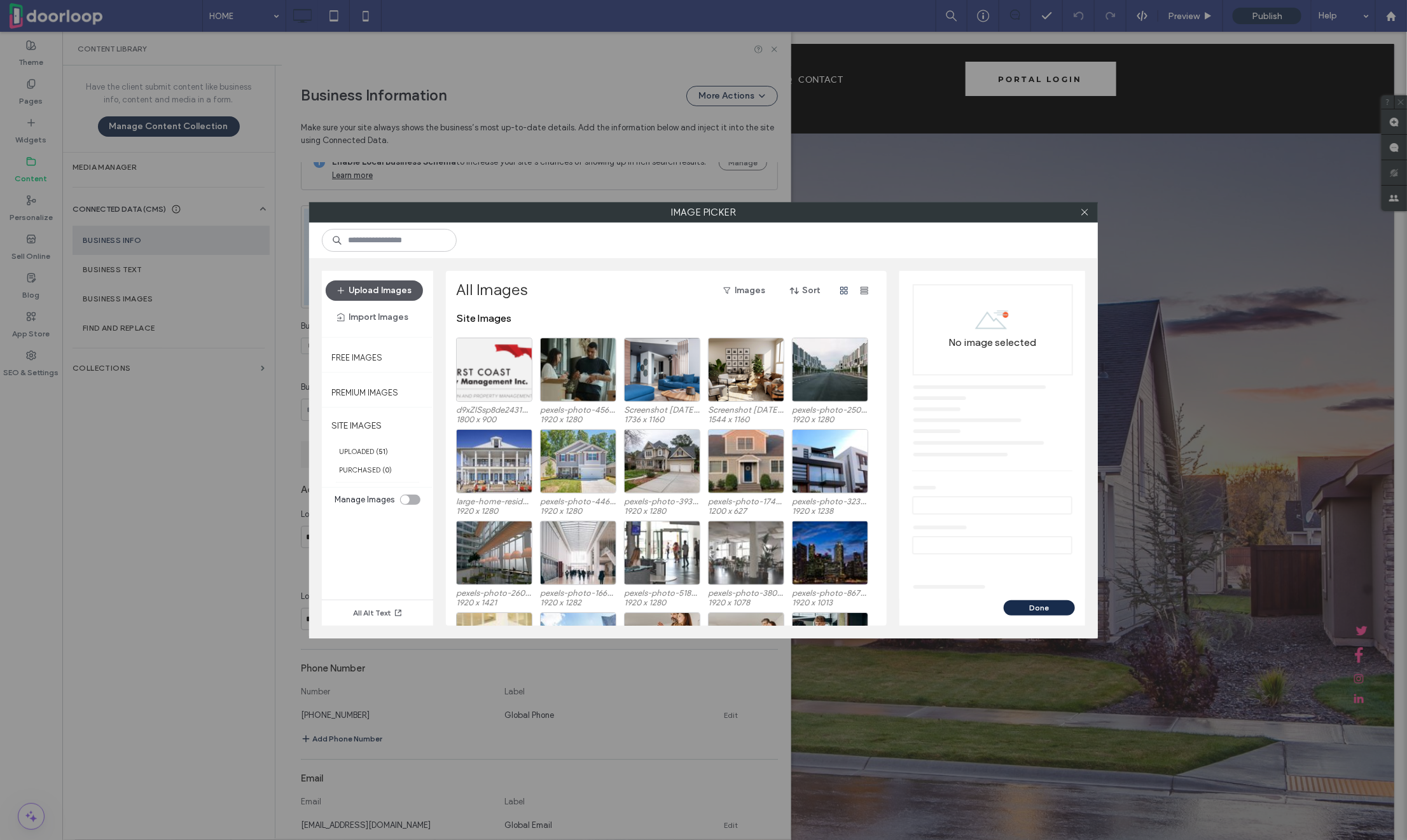
click at [413, 297] on button "Upload Images" at bounding box center [375, 291] width 98 height 20
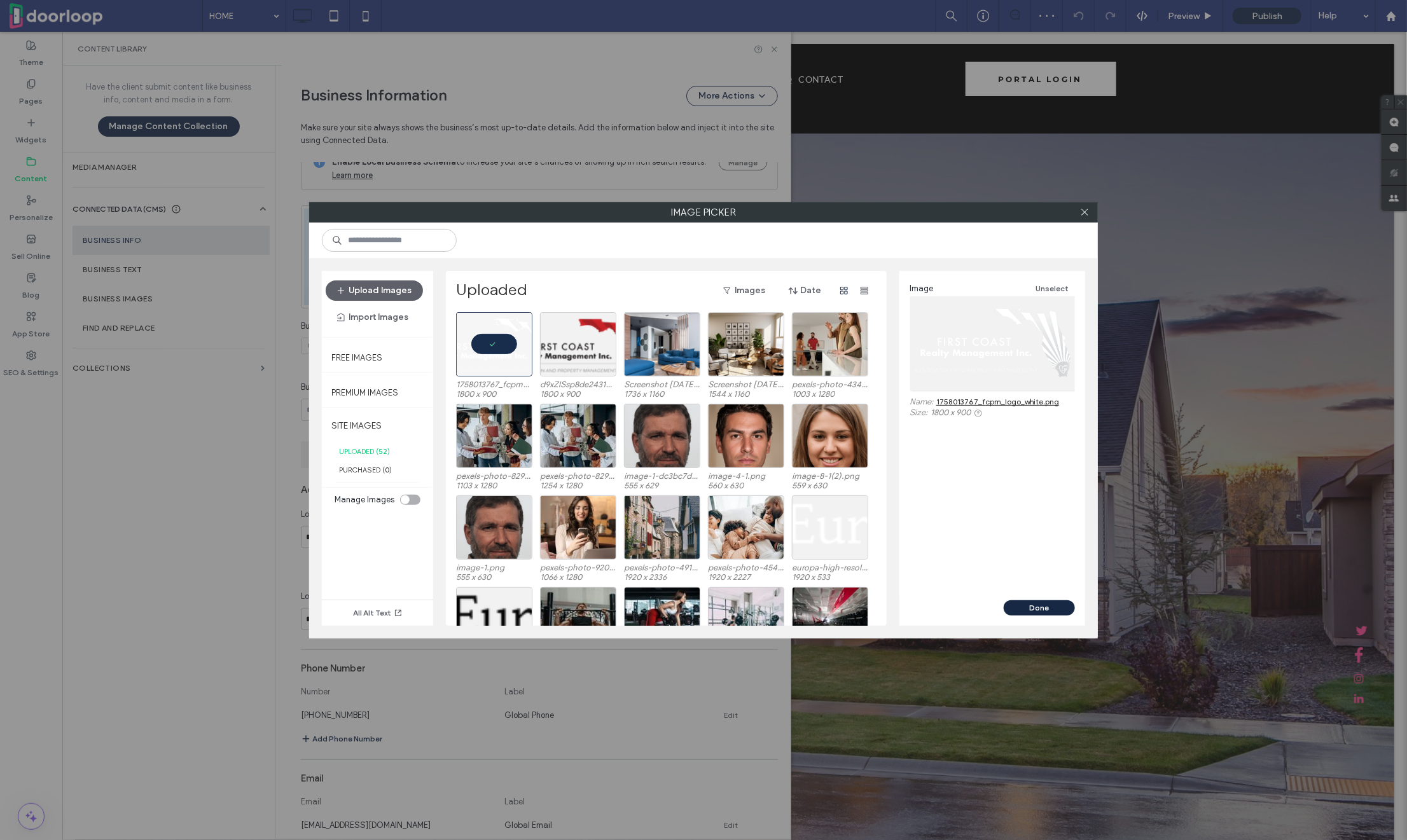
click at [1049, 604] on button "Done" at bounding box center [1039, 608] width 71 height 16
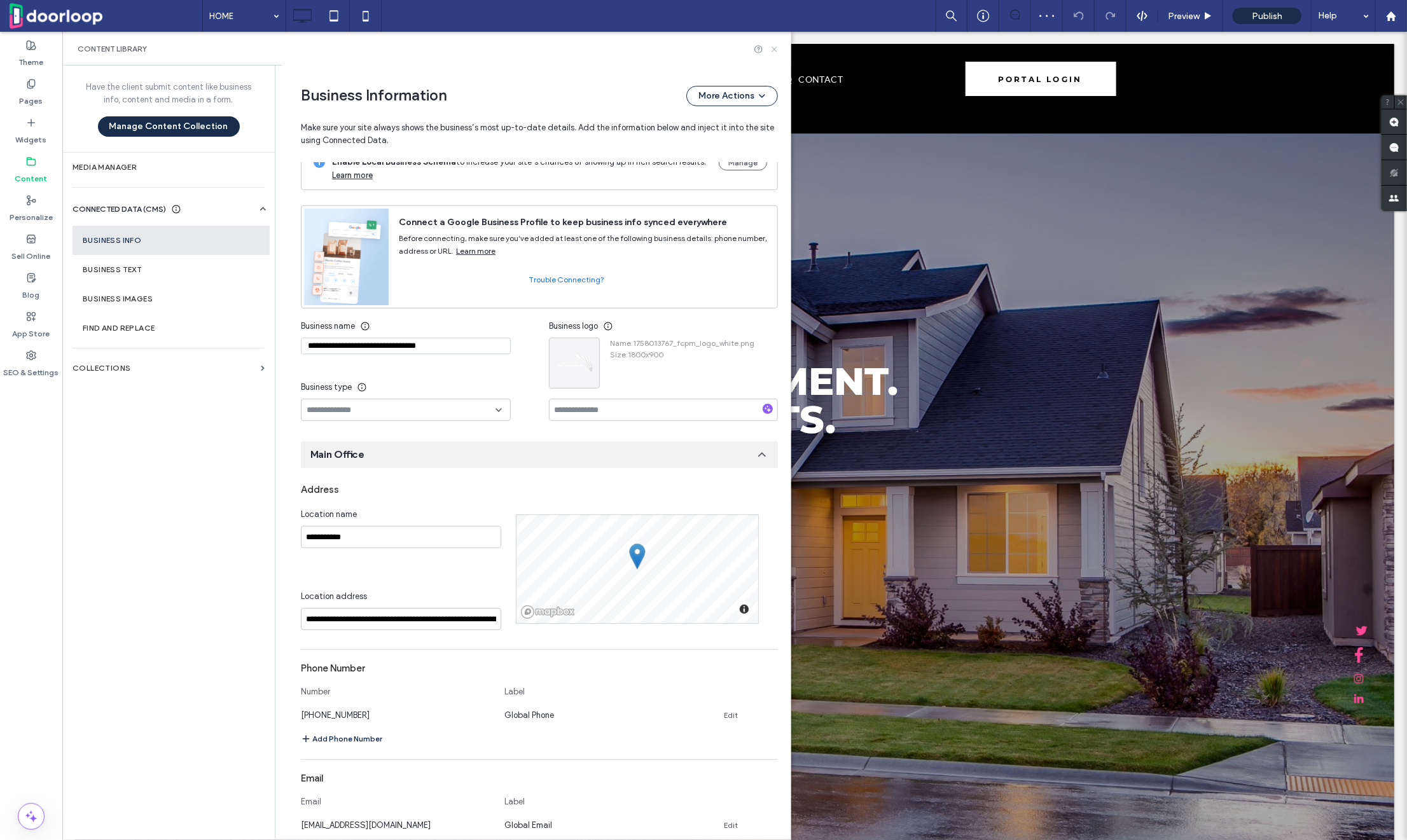
click at [775, 48] on icon at bounding box center [775, 49] width 9 height 9
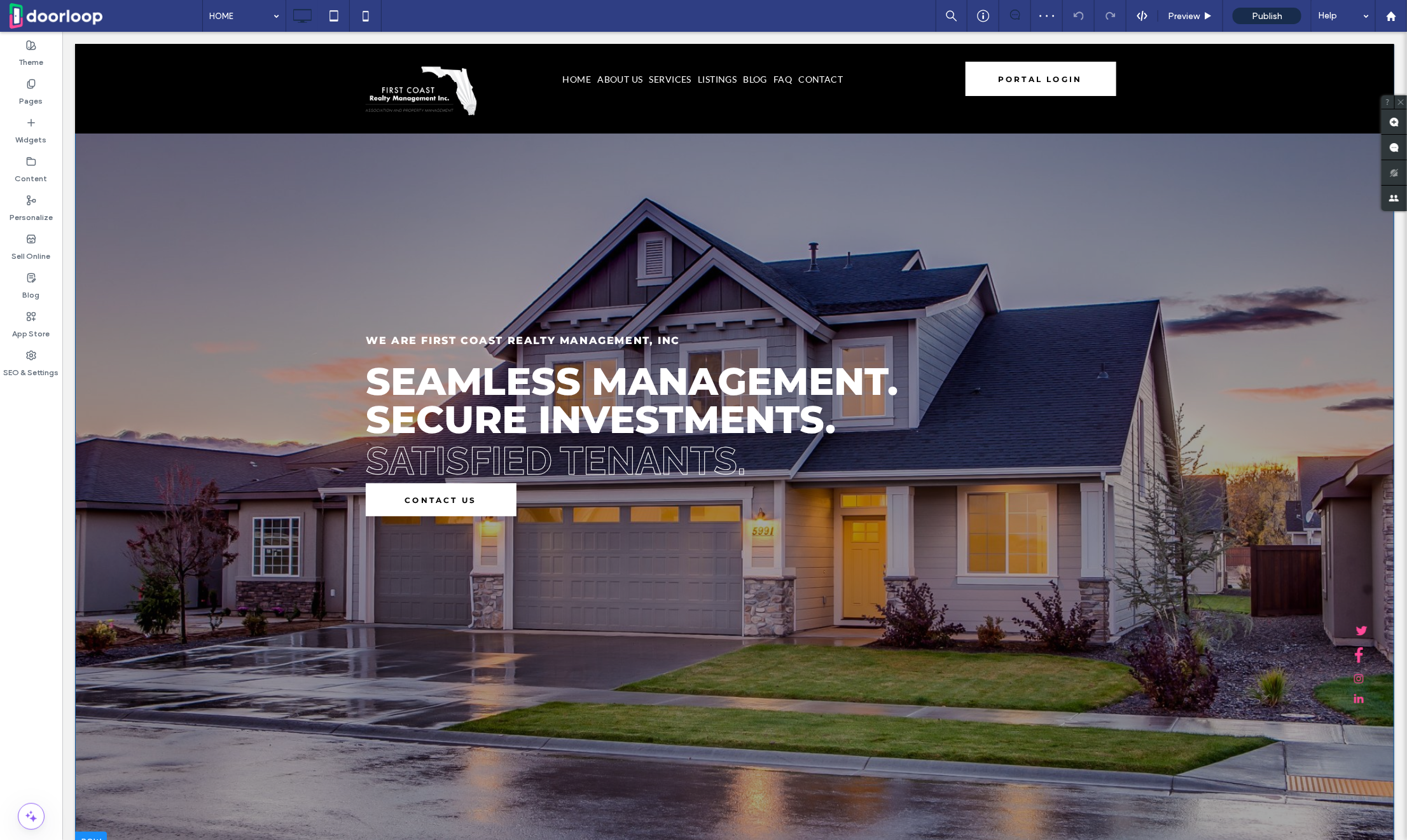
scroll to position [0, 0]
click at [264, 292] on section "WE ARE First Coast Realty Management, Inc SEAMLESS MANAGEMENT. SECURE INVESTMEN…" at bounding box center [734, 447] width 1320 height 809
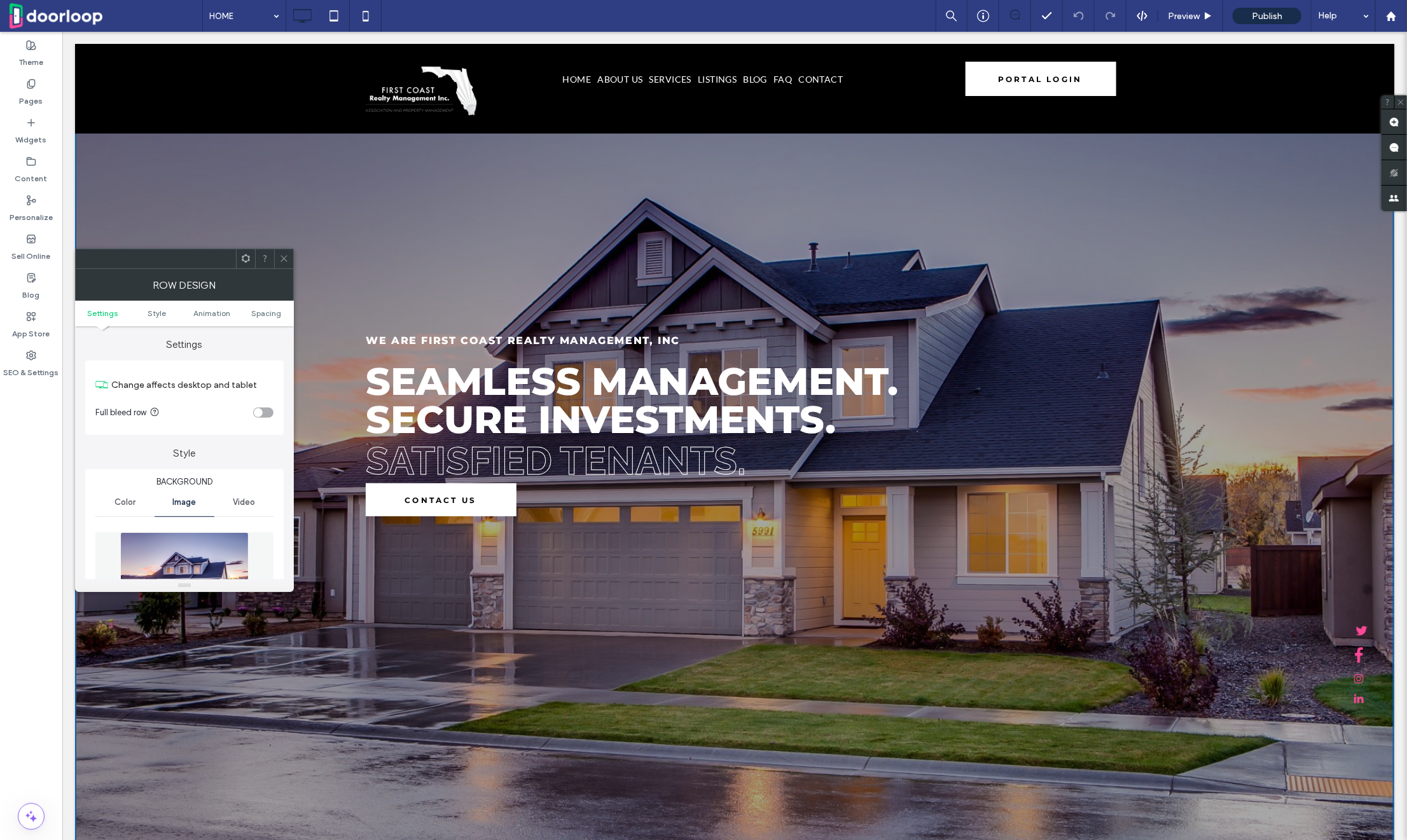
click at [217, 541] on img at bounding box center [184, 576] width 128 height 87
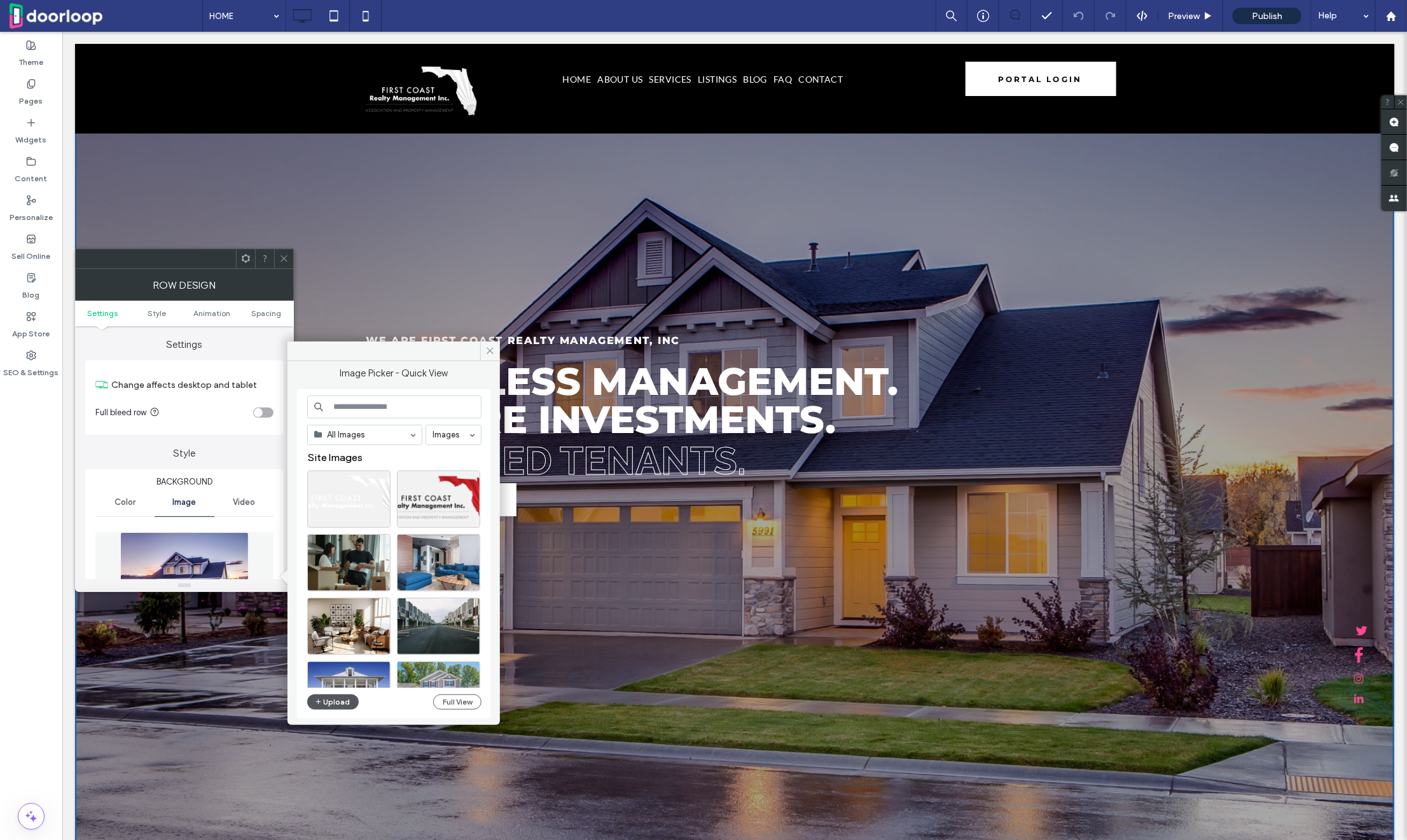
click at [332, 695] on button "Upload" at bounding box center [333, 702] width 52 height 16
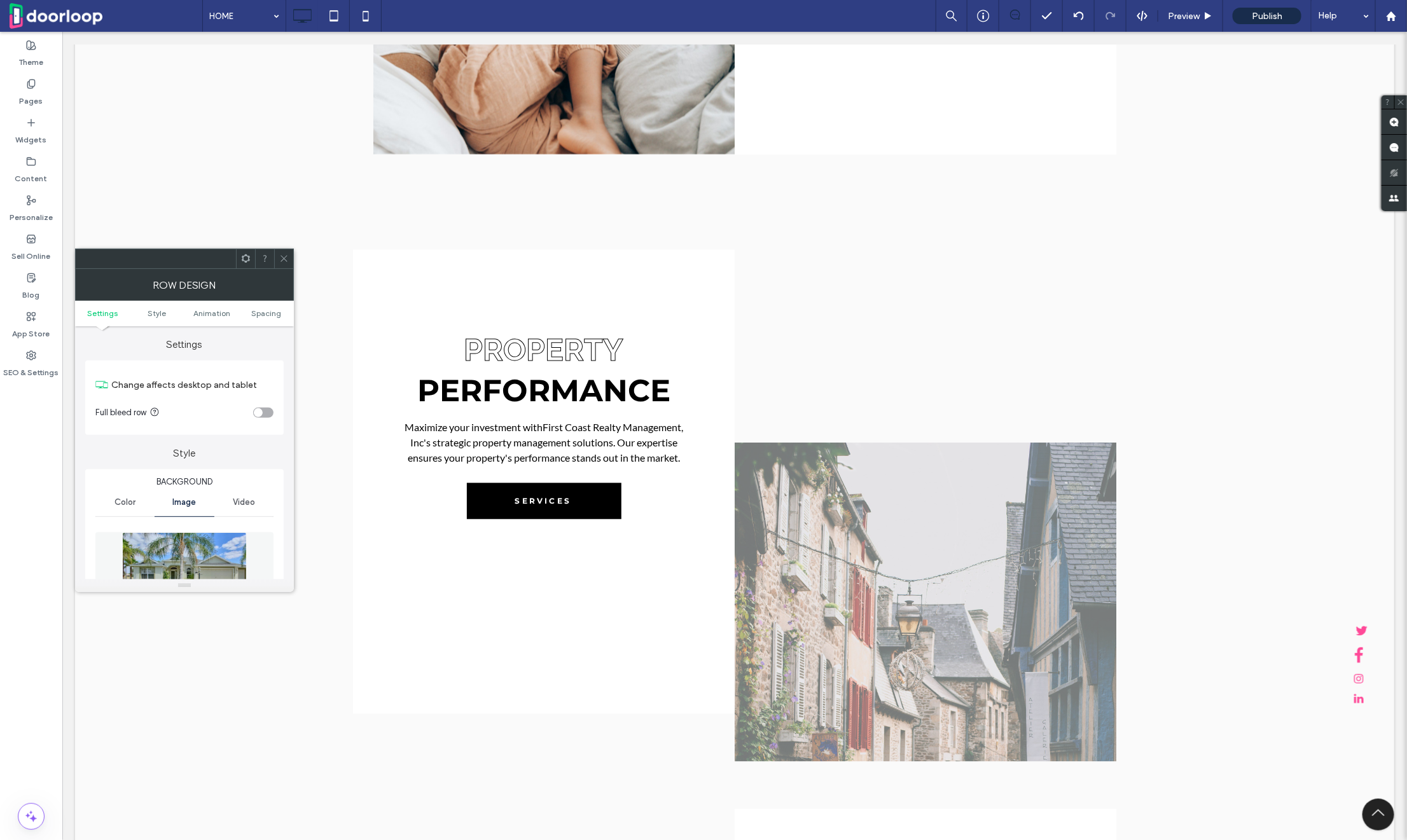
scroll to position [1536, 0]
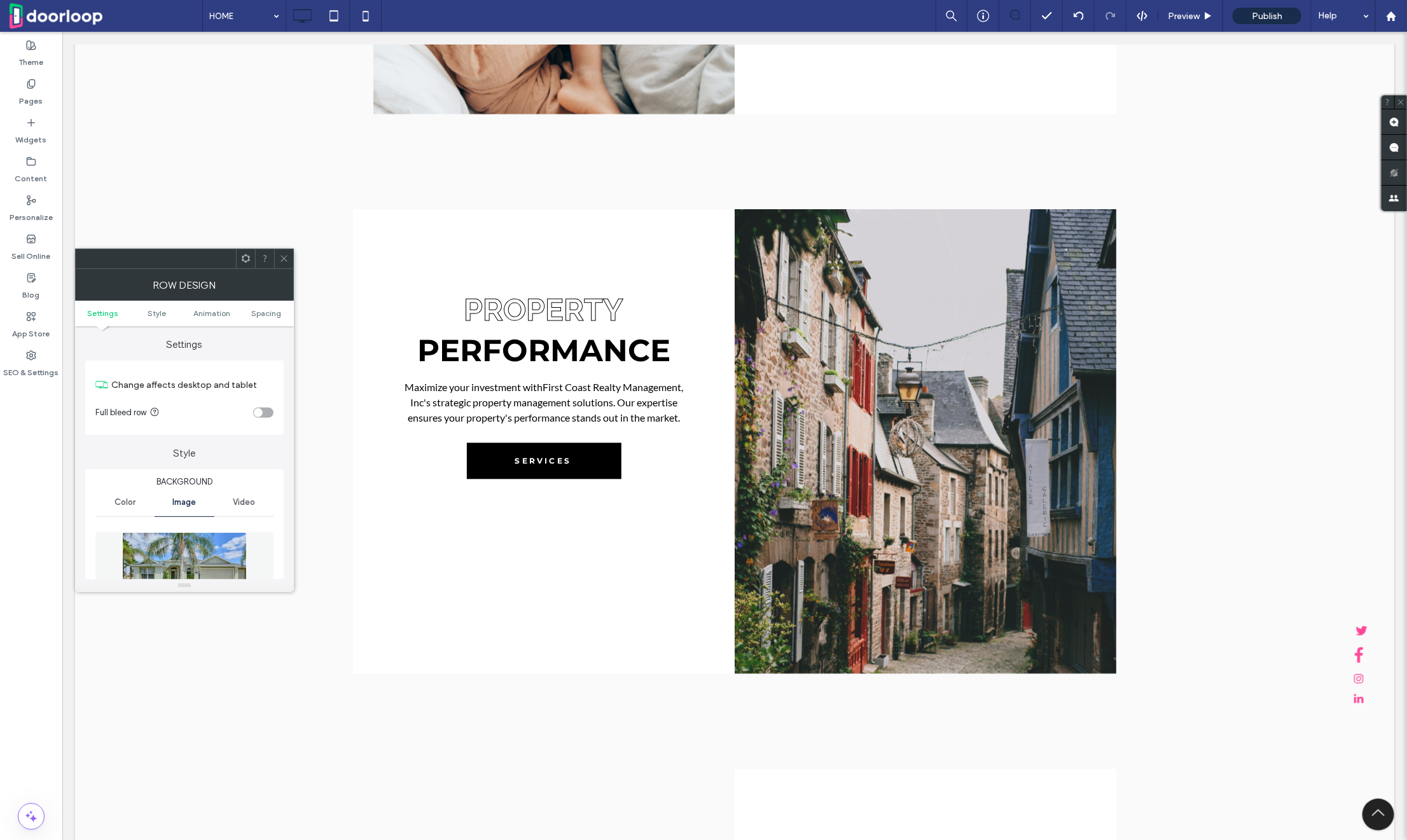
click at [894, 463] on img at bounding box center [925, 441] width 382 height 465
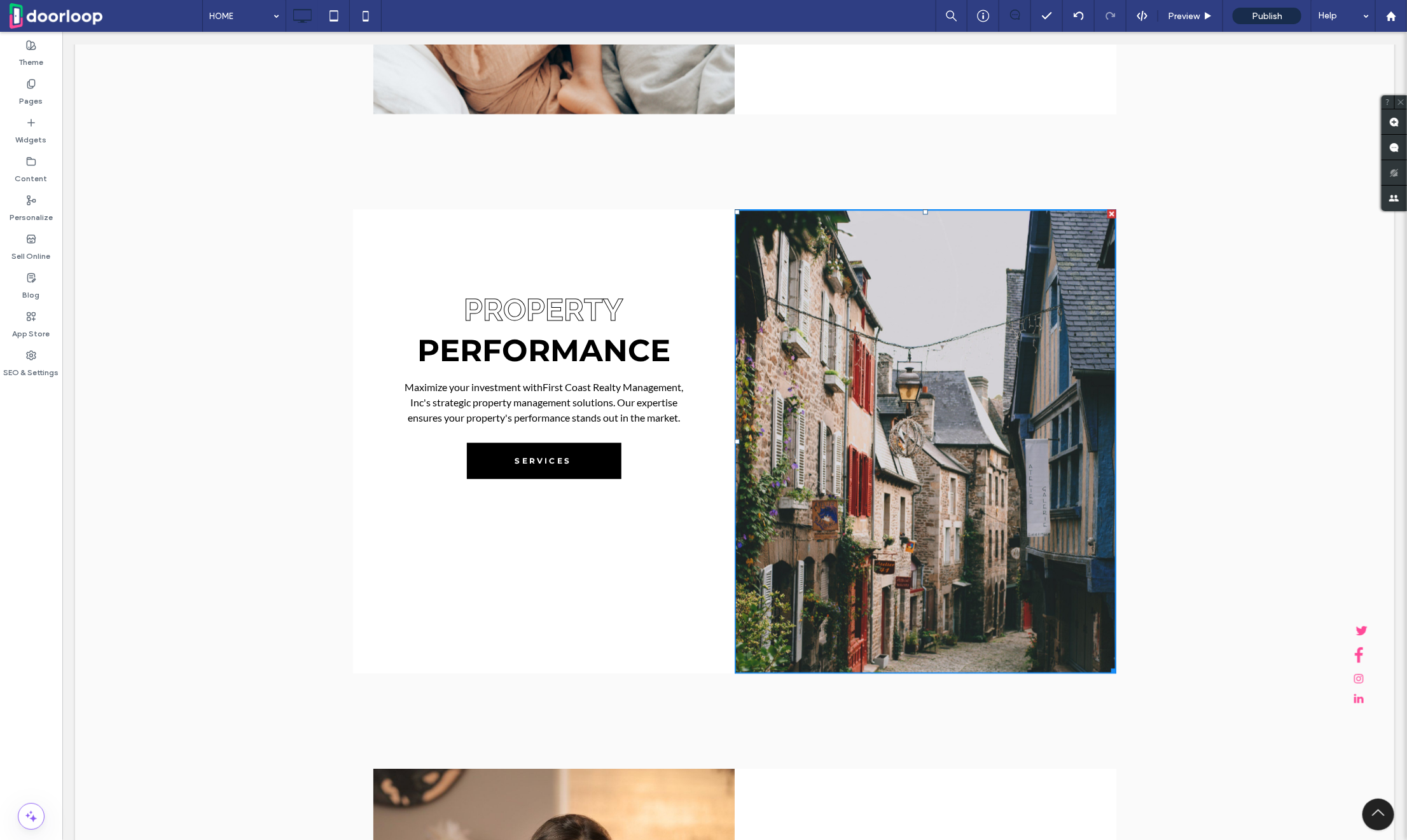
click at [980, 501] on img at bounding box center [925, 441] width 382 height 465
click at [623, 357] on span "PERFORMANCE" at bounding box center [543, 350] width 253 height 37
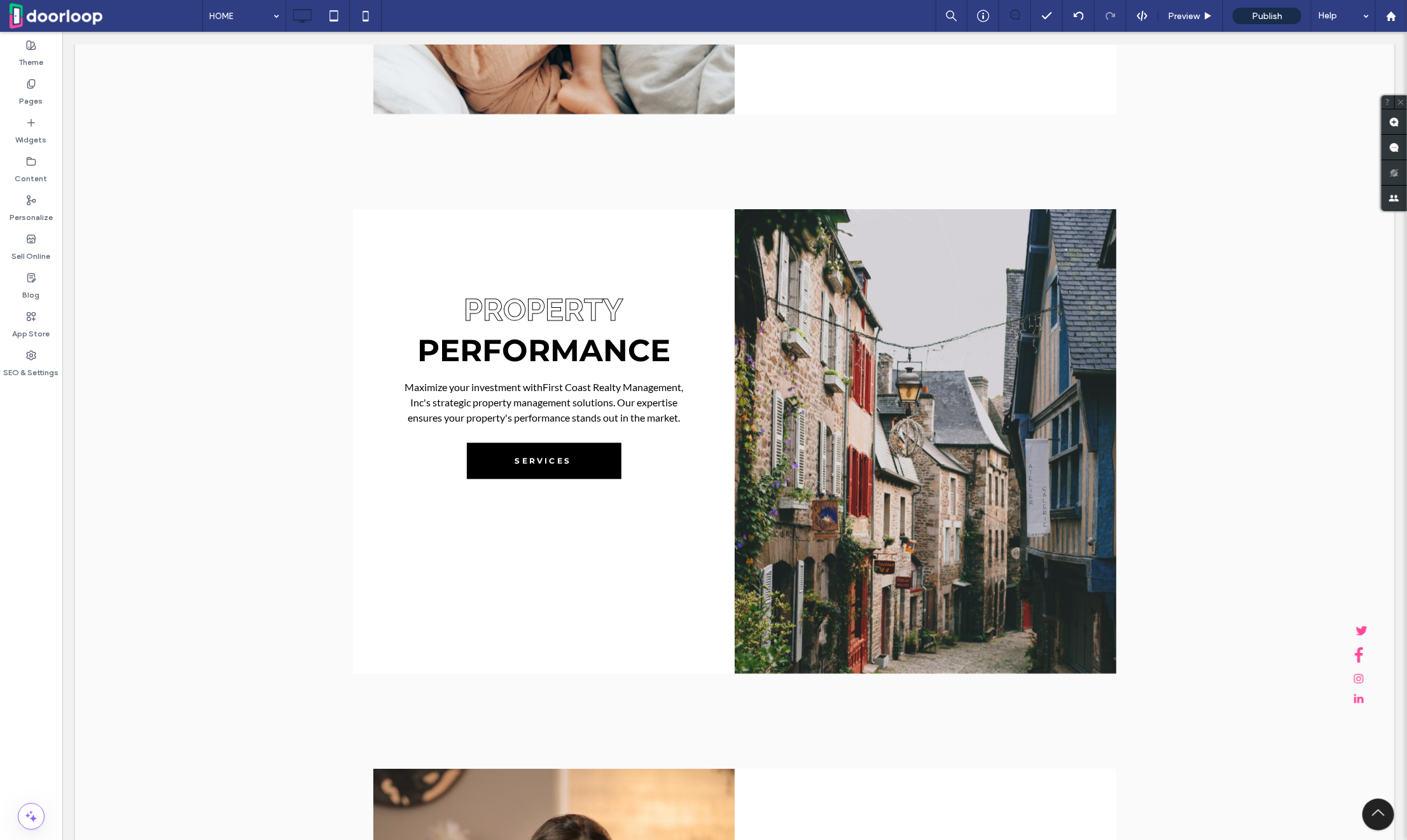
type input "**********"
type input "**"
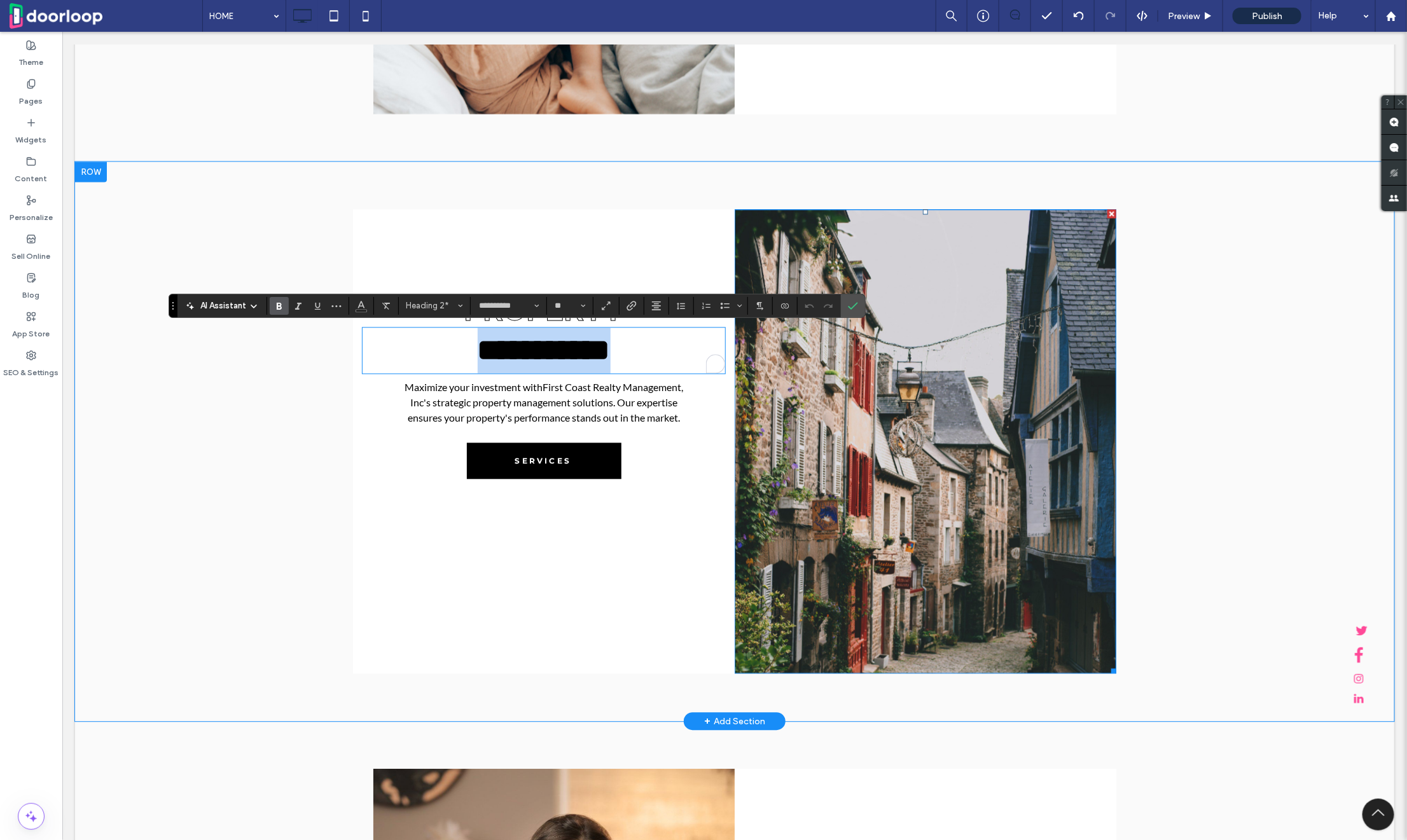
click at [927, 380] on img at bounding box center [925, 441] width 382 height 465
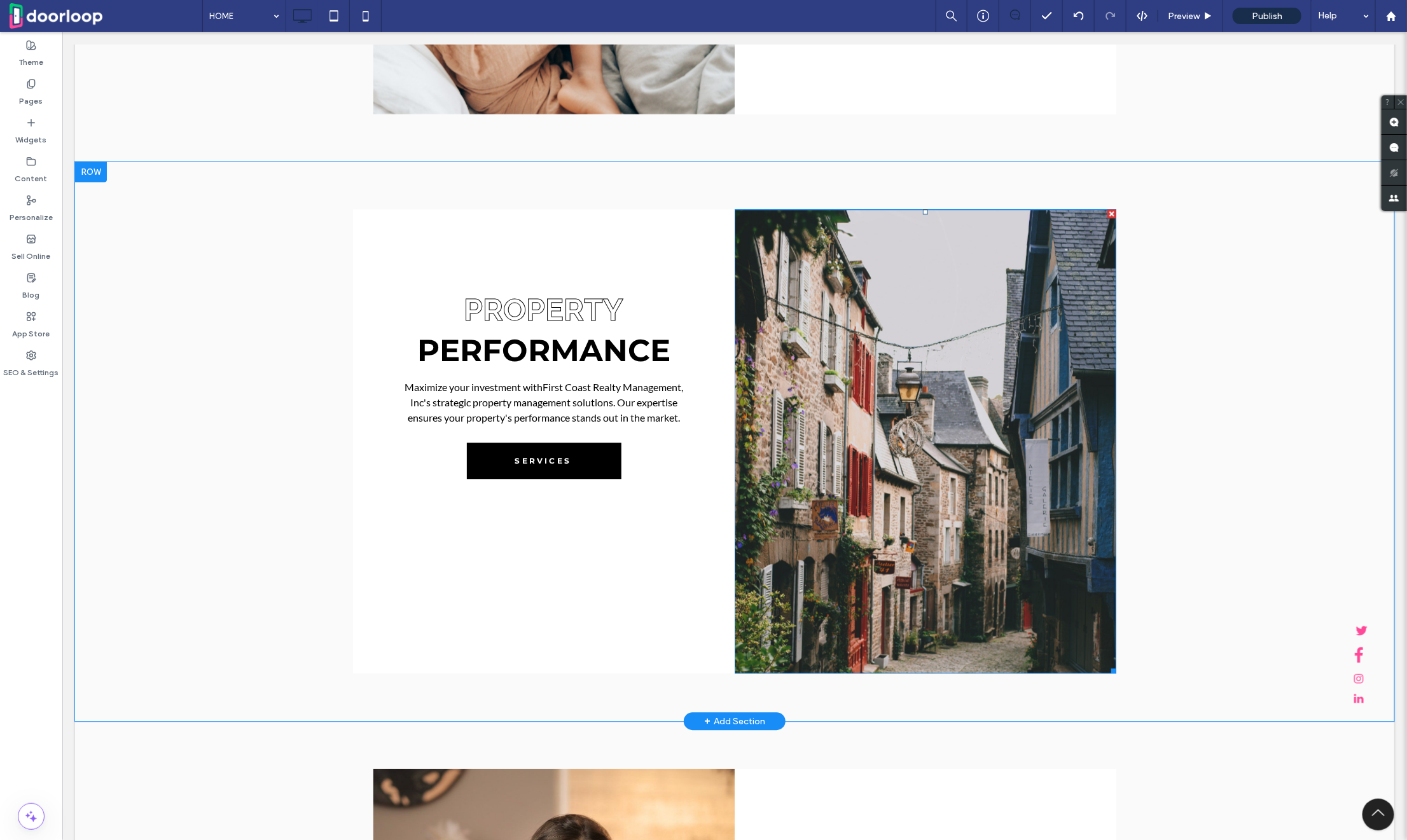
click at [876, 328] on img at bounding box center [925, 441] width 382 height 465
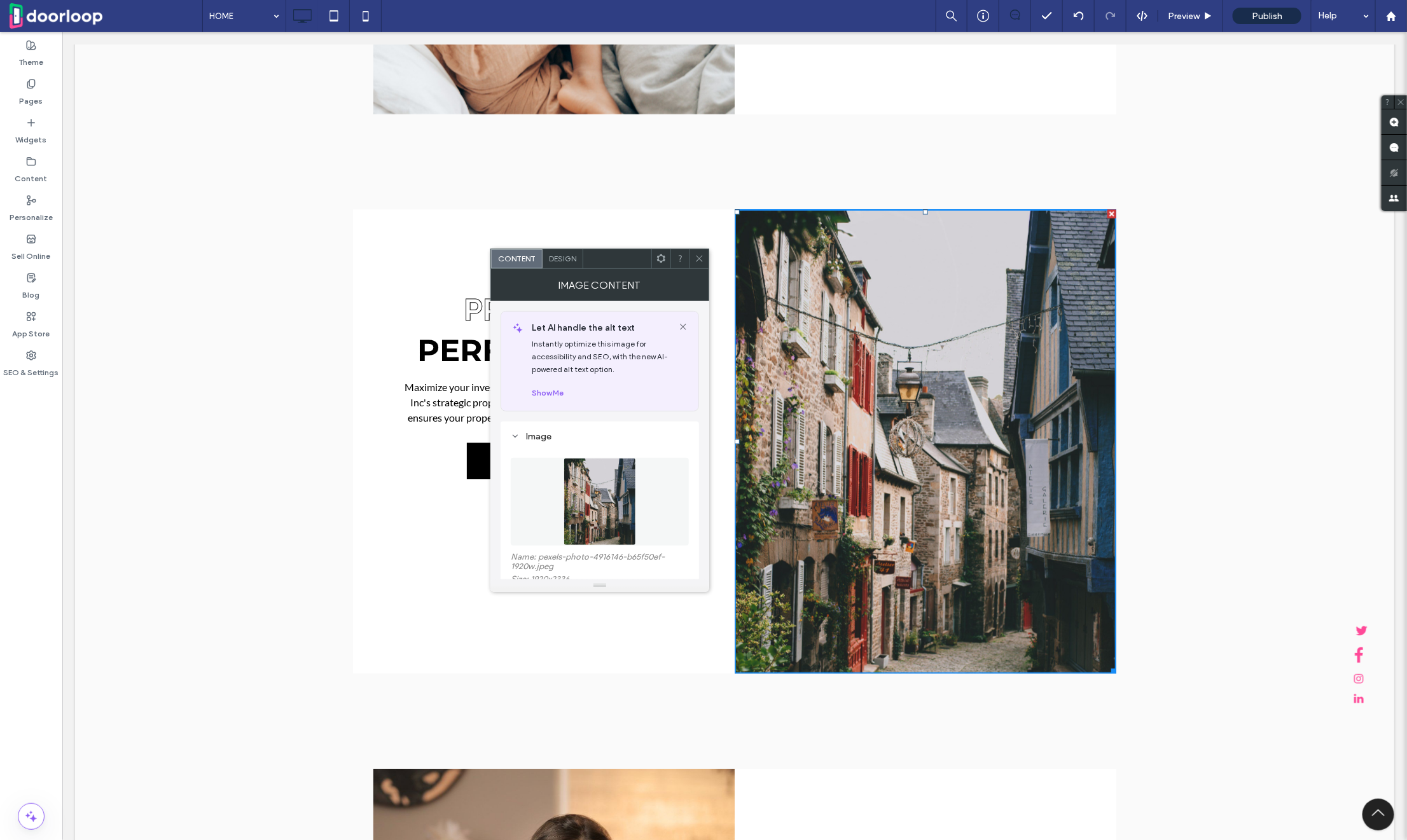
click at [586, 496] on img at bounding box center [600, 501] width 73 height 87
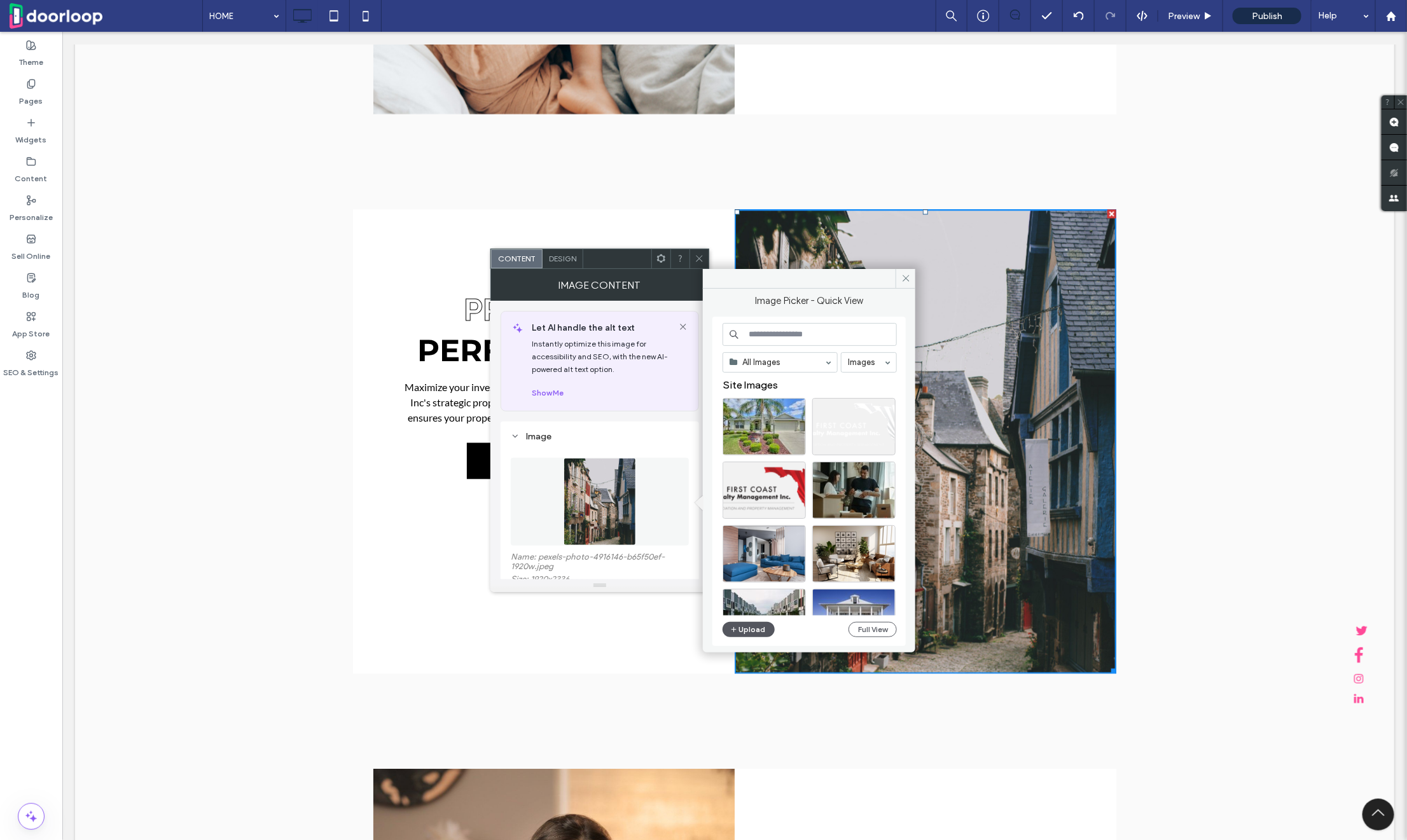
click at [751, 628] on button "Upload" at bounding box center [748, 629] width 52 height 16
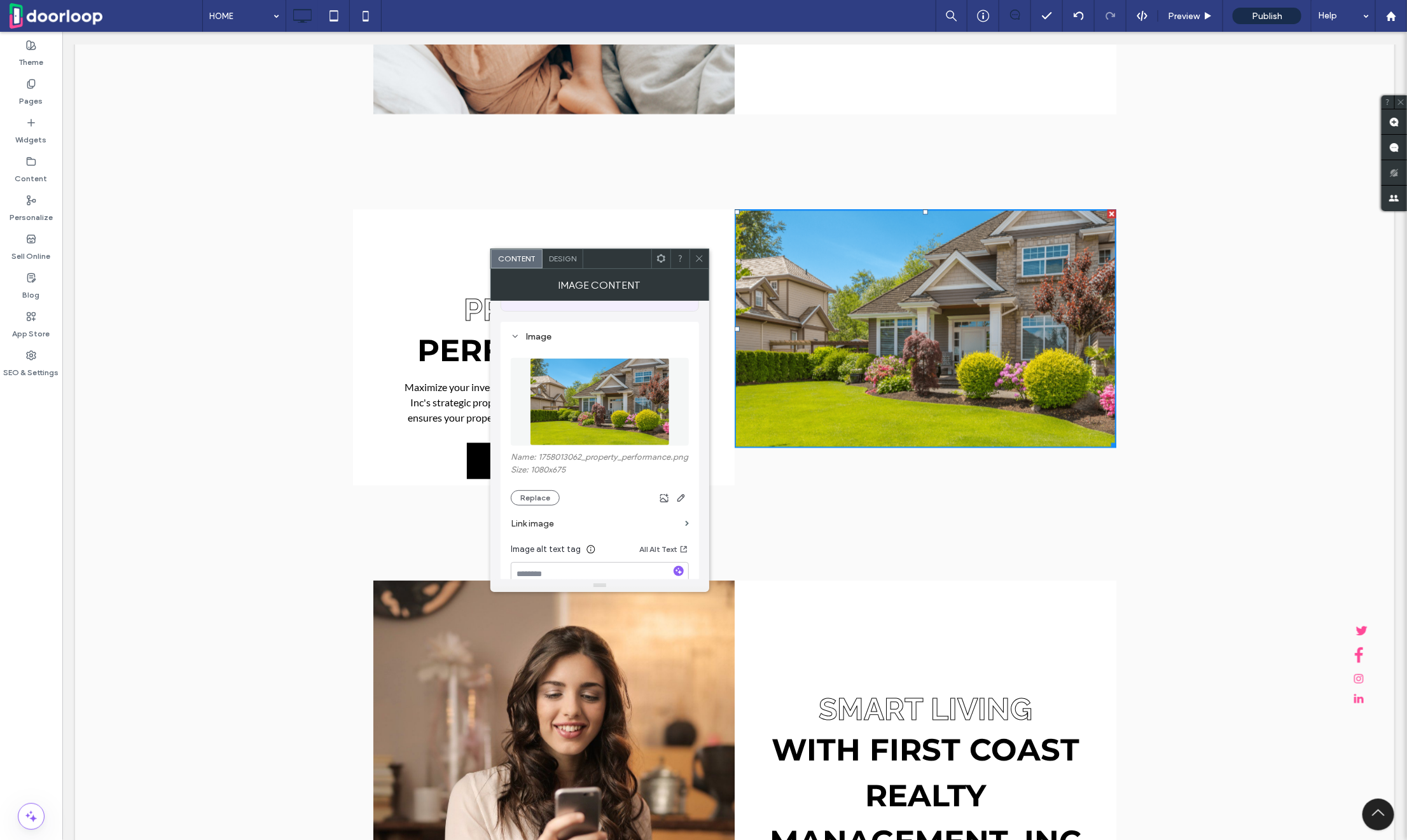
scroll to position [101, 0]
click at [688, 504] on span "button" at bounding box center [681, 497] width 16 height 16
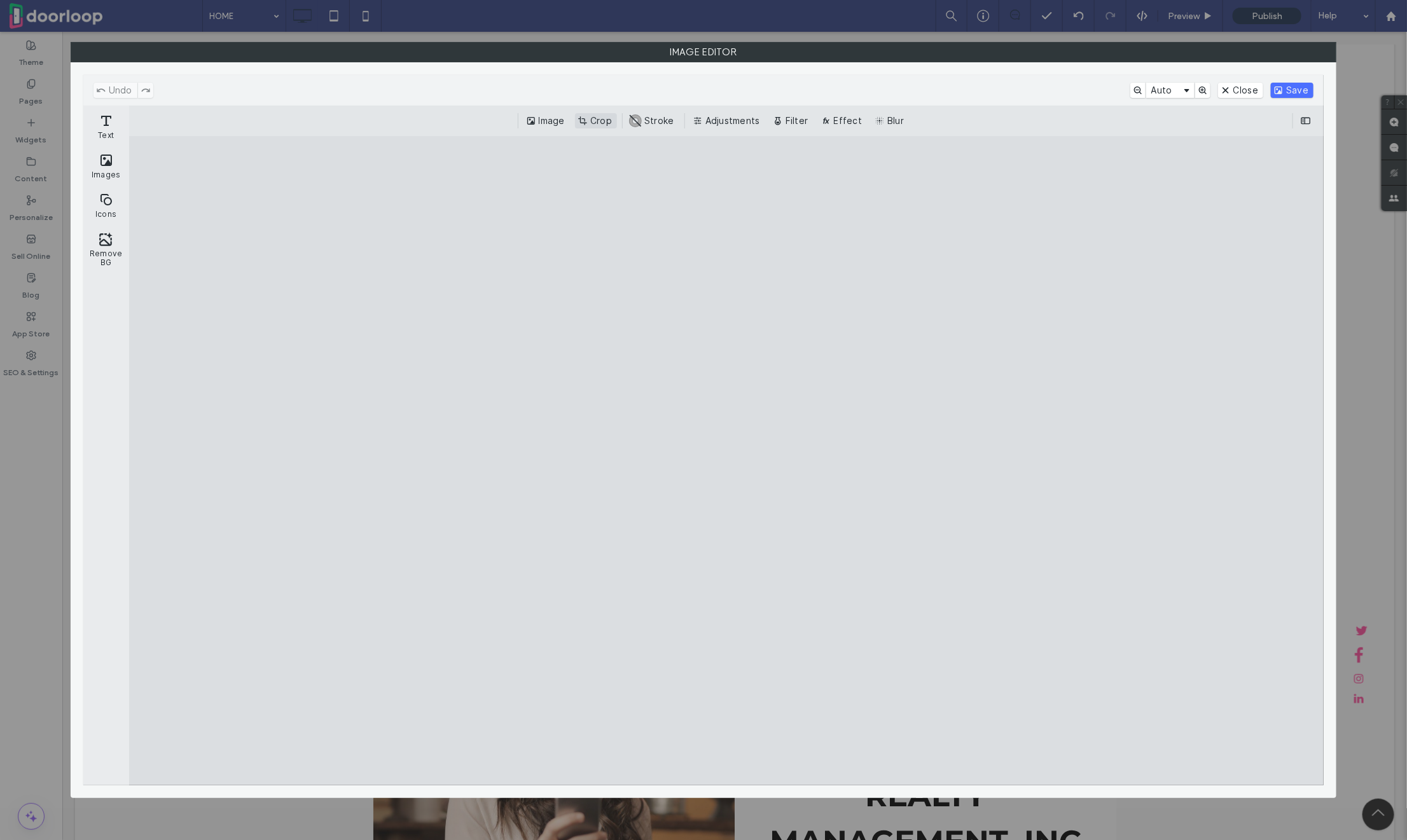
click at [599, 117] on button "Crop" at bounding box center [596, 121] width 42 height 16
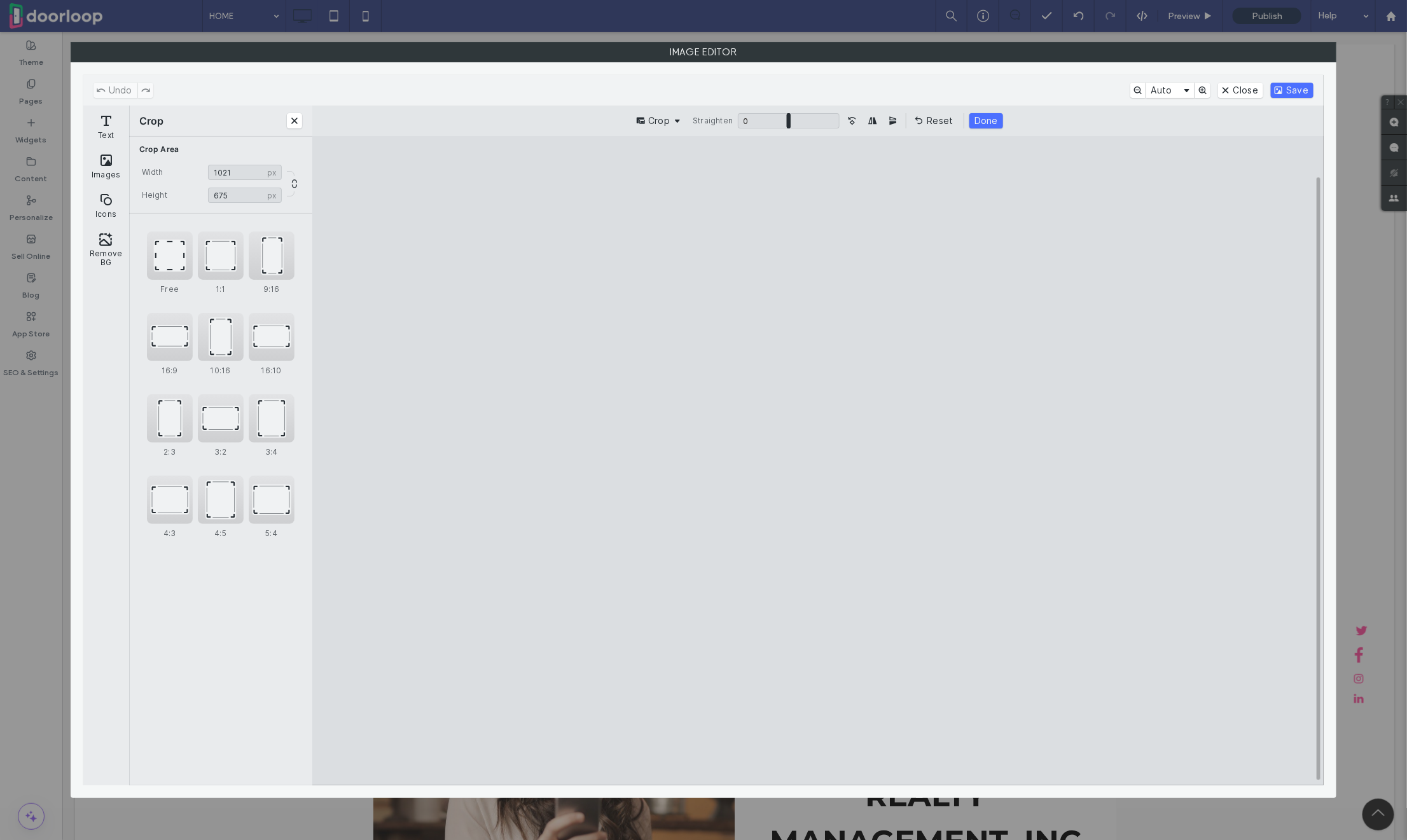
type input "***"
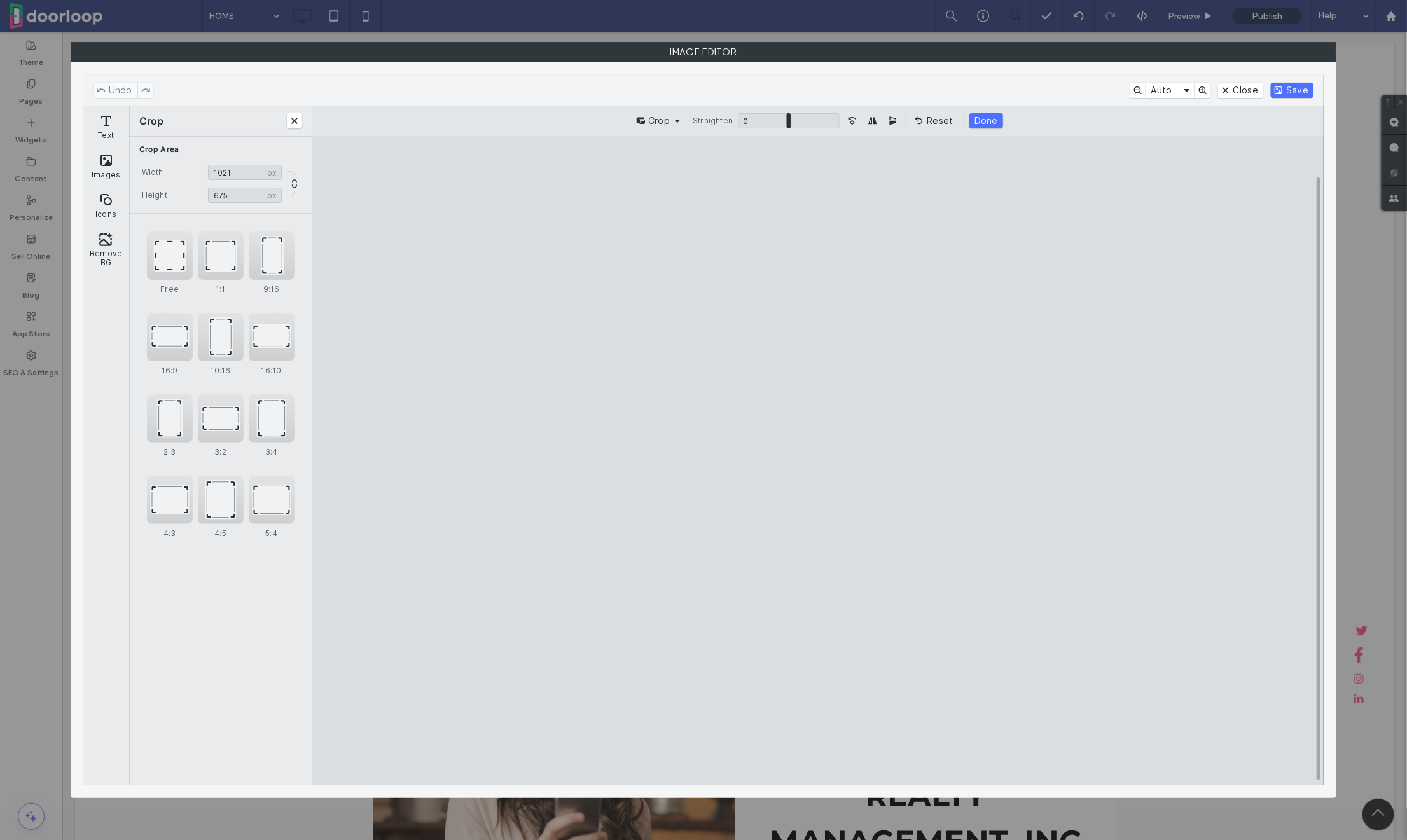
type input "***"
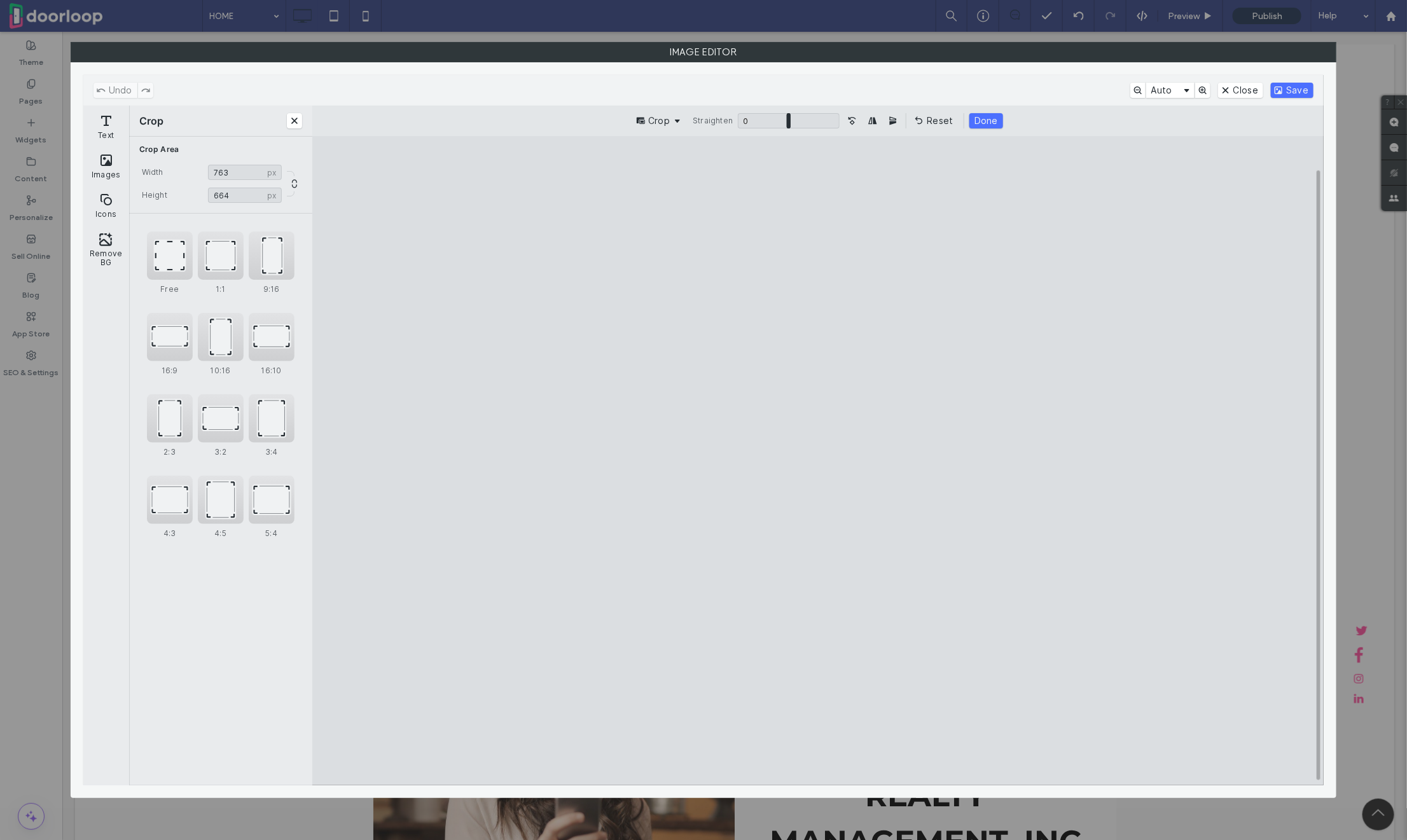
type input "***"
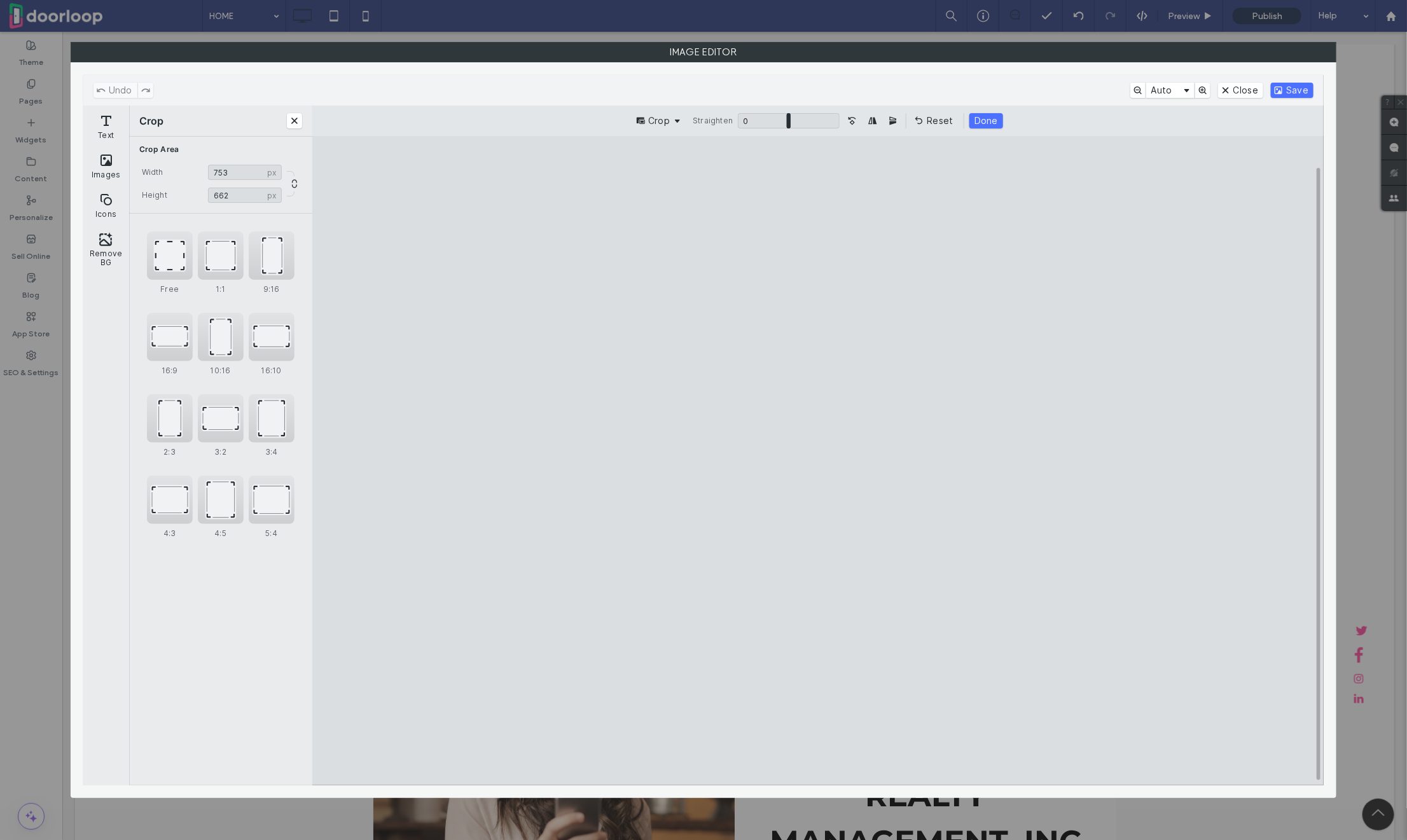
type input "***"
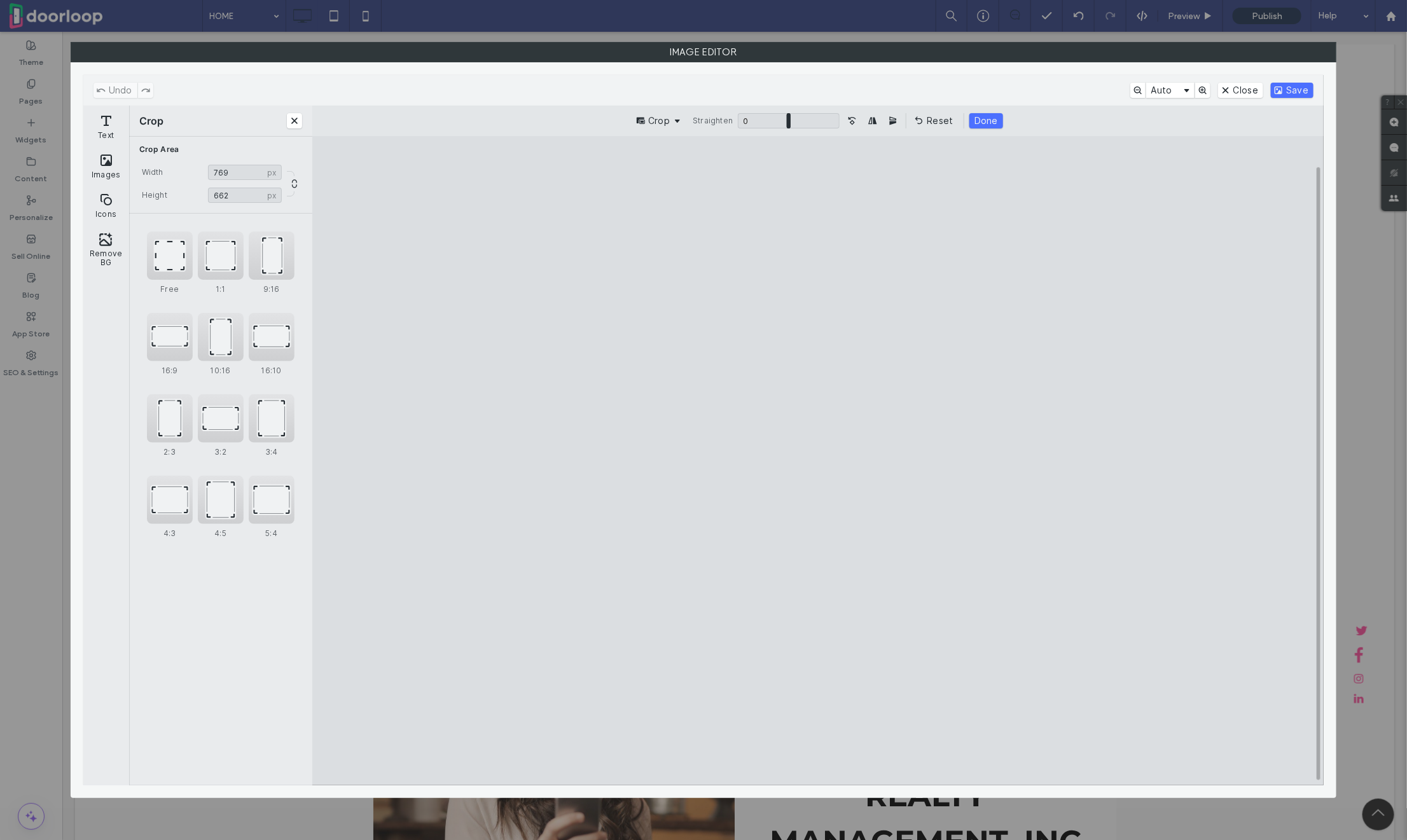
type input "***"
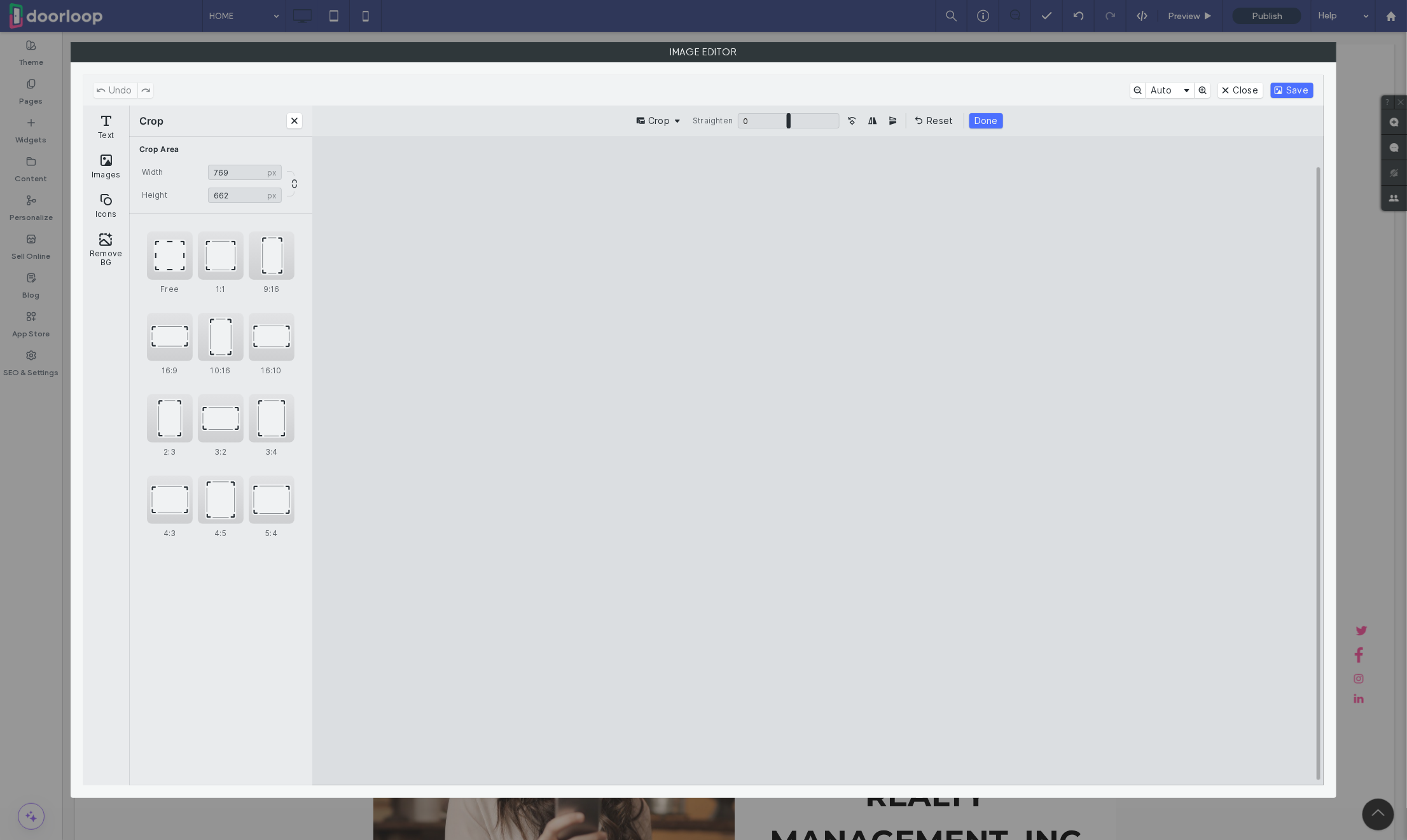
type input "***"
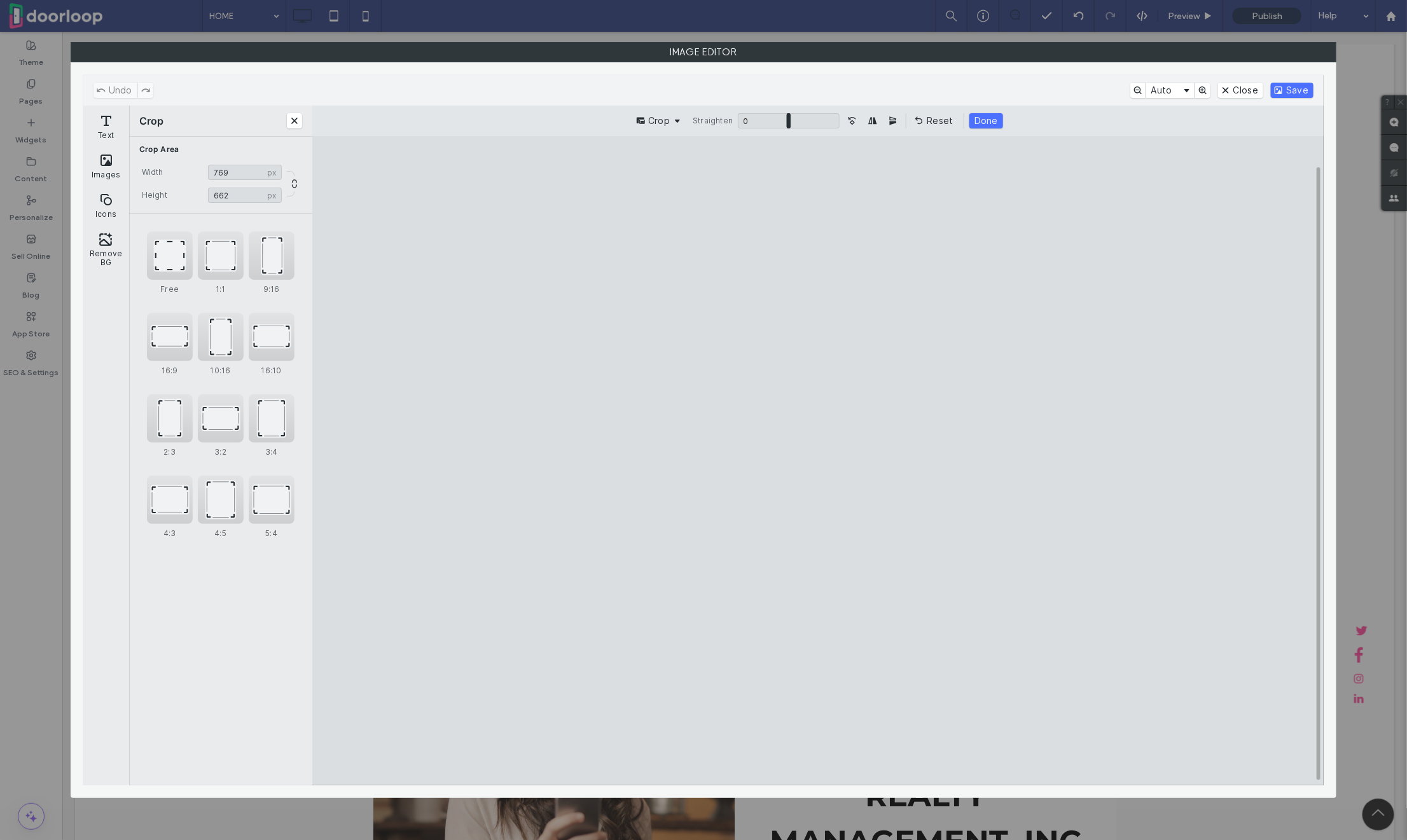
type input "***"
drag, startPoint x: 403, startPoint y: 201, endPoint x: 663, endPoint y: 177, distance: 261.1
click at [818, 461] on cesdk-canvas "Editor canvas" at bounding box center [818, 461] width 0 height 0
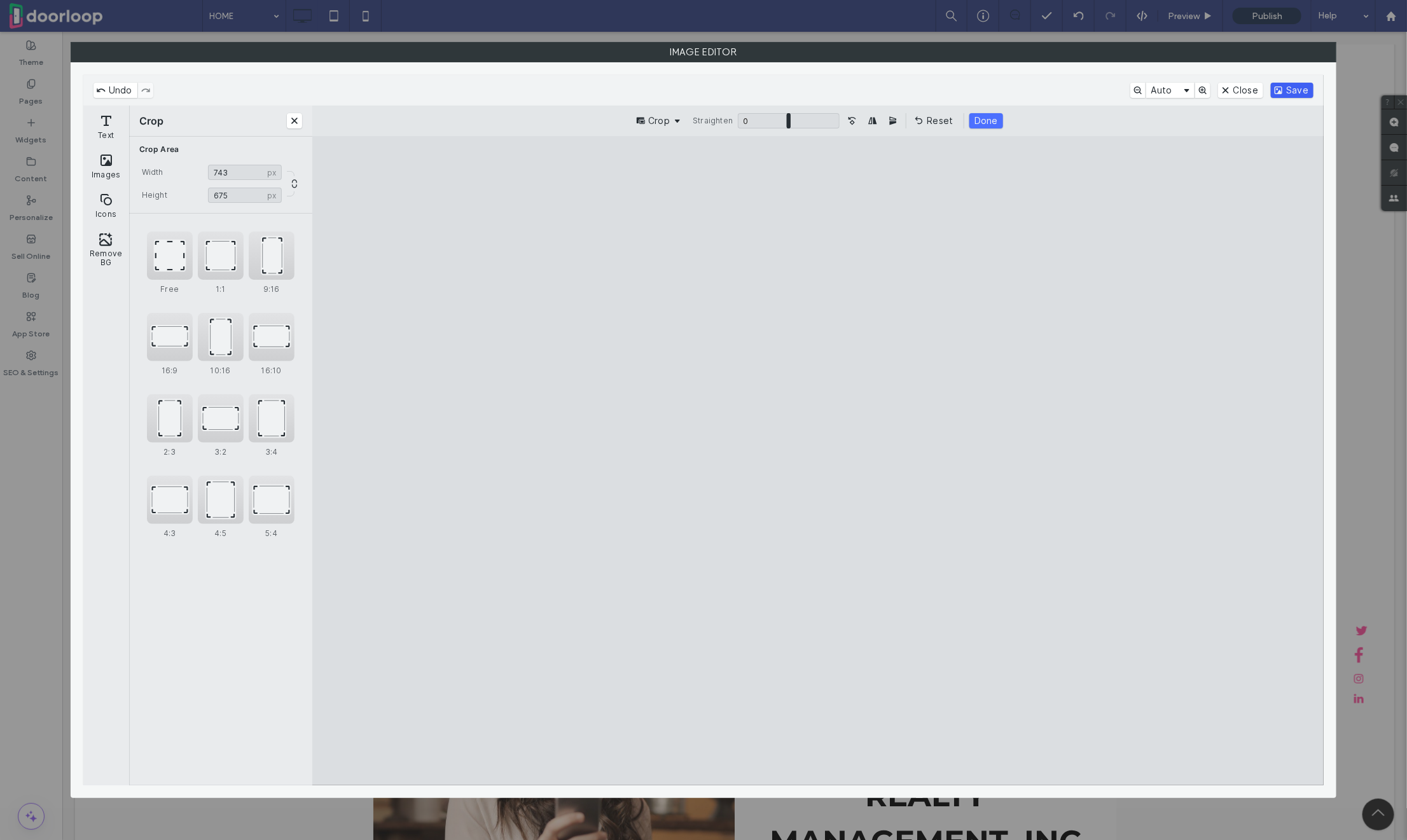
click at [1291, 86] on button "Save" at bounding box center [1292, 90] width 42 height 16
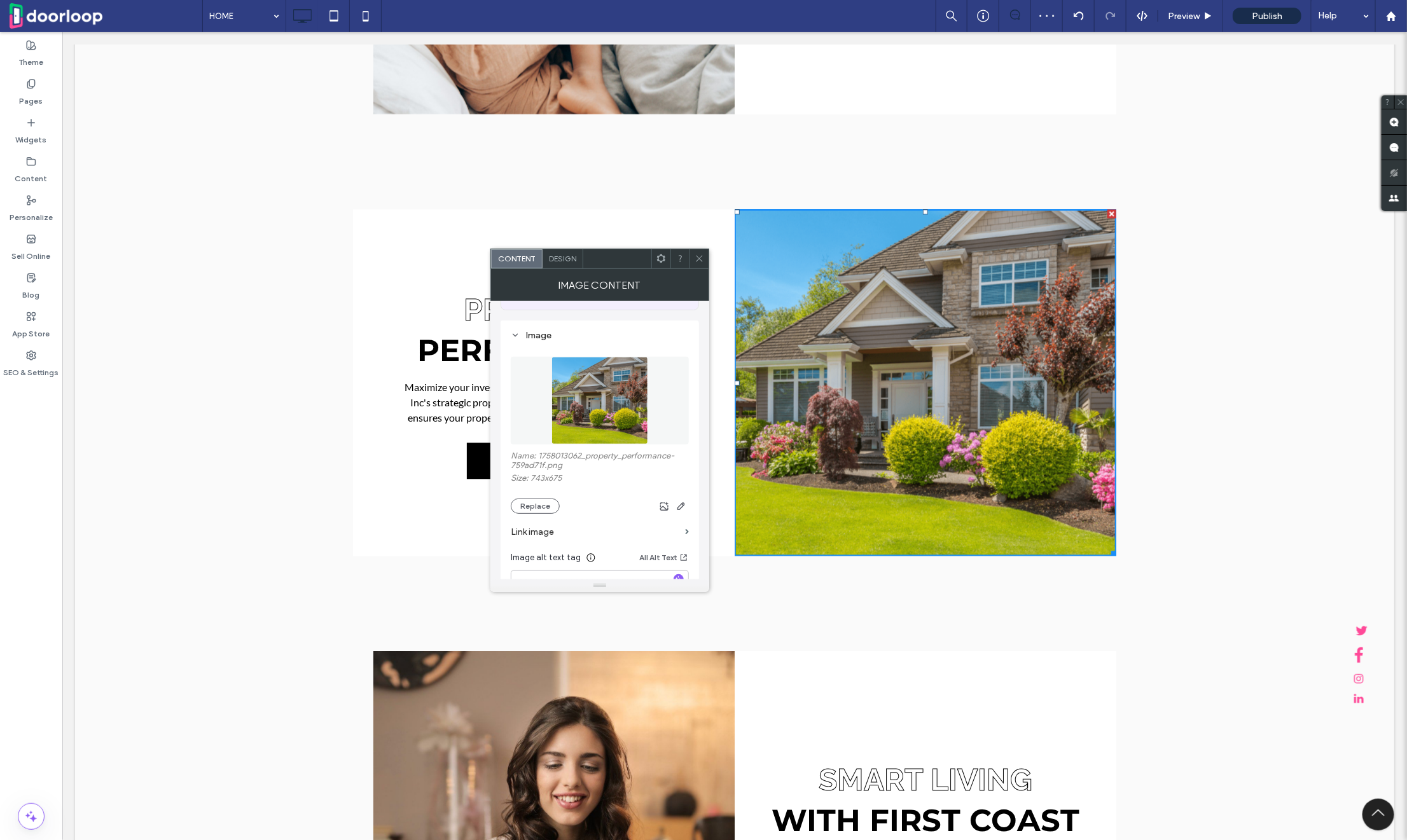
click at [696, 259] on icon at bounding box center [699, 259] width 9 height 9
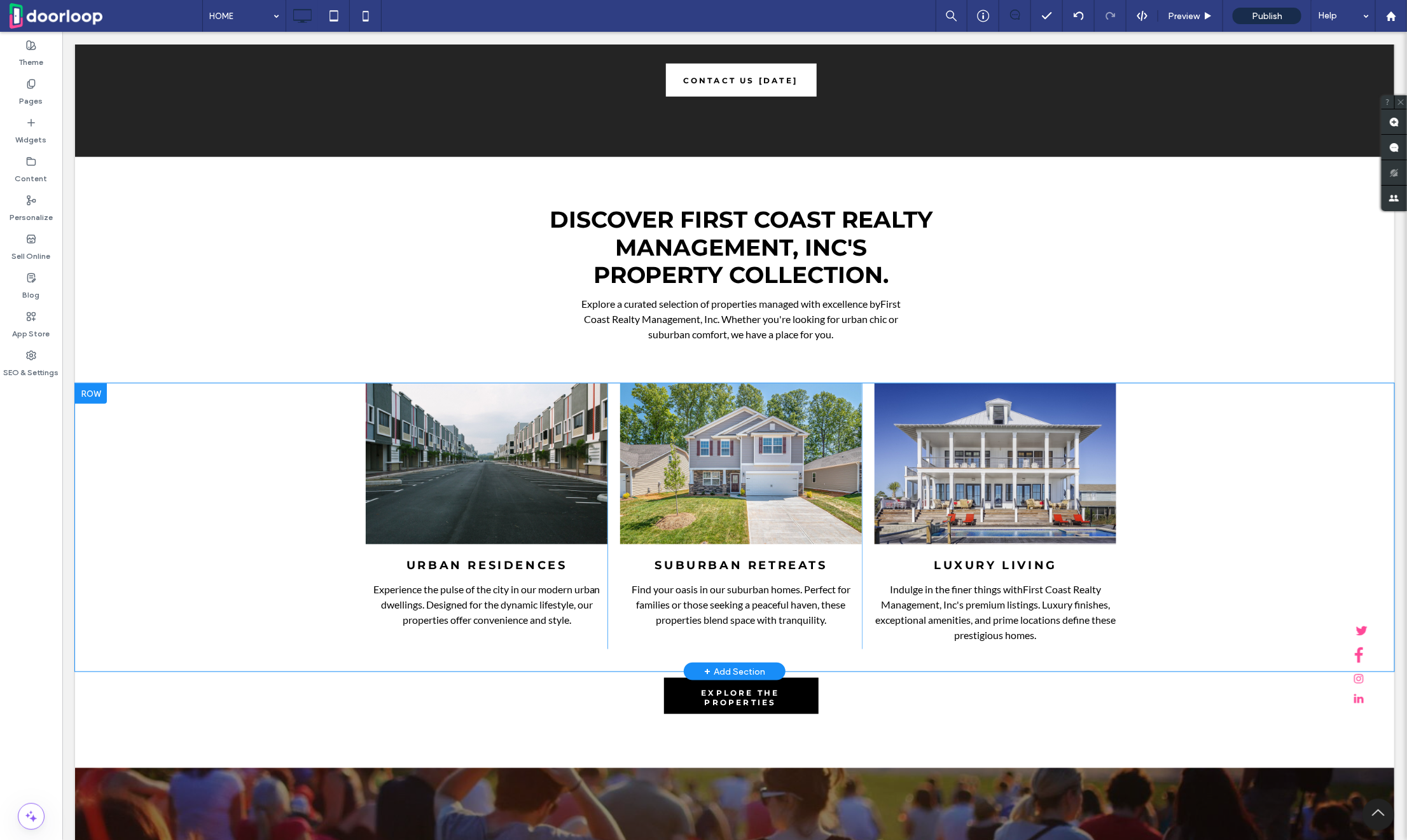
scroll to position [3185, 0]
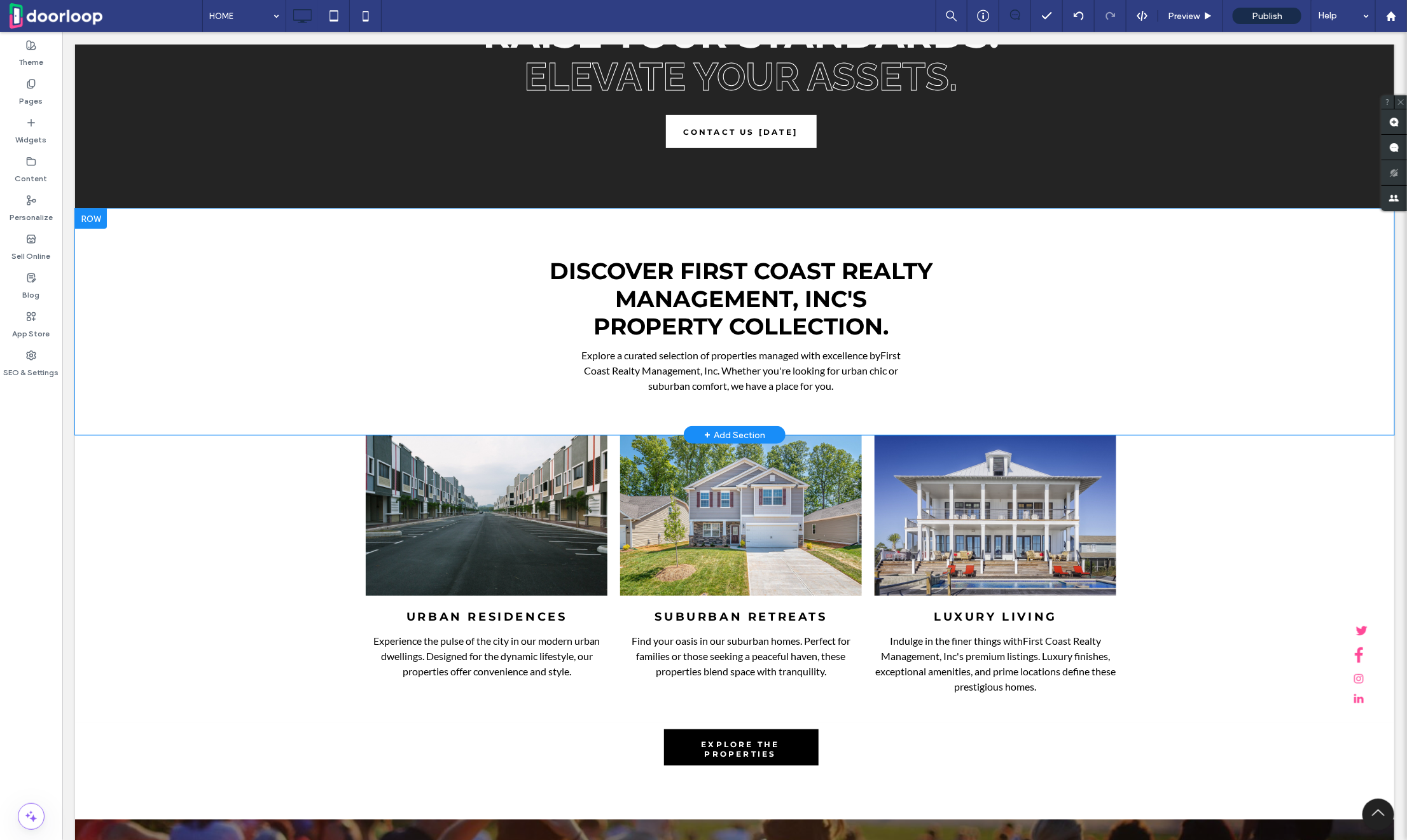
click at [90, 222] on div at bounding box center [90, 218] width 32 height 20
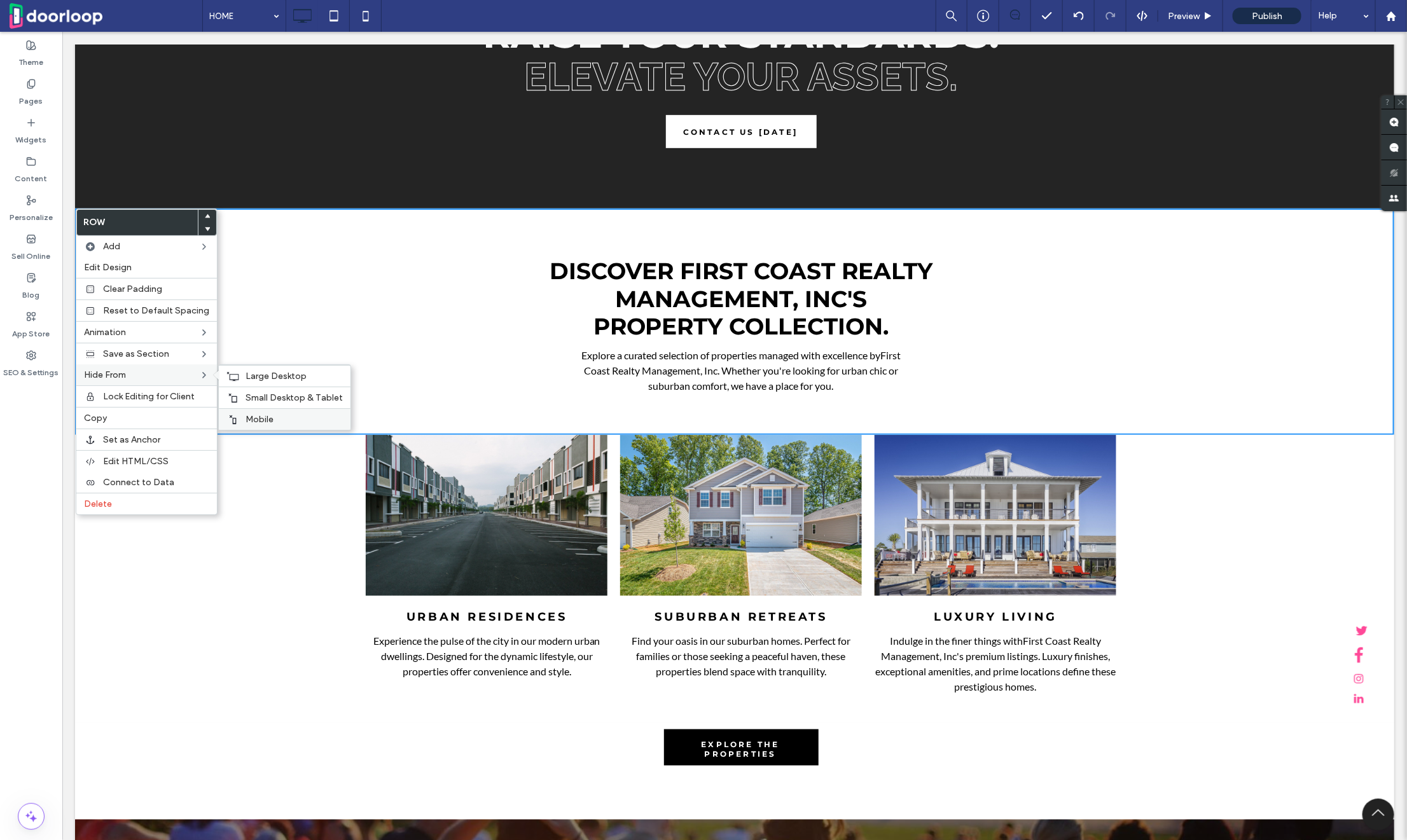
click at [289, 419] on label "Mobile" at bounding box center [294, 420] width 98 height 11
click at [289, 395] on span "Small Desktop & Tablet" at bounding box center [294, 398] width 98 height 11
click at [289, 379] on span "Large Desktop" at bounding box center [276, 376] width 61 height 11
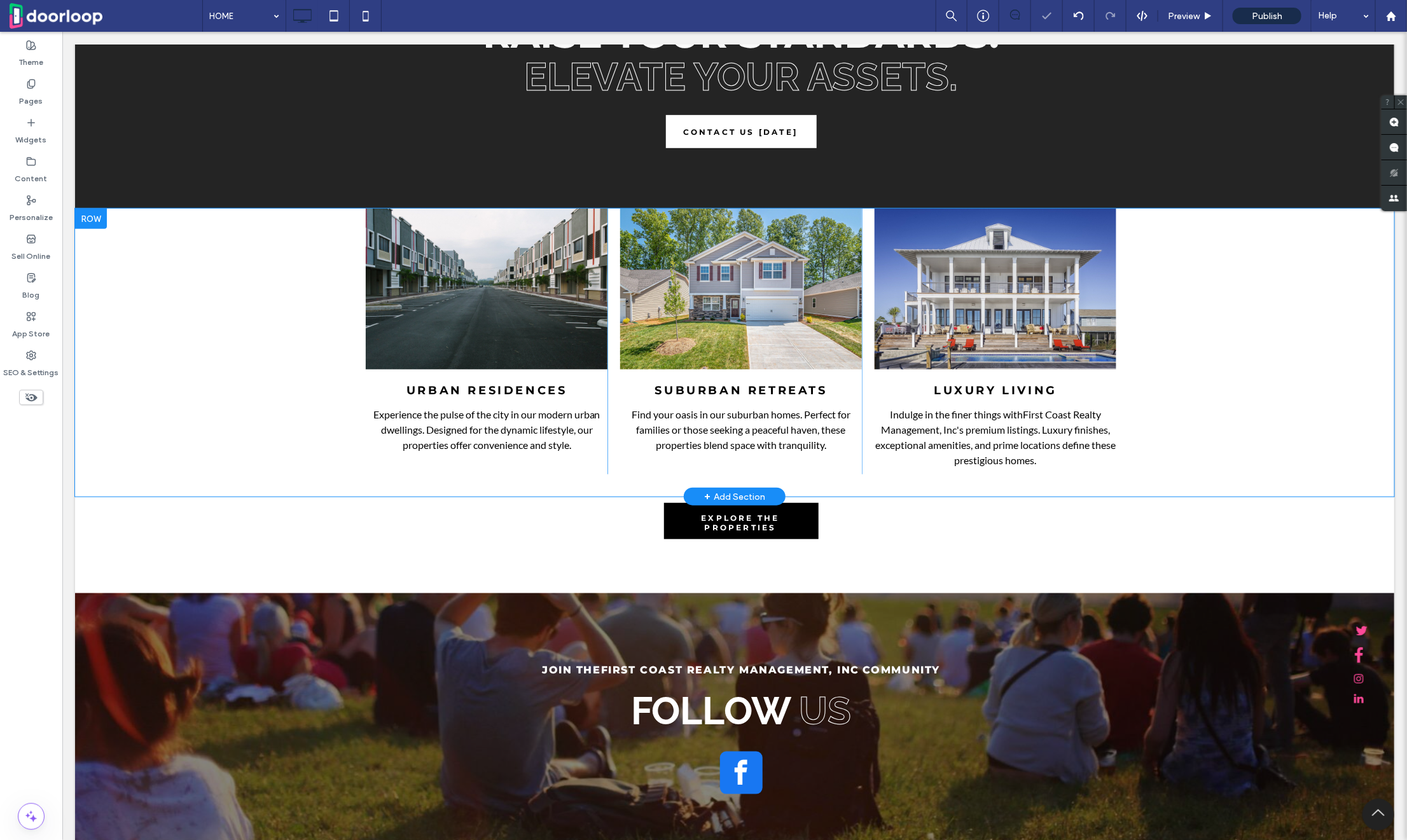
click at [94, 222] on div at bounding box center [90, 218] width 32 height 20
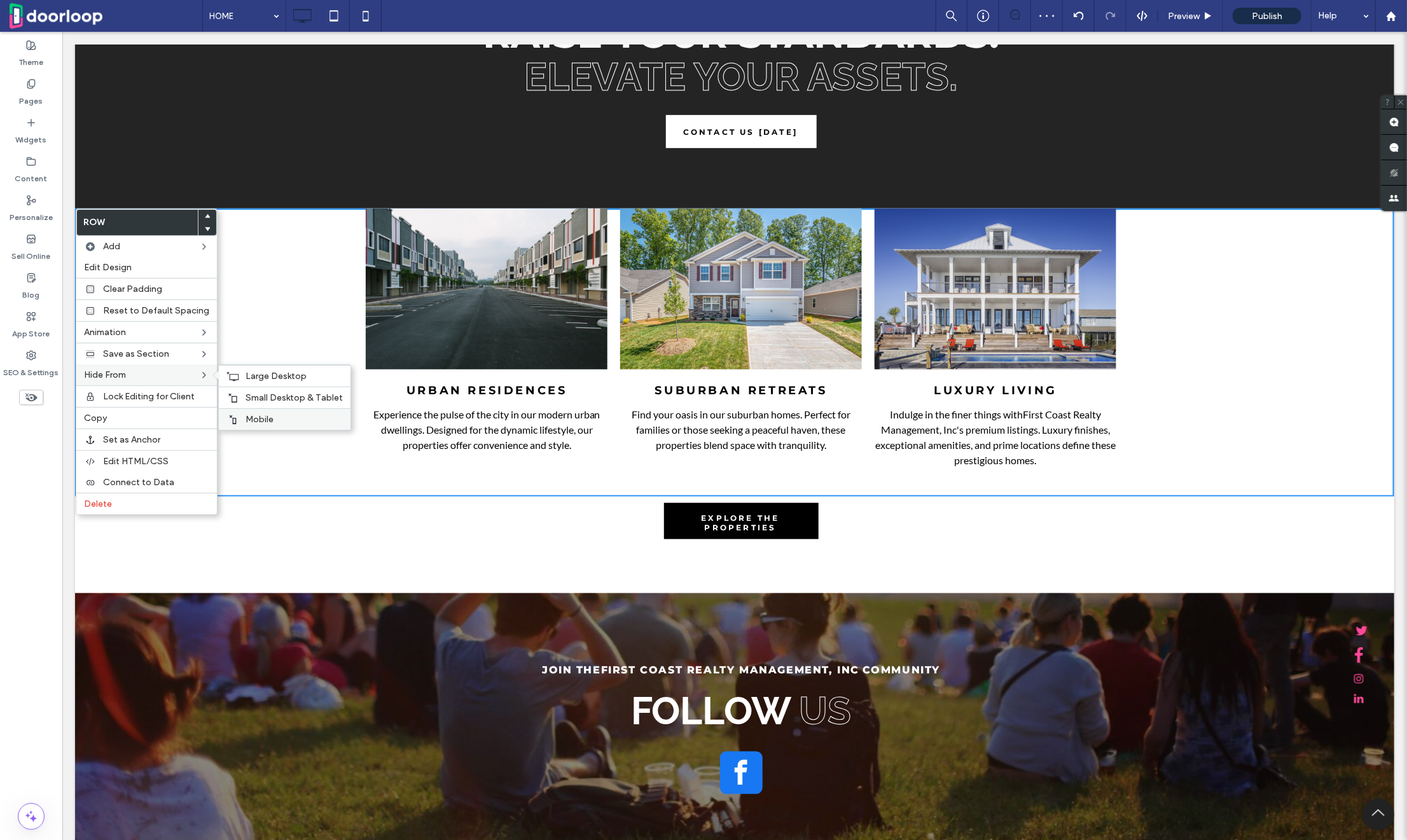
click at [283, 414] on label "Mobile" at bounding box center [294, 420] width 98 height 11
click at [283, 401] on span "Small Desktop & Tablet" at bounding box center [294, 398] width 98 height 11
click at [283, 378] on span "Large Desktop" at bounding box center [276, 376] width 61 height 11
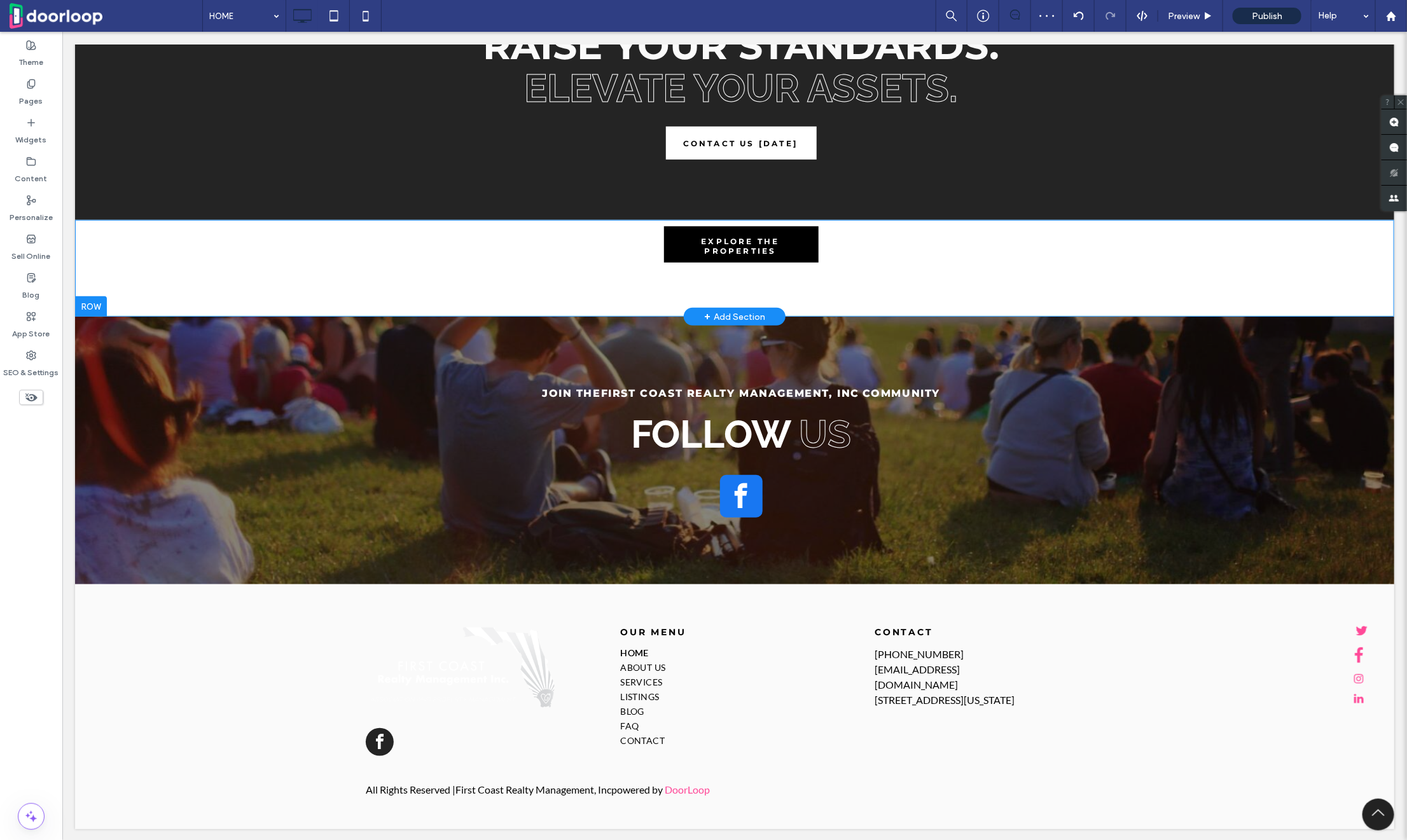
click at [89, 230] on div "EXPLORE THE PROPERTIES Click To Paste Row + Add Section" at bounding box center [734, 268] width 1320 height 97
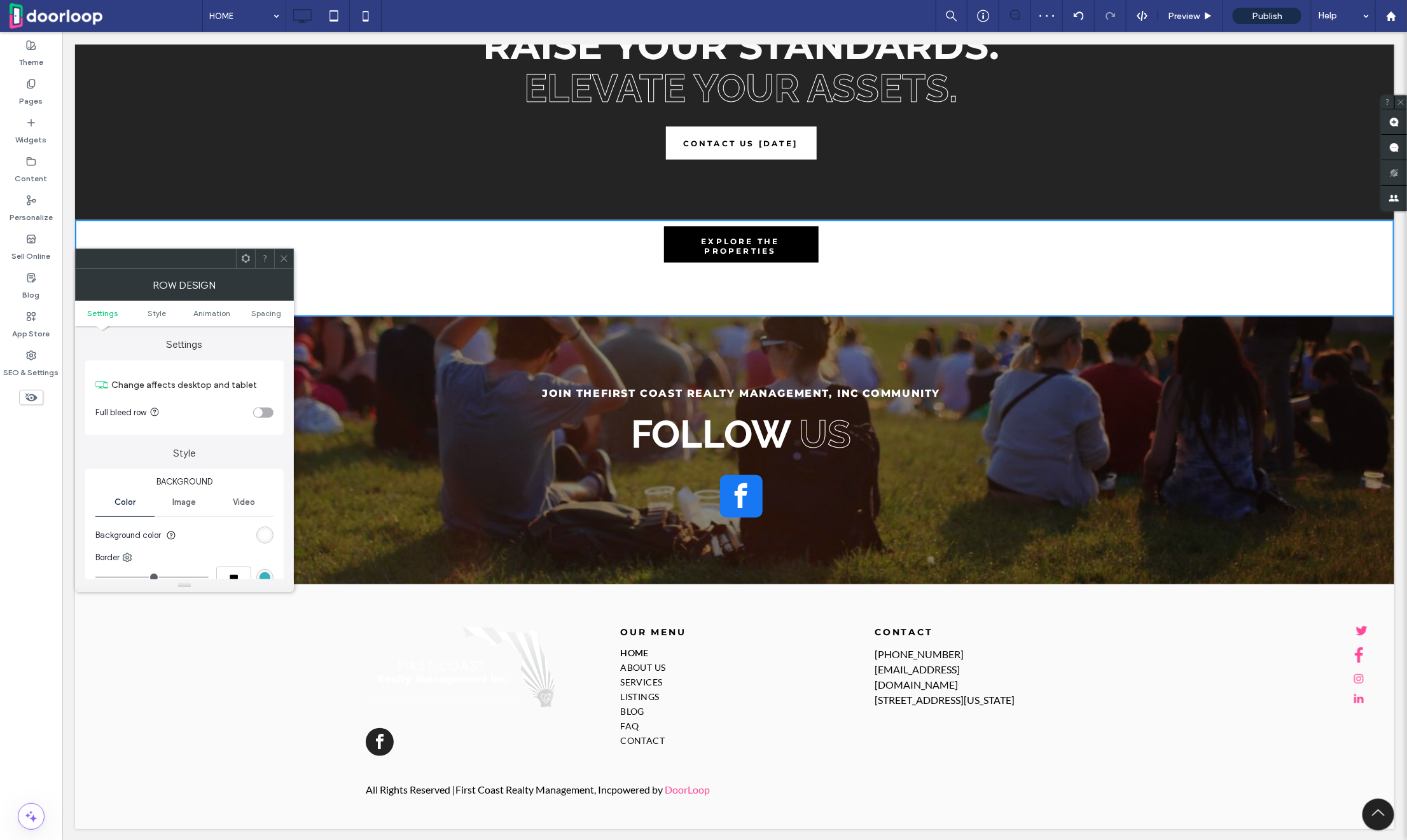
click at [243, 270] on div "Row Design" at bounding box center [185, 284] width 219 height 32
click at [243, 262] on icon at bounding box center [246, 259] width 9 height 9
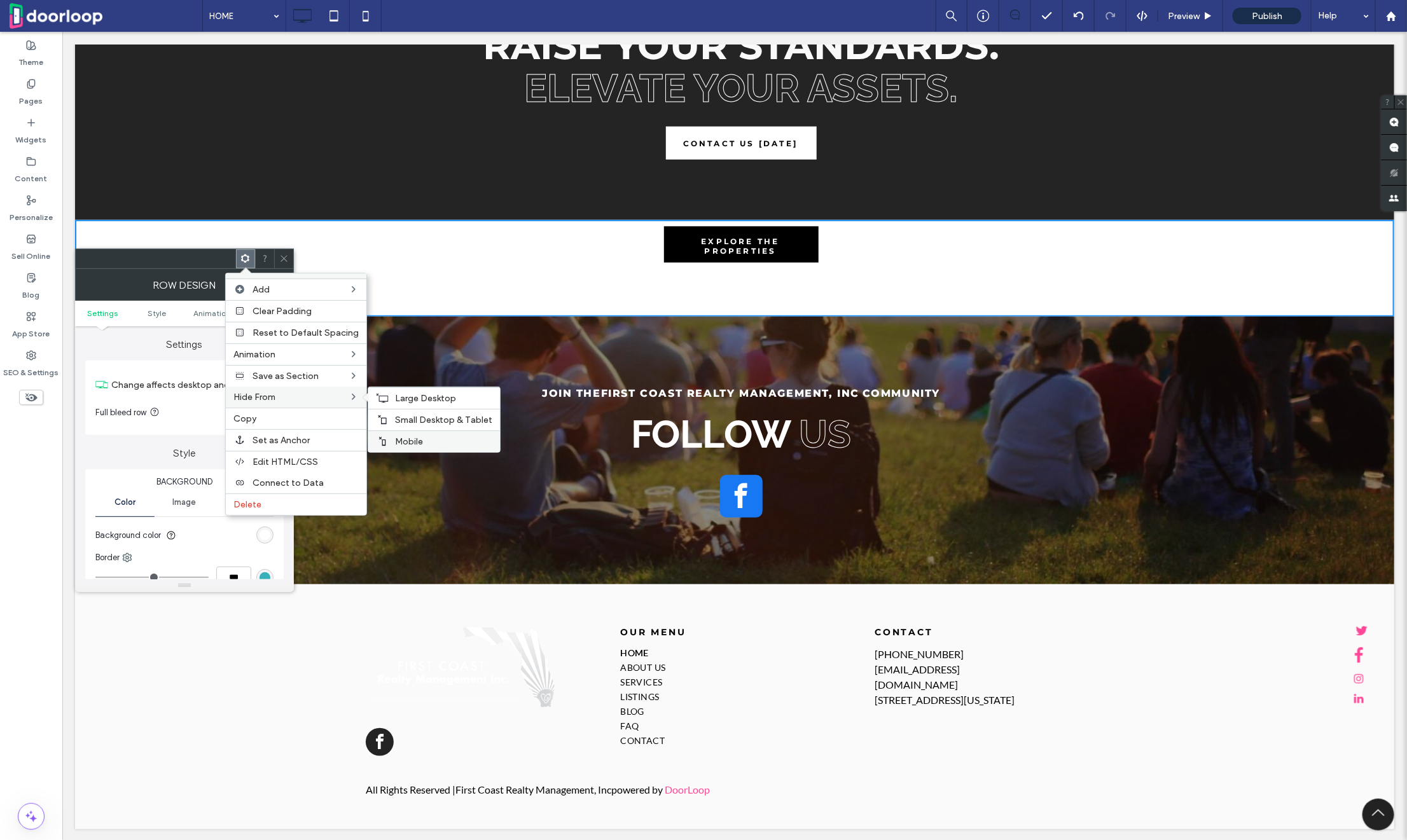
click at [474, 432] on div "Mobile" at bounding box center [433, 442] width 132 height 22
click at [474, 415] on span "Small Desktop & Tablet" at bounding box center [444, 420] width 98 height 11
click at [474, 399] on label "Large Desktop" at bounding box center [444, 398] width 98 height 11
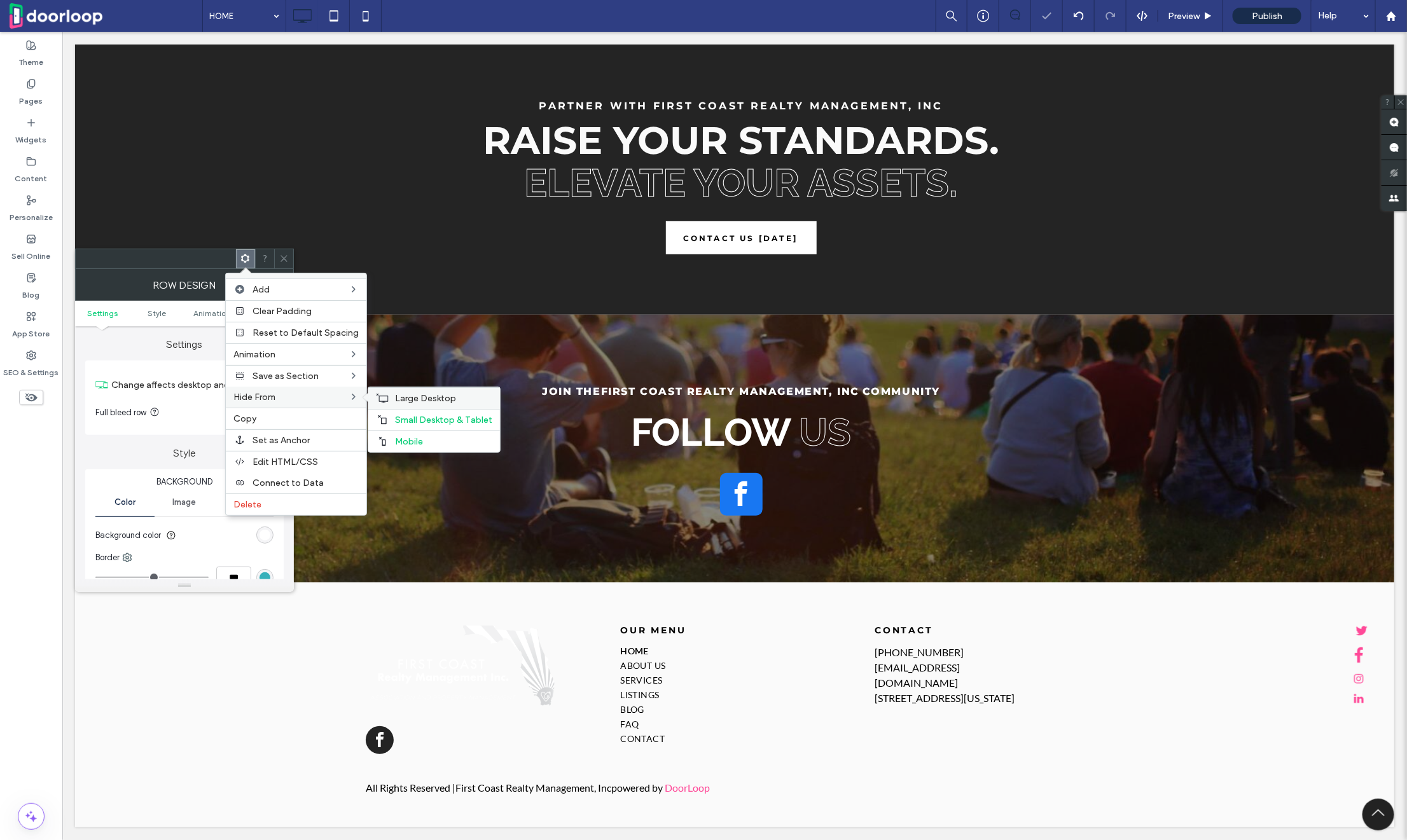
scroll to position [3077, 0]
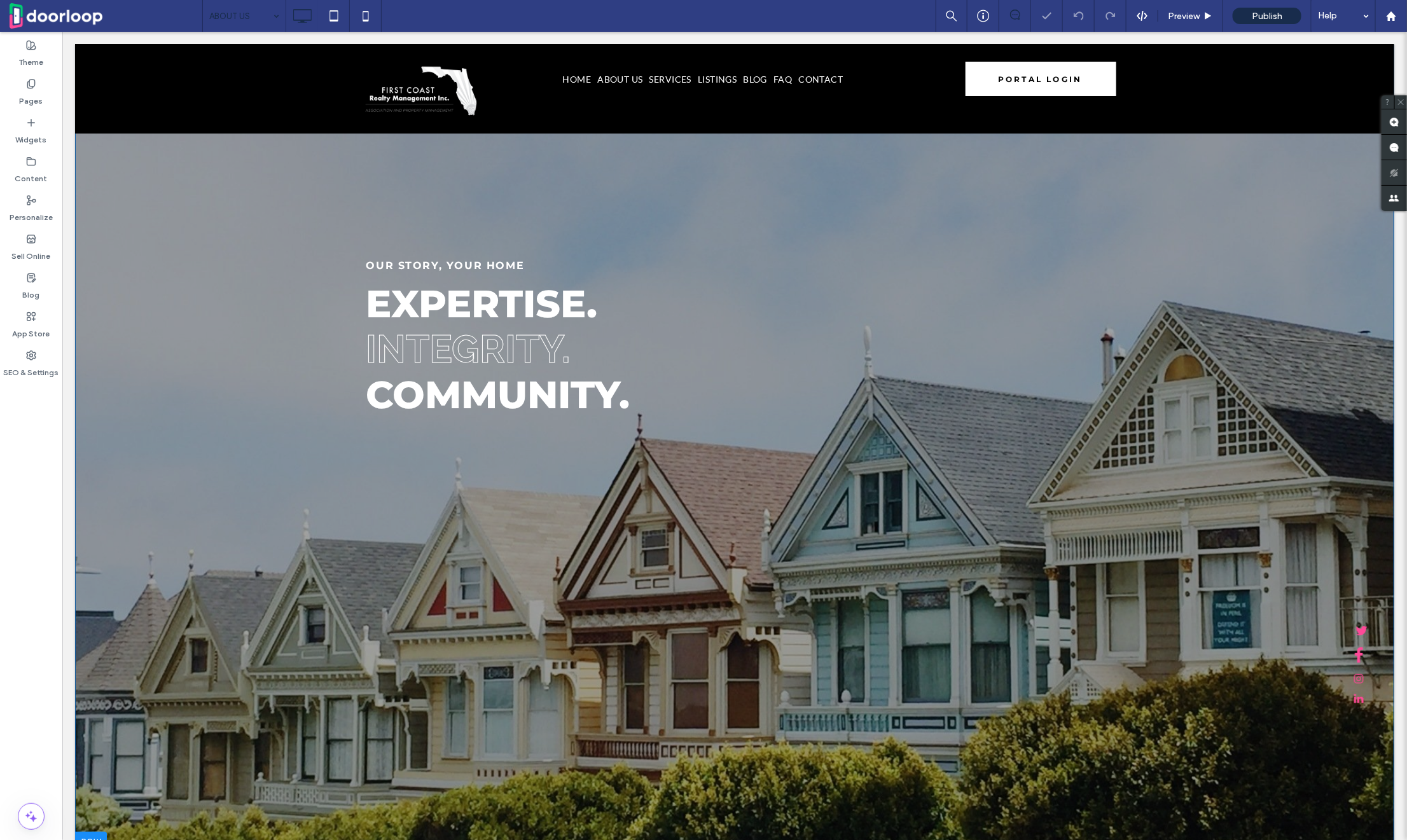
click at [229, 453] on section "O UR STORY, YOUR HOME EXPERTISE. INTEGRITY. COMMUNITY. Click To Paste Row + Add…" at bounding box center [734, 447] width 1320 height 809
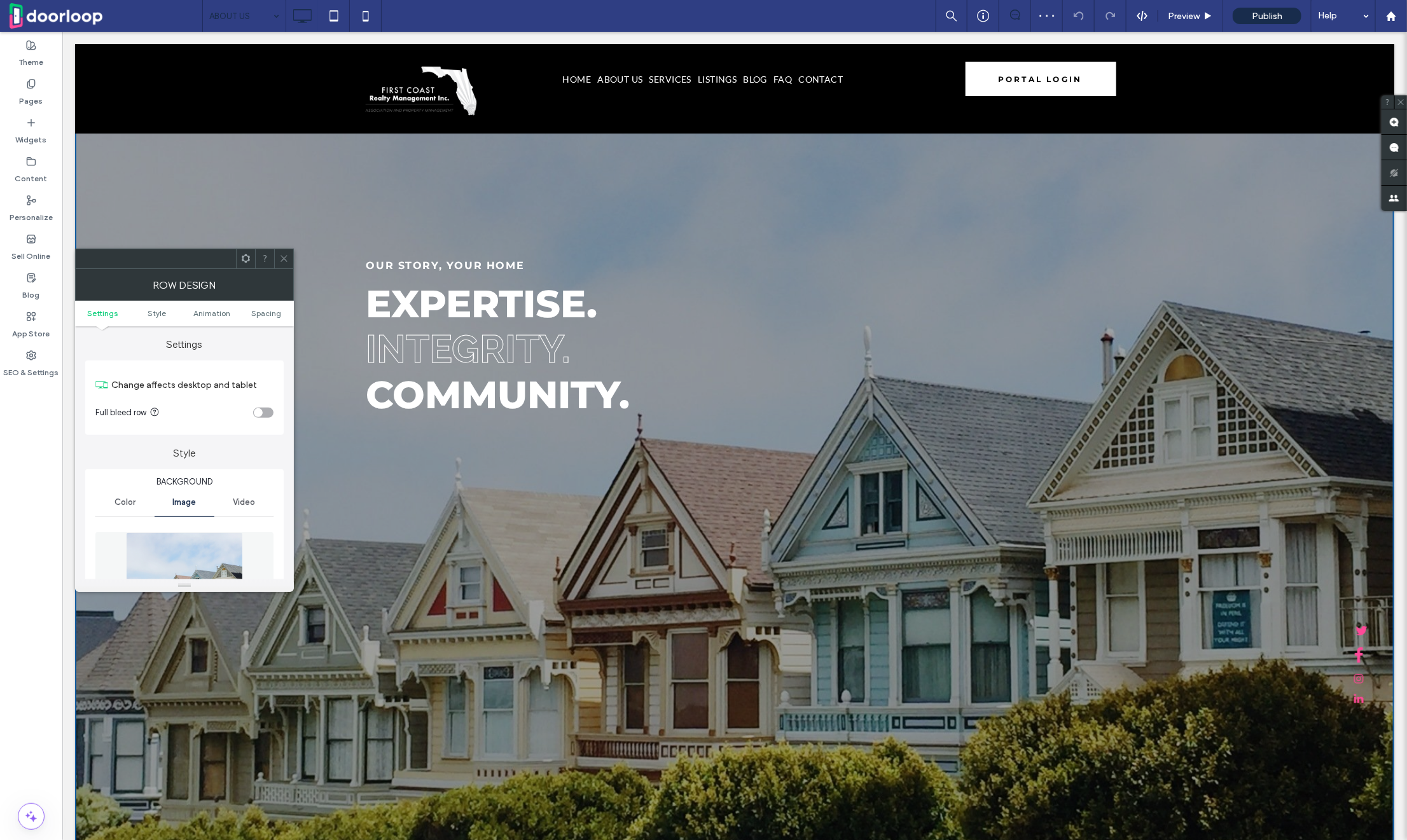
click at [191, 550] on img at bounding box center [184, 576] width 117 height 87
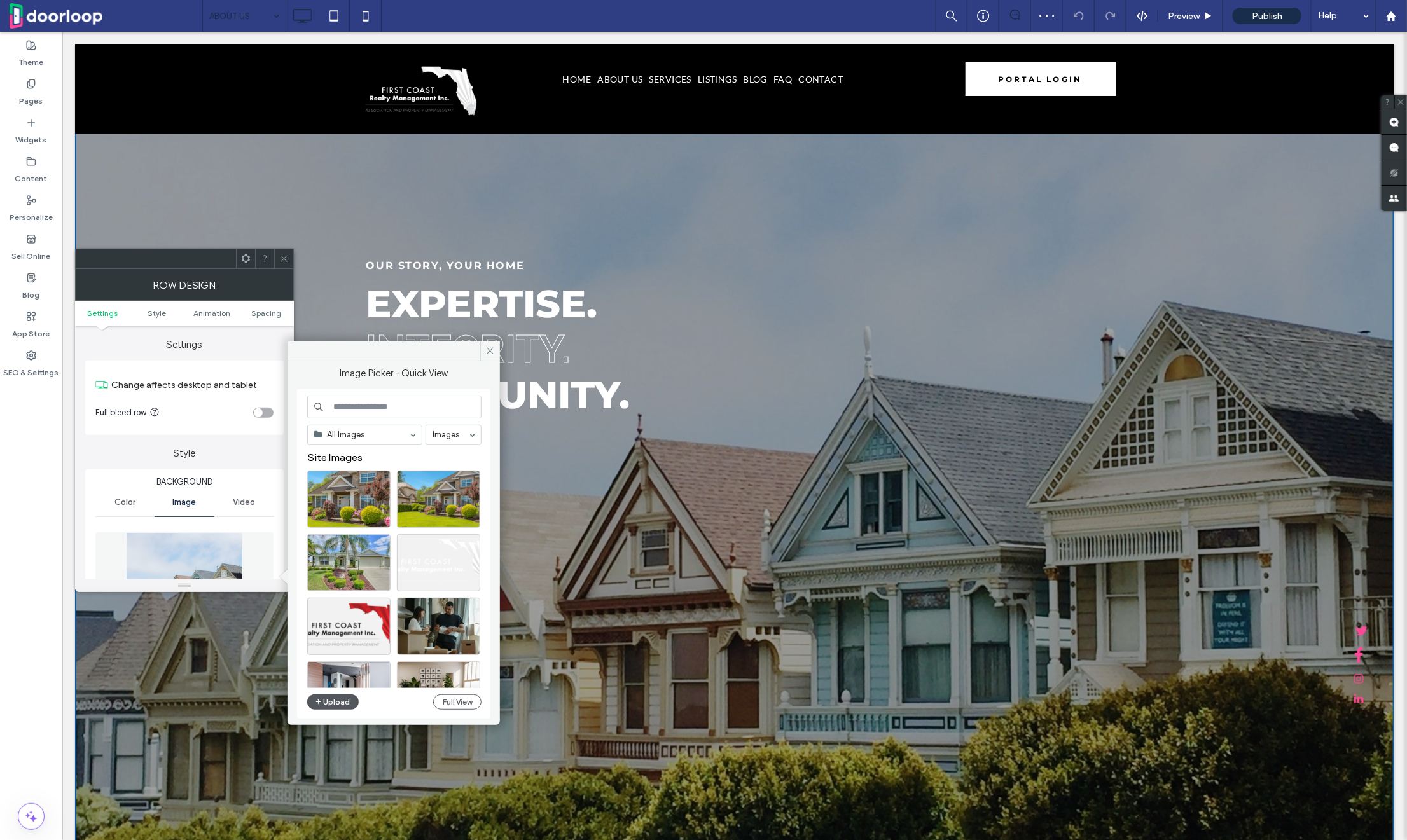
click at [351, 700] on button "Upload" at bounding box center [333, 702] width 52 height 16
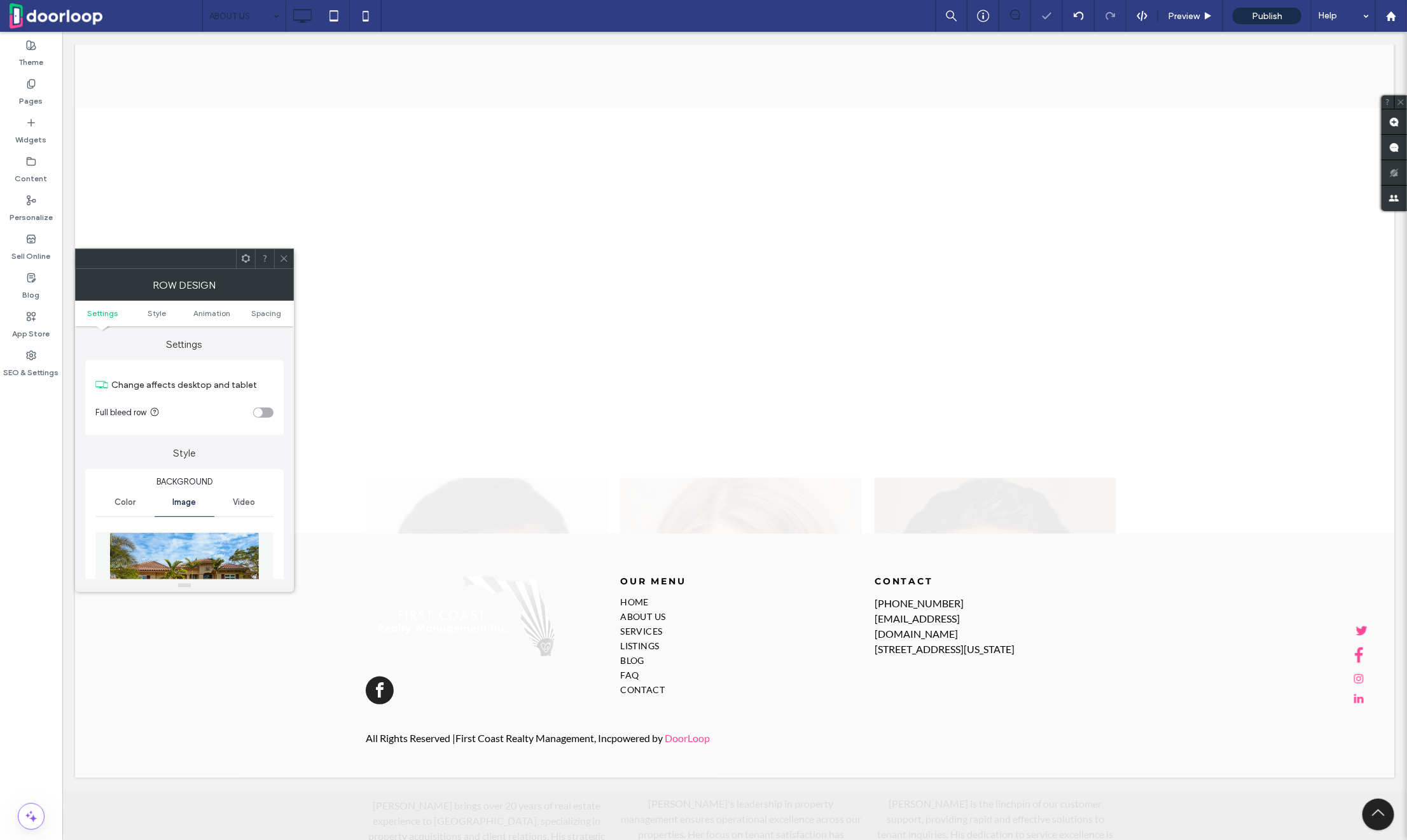
scroll to position [3215, 0]
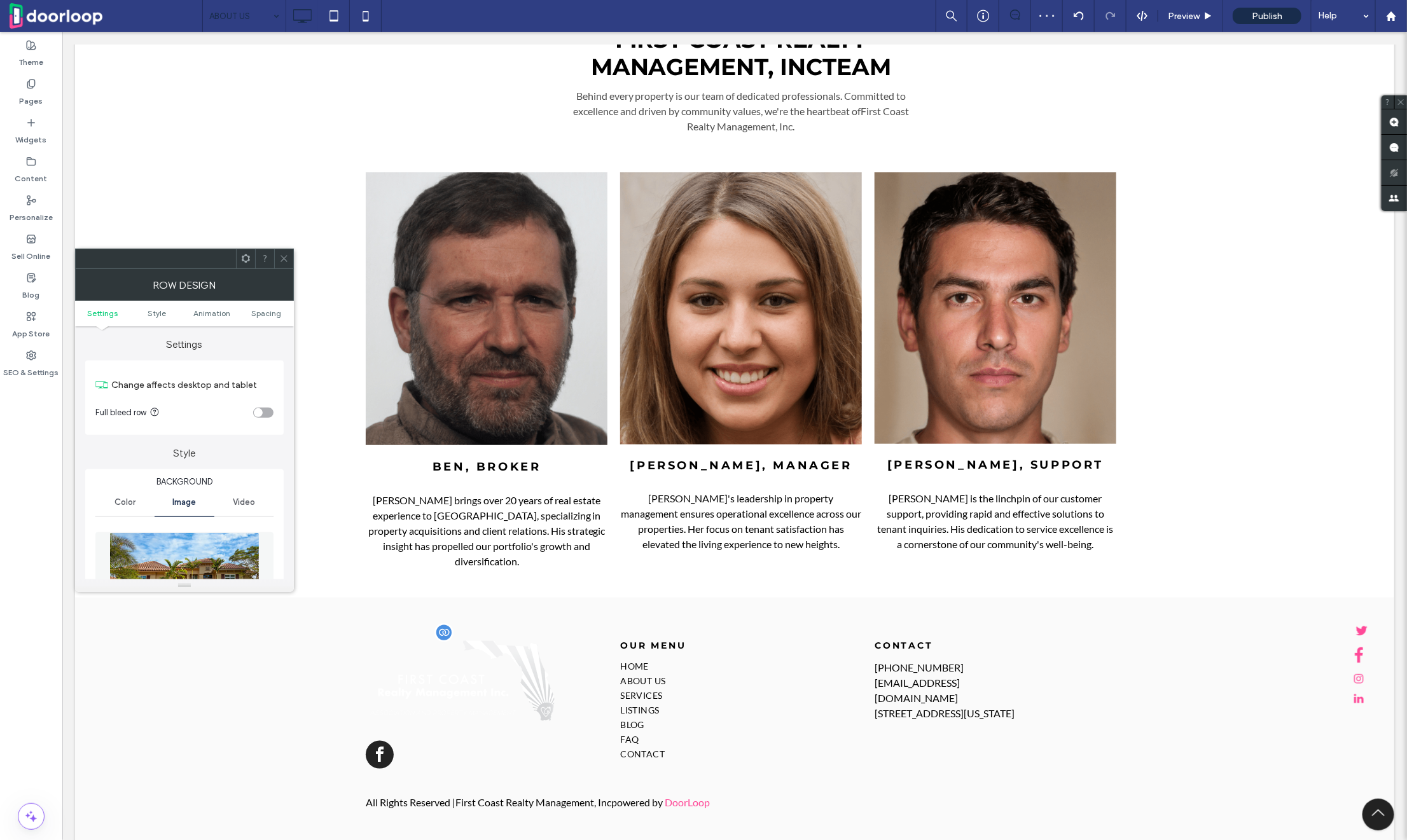
click at [469, 677] on img at bounding box center [463, 681] width 195 height 98
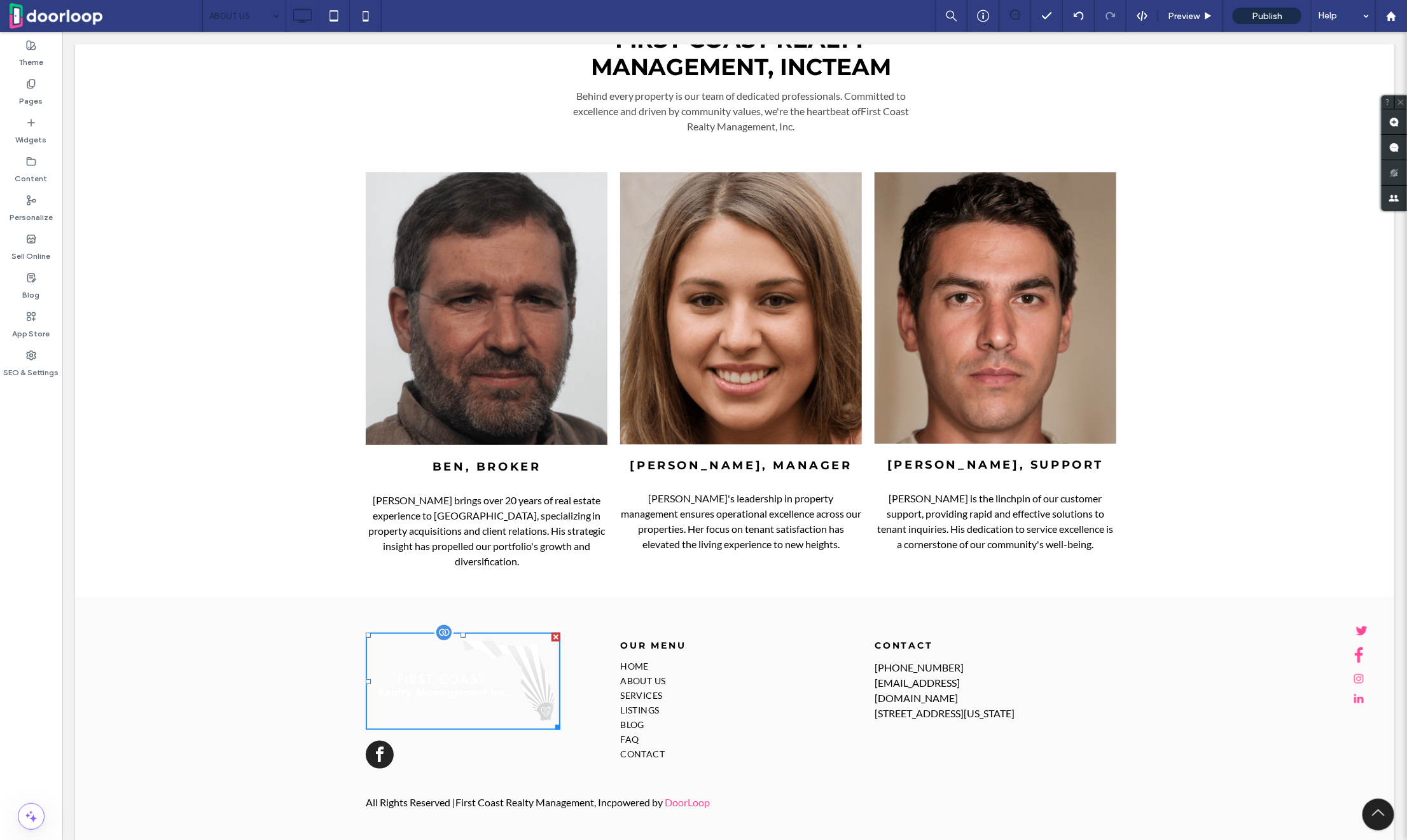
click at [444, 646] on img at bounding box center [463, 681] width 195 height 98
click at [282, 604] on div "Click To Paste OUR MENU HOME ABOUT US SERVICES LISTINGS BLOG FAQ CONTACT Click …" at bounding box center [734, 684] width 1320 height 174
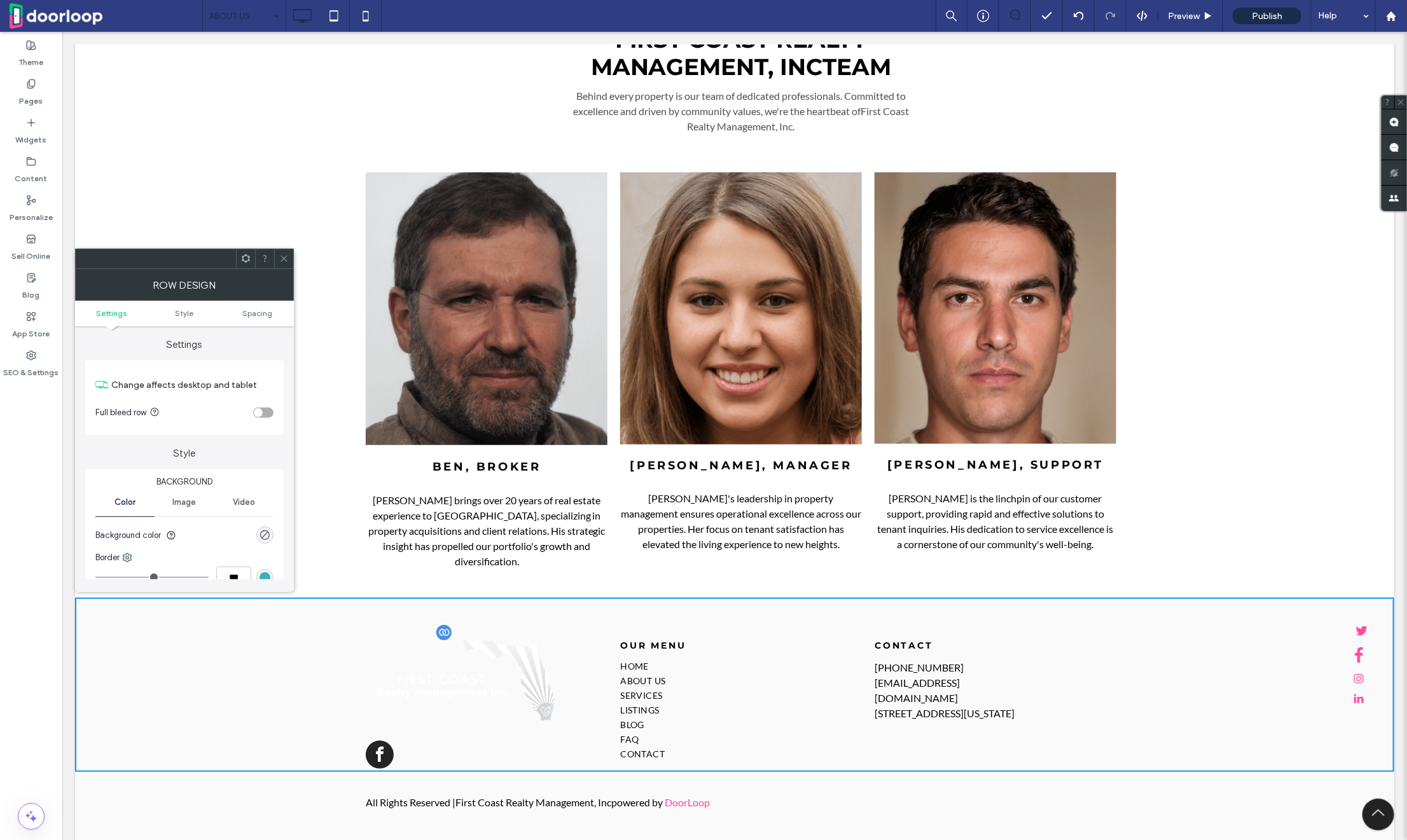
click at [486, 641] on img at bounding box center [463, 681] width 195 height 98
click at [281, 250] on span at bounding box center [284, 259] width 9 height 19
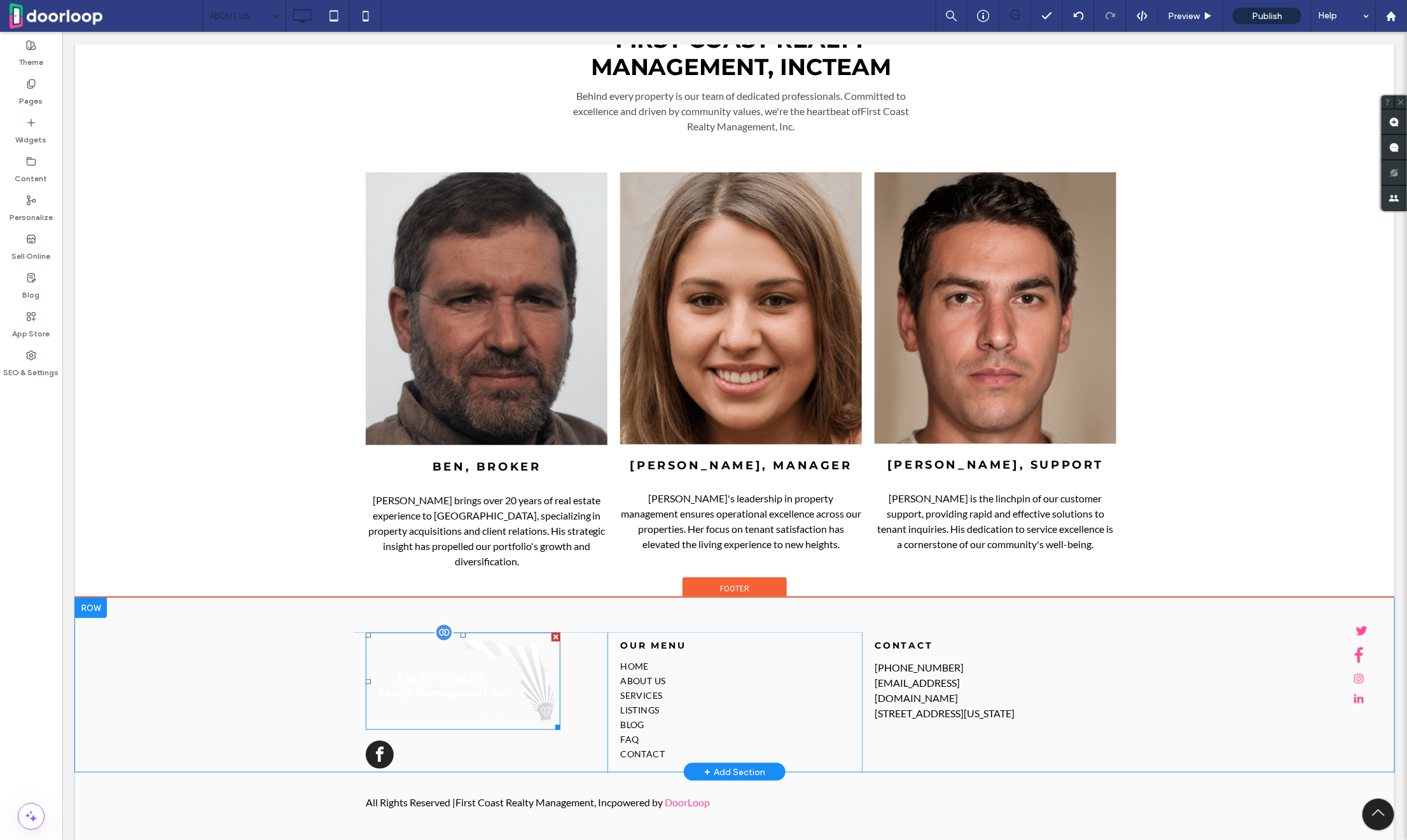
click at [477, 652] on img at bounding box center [463, 681] width 195 height 98
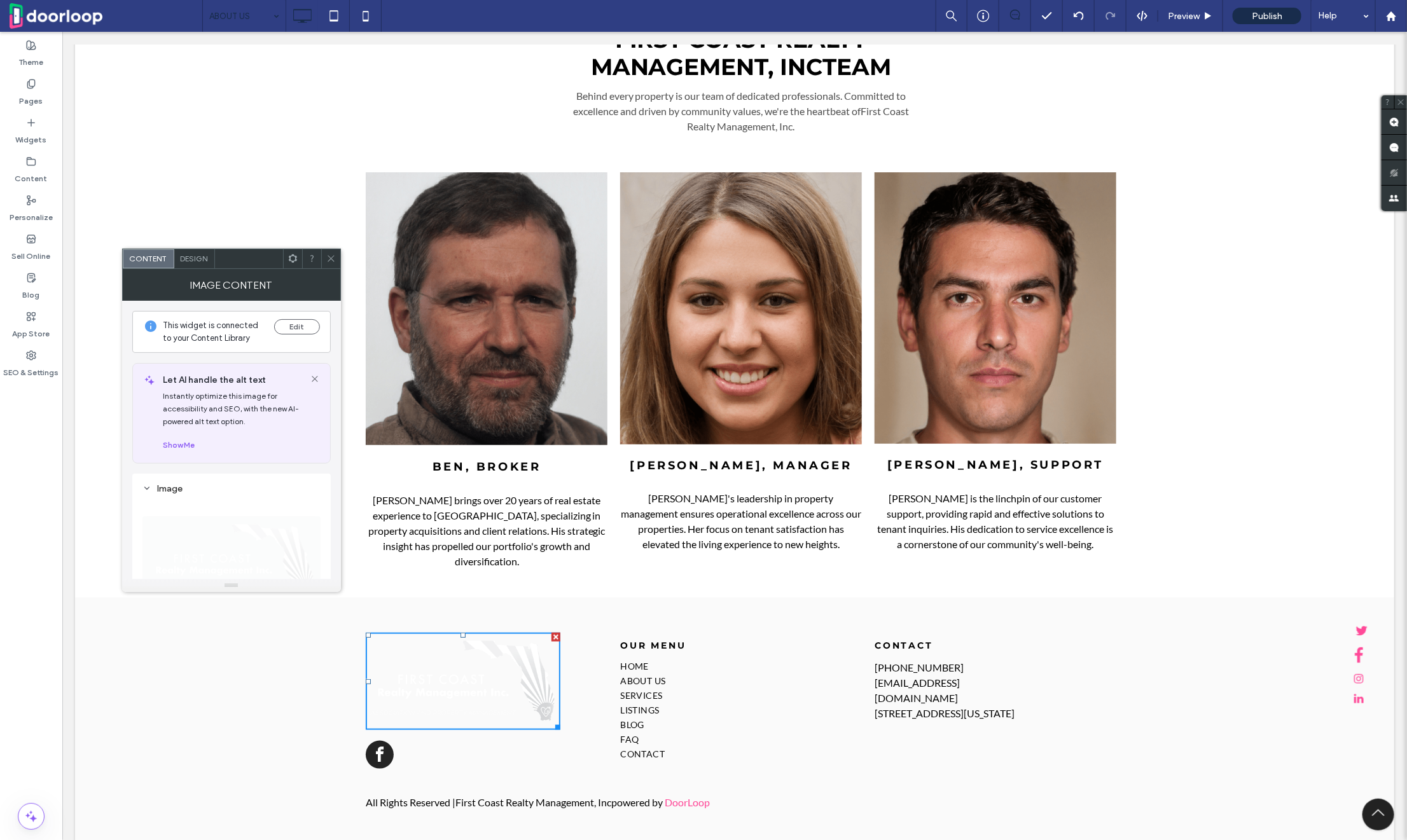
click at [289, 242] on section "BEN, BROKER Ben brings over 20 years of real estate experience to Europa, speci…" at bounding box center [734, 385] width 1320 height 426
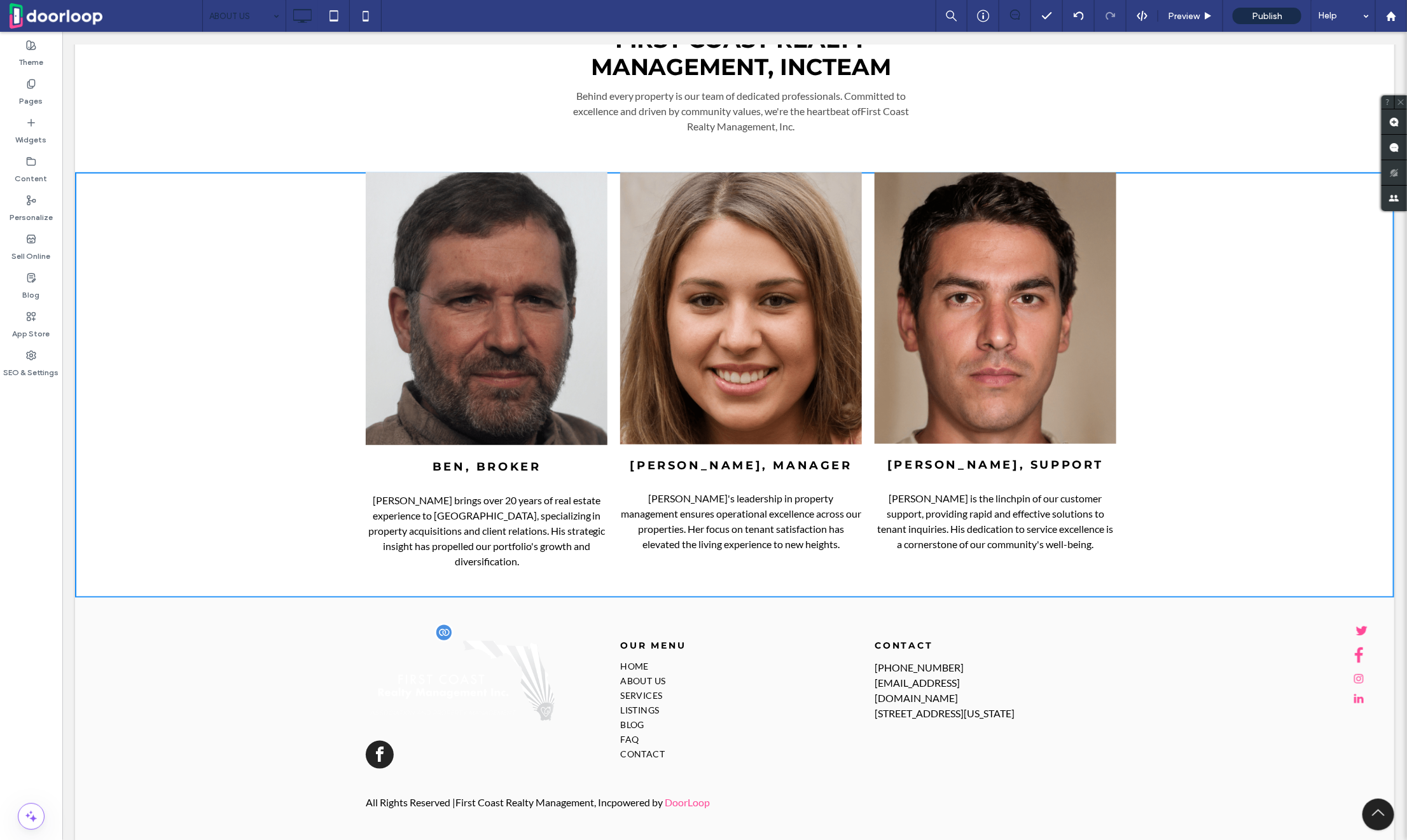
click at [500, 666] on img at bounding box center [463, 681] width 195 height 98
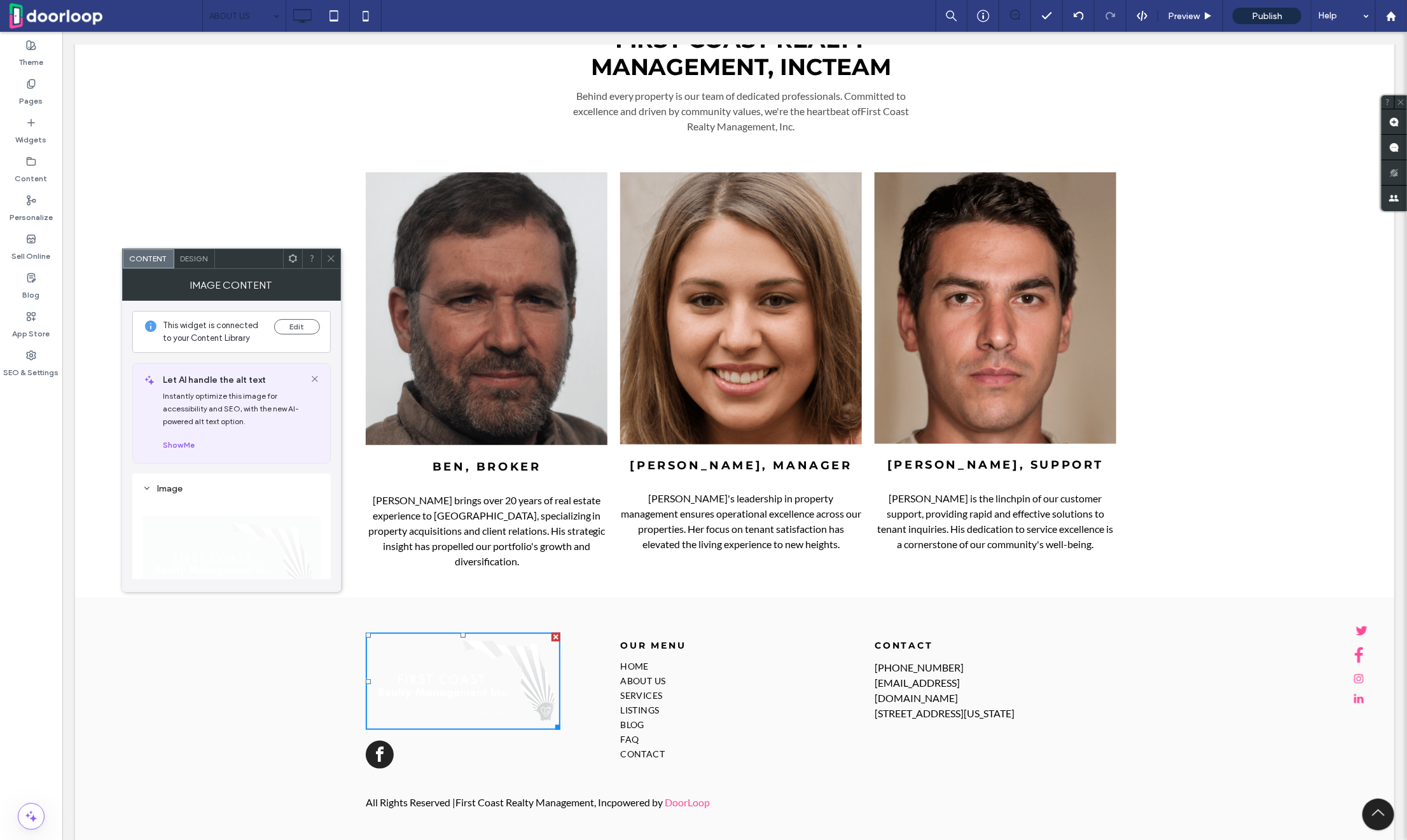
click at [290, 255] on use at bounding box center [292, 259] width 8 height 8
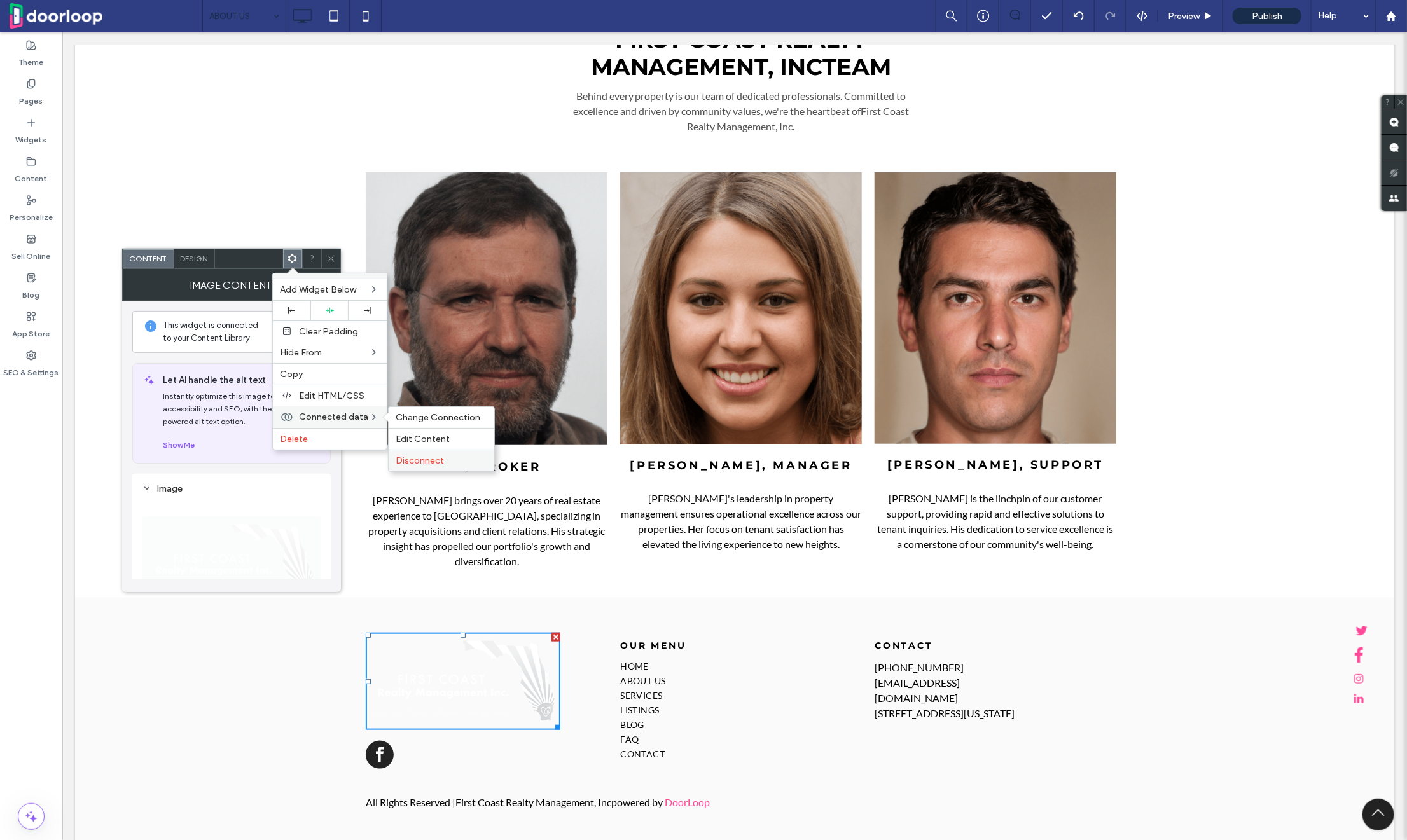
click at [434, 451] on div "Disconnect" at bounding box center [441, 461] width 106 height 22
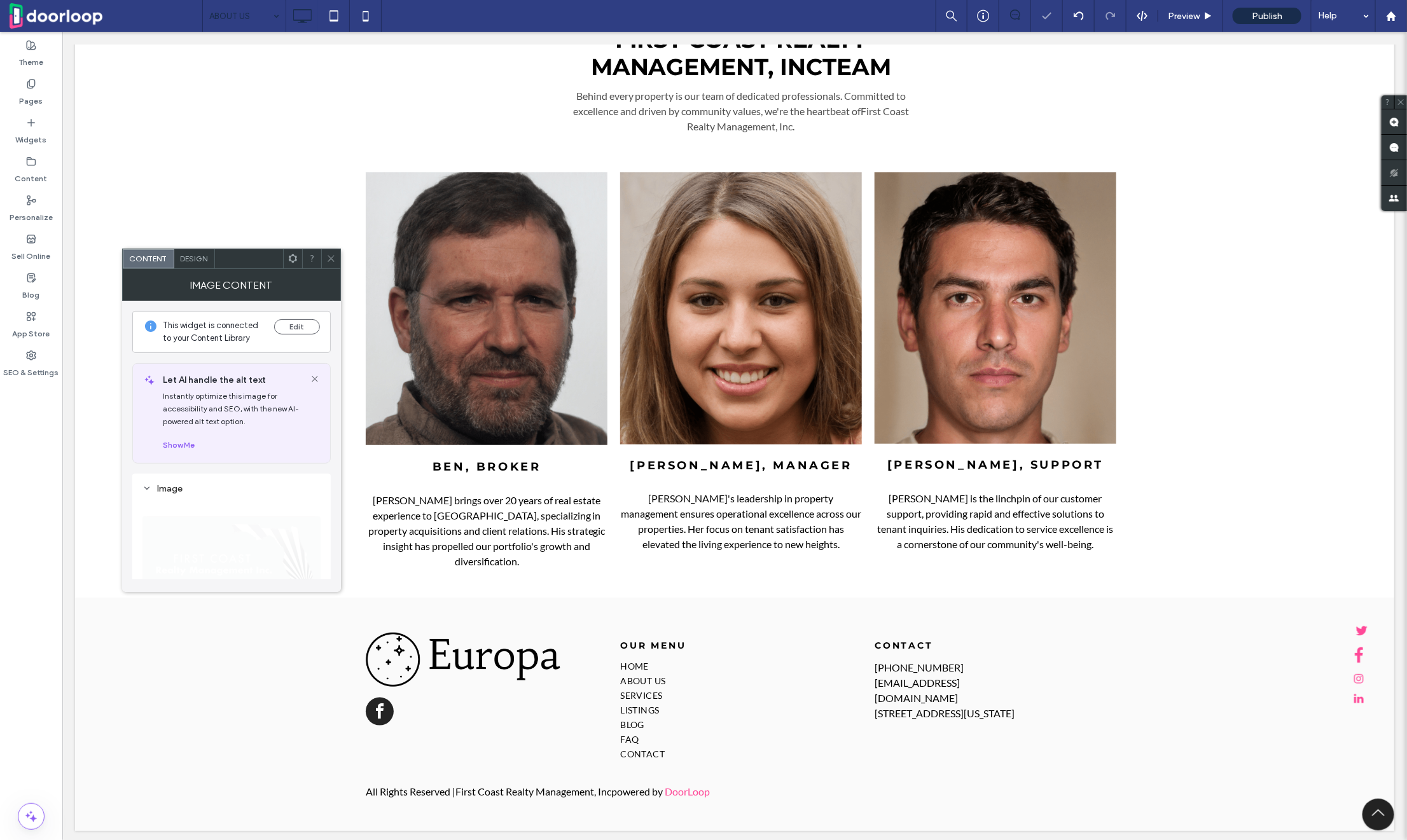
scroll to position [3204, 0]
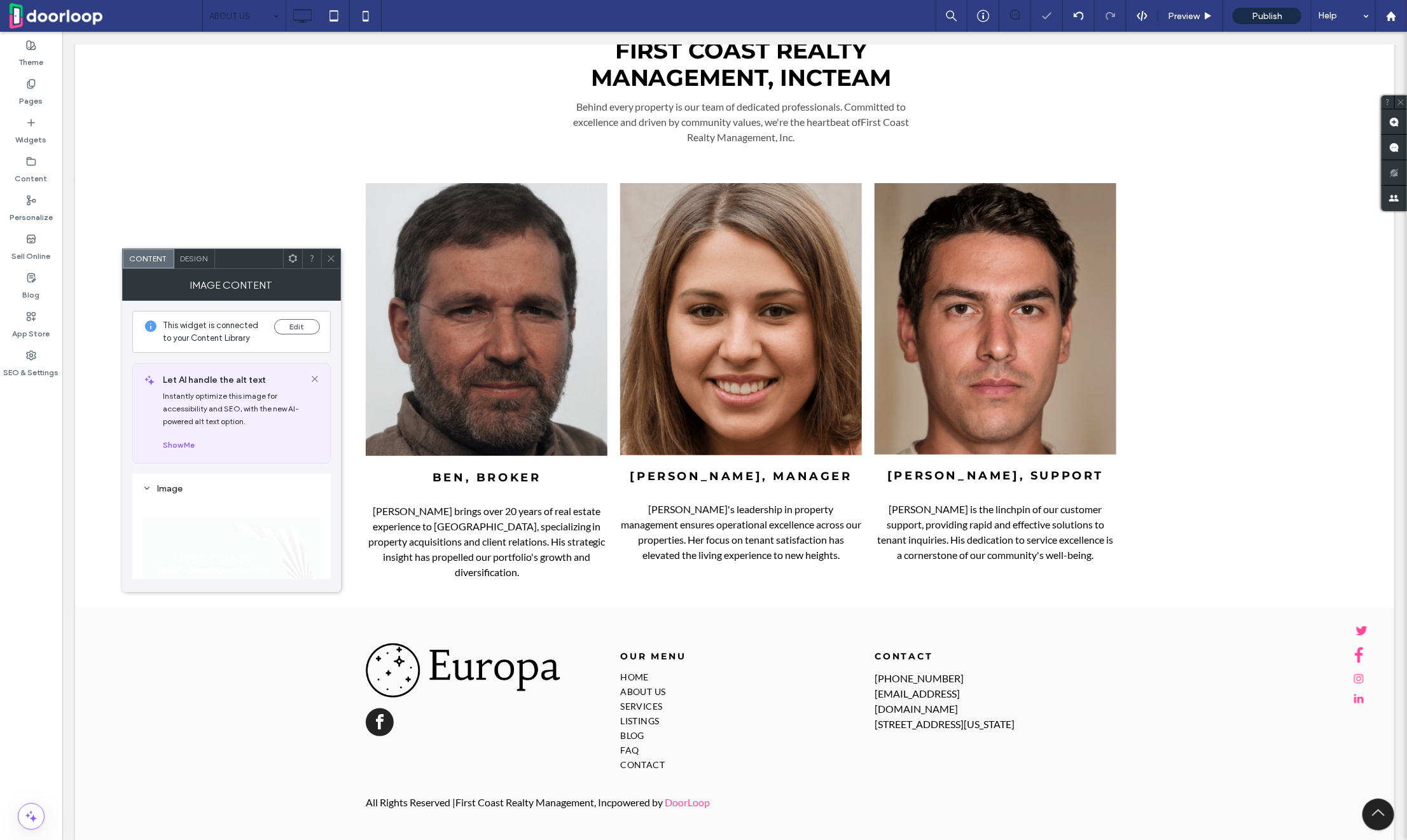
click at [331, 255] on icon at bounding box center [331, 259] width 9 height 9
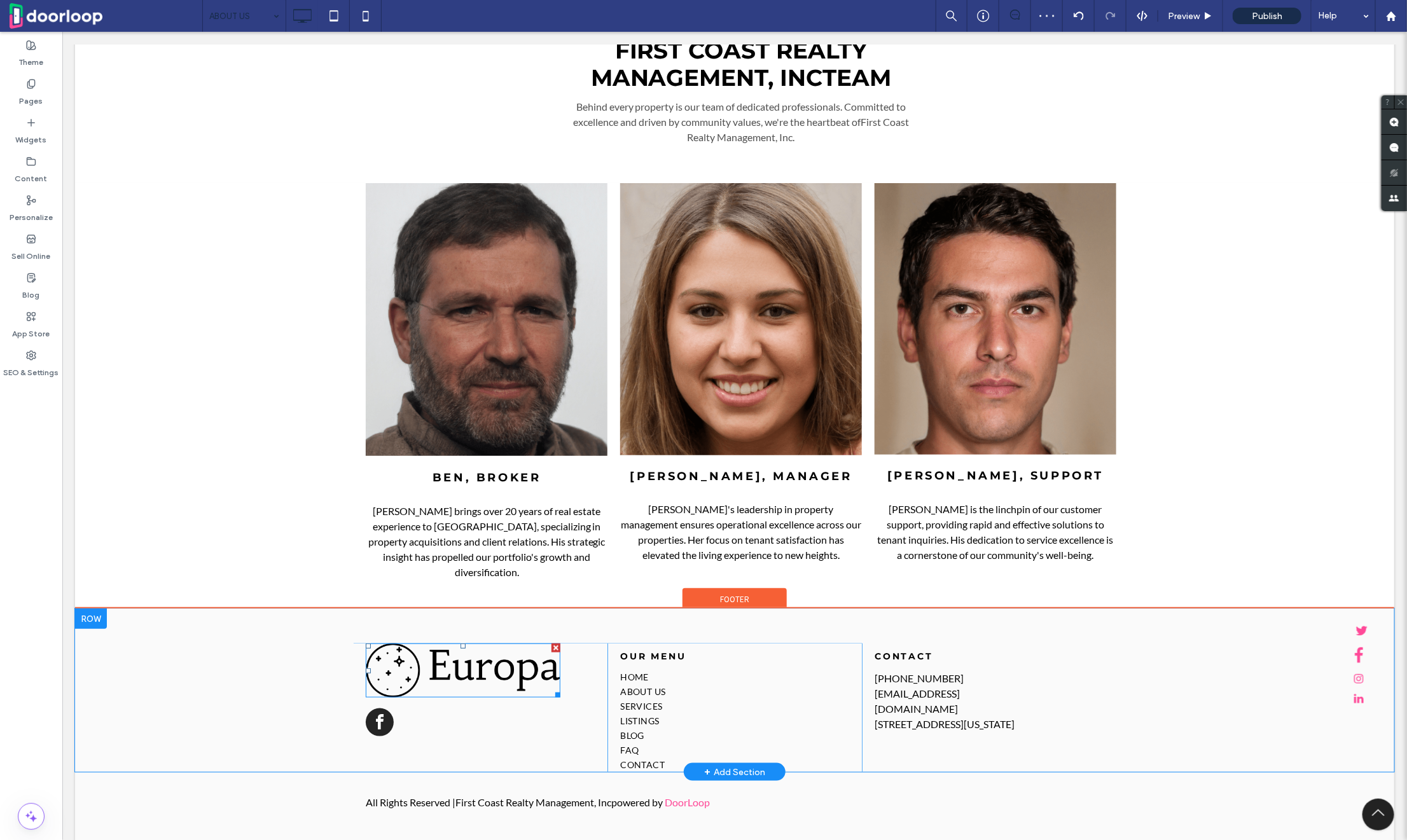
click at [460, 643] on img at bounding box center [463, 670] width 195 height 54
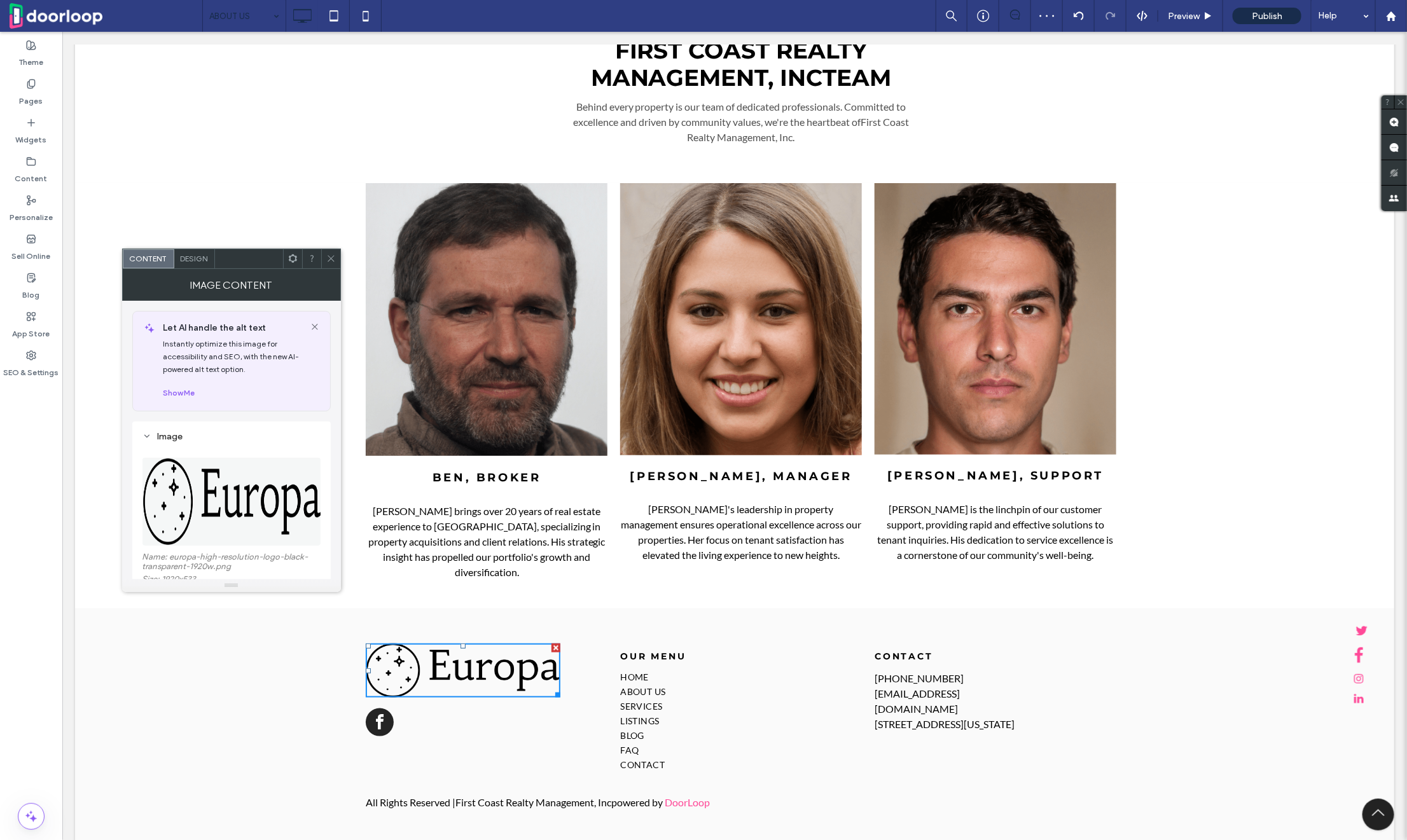
click at [236, 443] on div "Image" at bounding box center [232, 436] width 179 height 17
click at [241, 437] on div "Image" at bounding box center [232, 437] width 179 height 11
click at [240, 477] on img at bounding box center [232, 501] width 179 height 87
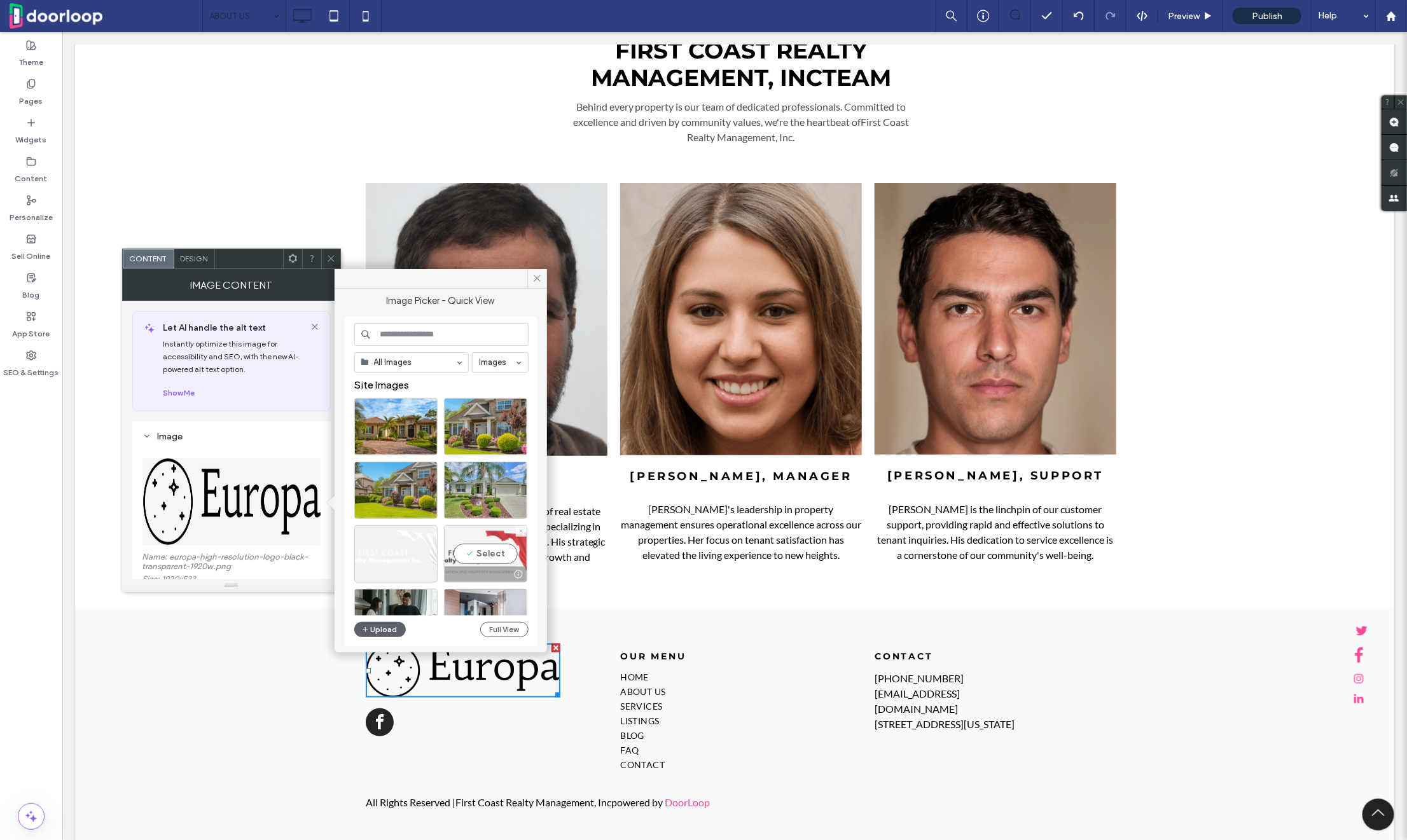
click at [479, 554] on div "Select" at bounding box center [486, 554] width 84 height 57
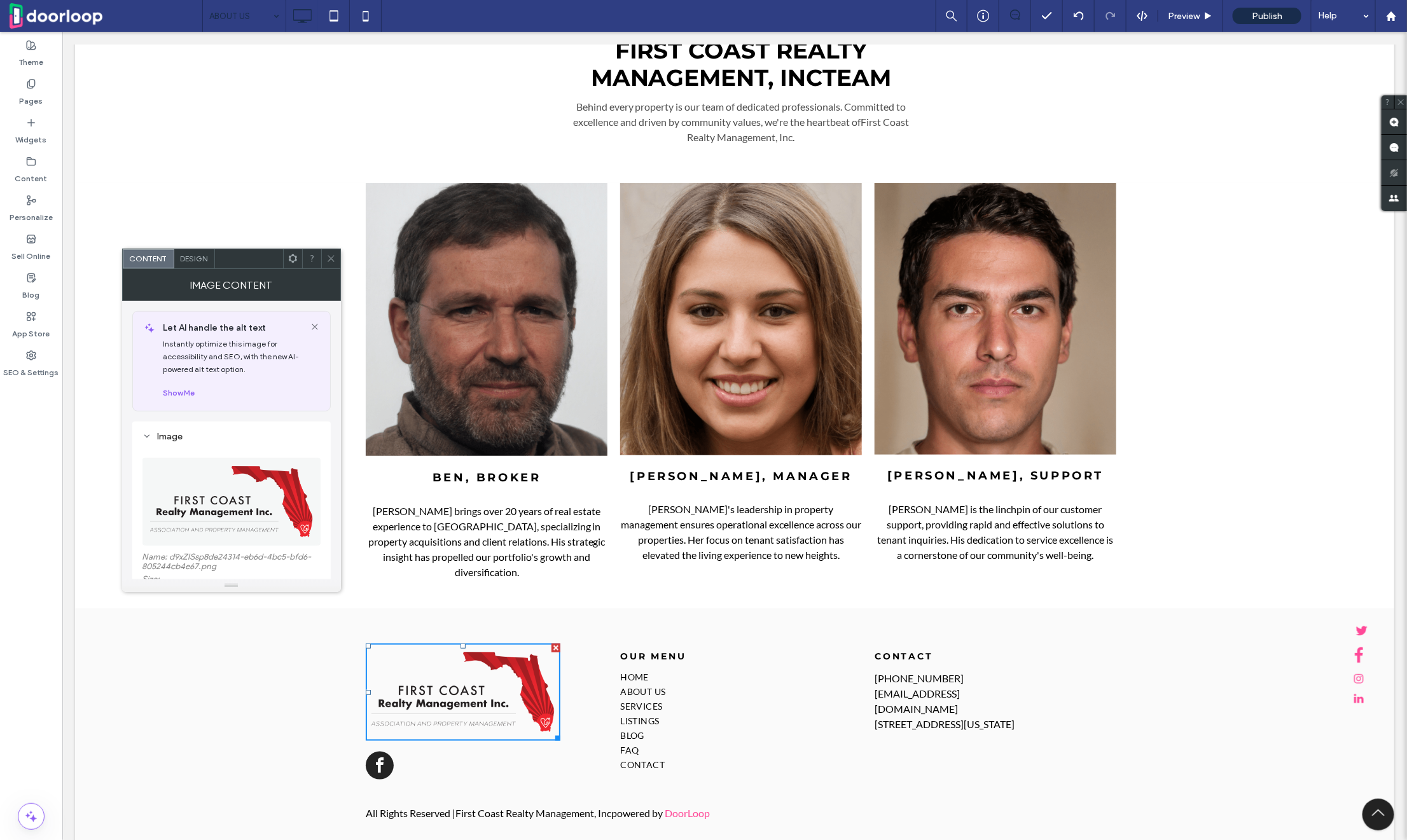
scroll to position [3215, 0]
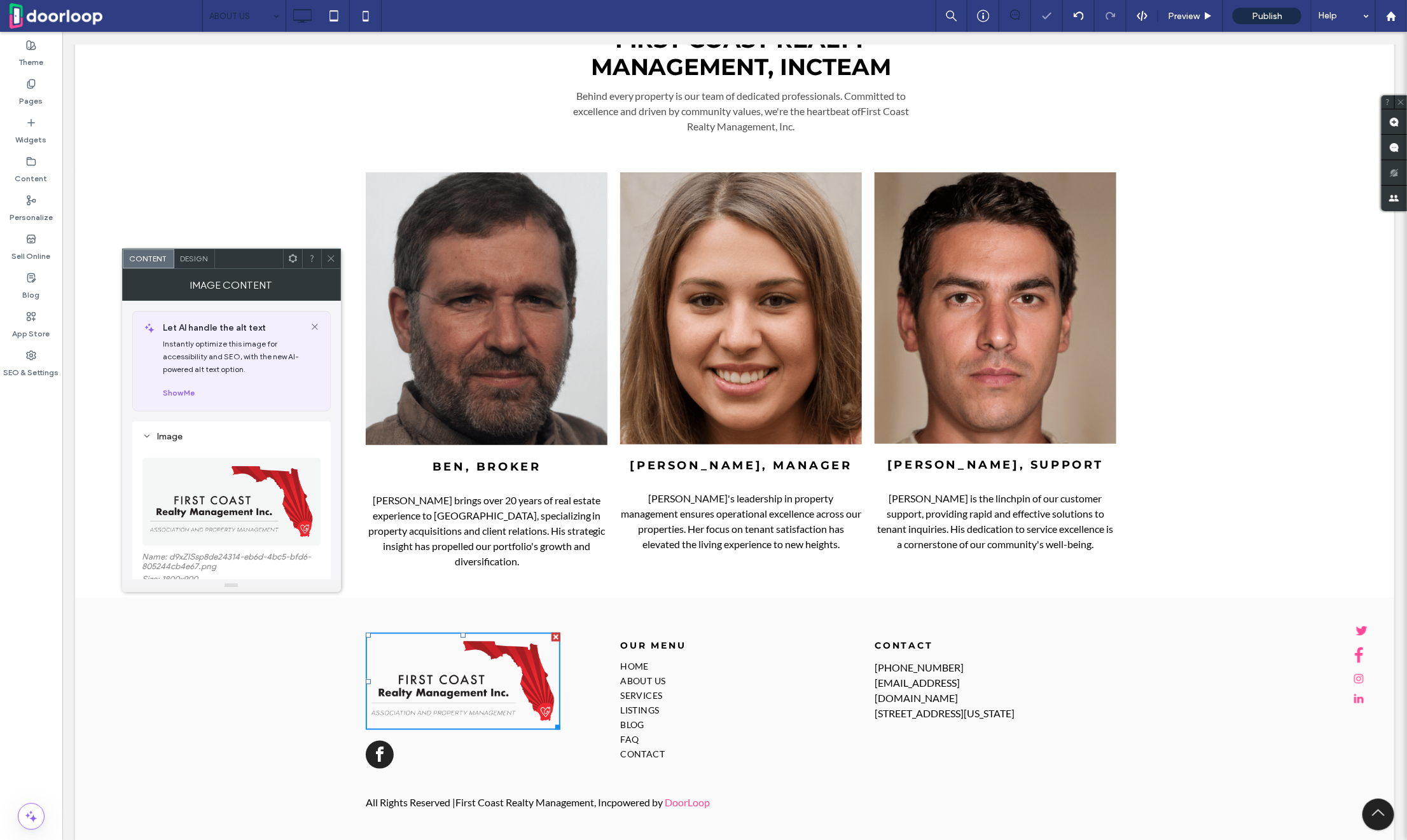
click at [328, 261] on icon at bounding box center [331, 259] width 9 height 9
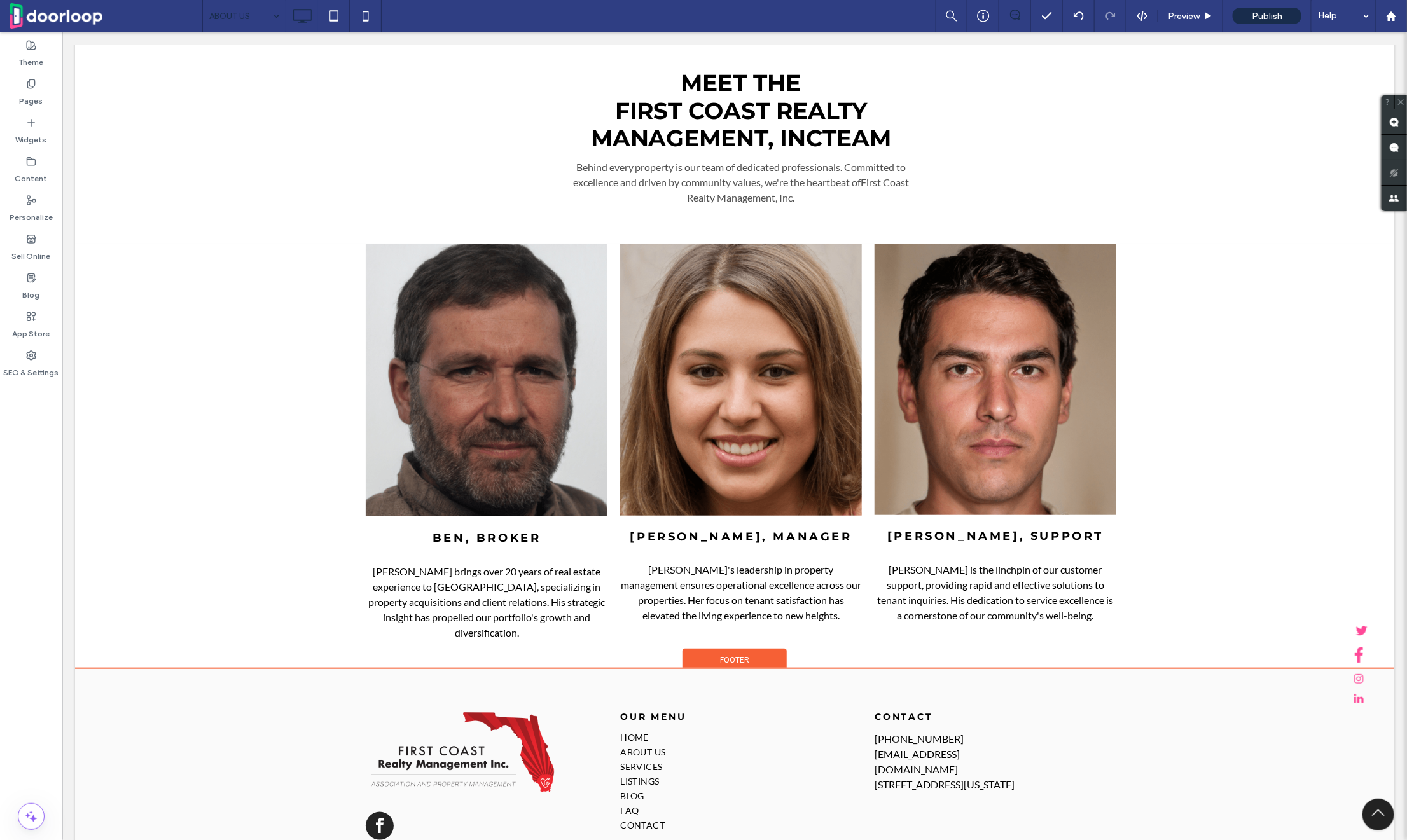
scroll to position [3145, 0]
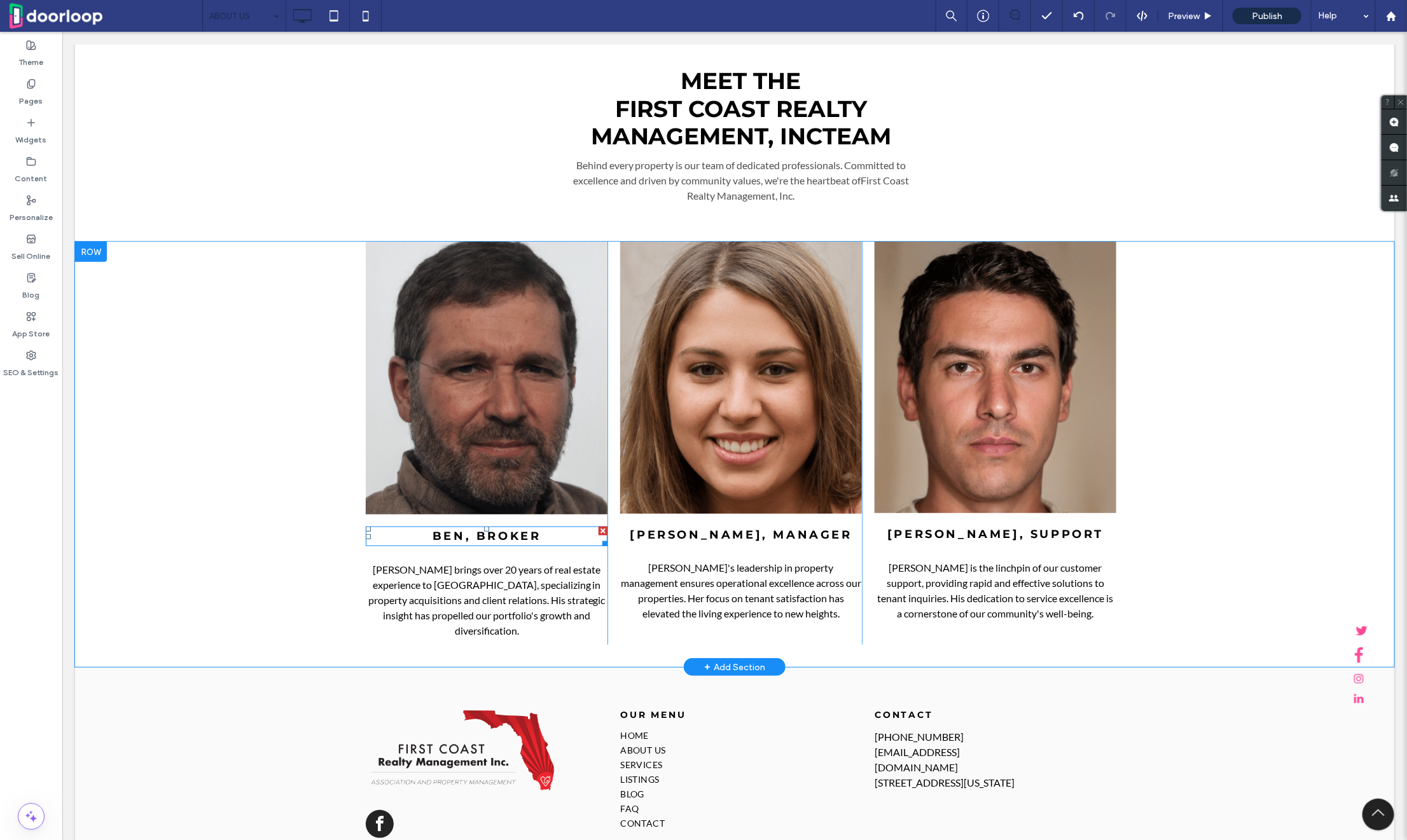
click at [479, 537] on span "BEN, BROKER" at bounding box center [486, 535] width 109 height 14
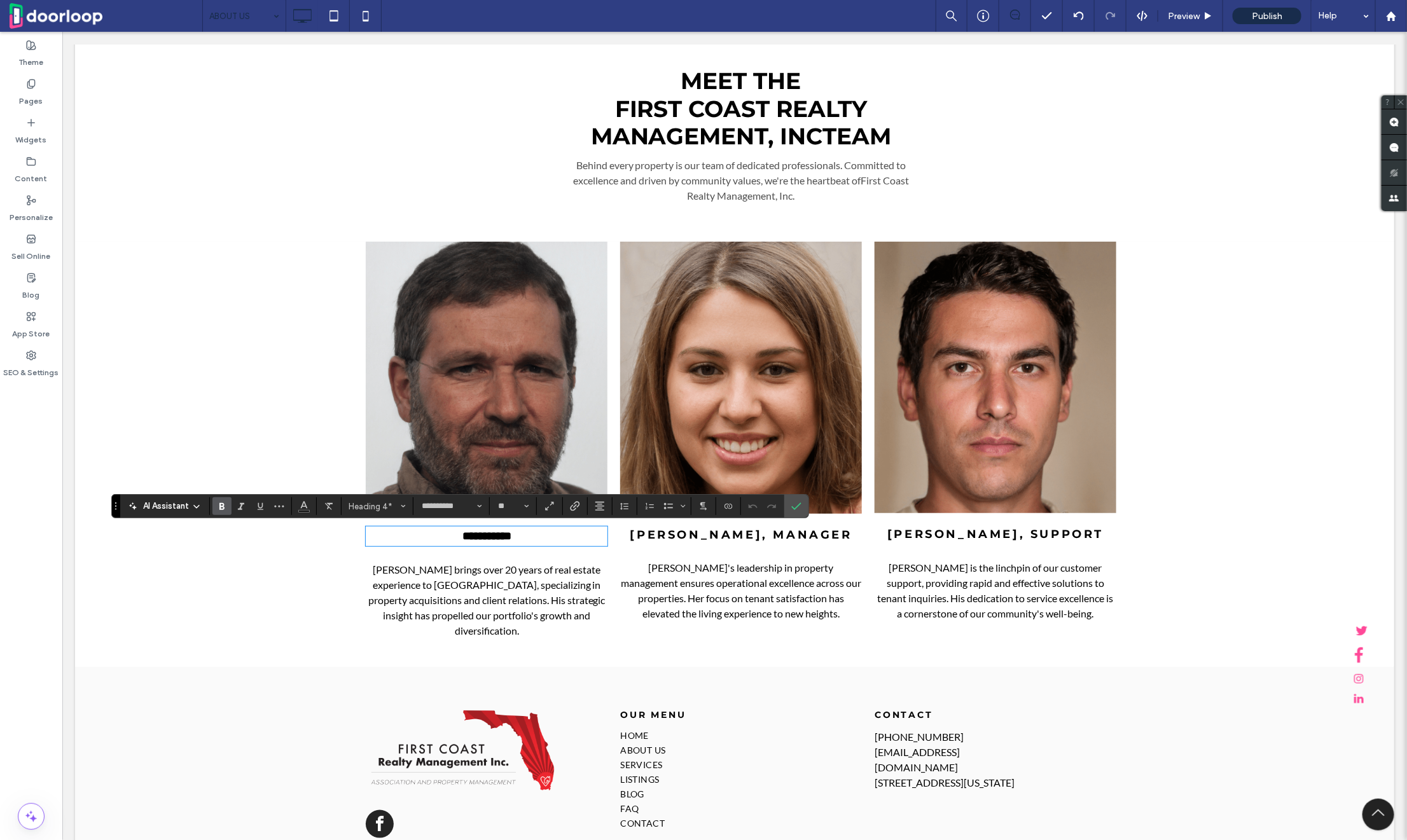
type input "****"
type input "**"
click at [430, 608] on span "Ben brings over 20 years of real estate experience to Europa, specializing in p…" at bounding box center [487, 600] width 237 height 74
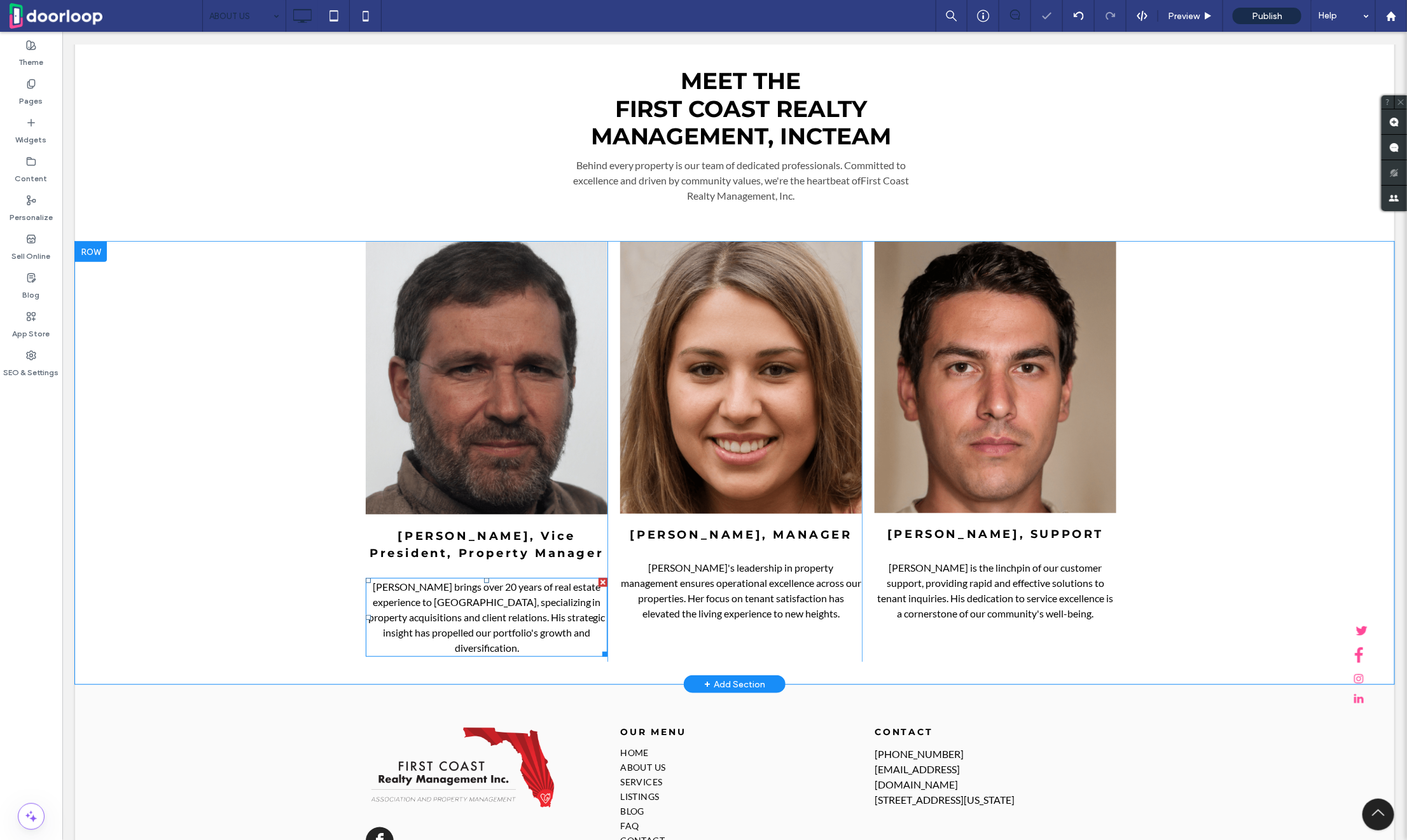
click at [430, 608] on span "Ben brings over 20 years of real estate experience to Europa, specializing in p…" at bounding box center [487, 617] width 237 height 74
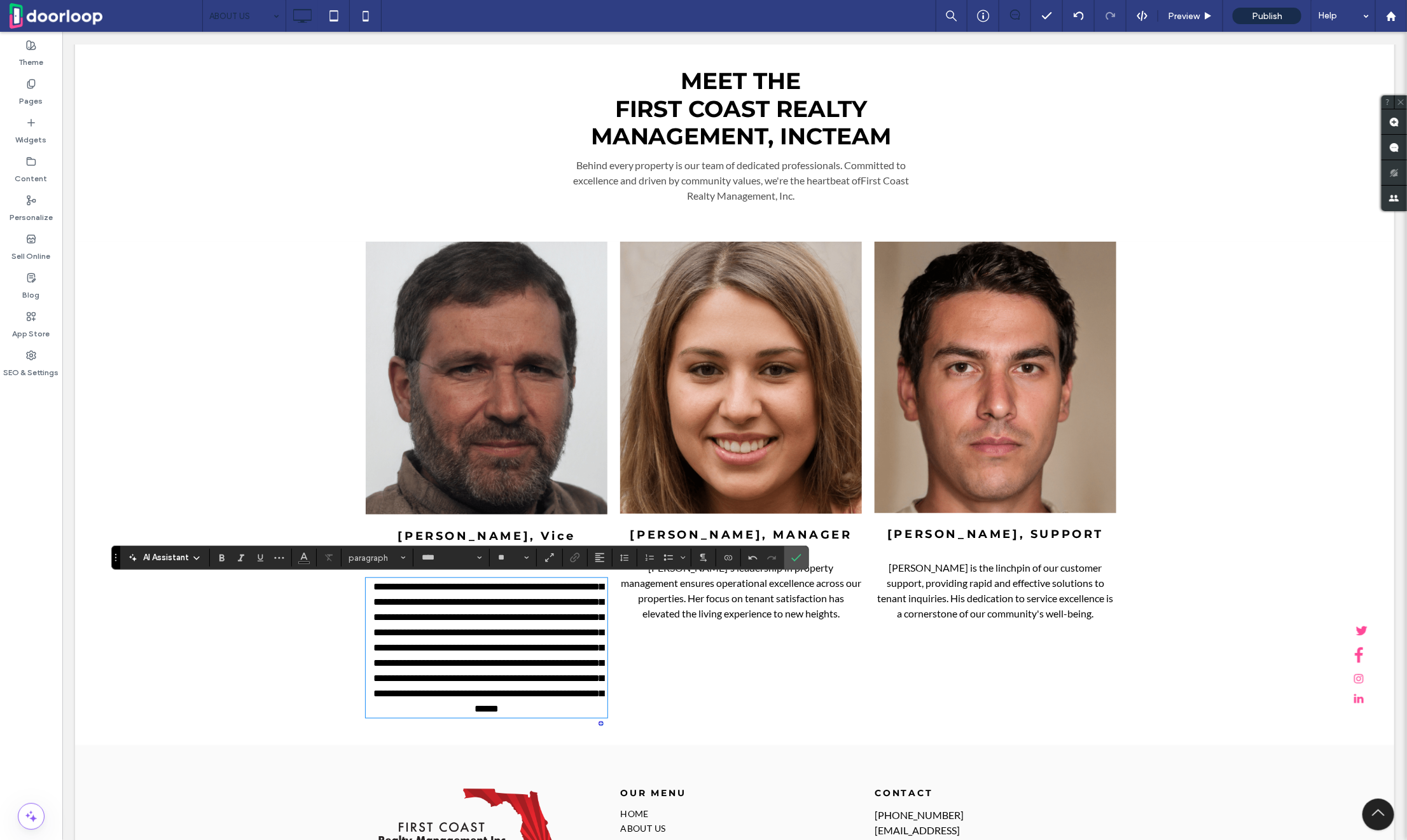
click at [779, 536] on span "RACHEL, MANAGER" at bounding box center [740, 534] width 222 height 14
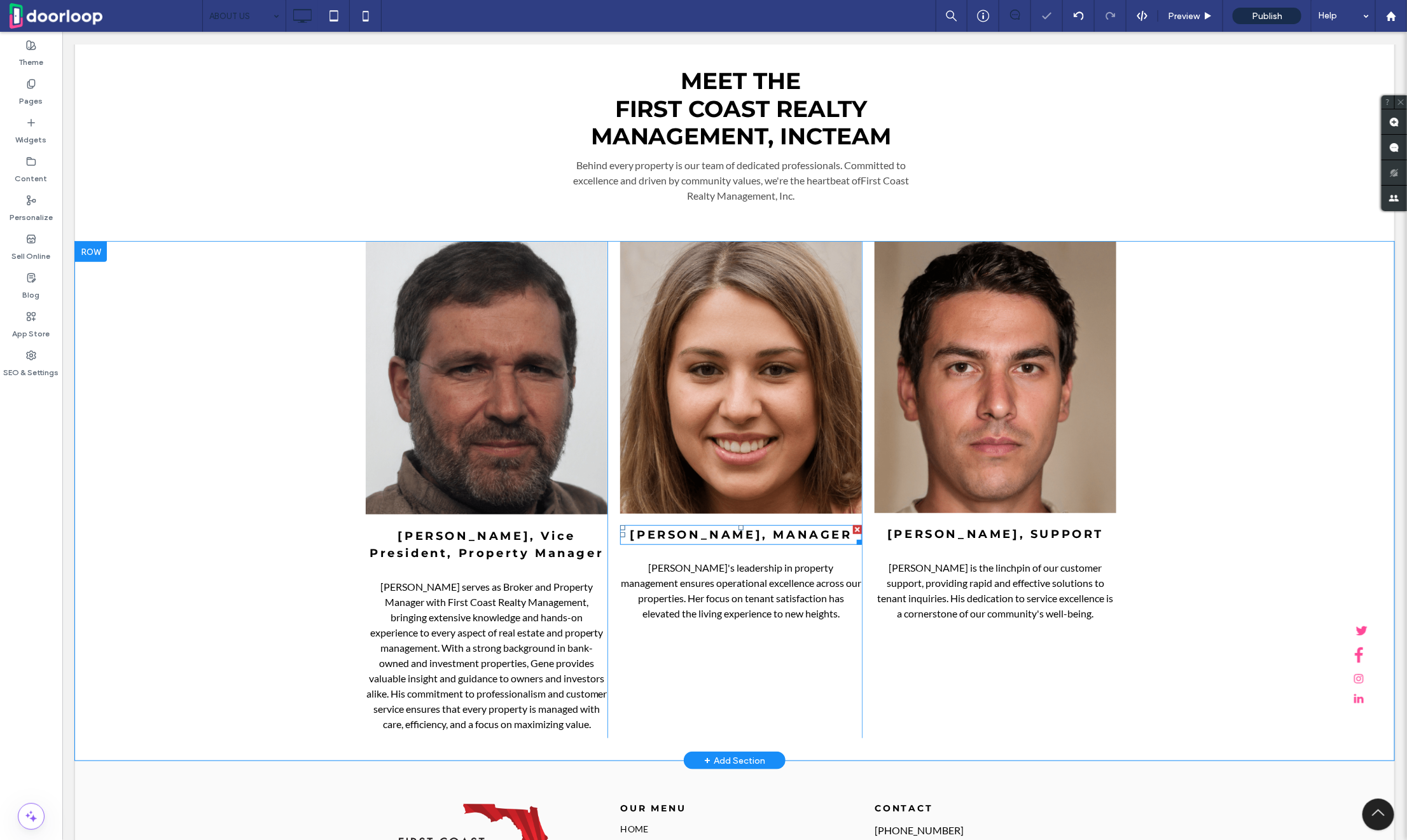
click at [779, 536] on span "RACHEL, MANAGER" at bounding box center [740, 534] width 222 height 14
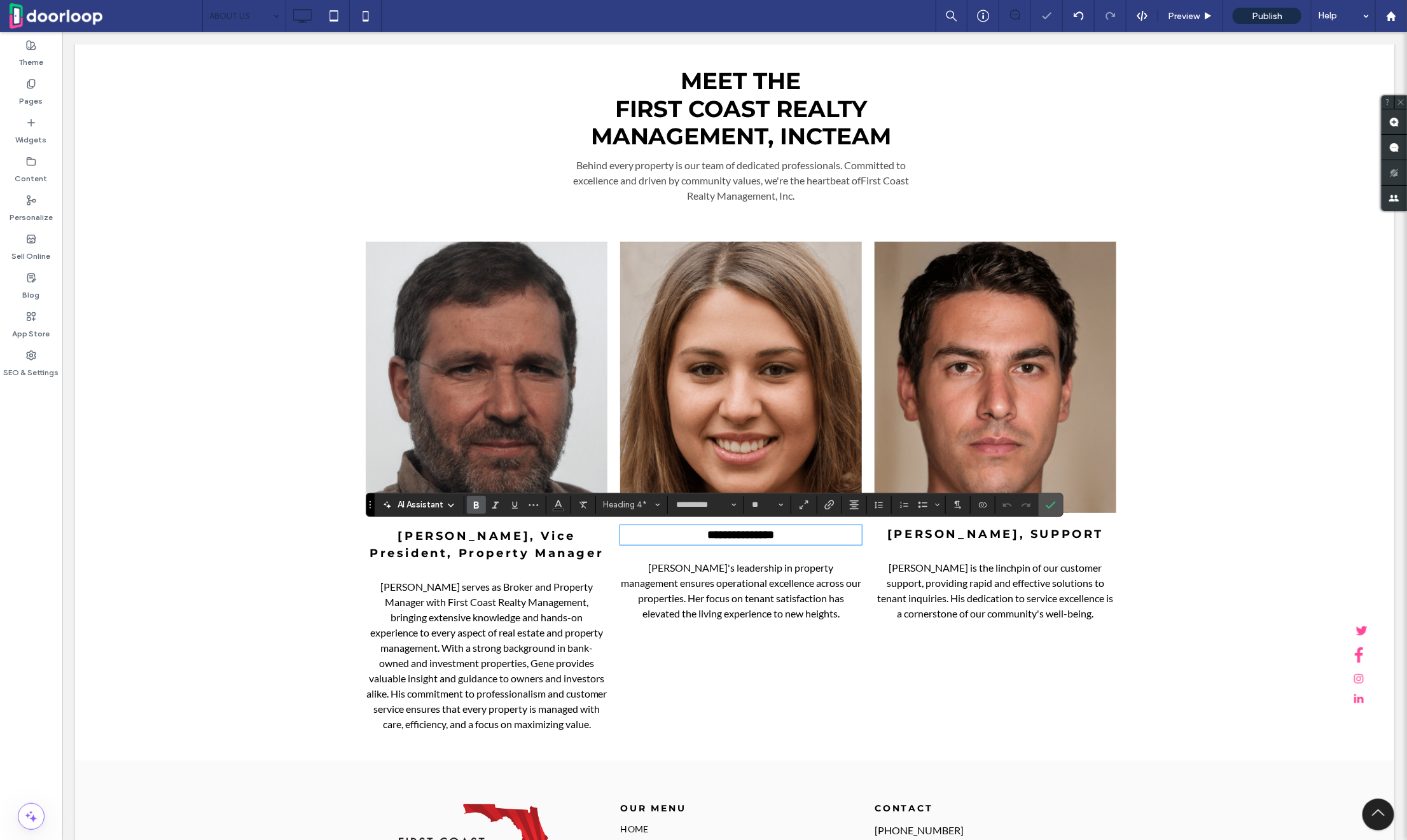
type input "****"
type input "**"
click at [669, 582] on span "Rachel's leadership in property management ensures operational excellence acros…" at bounding box center [740, 590] width 240 height 58
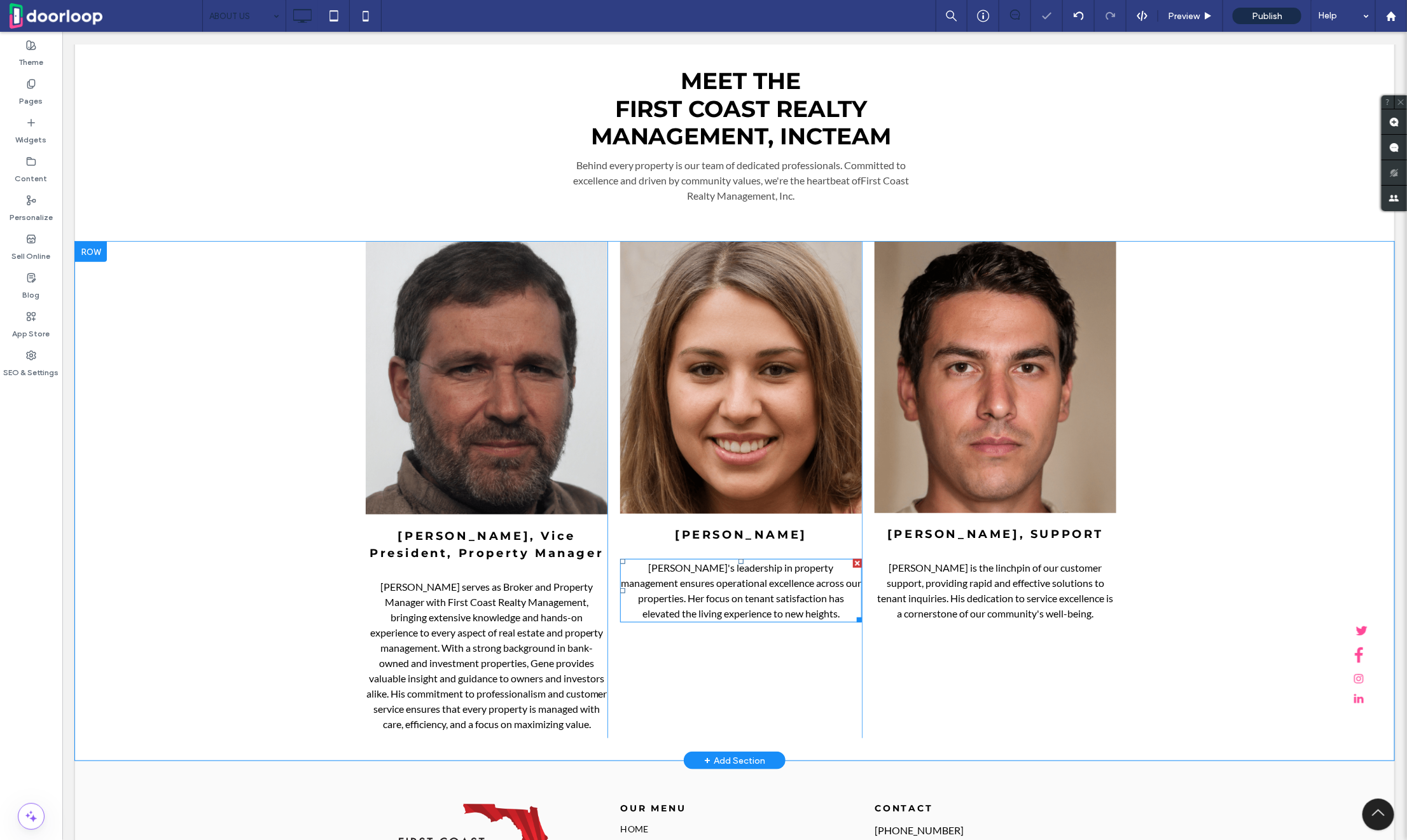
click at [669, 582] on span "Rachel's leadership in property management ensures operational excellence acros…" at bounding box center [740, 590] width 240 height 58
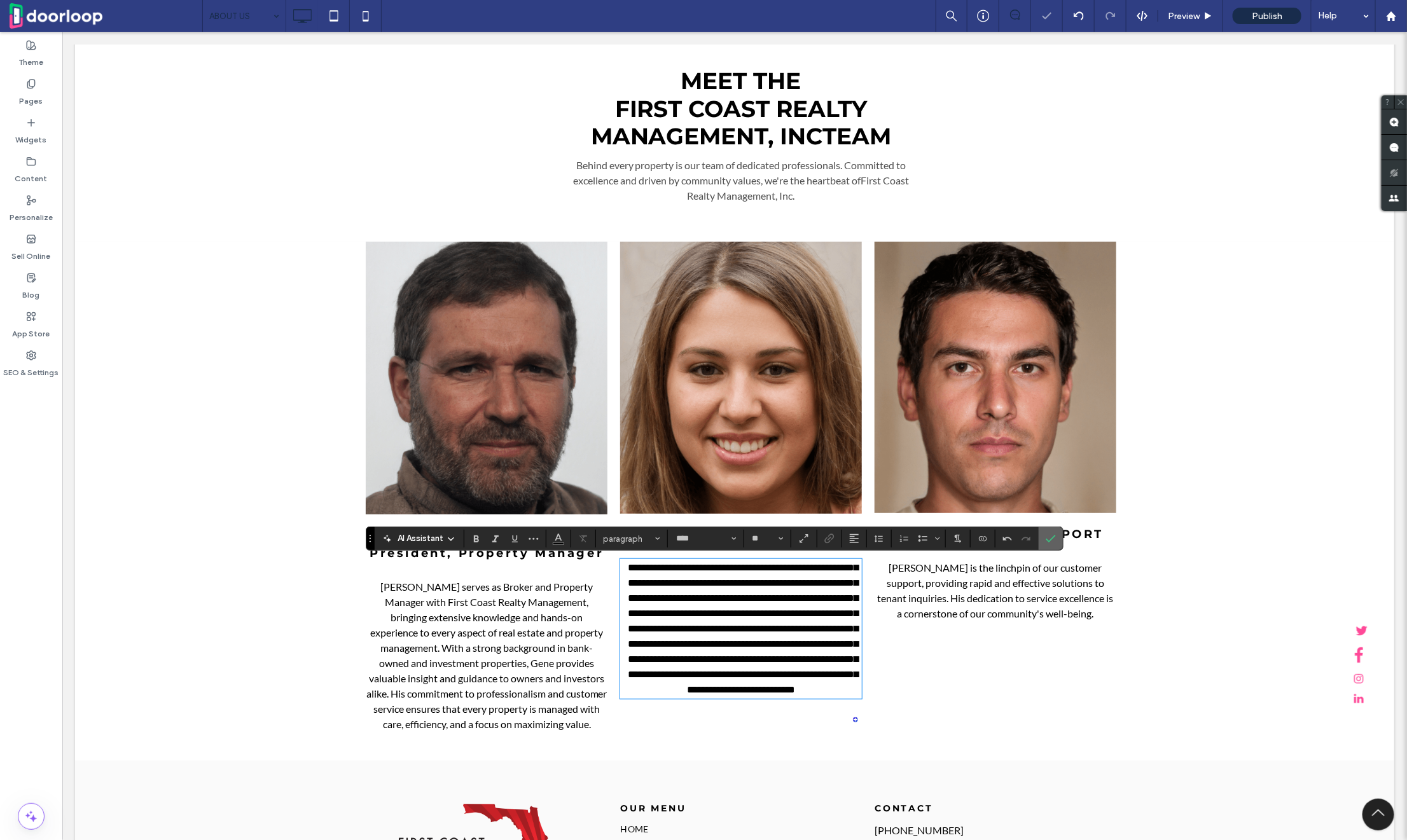
click at [1054, 538] on label "Confirm" at bounding box center [1051, 538] width 19 height 23
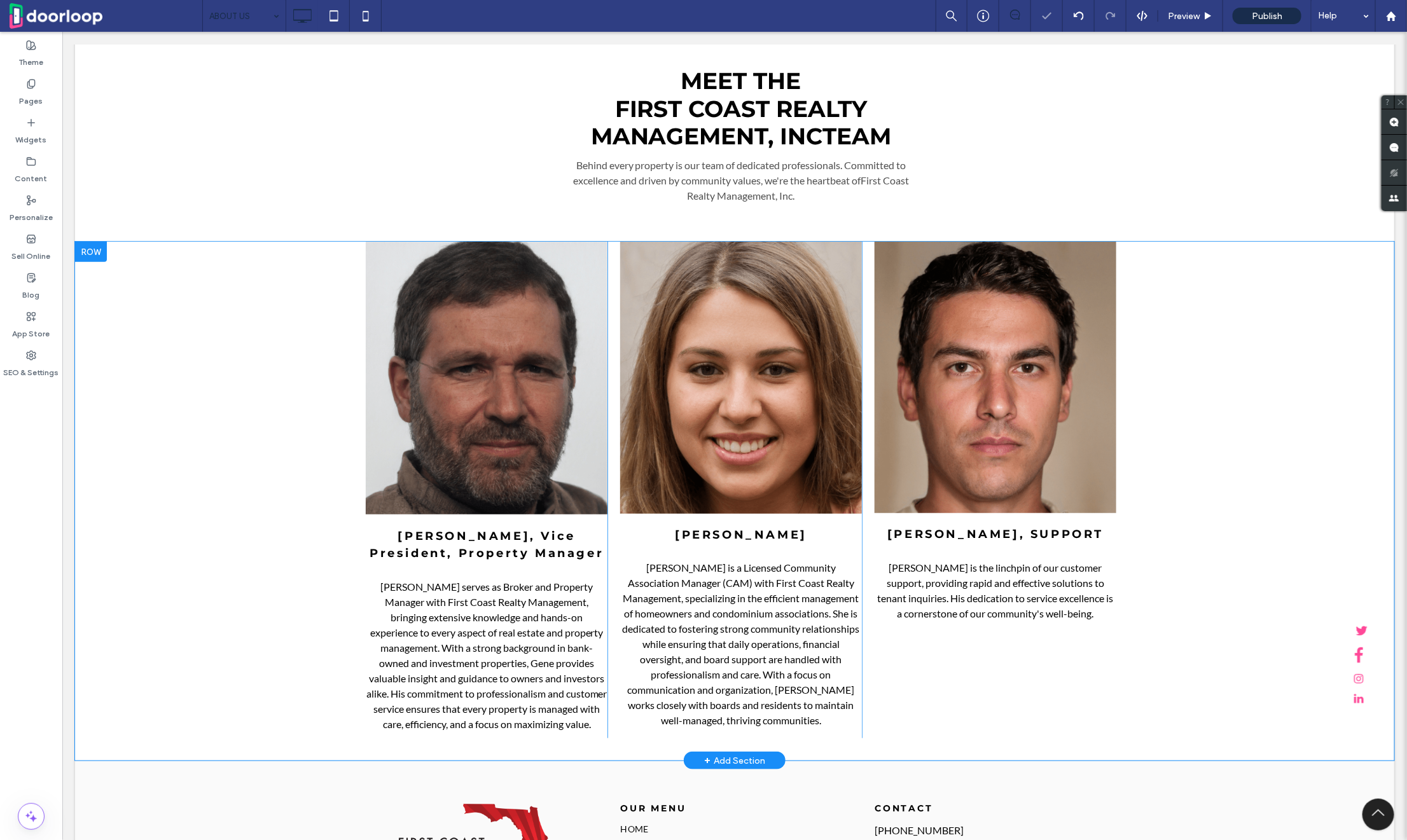
click at [867, 556] on div "KEVIN, SUPPORT Kevin is the linchpin of our customer support, providing rapid a…" at bounding box center [988, 489] width 255 height 497
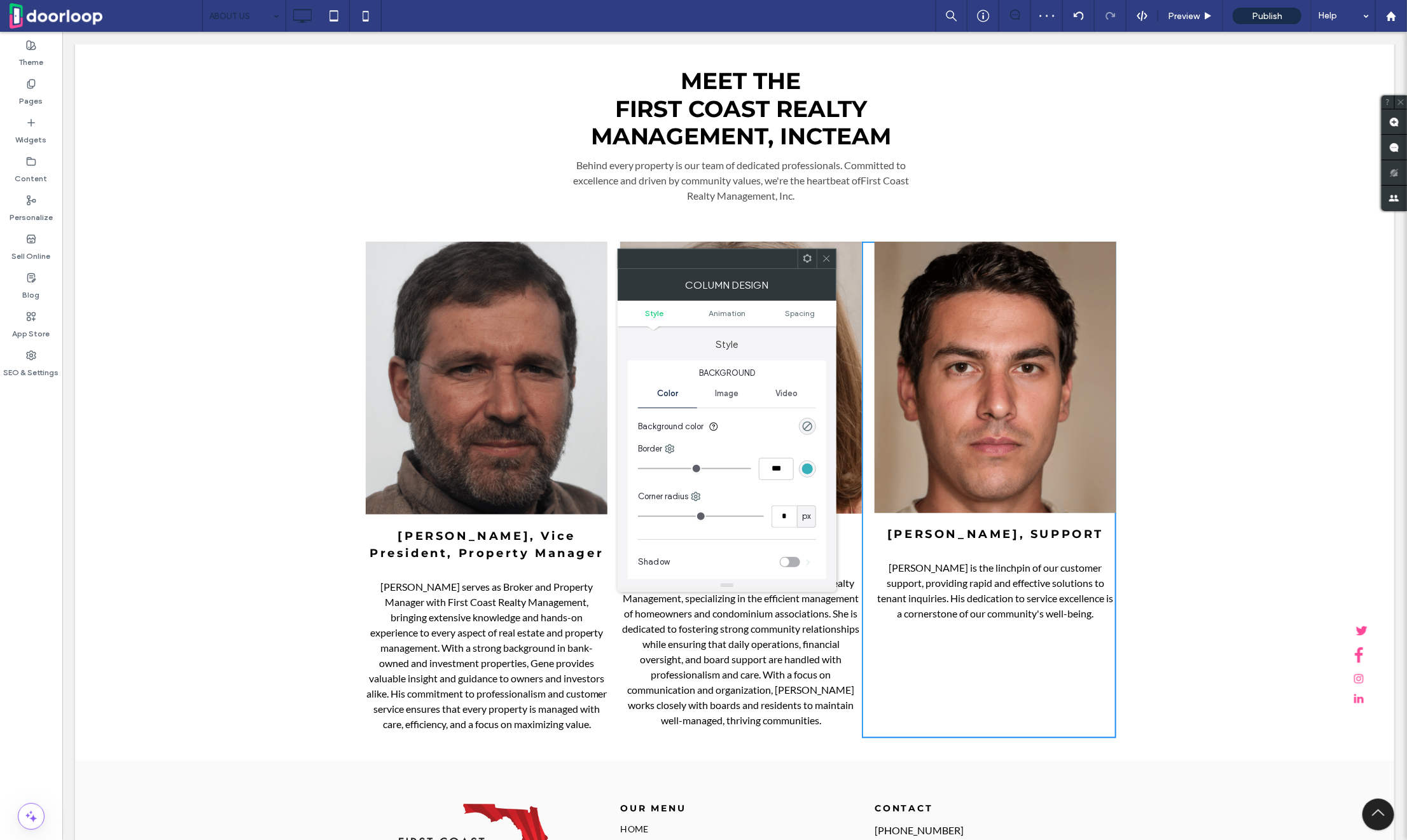
click at [807, 249] on span at bounding box center [808, 259] width 9 height 19
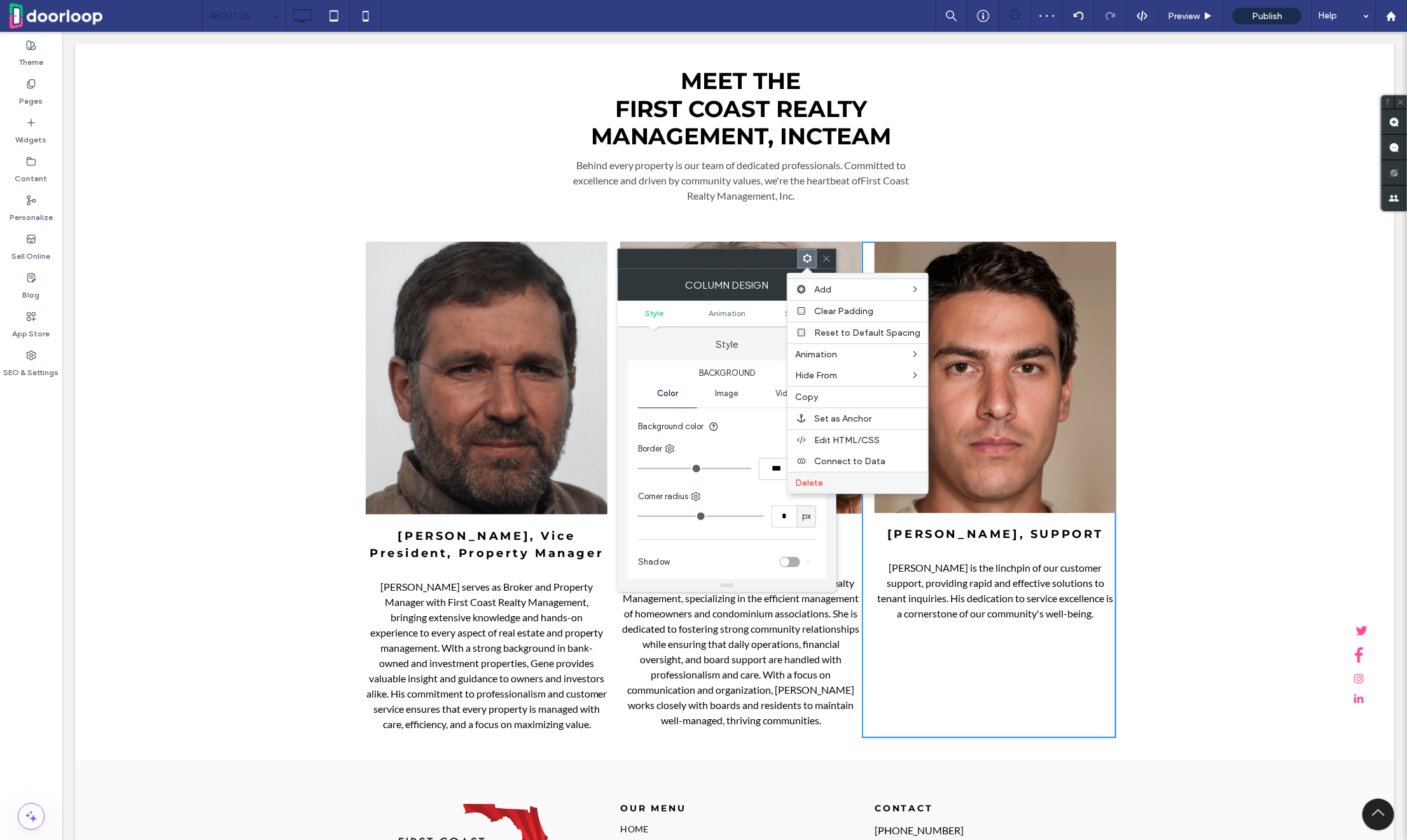
click at [848, 474] on div "Delete" at bounding box center [858, 483] width 141 height 22
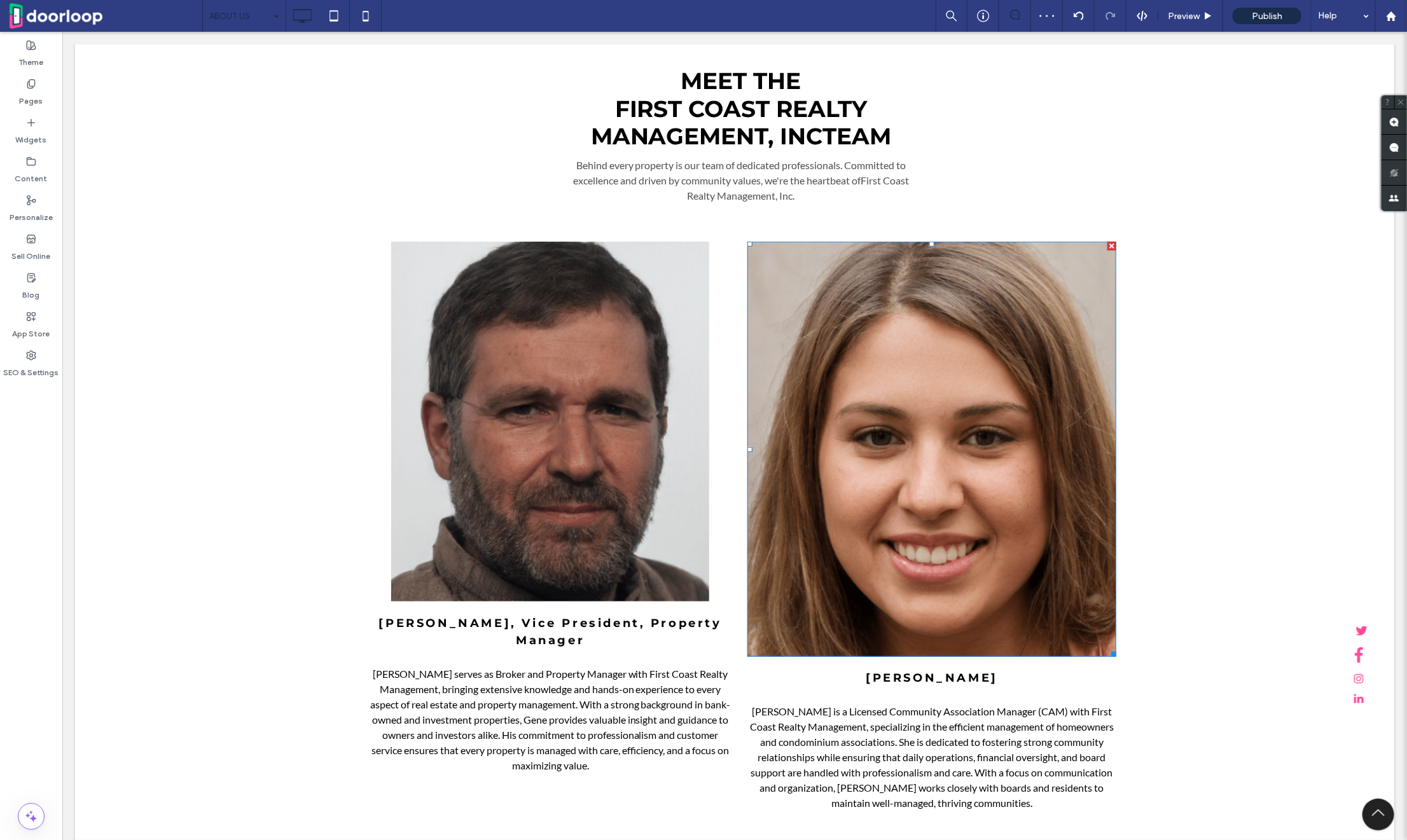
click at [851, 454] on img at bounding box center [931, 448] width 369 height 415
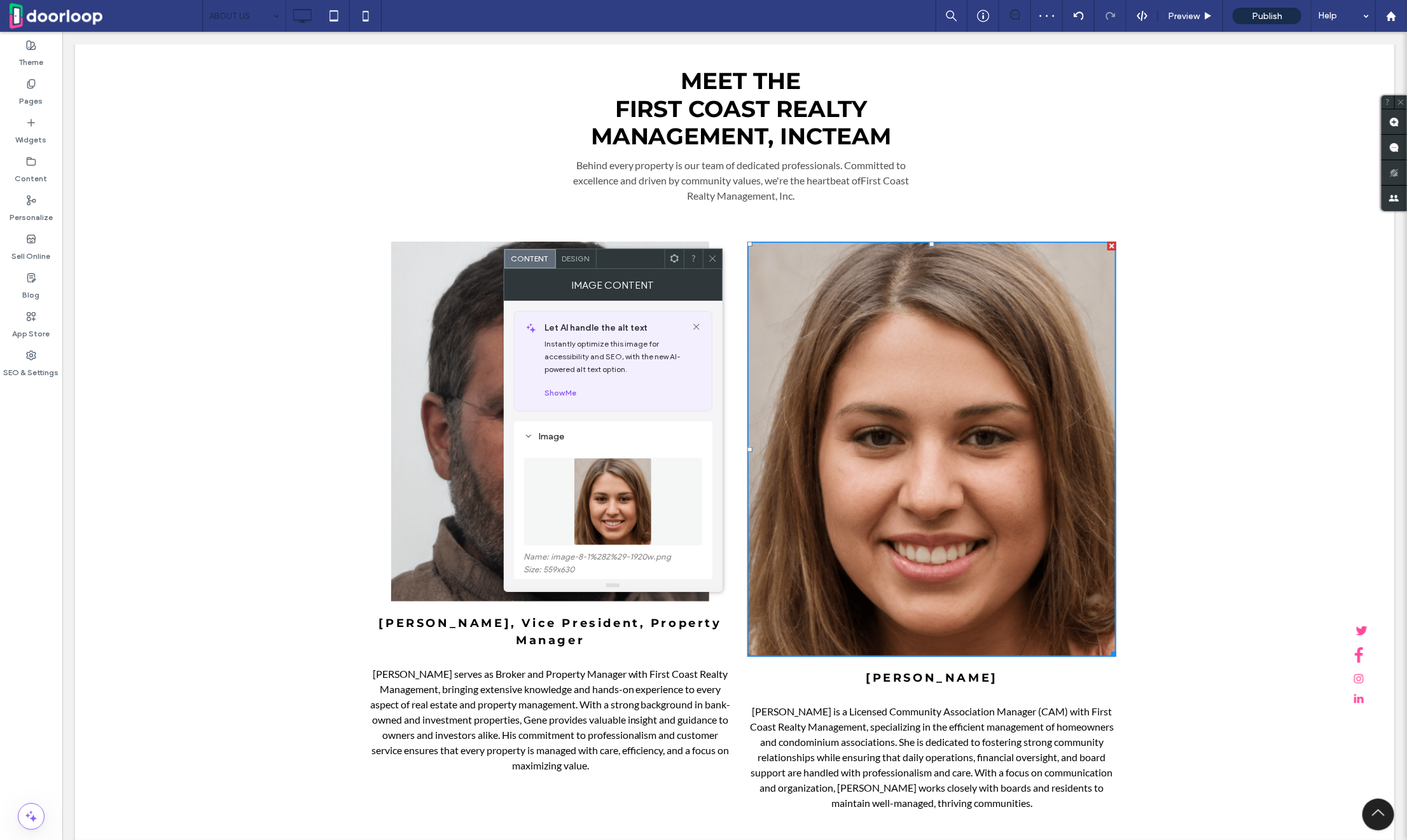
click at [644, 479] on img at bounding box center [613, 501] width 78 height 87
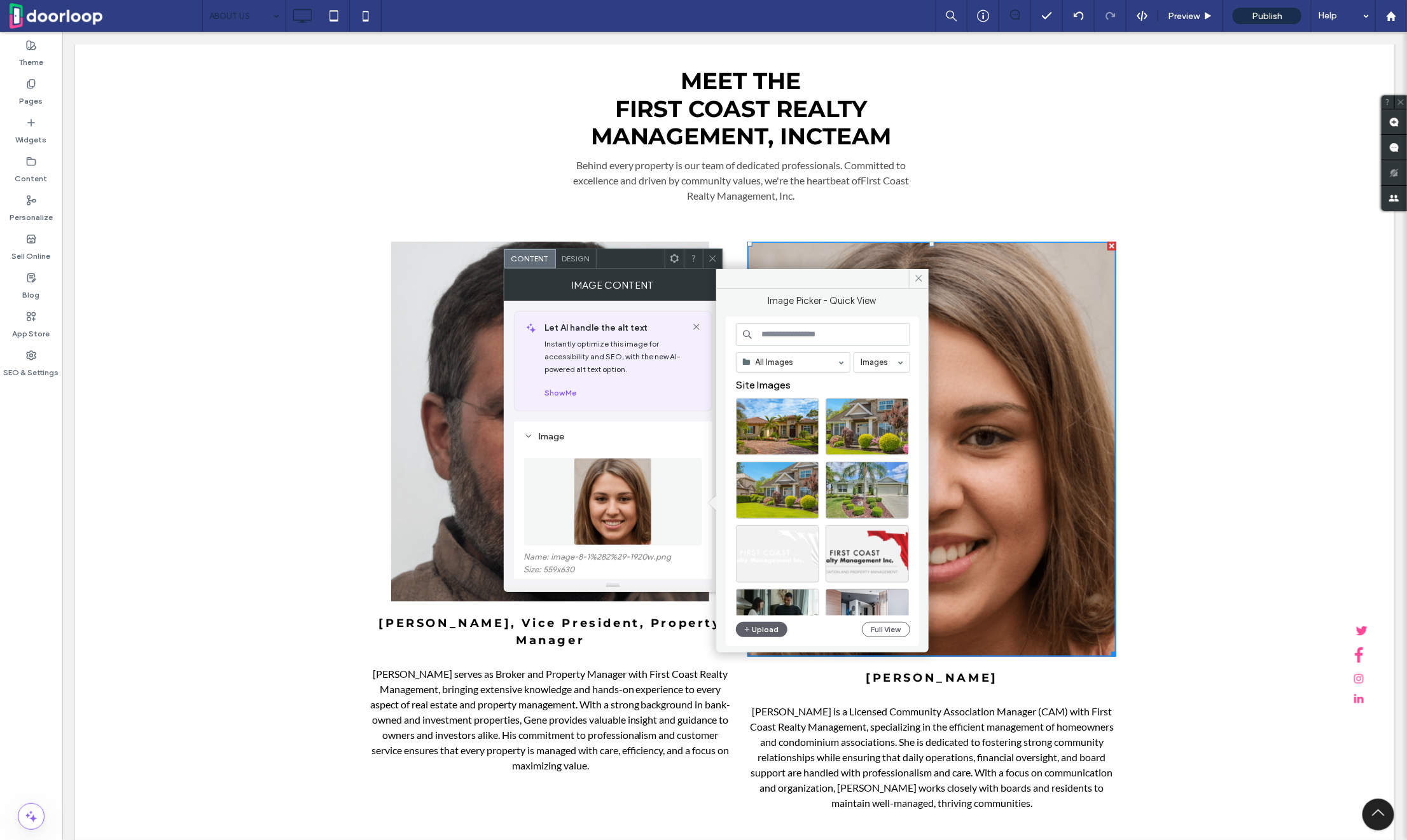
click at [738, 622] on div "Upload" at bounding box center [762, 629] width 52 height 16
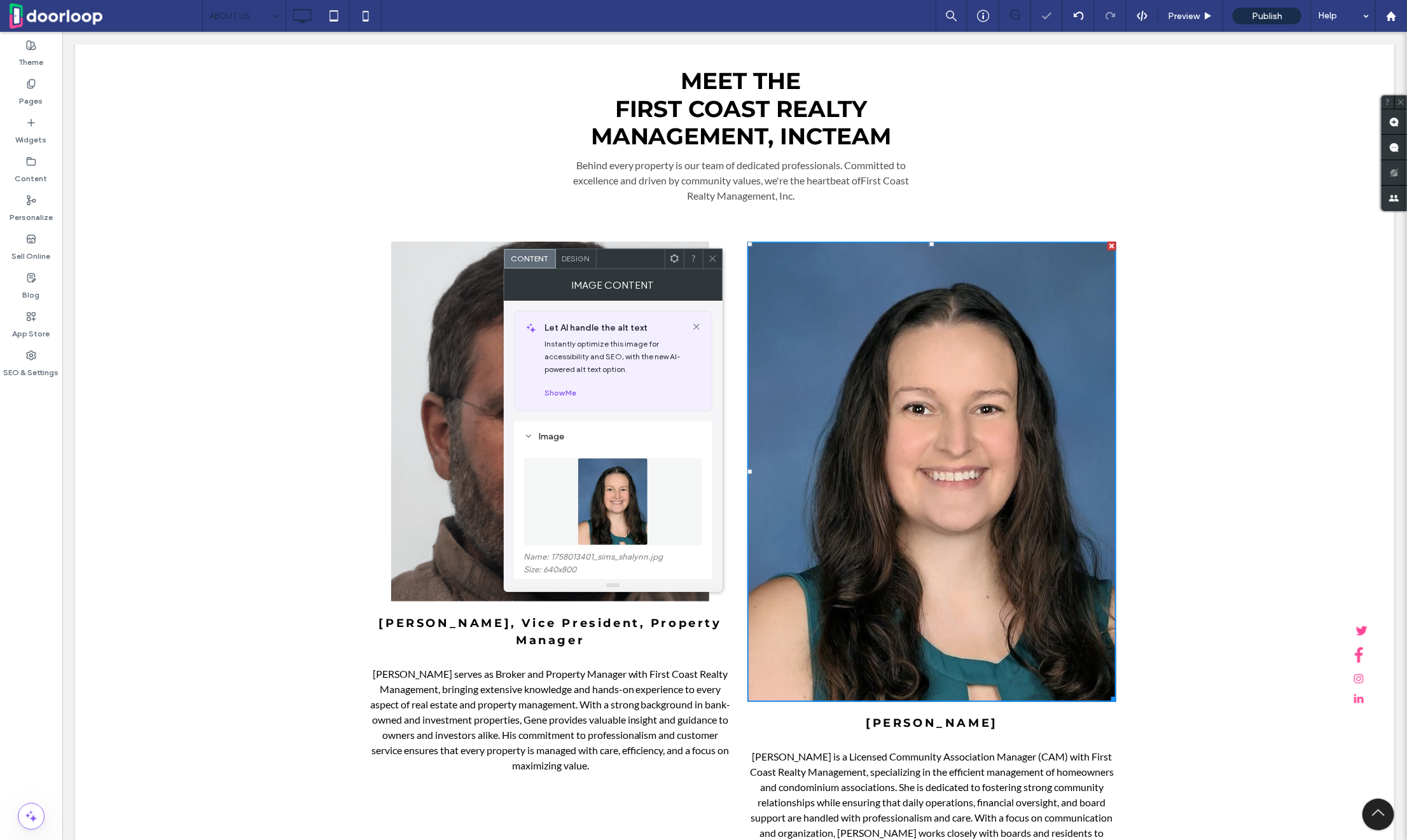
click at [467, 394] on img at bounding box center [550, 421] width 318 height 361
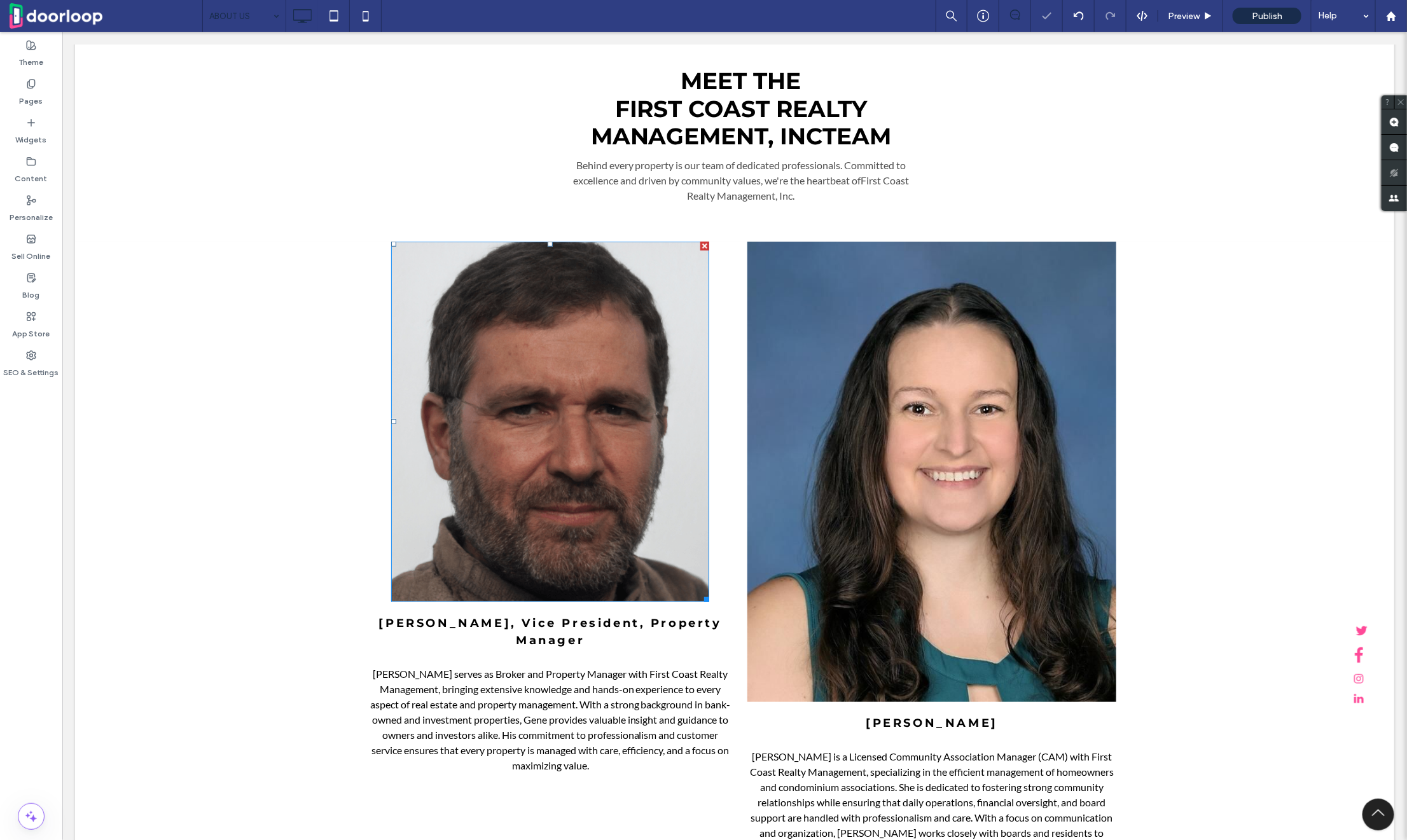
click at [467, 394] on img at bounding box center [550, 421] width 318 height 361
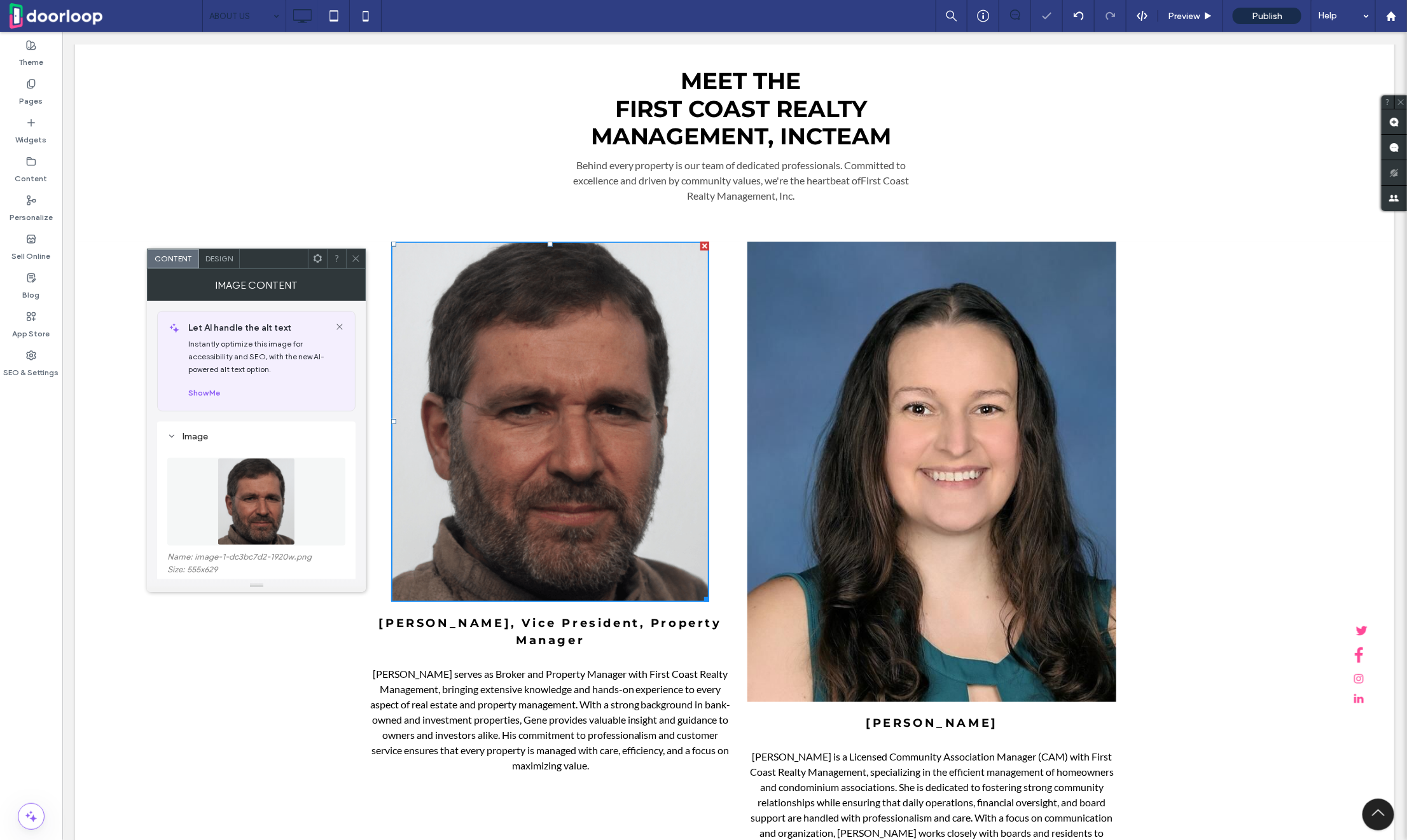
click at [289, 515] on img at bounding box center [256, 501] width 77 height 87
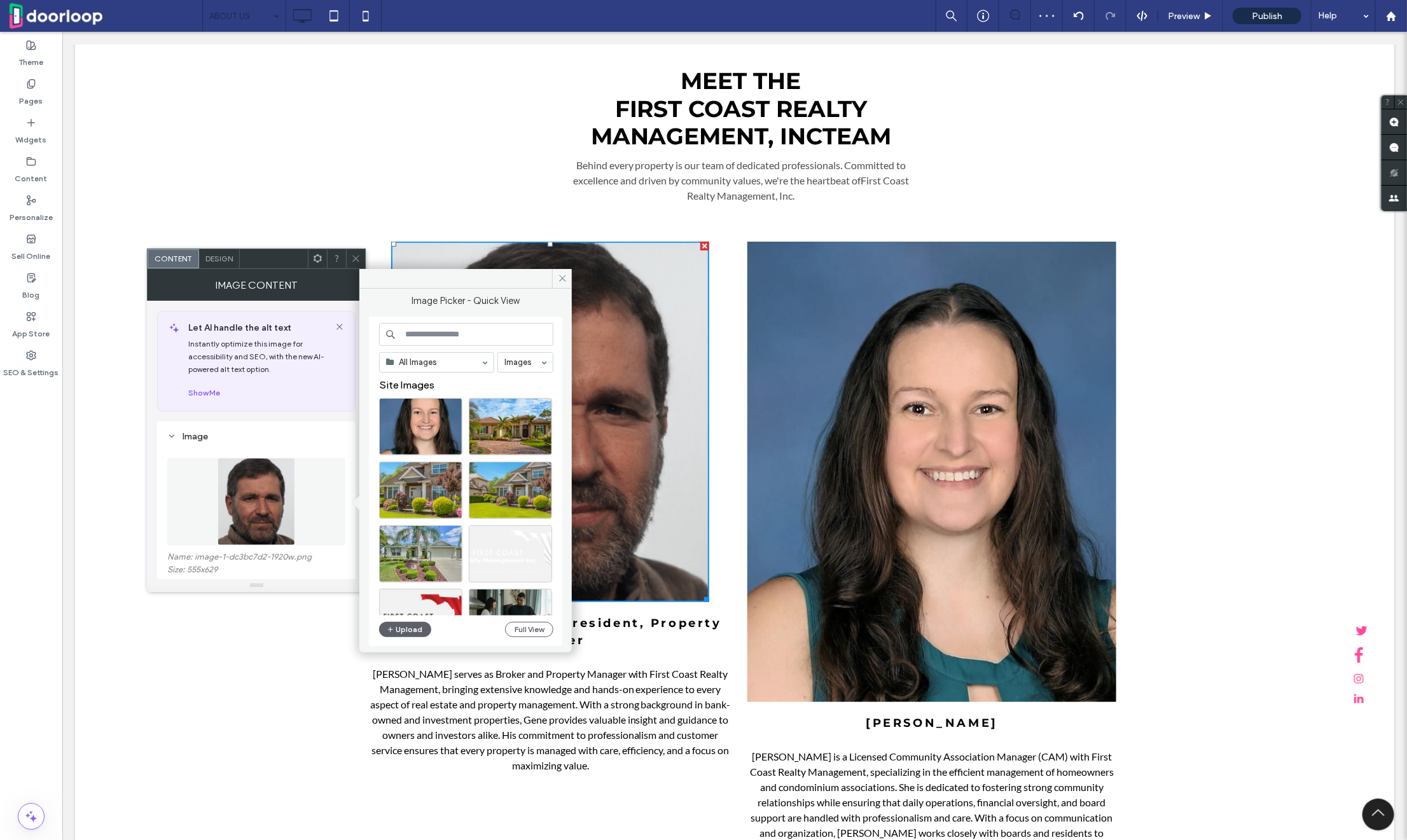
click at [408, 616] on div "All Images Images Site Images Upload Full View" at bounding box center [466, 481] width 174 height 317
click at [408, 623] on button "Upload" at bounding box center [405, 629] width 52 height 16
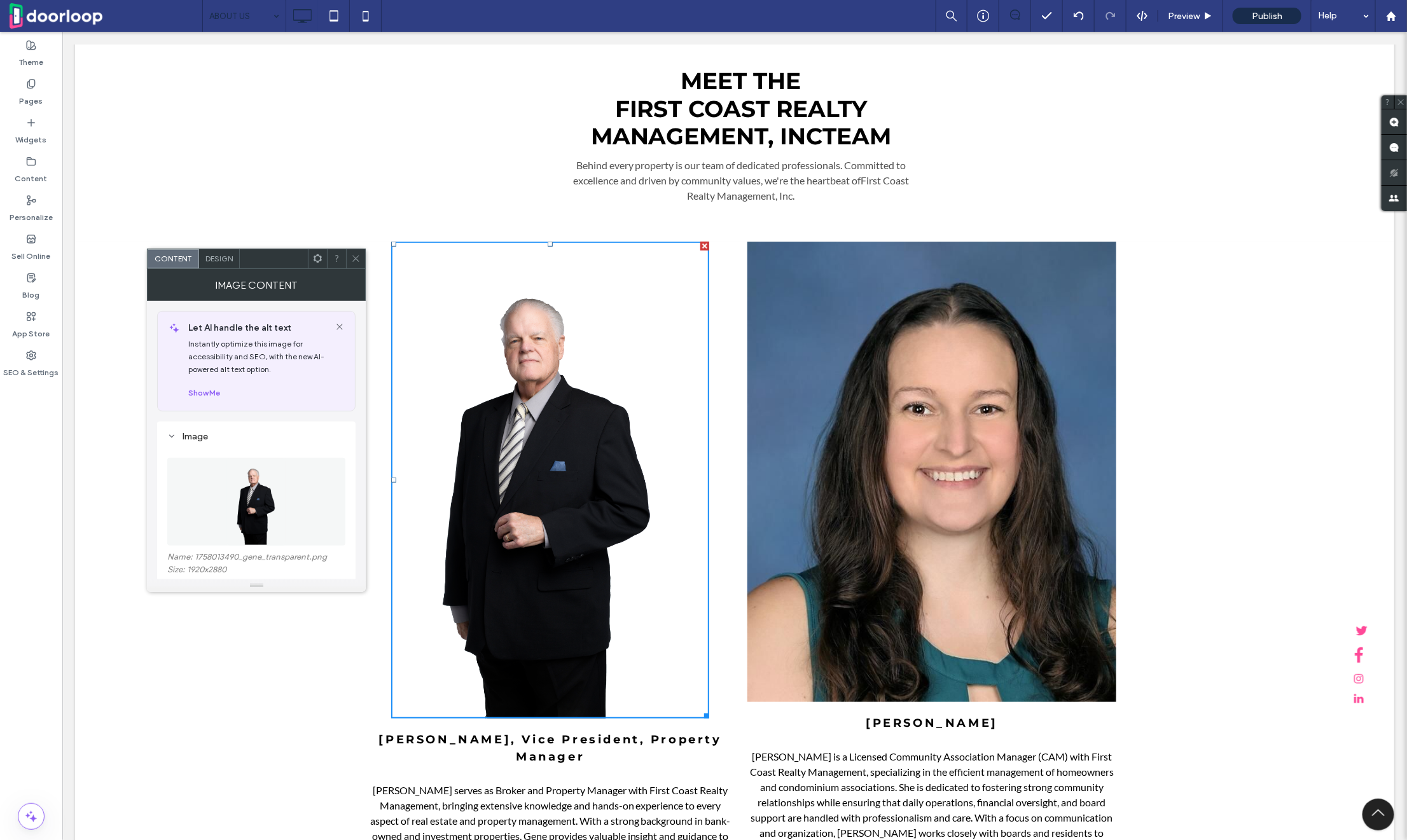
click at [359, 254] on icon at bounding box center [356, 259] width 9 height 9
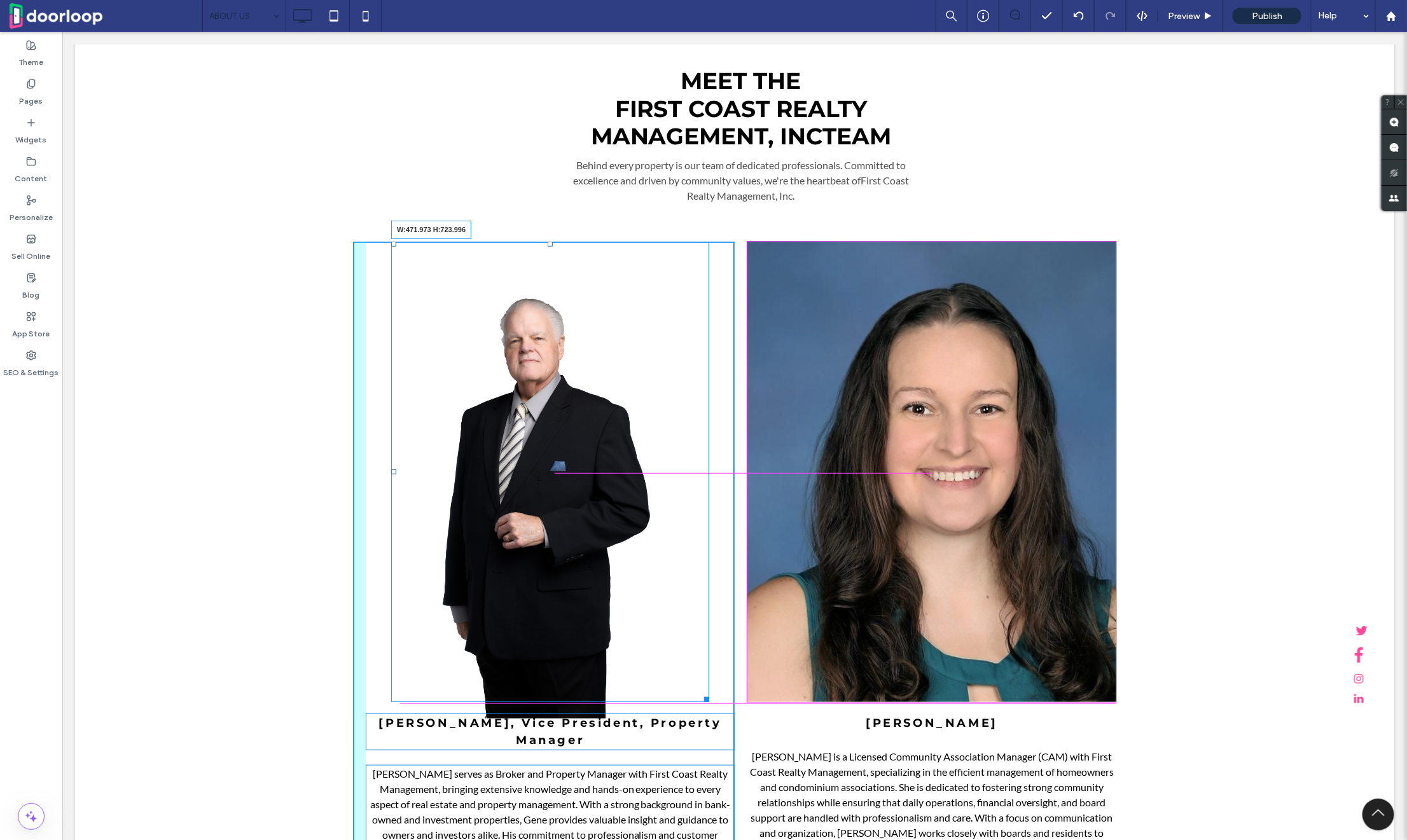
drag, startPoint x: 709, startPoint y: 714, endPoint x: 698, endPoint y: 700, distance: 17.8
click at [699, 700] on div at bounding box center [704, 696] width 9 height 9
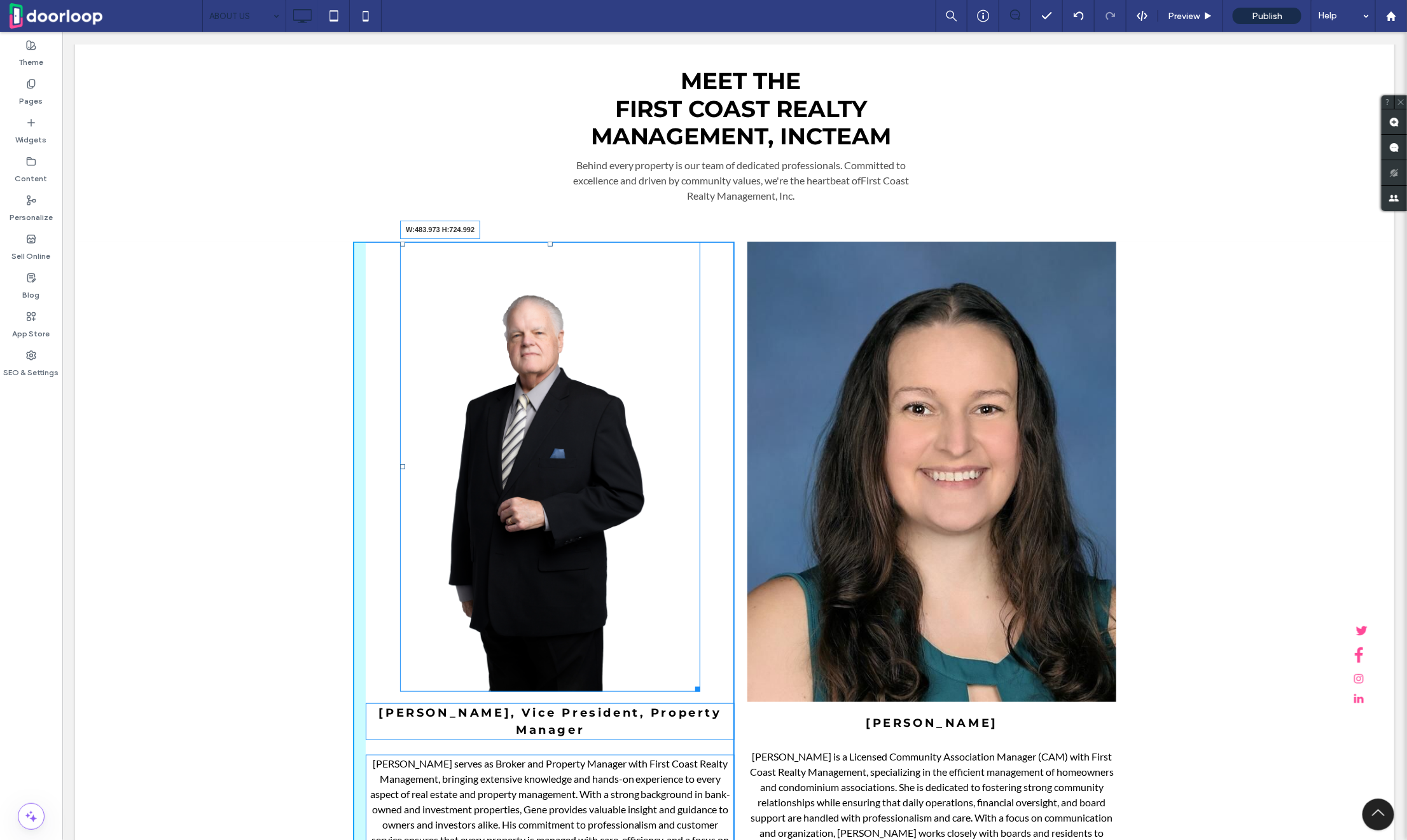
click at [700, 687] on div "W:483.973 H:724.992" at bounding box center [549, 466] width 300 height 451
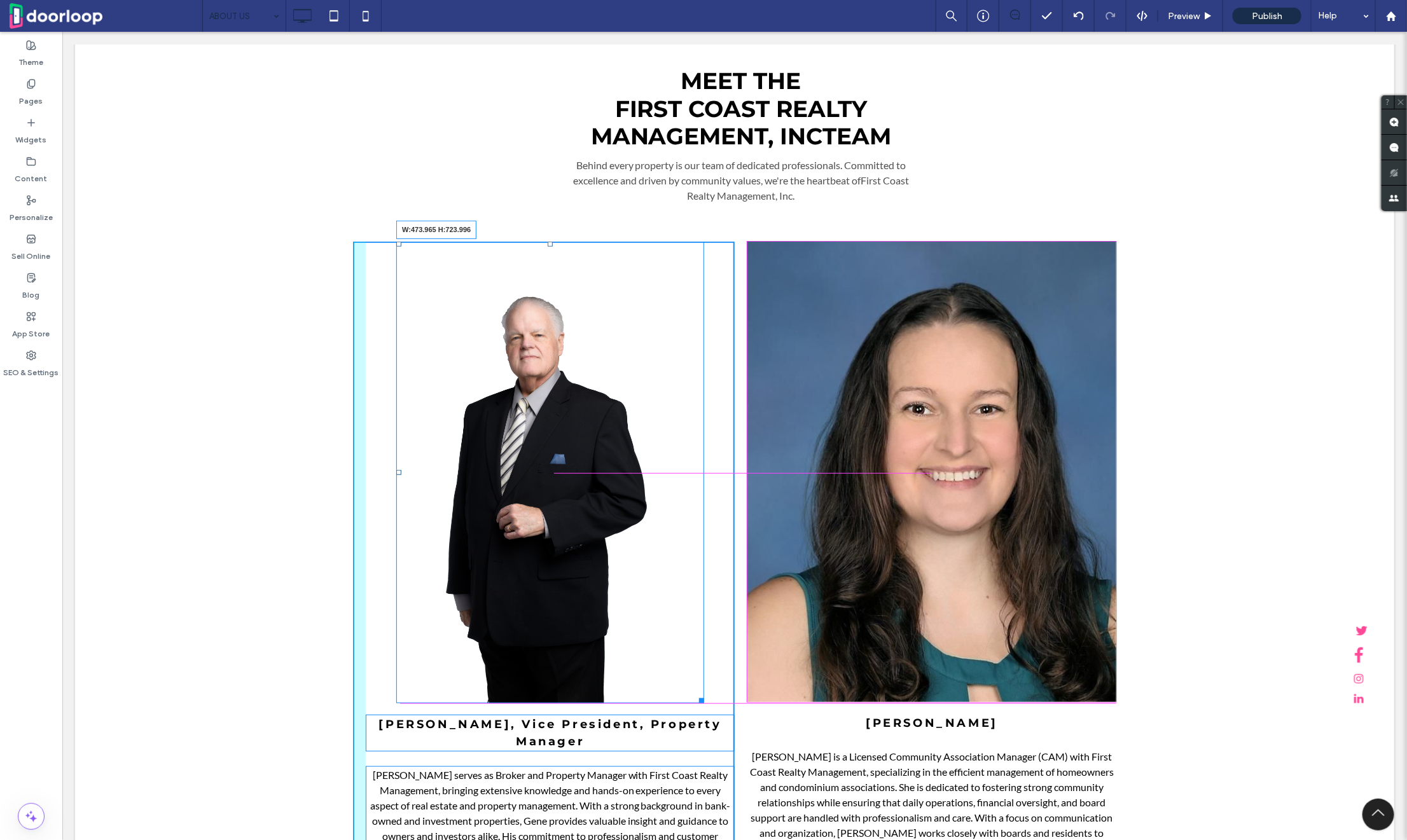
click at [698, 696] on div at bounding box center [698, 698] width 9 height 9
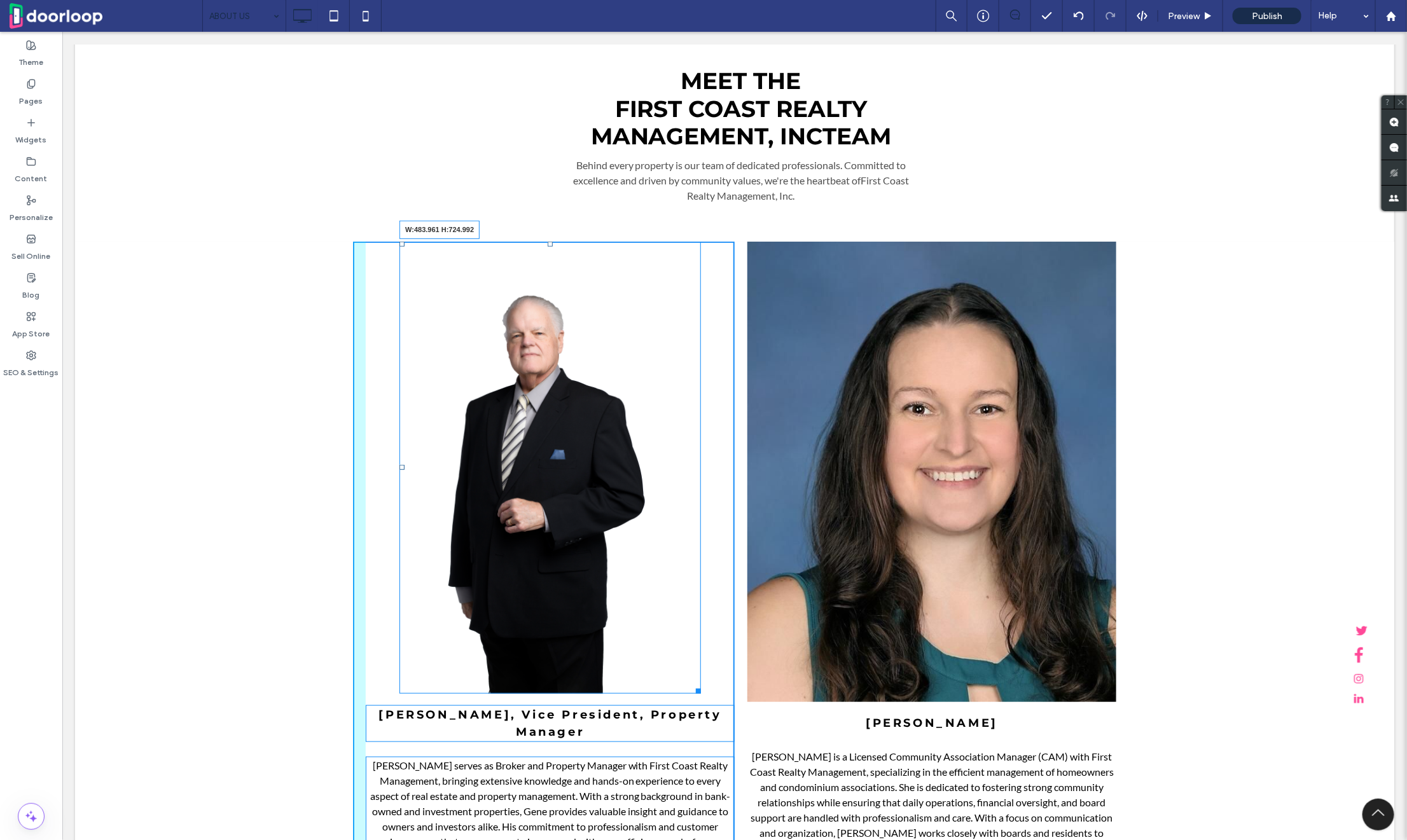
click at [699, 693] on div "W:483.961 H:724.992" at bounding box center [550, 467] width 302 height 453
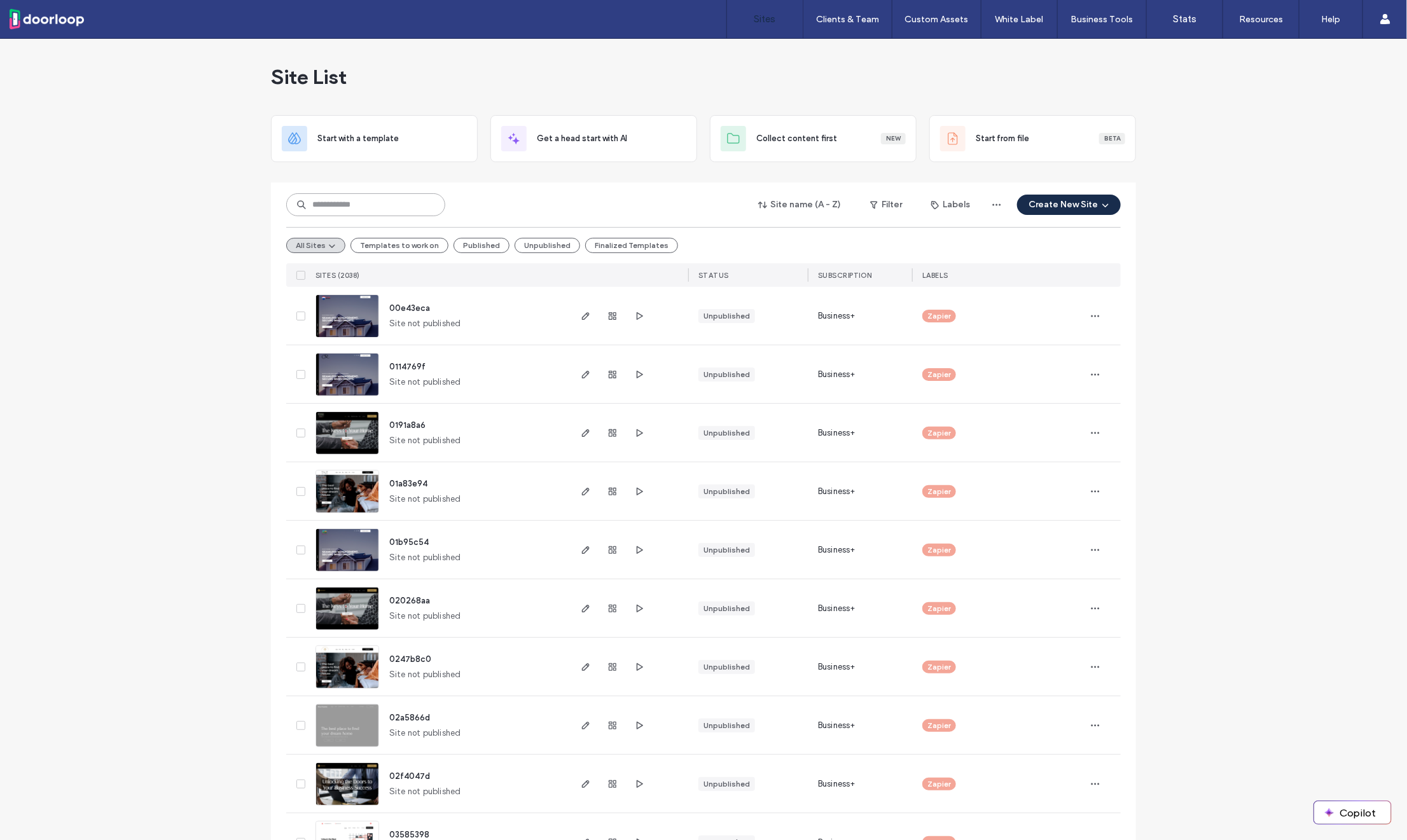
click at [329, 207] on input at bounding box center [365, 204] width 159 height 23
paste input "********"
type input "********"
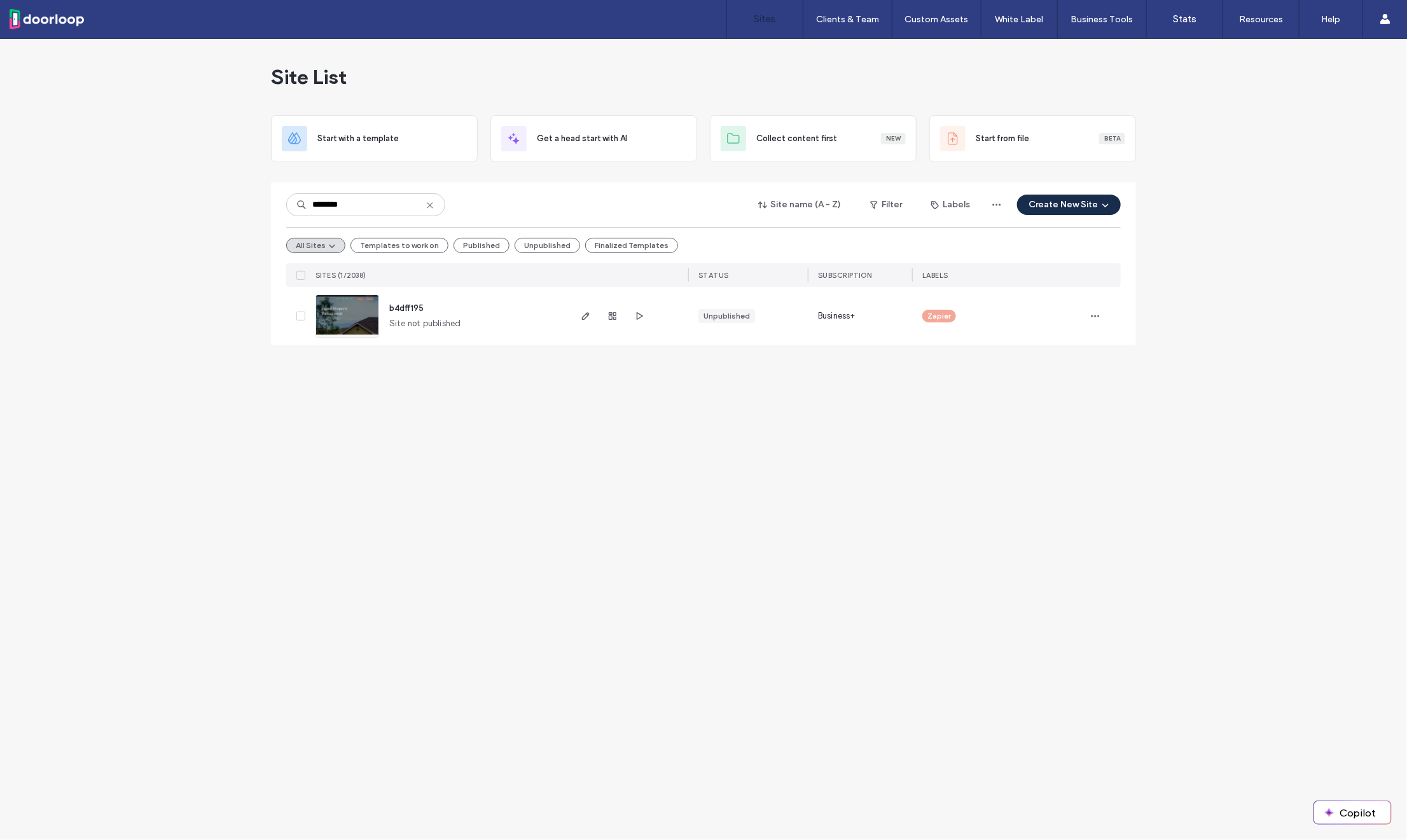
click at [406, 307] on span "b4dff195" at bounding box center [406, 308] width 34 height 9
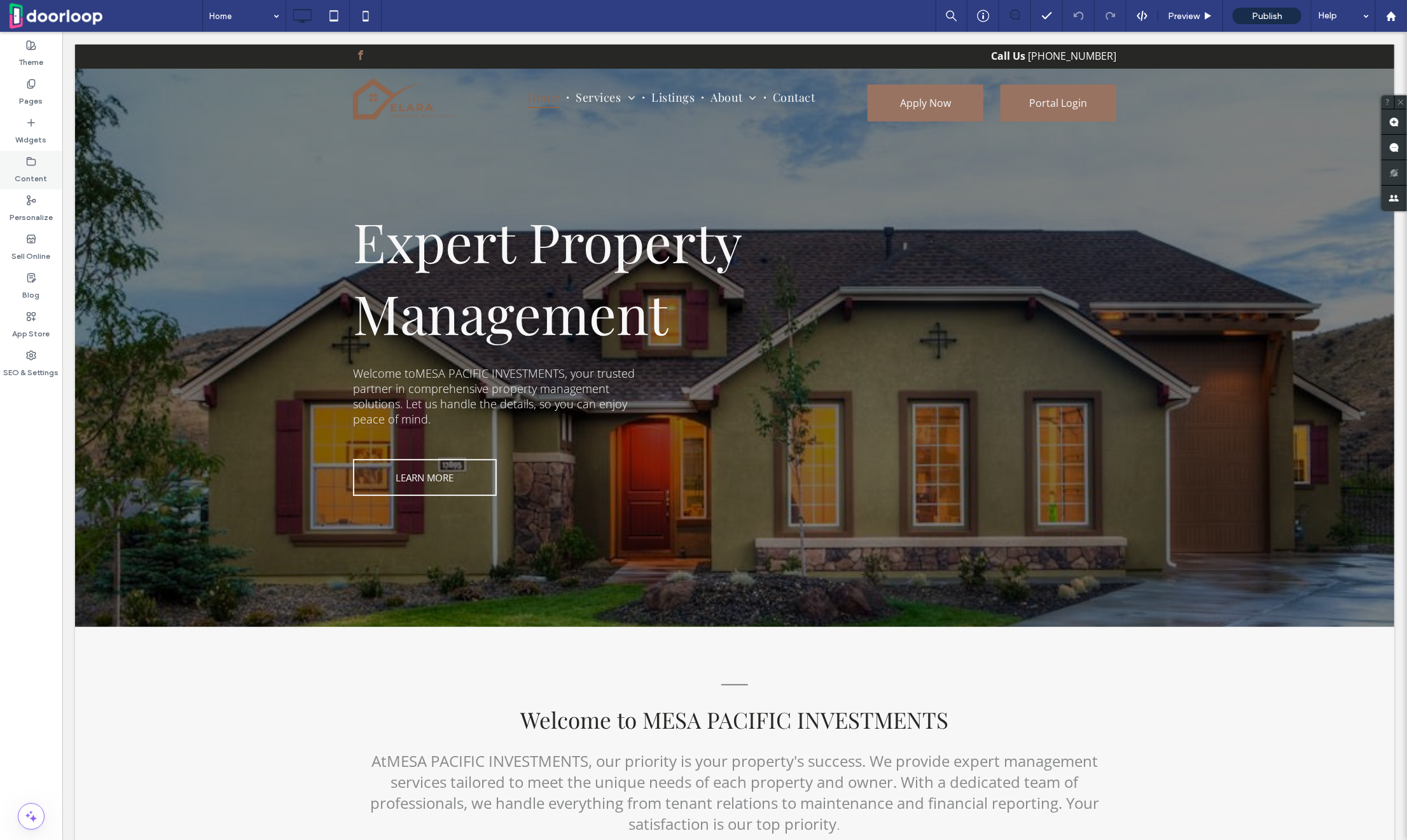
click at [31, 170] on label "Content" at bounding box center [31, 175] width 32 height 17
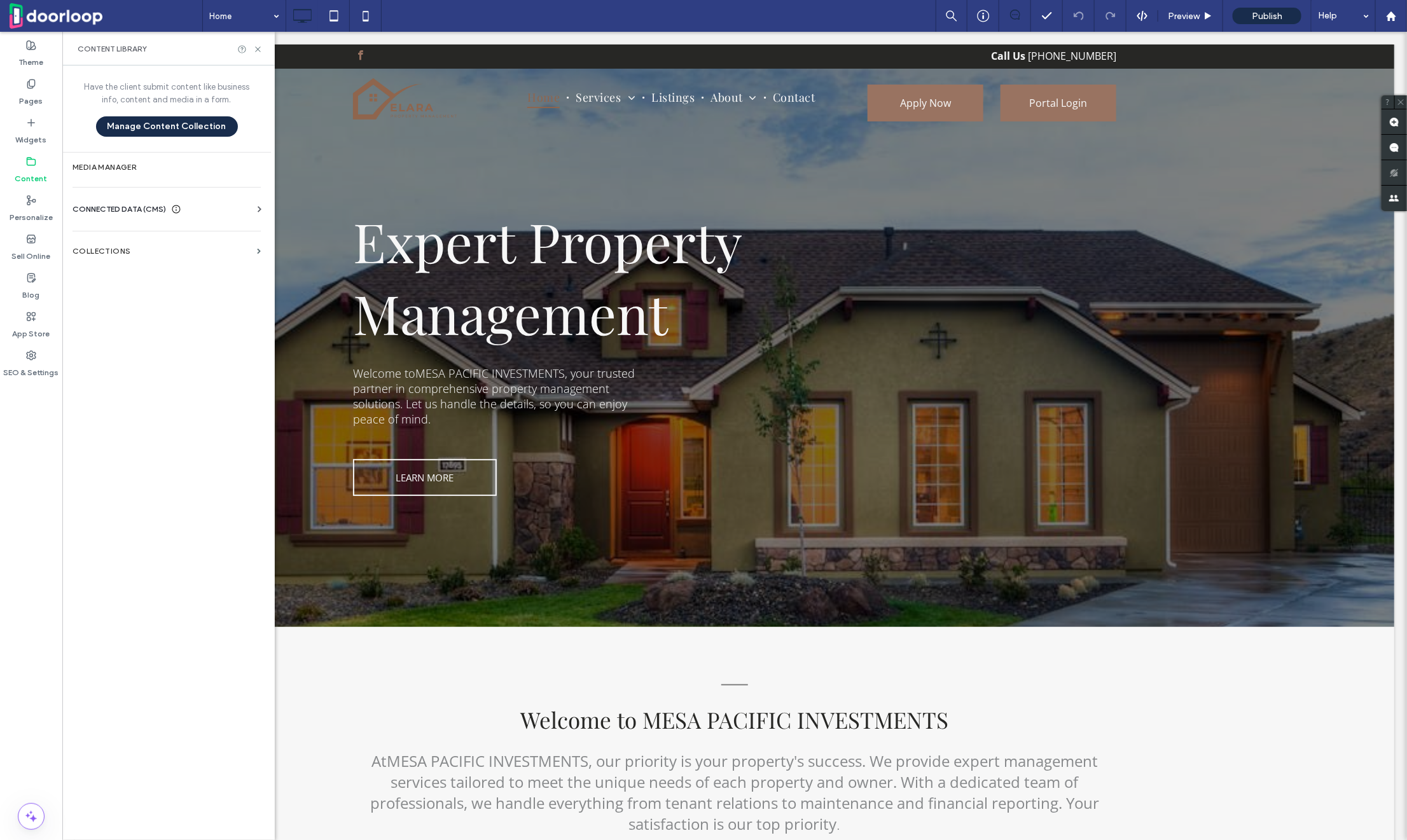
click at [160, 210] on span "CONNECTED DATA (CMS)" at bounding box center [120, 210] width 94 height 13
click at [135, 249] on section "Business Info" at bounding box center [169, 240] width 193 height 29
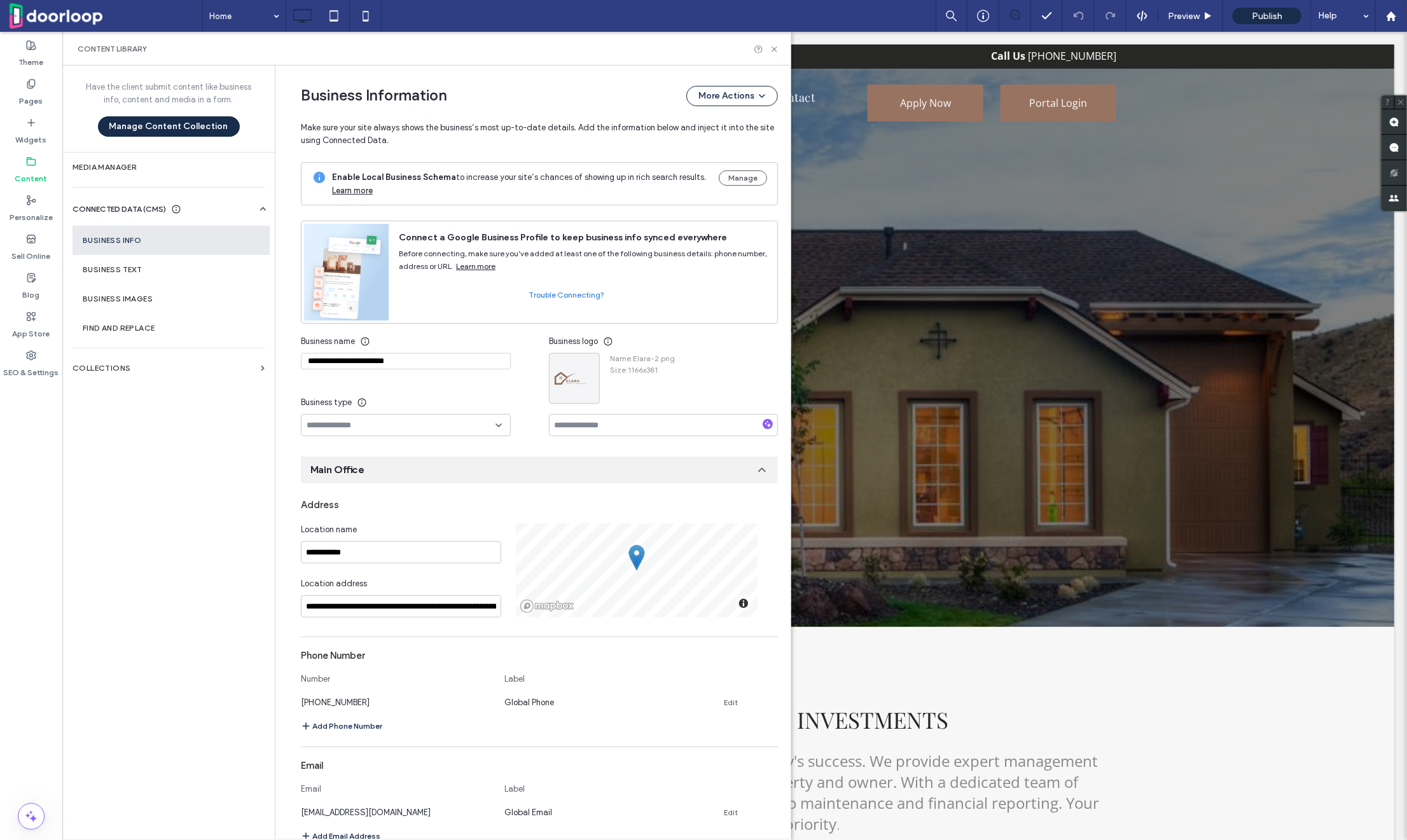
scroll to position [1, 0]
click at [586, 362] on span "button" at bounding box center [587, 364] width 16 height 16
click at [603, 385] on div "Replace Image" at bounding box center [630, 395] width 113 height 24
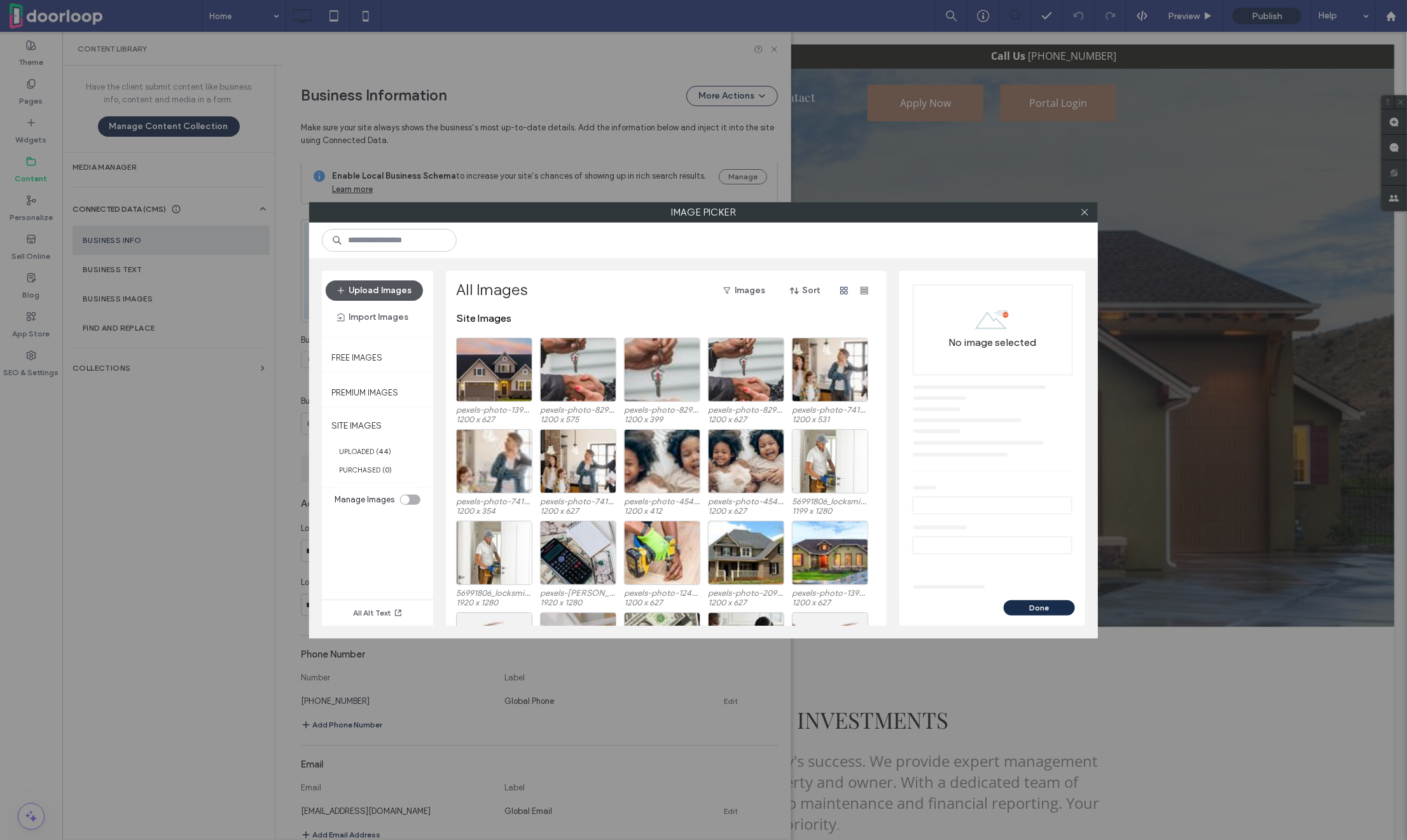
click at [402, 297] on button "Upload Images" at bounding box center [375, 291] width 98 height 20
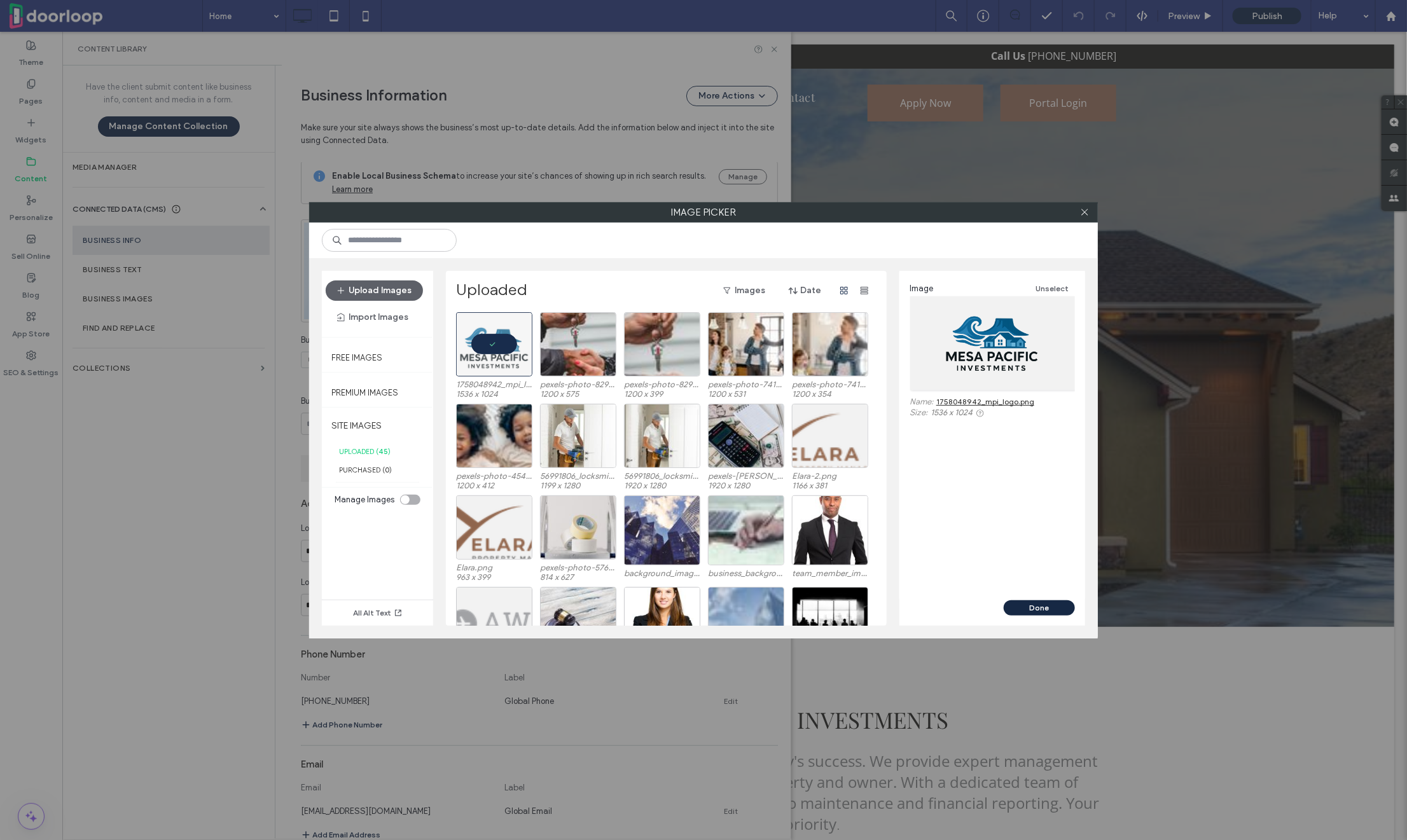
click at [1009, 604] on button "Done" at bounding box center [1039, 608] width 71 height 16
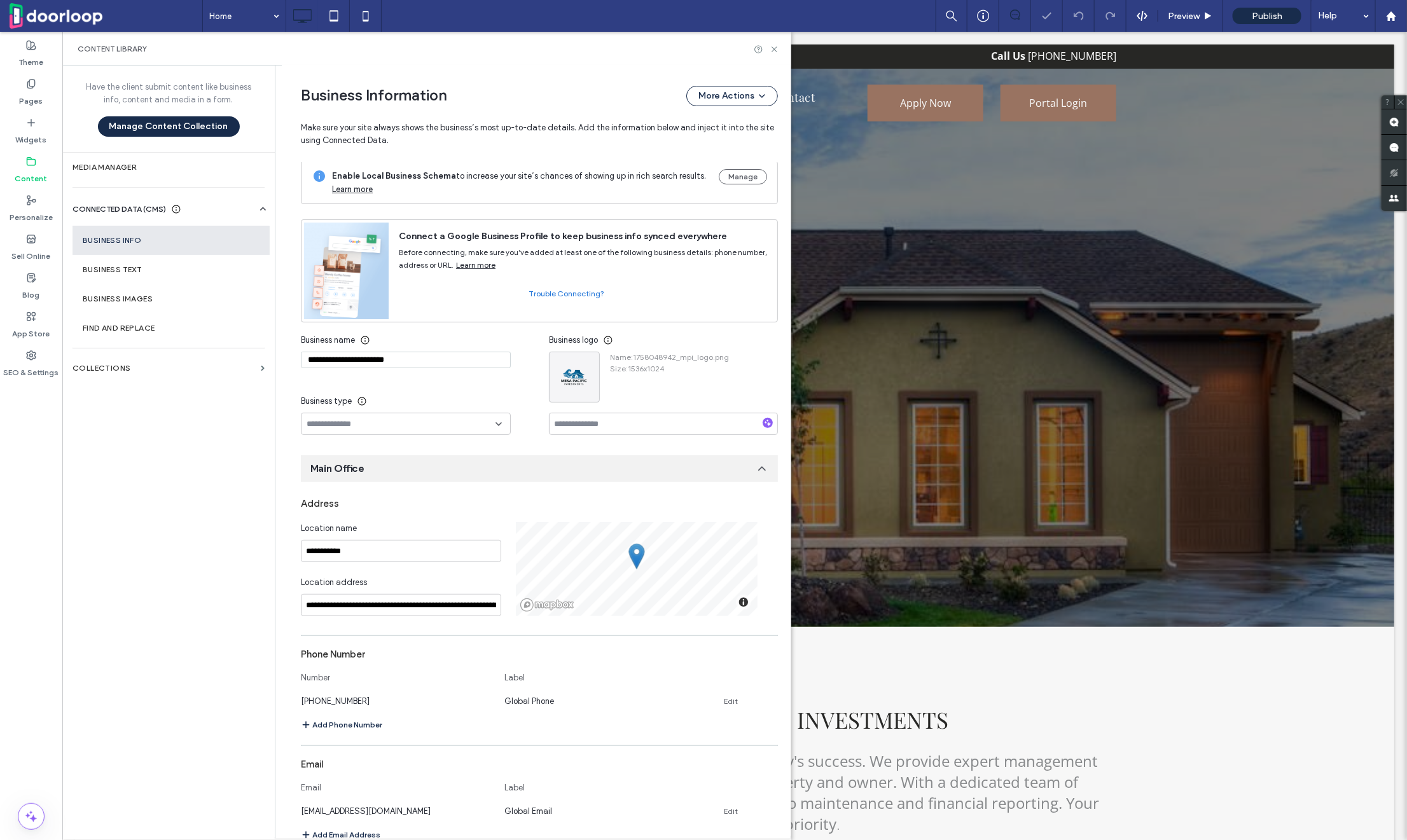
click at [771, 42] on div "Content Library" at bounding box center [427, 49] width 729 height 34
click at [771, 51] on icon at bounding box center [775, 49] width 9 height 9
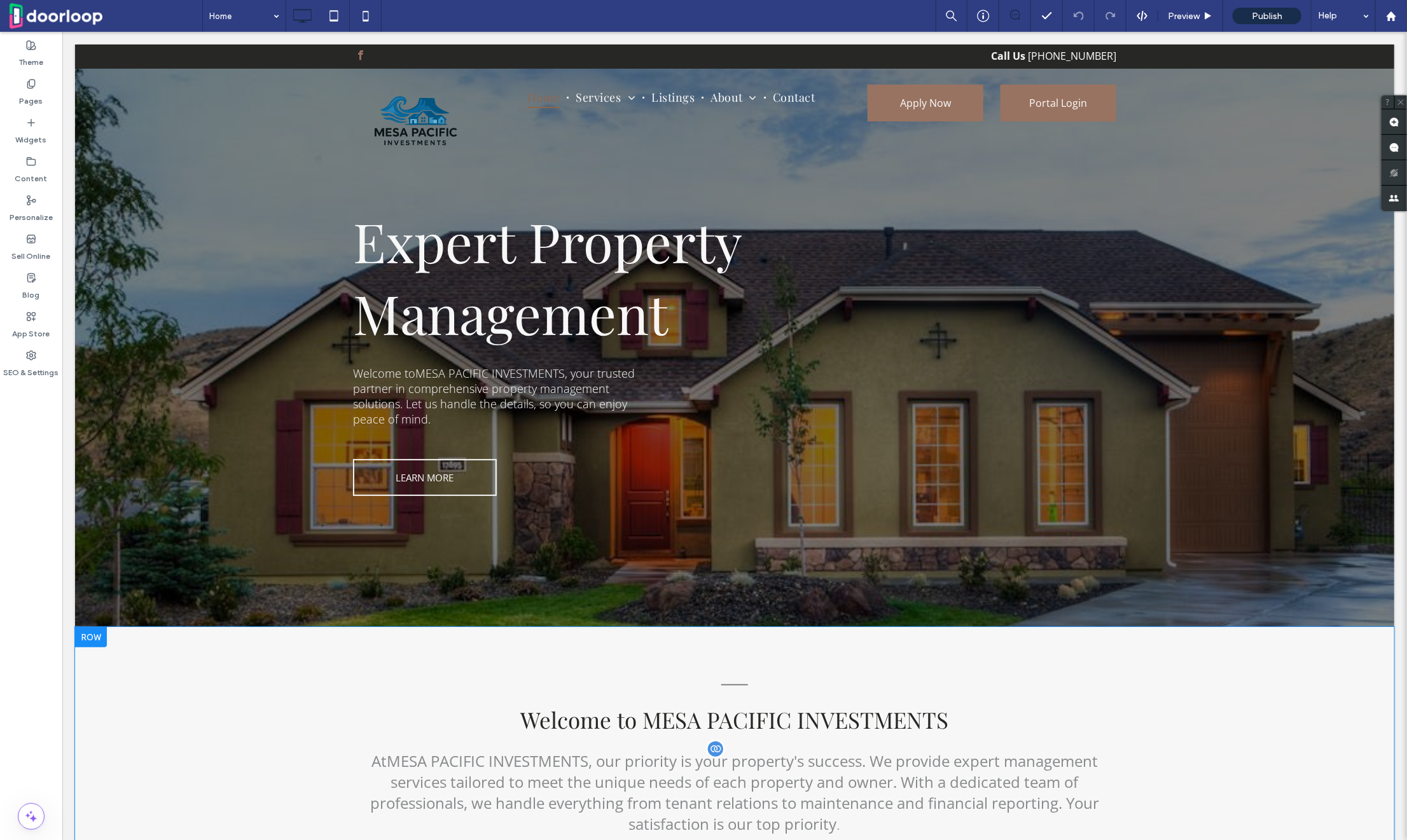
scroll to position [0, 0]
